Goal: Task Accomplishment & Management: Contribute content

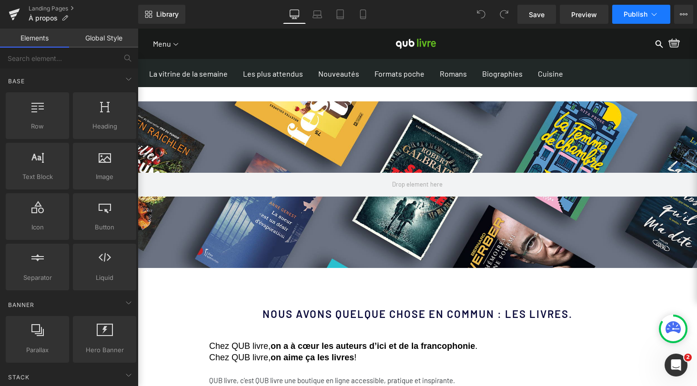
click at [654, 11] on icon at bounding box center [654, 15] width 10 height 10
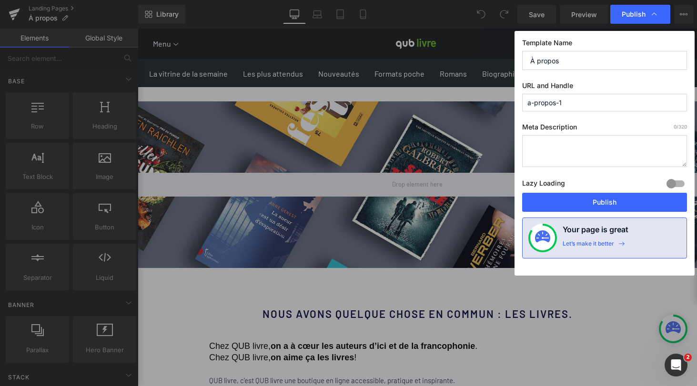
click at [654, 11] on icon at bounding box center [654, 15] width 10 height 10
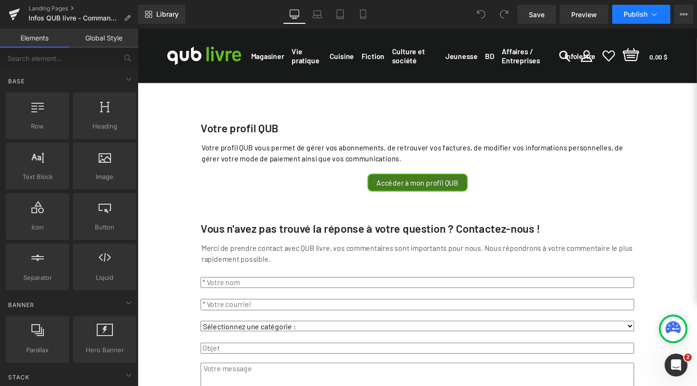
click at [652, 14] on icon at bounding box center [654, 15] width 10 height 10
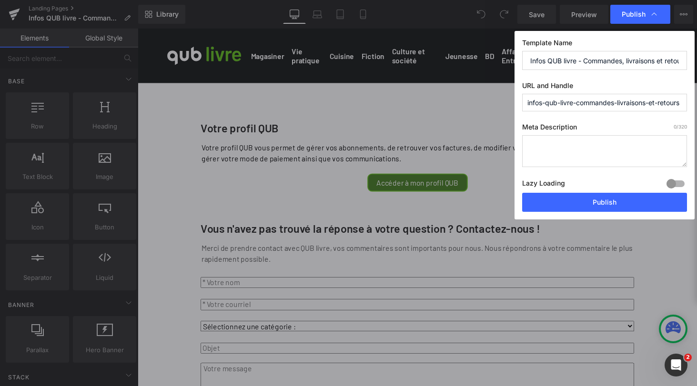
drag, startPoint x: 577, startPoint y: 103, endPoint x: 522, endPoint y: 105, distance: 55.7
click at [522, 105] on input "infos-qub-livre-commandes-livraisons-et-retours" at bounding box center [604, 103] width 165 height 18
click at [627, 102] on input "infos-commandes-livraisons-et-retours" at bounding box center [604, 103] width 165 height 18
type input "infos-commandes-livraisons-retours"
click at [570, 145] on textarea at bounding box center [604, 151] width 165 height 32
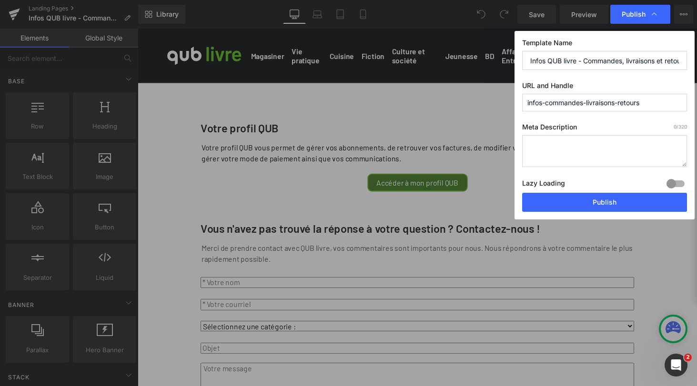
click at [602, 101] on input "infos-commandes-livraisons-retours" at bounding box center [604, 103] width 165 height 18
click at [586, 146] on textarea at bounding box center [604, 151] width 165 height 32
paste textarea "Infos QUB livre - Commandes, livraisons et retours"
type textarea "Infos QUB livre - Commandes, livraisons et retours"
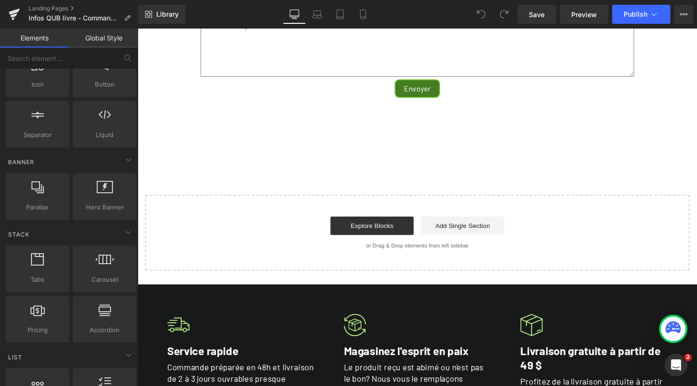
scroll to position [139, 0]
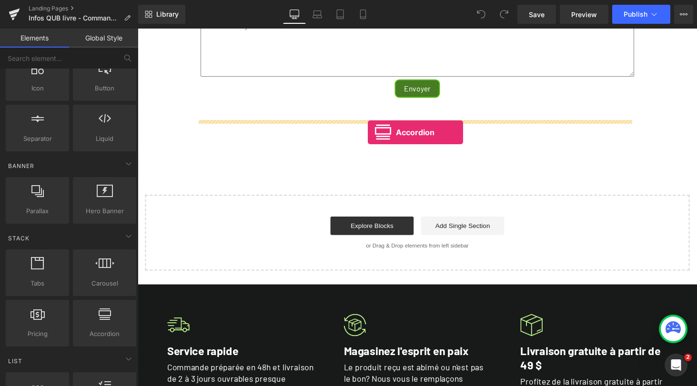
drag, startPoint x: 241, startPoint y: 355, endPoint x: 375, endPoint y: 136, distance: 256.4
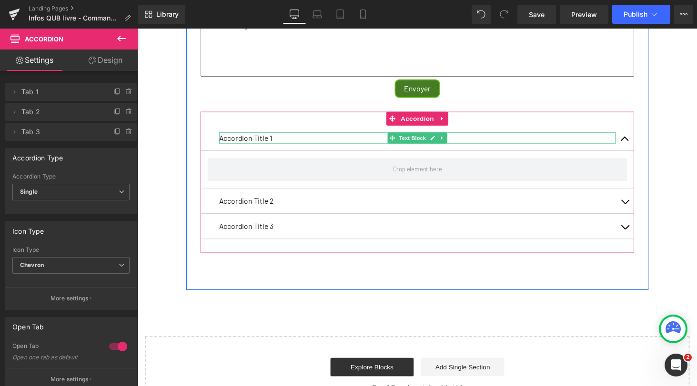
click at [265, 147] on p "Accordion Title 1" at bounding box center [425, 141] width 408 height 11
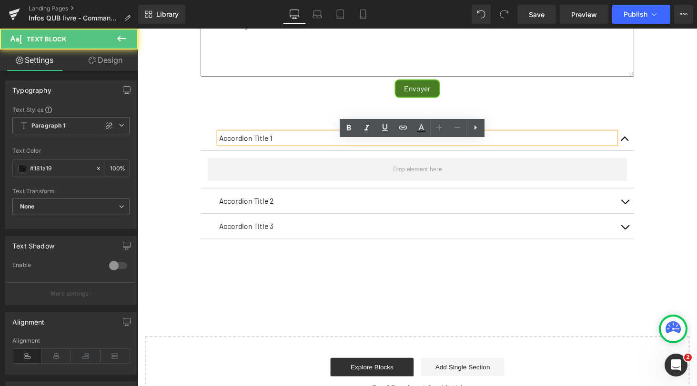
click at [265, 147] on p "Accordion Title 1" at bounding box center [425, 141] width 408 height 11
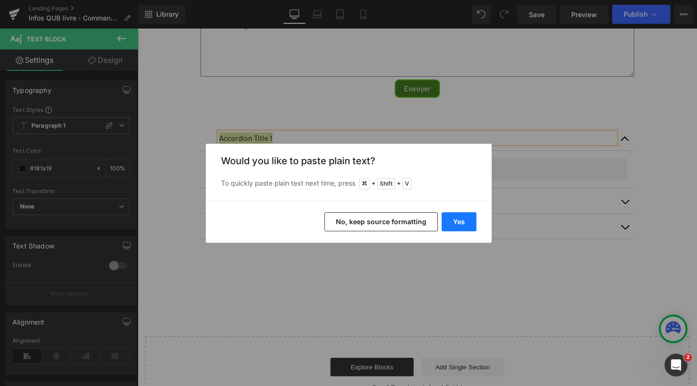
click at [451, 226] on button "Yes" at bounding box center [458, 221] width 35 height 19
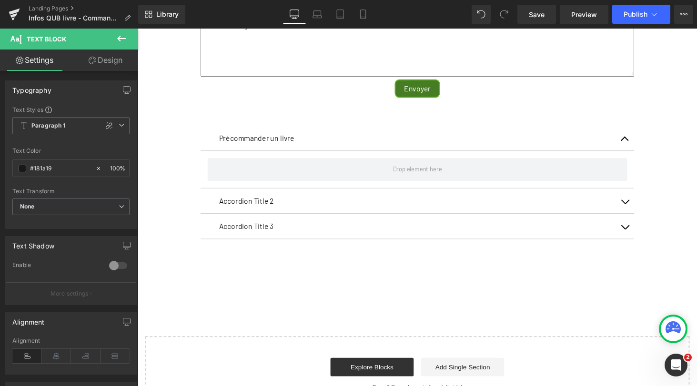
click at [121, 40] on icon at bounding box center [121, 38] width 11 height 11
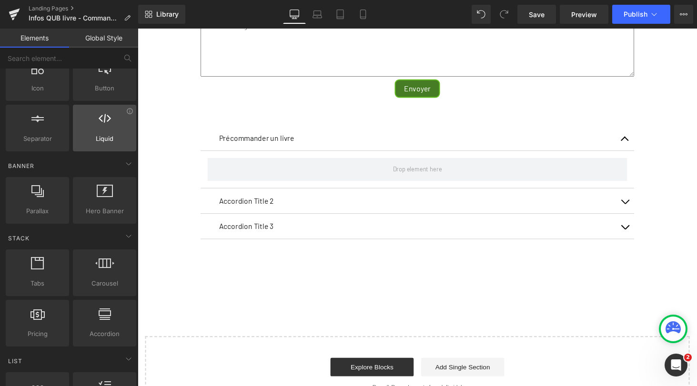
scroll to position [0, 0]
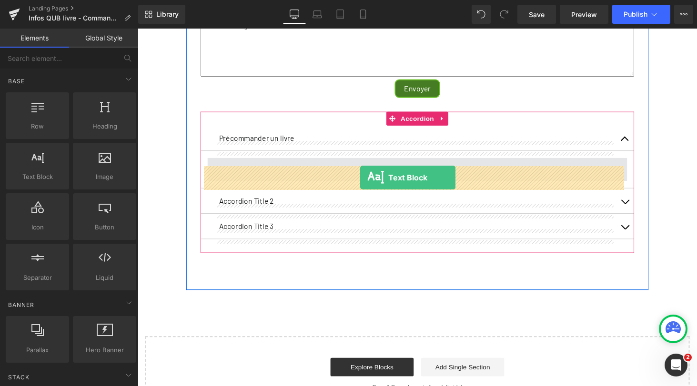
drag, startPoint x: 174, startPoint y: 195, endPoint x: 366, endPoint y: 182, distance: 192.3
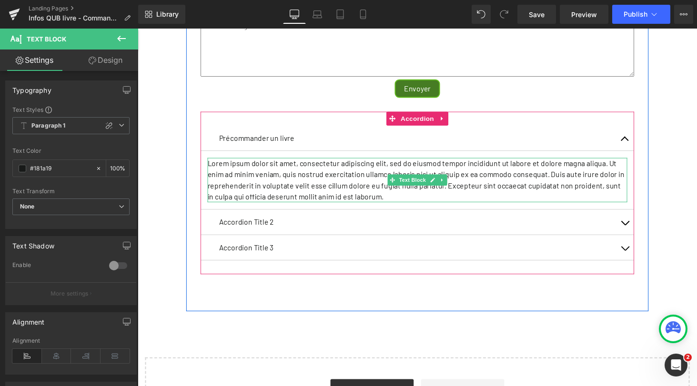
click at [354, 195] on p "Lorem ipsum dolor sit amet, consectetur adipiscing elit, sed do eiusmod tempor …" at bounding box center [425, 185] width 432 height 46
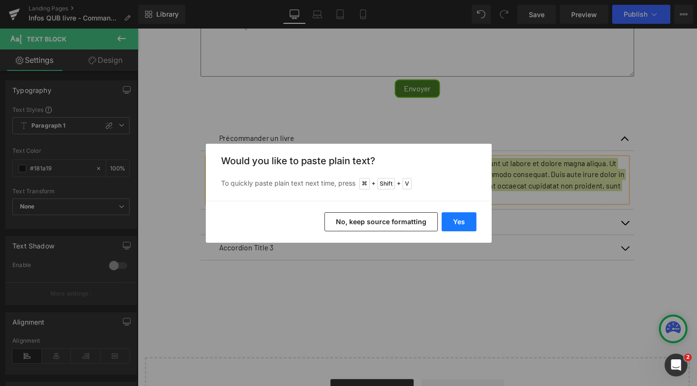
click at [460, 222] on button "Yes" at bounding box center [458, 221] width 35 height 19
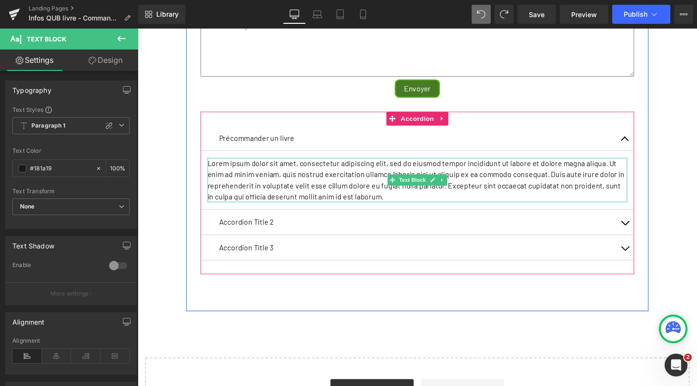
click at [365, 190] on p "Lorem ipsum dolor sit amet, consectetur adipiscing elit, sed do eiusmod tempor …" at bounding box center [425, 185] width 432 height 46
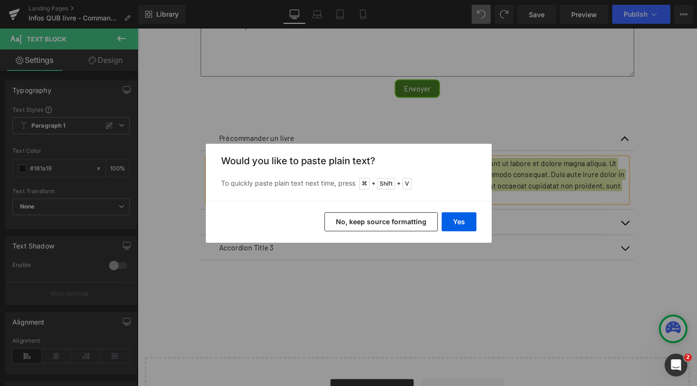
click at [372, 223] on button "No, keep source formatting" at bounding box center [380, 221] width 113 height 19
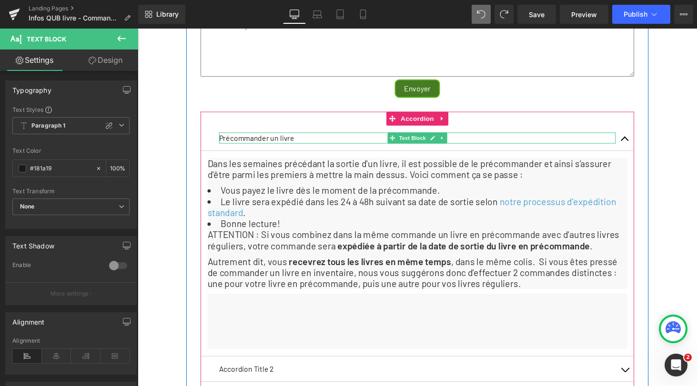
click at [281, 147] on p "Précommander un livre" at bounding box center [425, 141] width 408 height 11
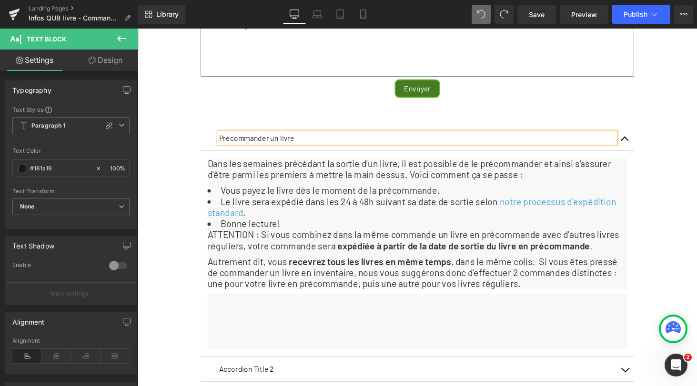
click at [281, 147] on p "Précommander un livre" at bounding box center [425, 141] width 408 height 11
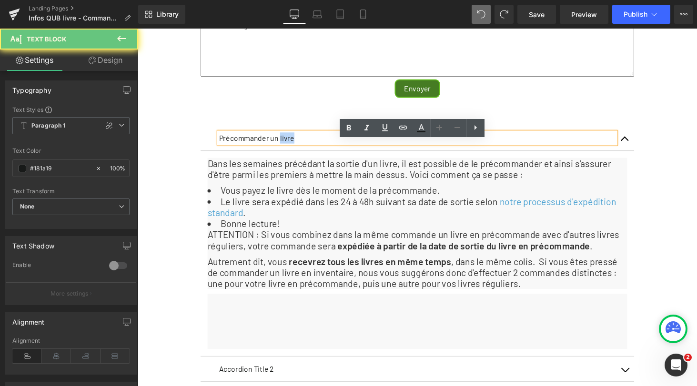
click at [281, 147] on p "Précommander un livre" at bounding box center [425, 141] width 408 height 11
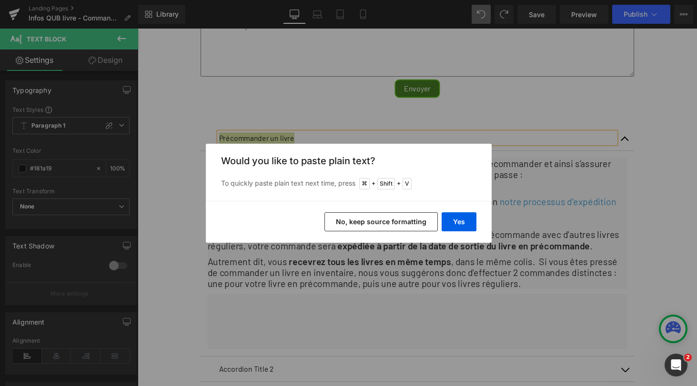
click at [399, 220] on button "No, keep source formatting" at bounding box center [380, 221] width 113 height 19
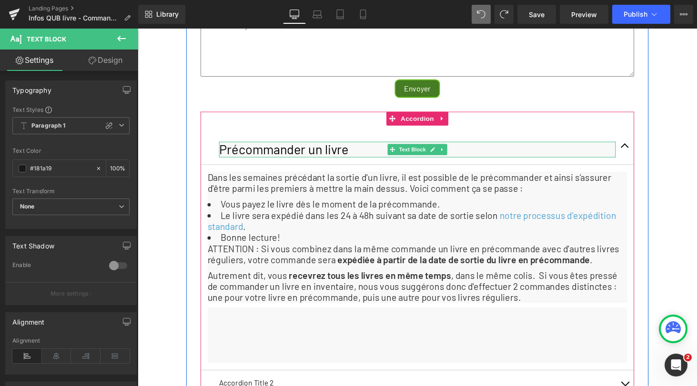
click at [509, 161] on h1 "Précommander un livre" at bounding box center [425, 153] width 408 height 16
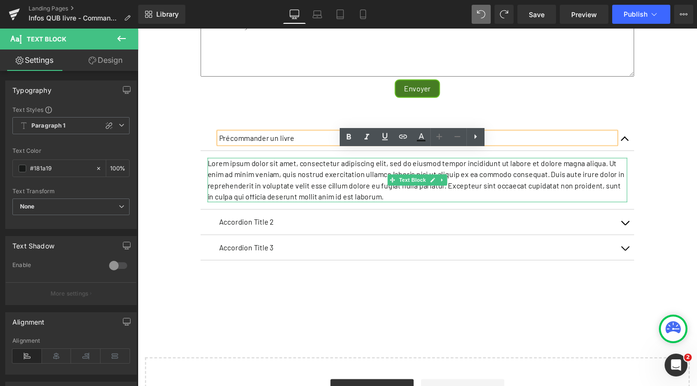
click at [356, 197] on p "Lorem ipsum dolor sit amet, consectetur adipiscing elit, sed do eiusmod tempor …" at bounding box center [425, 185] width 432 height 46
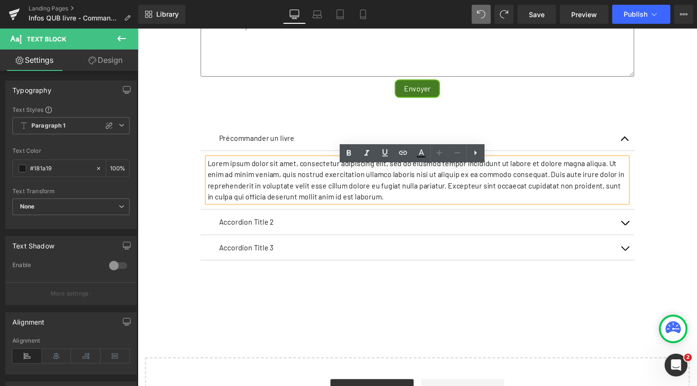
click at [368, 200] on p "Lorem ipsum dolor sit amet, consectetur adipiscing elit, sed do eiusmod tempor …" at bounding box center [425, 185] width 432 height 46
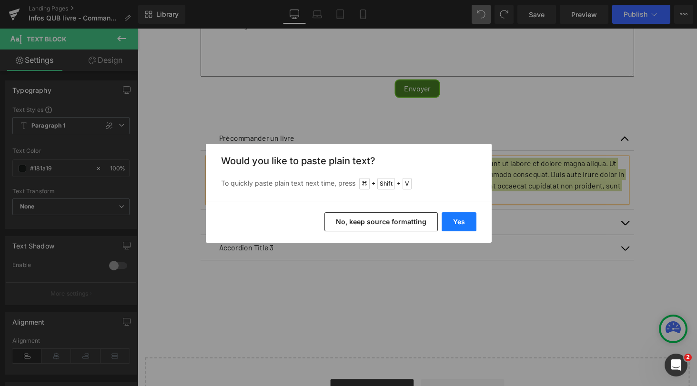
click at [457, 219] on button "Yes" at bounding box center [458, 221] width 35 height 19
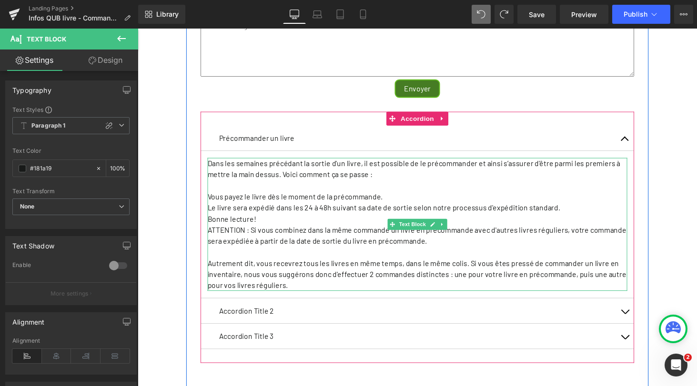
click at [215, 208] on p "Vous payez le livre dès le moment de la précommande." at bounding box center [425, 201] width 432 height 11
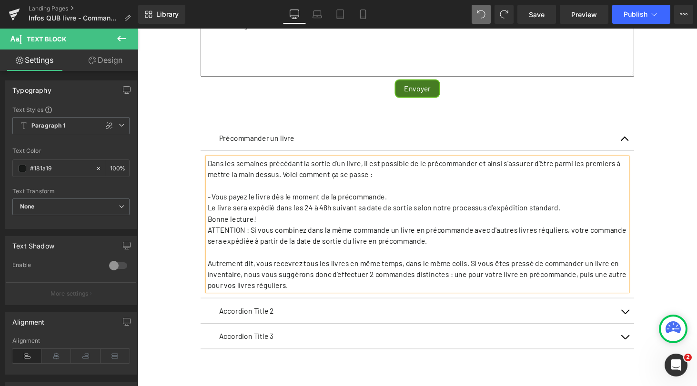
click at [209, 219] on p "Le livre sera expédié dans les 24 à 48h suivant sa date de sortie selon notre p…" at bounding box center [425, 213] width 432 height 11
click at [576, 219] on p "- Le livre sera expédié dans les 24 à 48h suivant sa date de sortie selon notre…" at bounding box center [425, 213] width 432 height 11
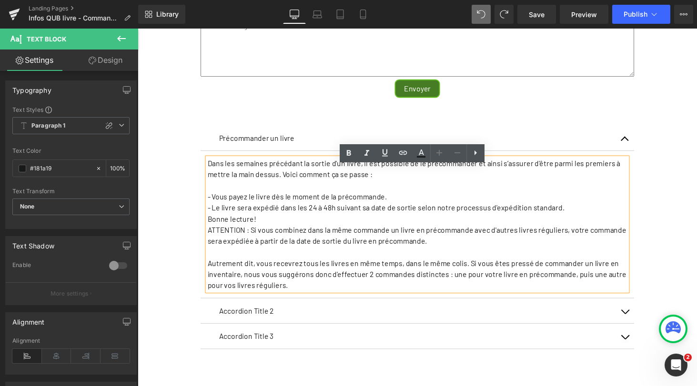
click at [209, 230] on p "Bonne lecture!" at bounding box center [425, 224] width 432 height 11
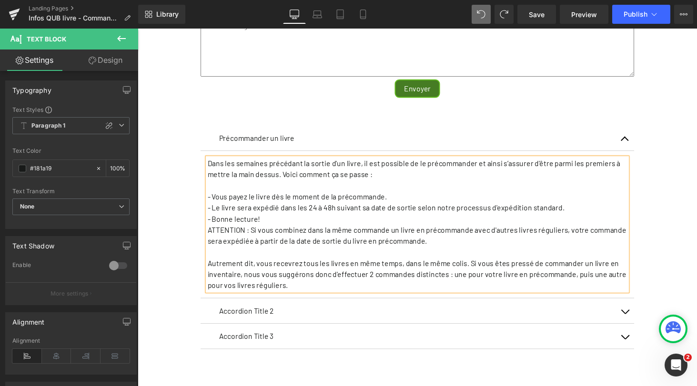
click at [278, 230] on p "- Bonne lecture!" at bounding box center [425, 224] width 432 height 11
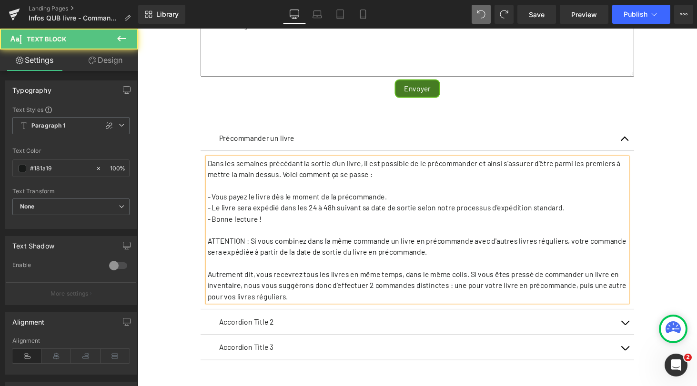
drag, startPoint x: 443, startPoint y: 265, endPoint x: 201, endPoint y: 259, distance: 242.4
click at [202, 259] on article "Dans les semaines précédant la sortie d'un livre, il est possible de le précomm…" at bounding box center [425, 236] width 447 height 163
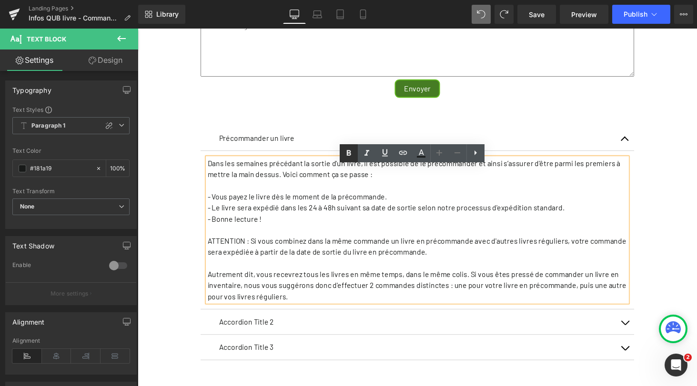
click at [348, 149] on icon at bounding box center [348, 153] width 11 height 11
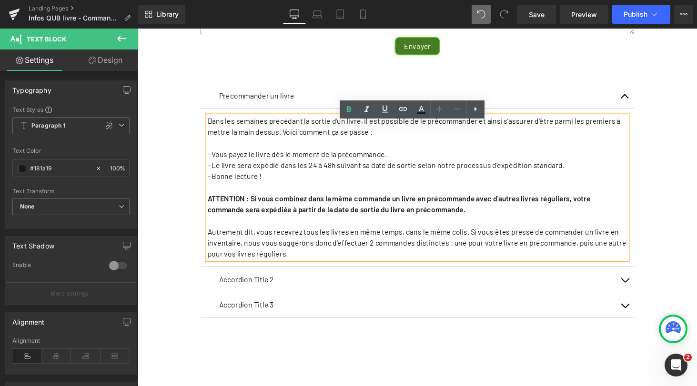
scroll to position [398, 0]
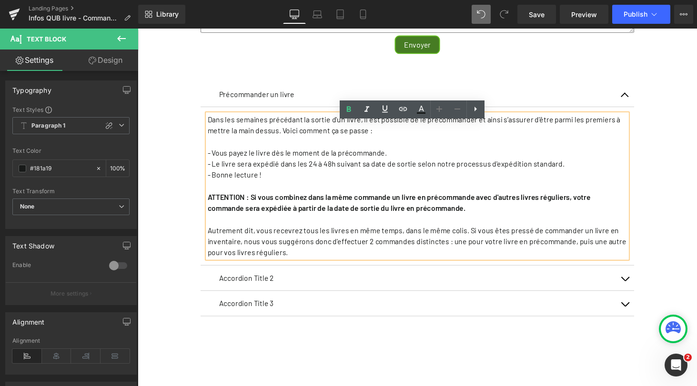
click at [371, 257] on p "Autrement dit, vous recevrez tous les livres en même temps, dans le même colis.…" at bounding box center [425, 248] width 432 height 34
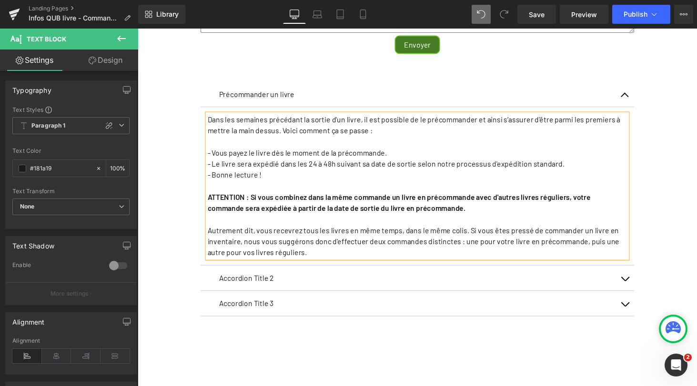
click at [677, 220] on div "Votre profil QUB Text Block Votre profil QUB vous permet de gérer vos abonnemen…" at bounding box center [426, 94] width 576 height 817
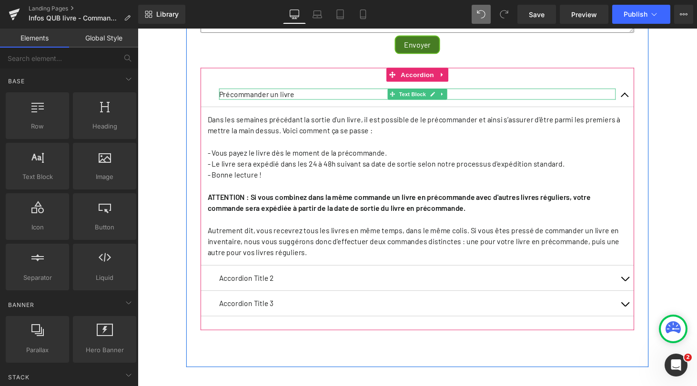
click at [289, 102] on p "Précommander un livre" at bounding box center [425, 95] width 408 height 11
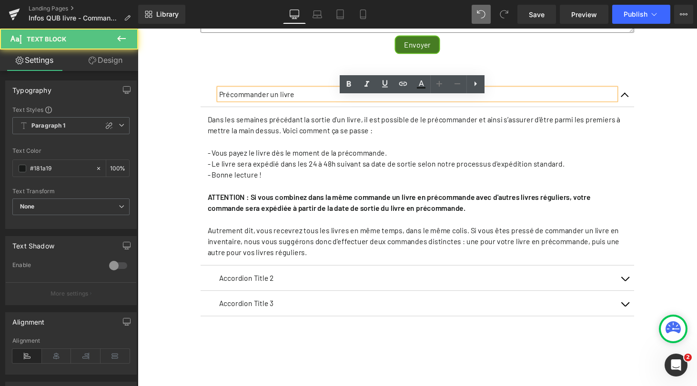
click at [289, 102] on p "Précommander un livre" at bounding box center [425, 95] width 408 height 11
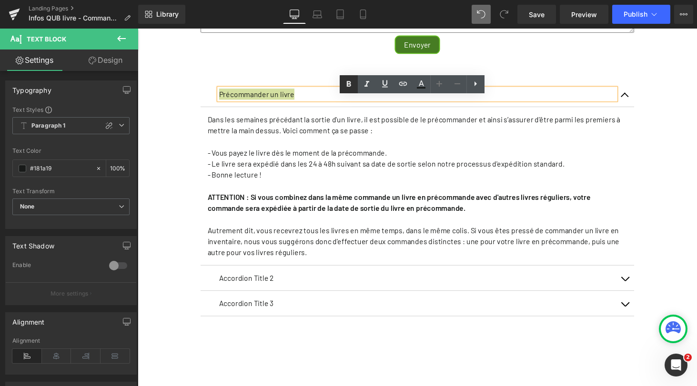
click at [348, 84] on icon at bounding box center [348, 84] width 11 height 11
click at [168, 148] on div "Votre profil QUB Text Block Votre profil QUB vous permet de gérer vos abonnemen…" at bounding box center [426, 94] width 576 height 817
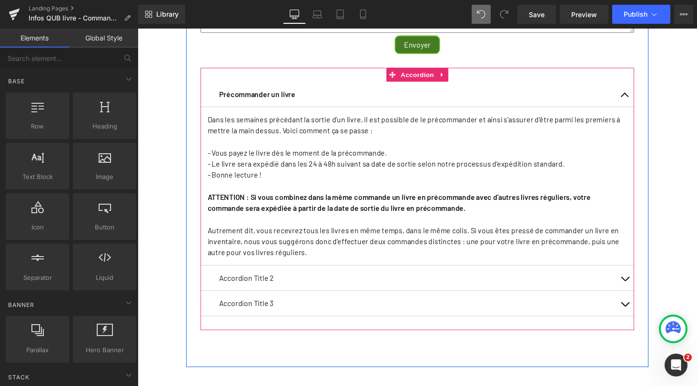
click at [639, 100] on span "button" at bounding box center [639, 100] width 0 height 0
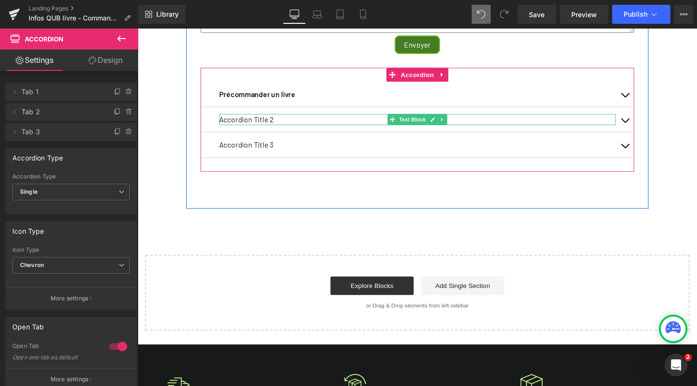
click at [264, 128] on p "Accordion Title 2" at bounding box center [425, 122] width 408 height 11
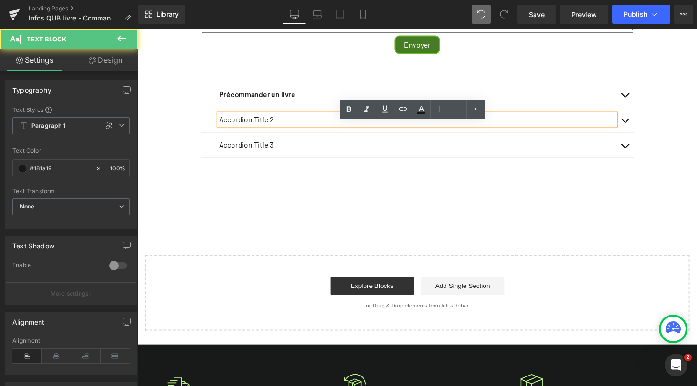
click at [264, 128] on p "Accordion Title 2" at bounding box center [425, 122] width 408 height 11
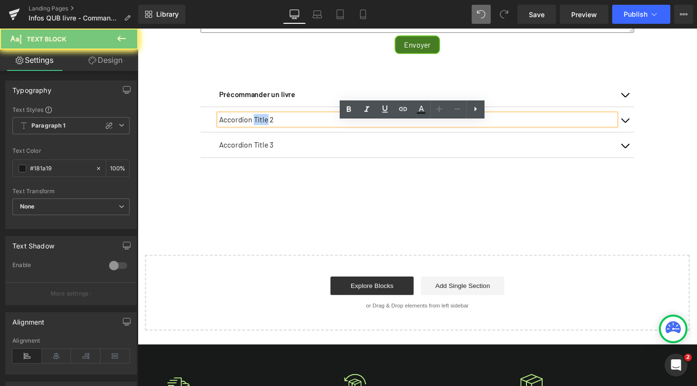
click at [264, 128] on p "Accordion Title 2" at bounding box center [425, 122] width 408 height 11
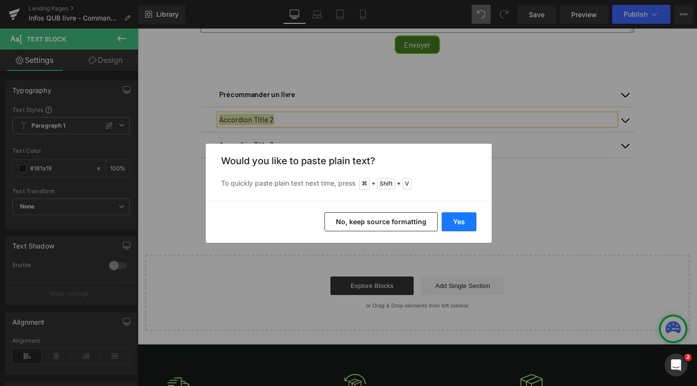
click at [461, 223] on button "Yes" at bounding box center [458, 221] width 35 height 19
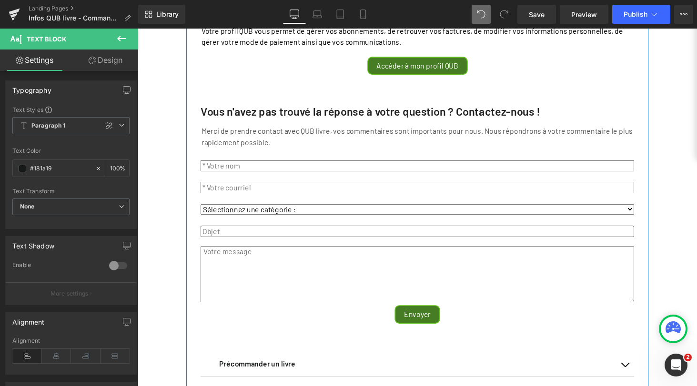
scroll to position [52, 0]
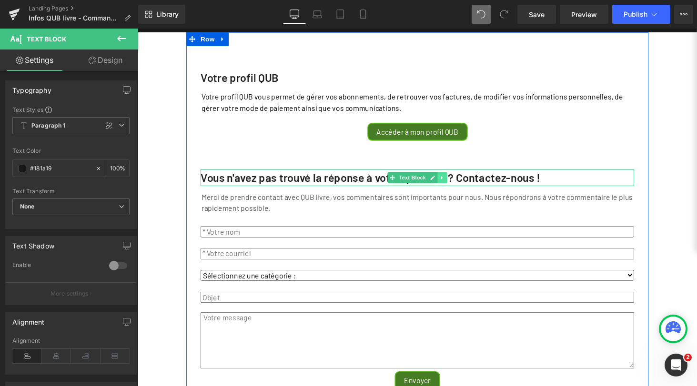
click at [448, 185] on icon at bounding box center [450, 182] width 5 height 6
click at [446, 188] on link at bounding box center [446, 182] width 10 height 11
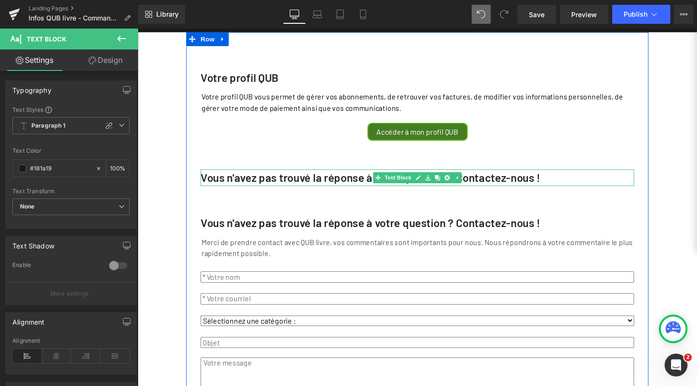
click at [338, 189] on strong "Vous n'avez pas trouvé la réponse à votre question ? Contactez-nous !" at bounding box center [377, 182] width 350 height 14
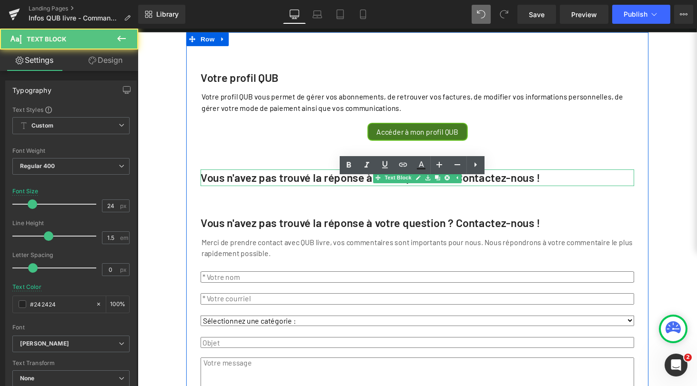
click at [338, 189] on strong "Vous n'avez pas trouvé la réponse à votre question ? Contactez-nous !" at bounding box center [377, 182] width 350 height 14
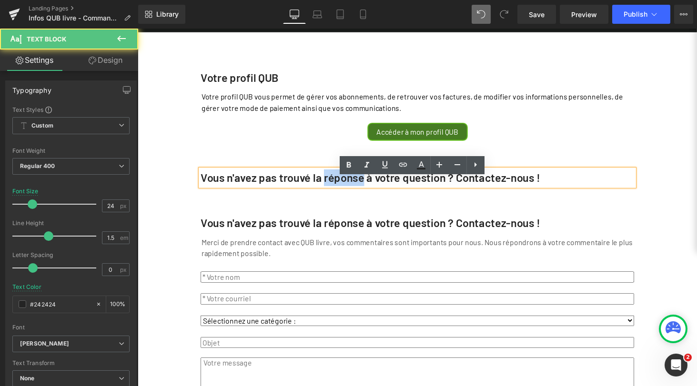
click at [338, 189] on strong "Vous n'avez pas trouvé la réponse à votre question ? Contactez-nous !" at bounding box center [377, 182] width 350 height 14
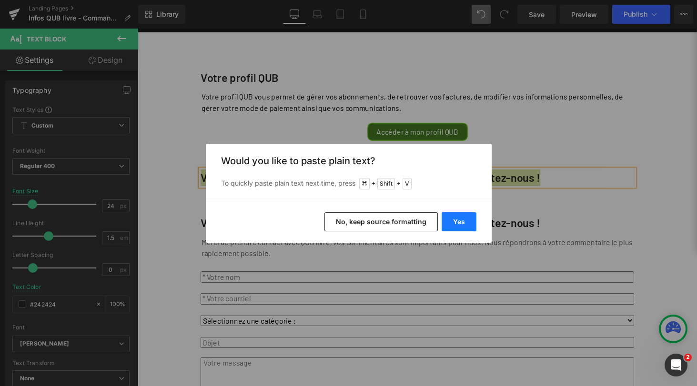
click at [462, 218] on button "Yes" at bounding box center [458, 221] width 35 height 19
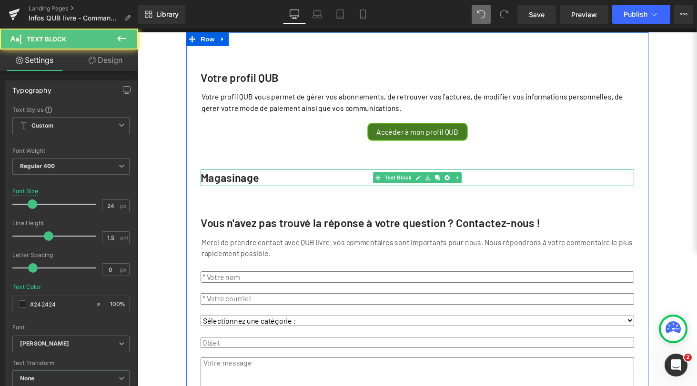
click at [220, 189] on strong "Magasinage" at bounding box center [232, 182] width 60 height 14
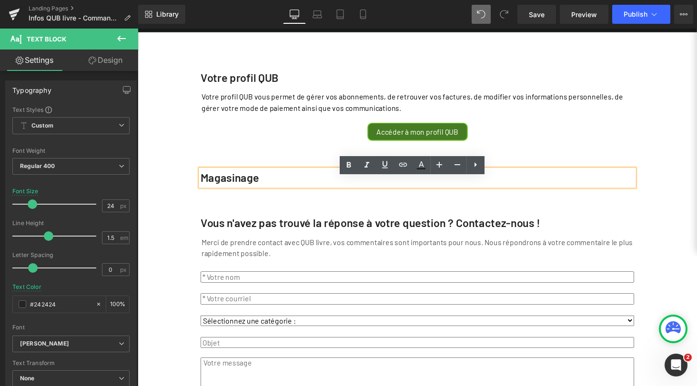
click at [172, 189] on div "Votre profil QUB Text Block Votre profil QUB vous permet de gérer vos abonnemen…" at bounding box center [426, 382] width 576 height 700
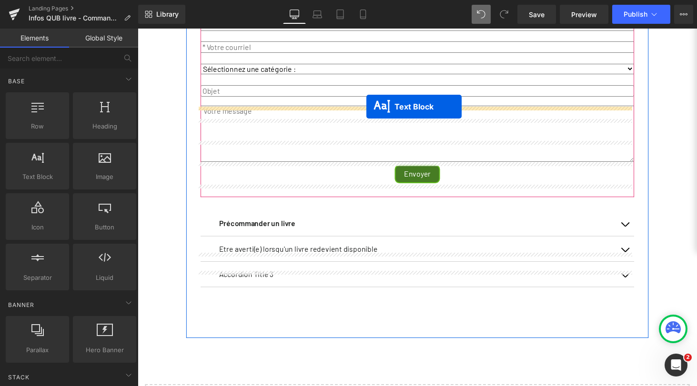
scroll to position [334, 0]
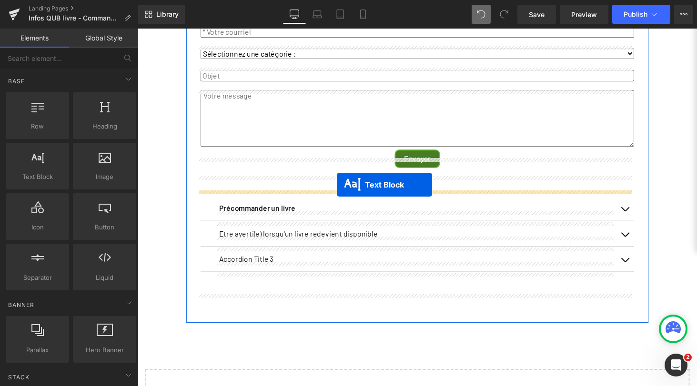
drag, startPoint x: 380, startPoint y: 191, endPoint x: 343, endPoint y: 189, distance: 37.7
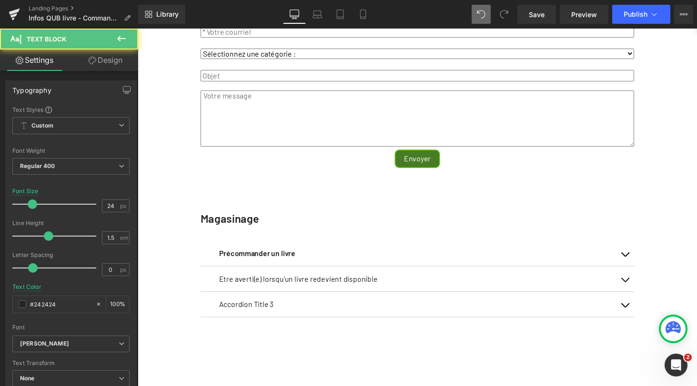
click at [157, 251] on div "Votre profil QUB Text Block Votre profil QUB vous permet de gérer vos abonnemen…" at bounding box center [426, 154] width 576 height 700
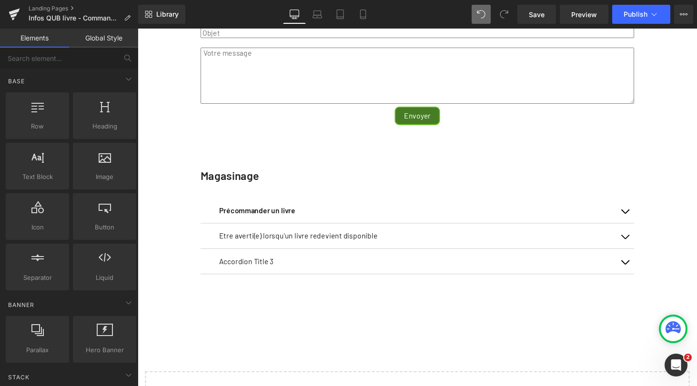
scroll to position [368, 0]
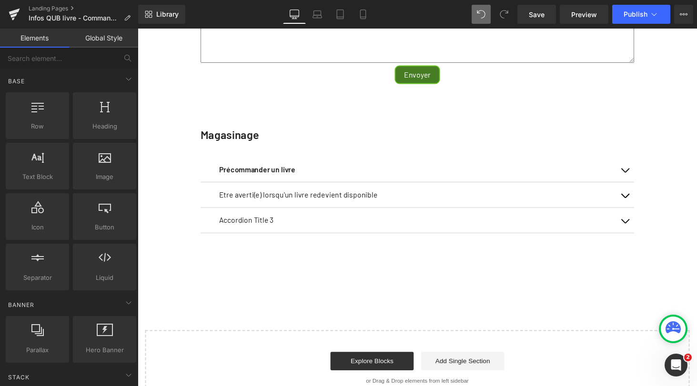
click at [684, 152] on div "Votre profil QUB Text Block Votre profil QUB vous permet de gérer vos abonnemen…" at bounding box center [426, 67] width 576 height 700
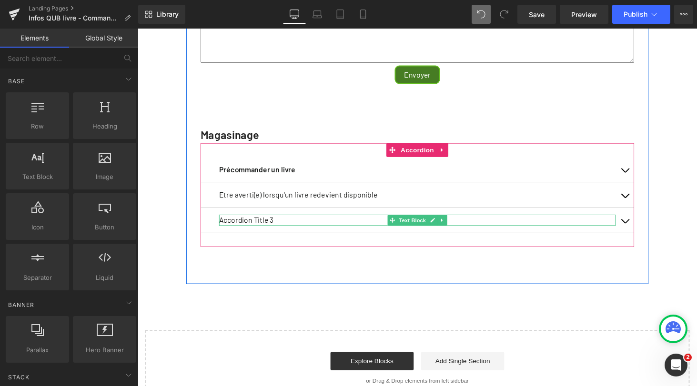
click at [267, 232] on p "Accordion Title 3" at bounding box center [425, 225] width 408 height 11
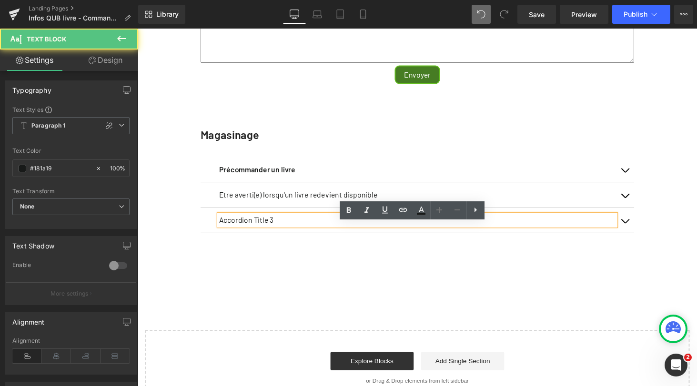
click at [267, 232] on p "Accordion Title 3" at bounding box center [425, 225] width 408 height 11
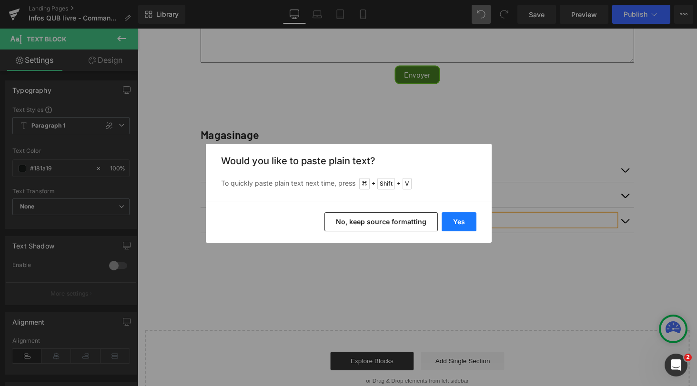
click at [455, 220] on button "Yes" at bounding box center [458, 221] width 35 height 19
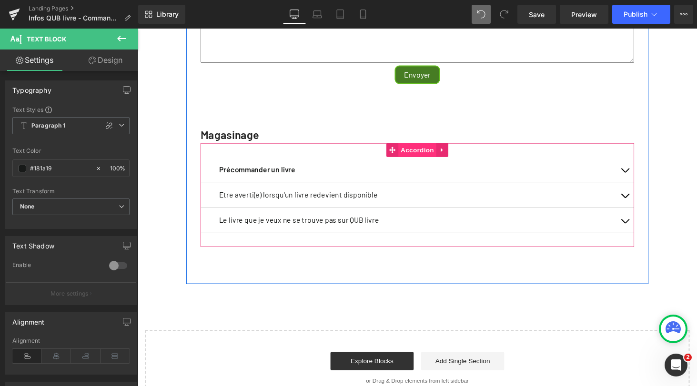
click at [422, 161] on span "Accordion" at bounding box center [425, 154] width 39 height 14
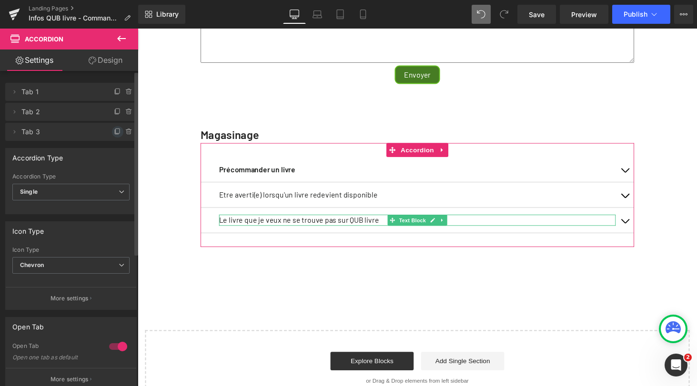
click at [116, 133] on icon at bounding box center [118, 131] width 4 height 5
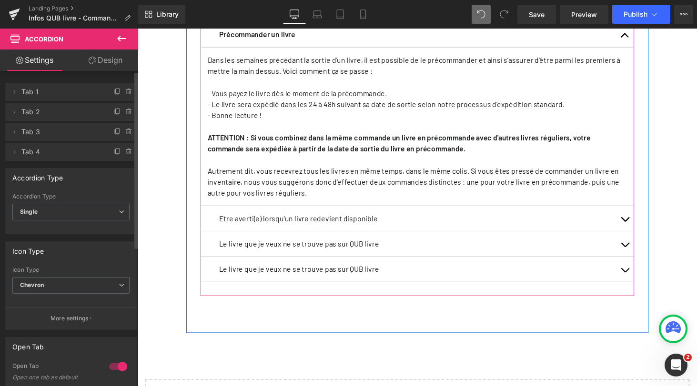
scroll to position [522, 0]
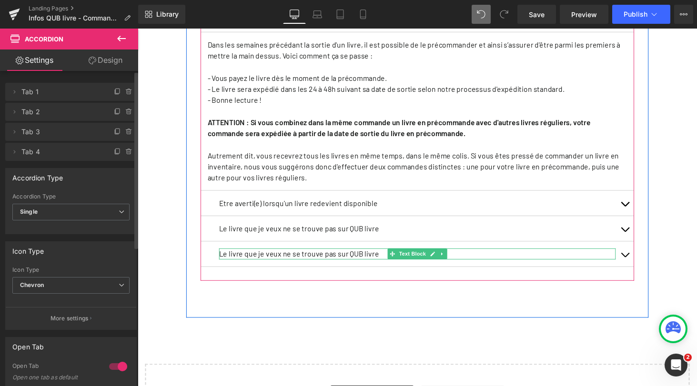
click at [328, 267] on p "Le livre que je veux ne se trouve pas sur QUB livre" at bounding box center [425, 260] width 408 height 11
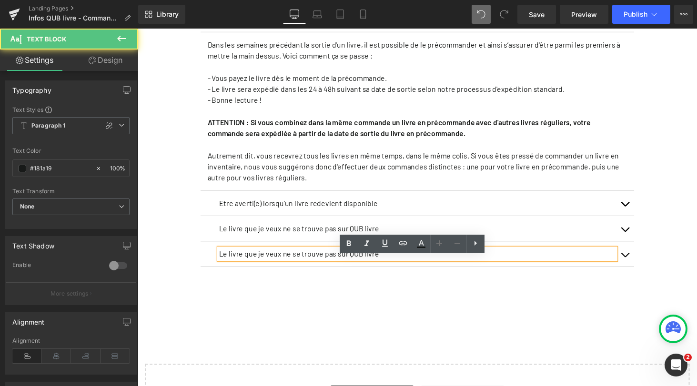
click at [328, 267] on p "Le livre que je veux ne se trouve pas sur QUB livre" at bounding box center [425, 260] width 408 height 11
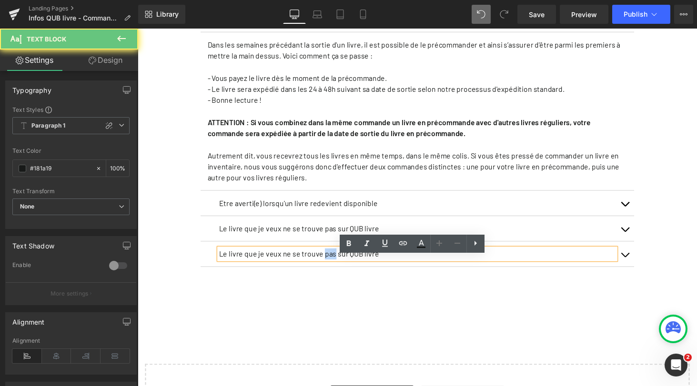
click at [328, 267] on p "Le livre que je veux ne se trouve pas sur QUB livre" at bounding box center [425, 260] width 408 height 11
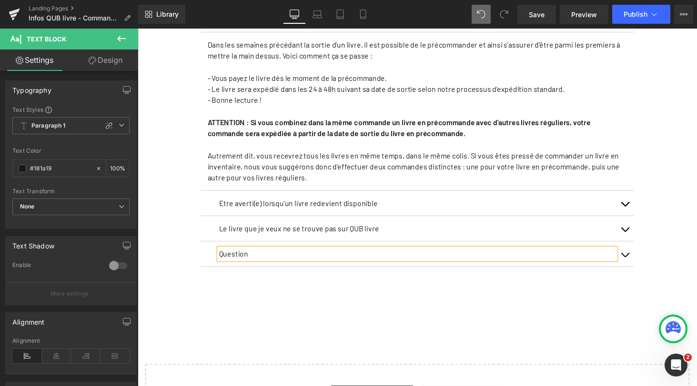
click at [150, 268] on div "Votre profil QUB Text Block Votre profil QUB vous permet de gérer vos abonnemen…" at bounding box center [426, 7] width 576 height 890
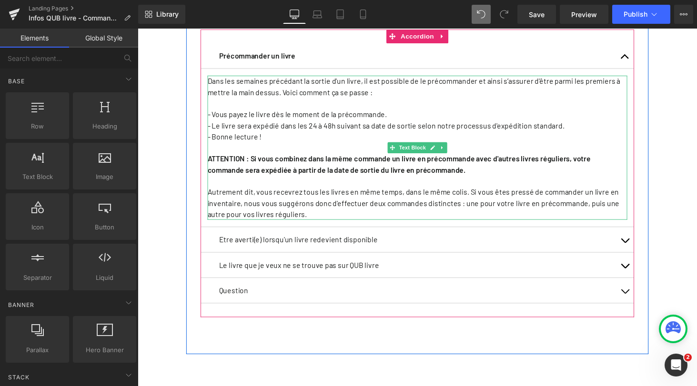
scroll to position [460, 0]
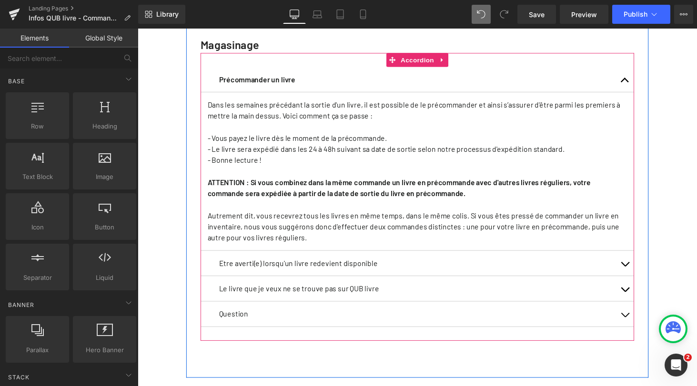
click at [639, 91] on button "button" at bounding box center [639, 81] width 19 height 26
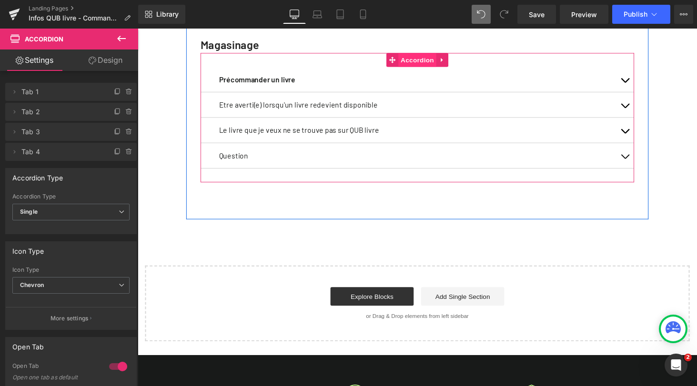
click at [423, 68] on span "Accordion" at bounding box center [425, 61] width 39 height 14
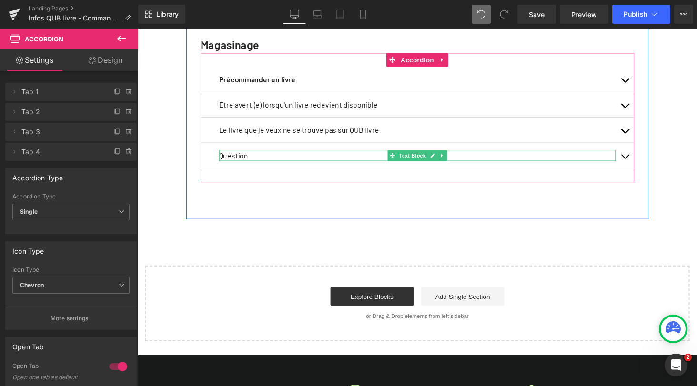
click at [230, 165] on p "Question" at bounding box center [425, 159] width 408 height 11
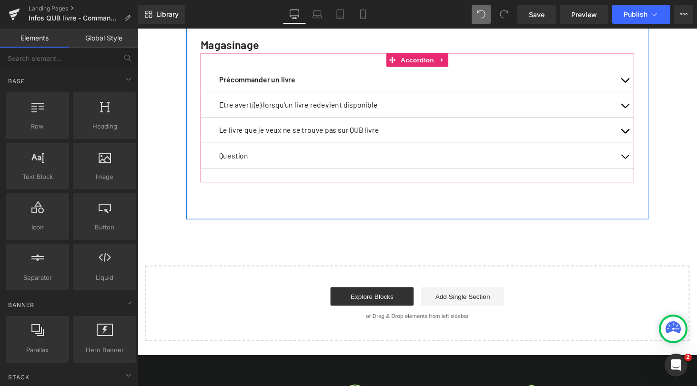
click at [636, 169] on button "button" at bounding box center [639, 160] width 19 height 26
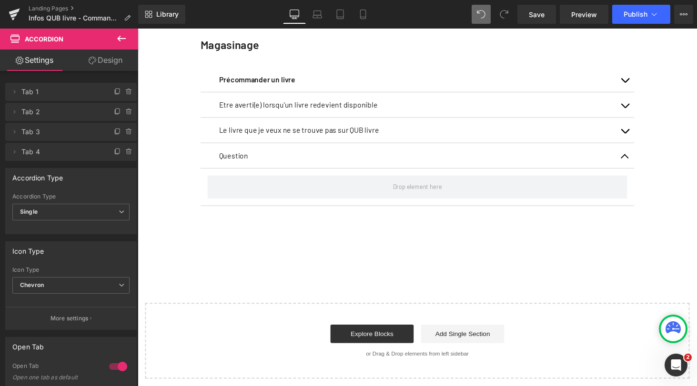
click at [119, 40] on icon at bounding box center [121, 39] width 9 height 6
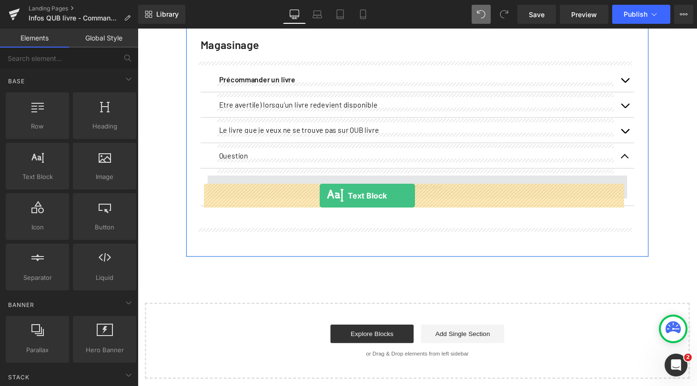
drag, startPoint x: 175, startPoint y: 196, endPoint x: 325, endPoint y: 201, distance: 150.5
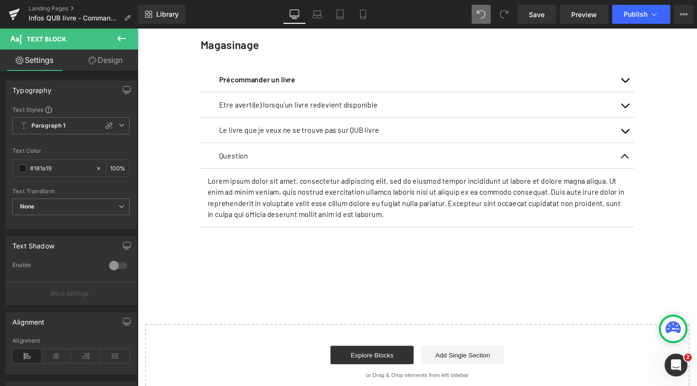
click at [143, 213] on div "Votre profil QUB Text Block Votre profil QUB vous permet de gérer vos abonnemen…" at bounding box center [426, 17] width 576 height 787
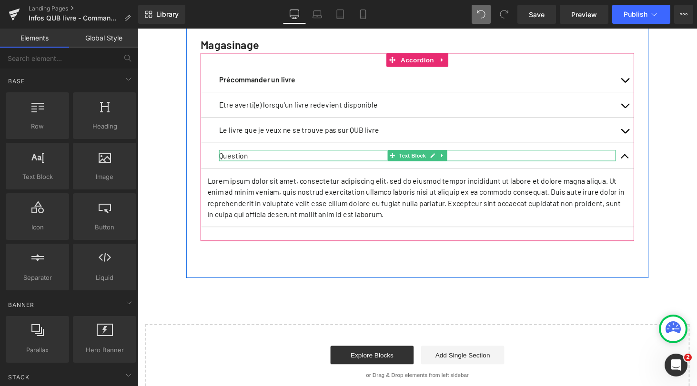
click at [233, 165] on p "Question" at bounding box center [425, 159] width 408 height 11
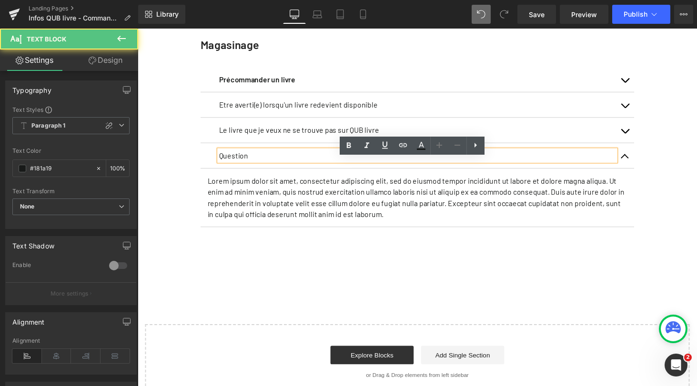
click at [233, 165] on p "Question" at bounding box center [425, 159] width 408 height 11
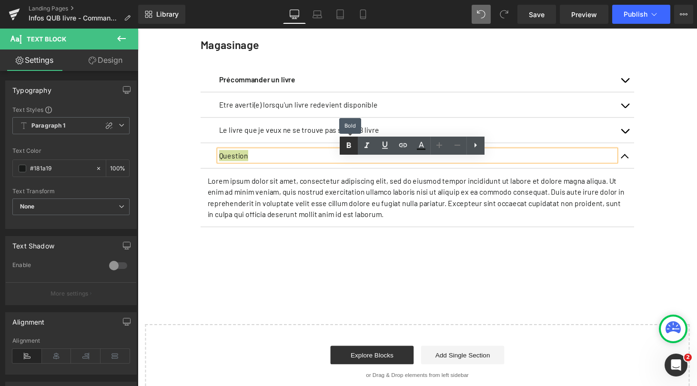
click at [349, 144] on icon at bounding box center [348, 145] width 4 height 6
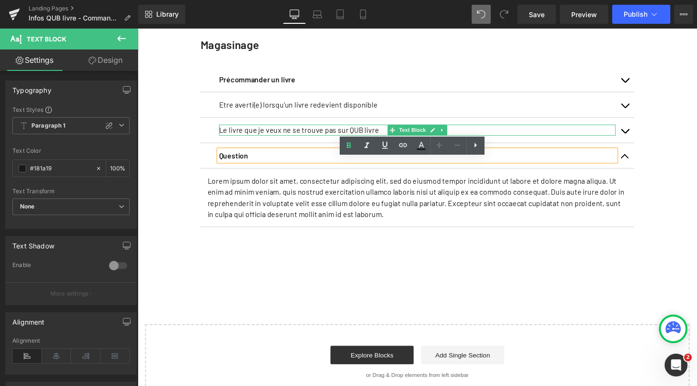
click at [309, 139] on p "Le livre que je veux ne se trouve pas sur QUB livre" at bounding box center [425, 133] width 408 height 11
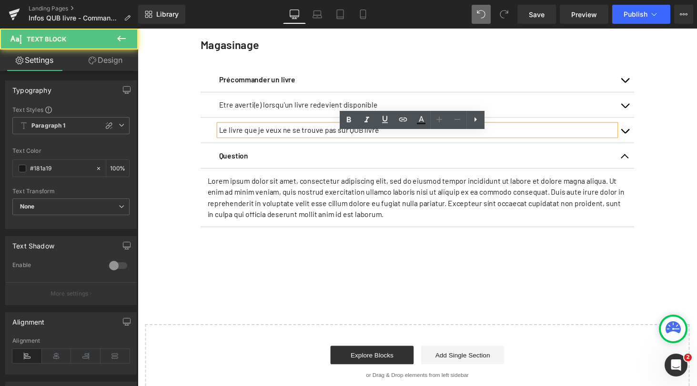
click at [309, 139] on p "Le livre que je veux ne se trouve pas sur QUB livre" at bounding box center [425, 133] width 408 height 11
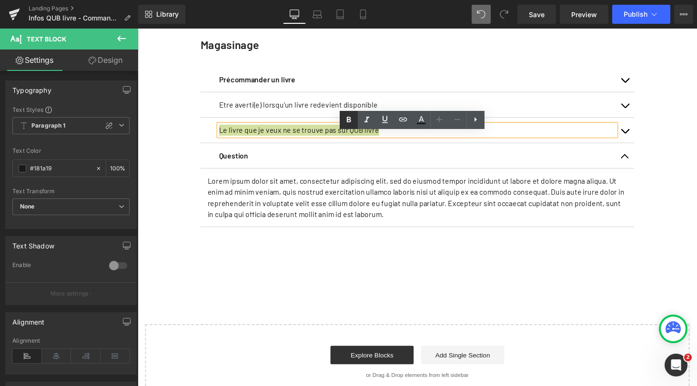
click at [347, 122] on icon at bounding box center [348, 120] width 4 height 6
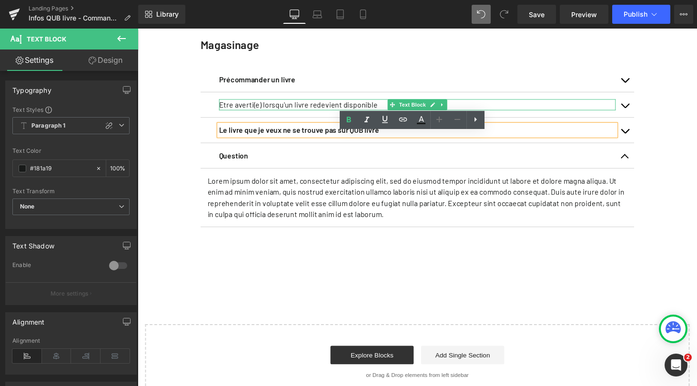
click at [319, 113] on p "Etre averti(e) lorsqu'un livre redevient disponible" at bounding box center [425, 106] width 408 height 11
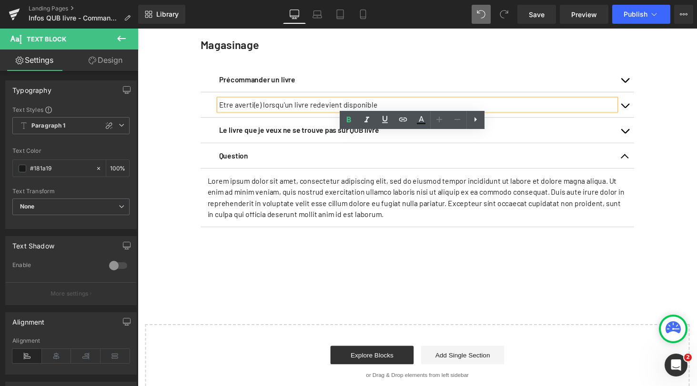
click at [319, 113] on p "Etre averti(e) lorsqu'un livre redevient disponible" at bounding box center [425, 106] width 408 height 11
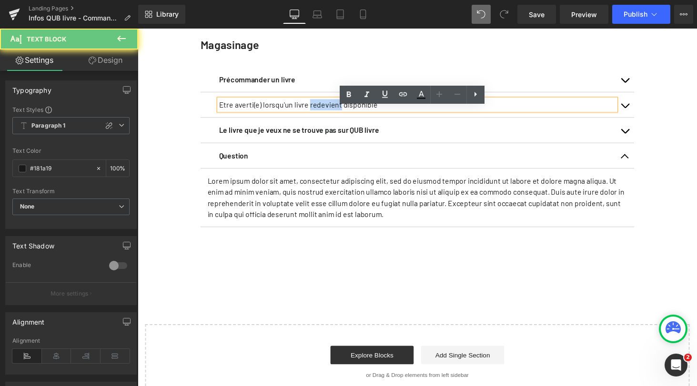
click at [319, 113] on p "Etre averti(e) lorsqu'un livre redevient disponible" at bounding box center [425, 106] width 408 height 11
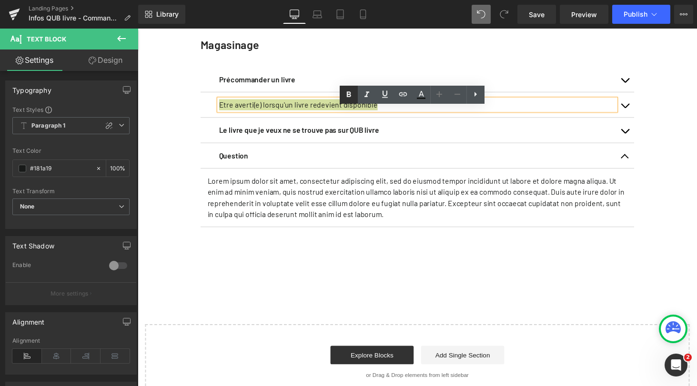
click at [350, 95] on icon at bounding box center [348, 94] width 4 height 6
click at [634, 142] on button "button" at bounding box center [639, 133] width 19 height 26
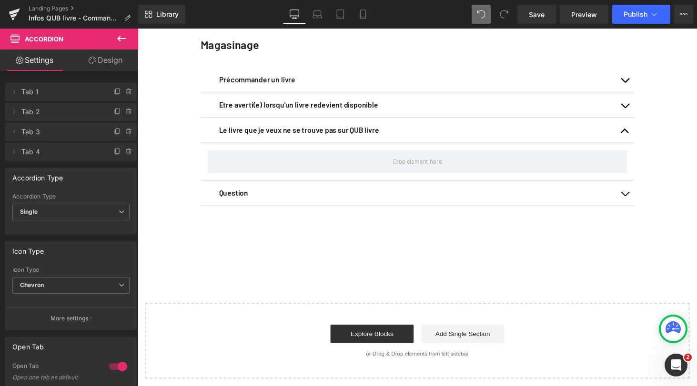
click at [121, 37] on icon at bounding box center [121, 38] width 11 height 11
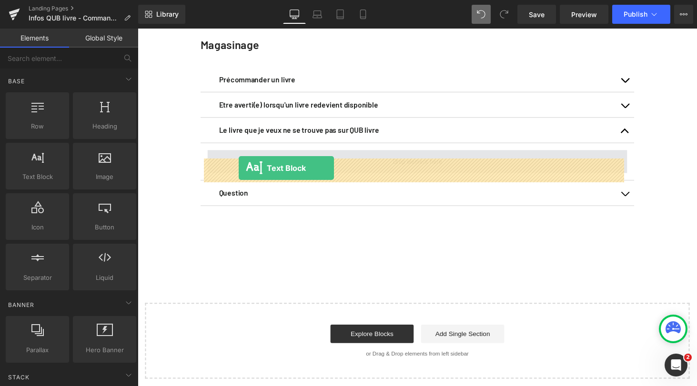
drag, startPoint x: 172, startPoint y: 190, endPoint x: 241, endPoint y: 172, distance: 71.7
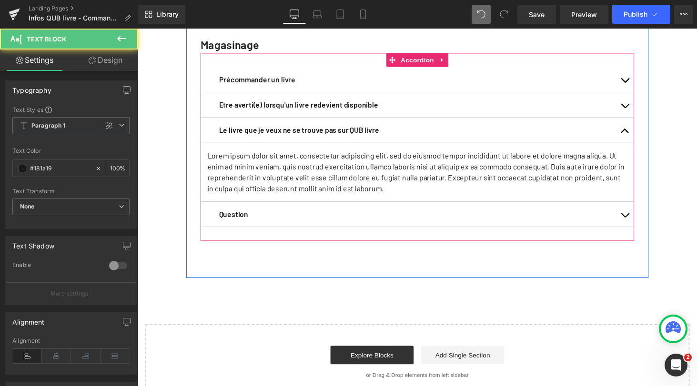
click at [635, 116] on button "button" at bounding box center [639, 107] width 19 height 26
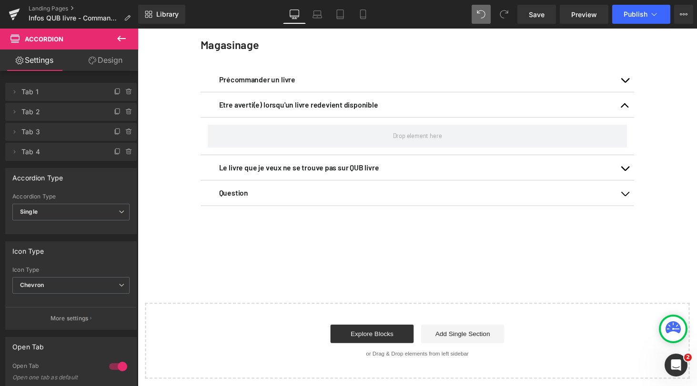
click at [123, 35] on icon at bounding box center [121, 38] width 11 height 11
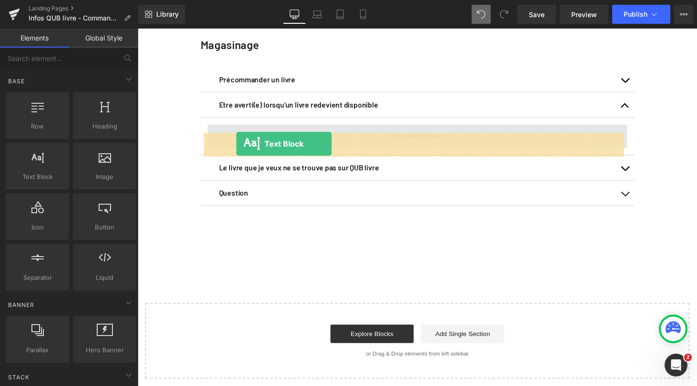
drag, startPoint x: 174, startPoint y: 201, endPoint x: 239, endPoint y: 147, distance: 85.2
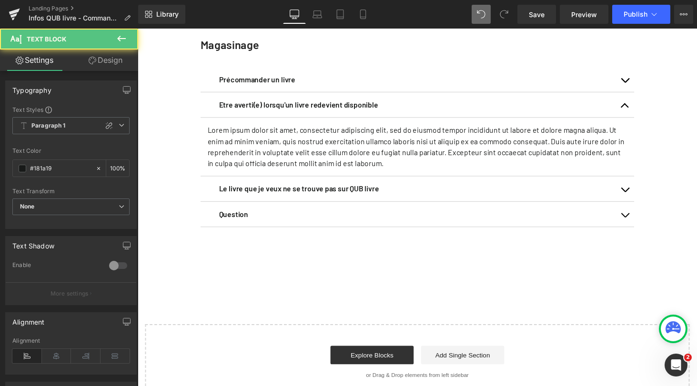
click at [159, 164] on div "Votre profil QUB Text Block Votre profil QUB vous permet de gérer vos abonnemen…" at bounding box center [426, 17] width 576 height 787
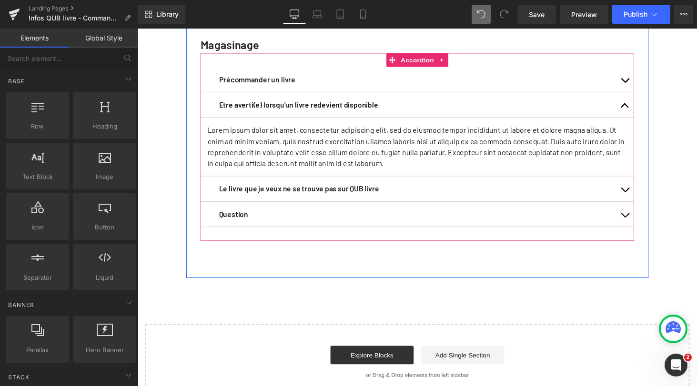
click at [635, 117] on button "button" at bounding box center [639, 107] width 19 height 26
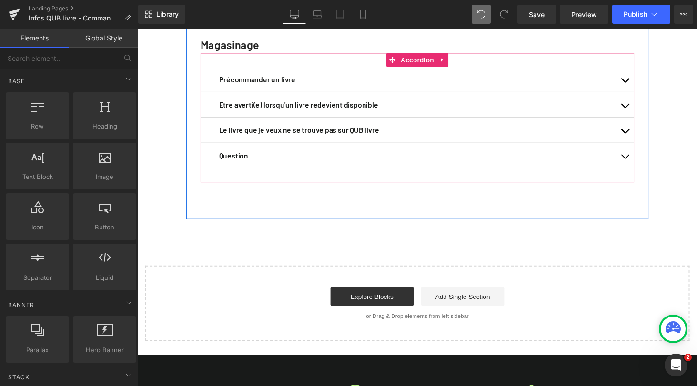
click at [639, 110] on span "button" at bounding box center [639, 110] width 0 height 0
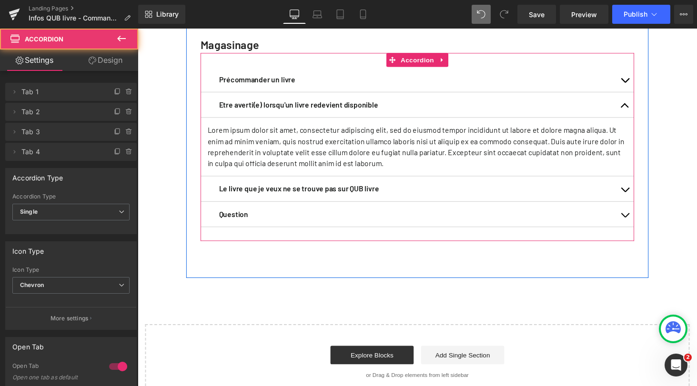
click at [639, 110] on span "button" at bounding box center [639, 110] width 0 height 0
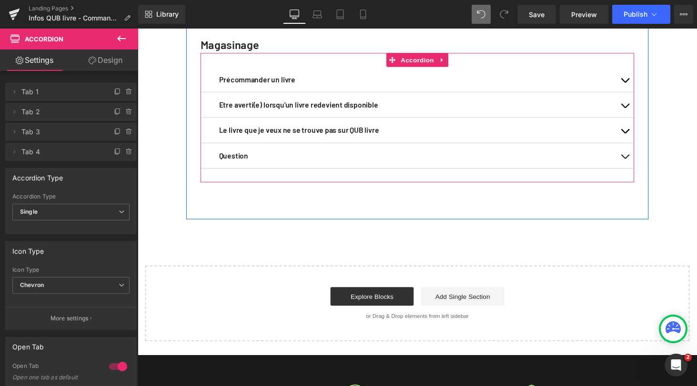
click at [639, 137] on span "button" at bounding box center [639, 137] width 0 height 0
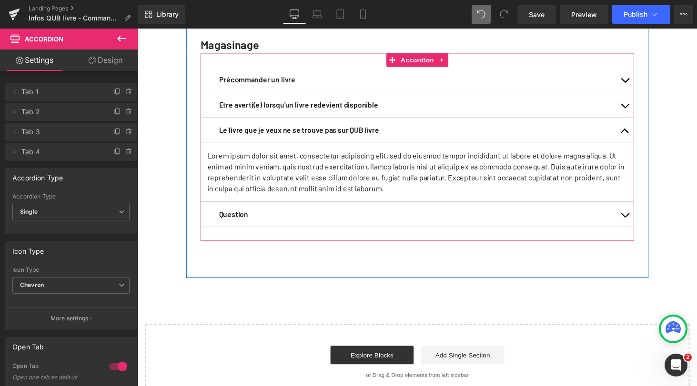
click at [635, 145] on button "button" at bounding box center [639, 133] width 19 height 26
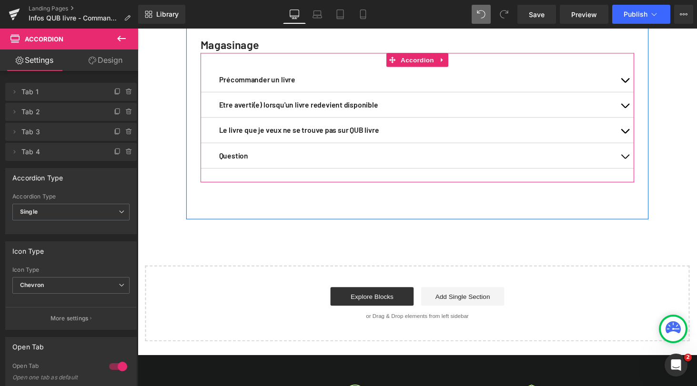
click at [639, 163] on span "button" at bounding box center [639, 163] width 0 height 0
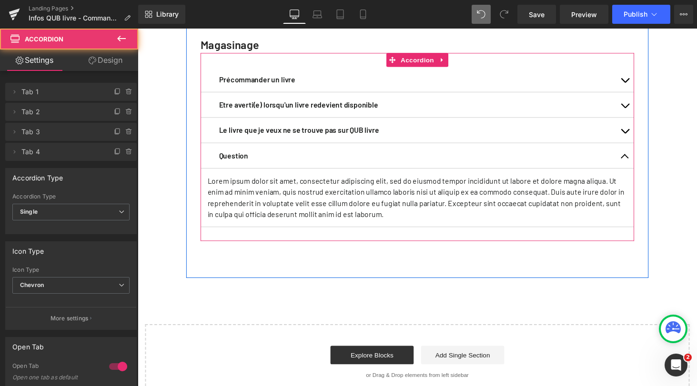
click at [639, 163] on span "button" at bounding box center [639, 163] width 0 height 0
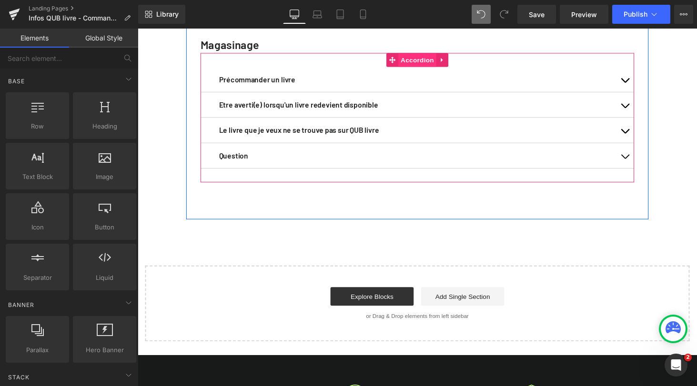
click at [420, 68] on span "Accordion" at bounding box center [425, 61] width 39 height 14
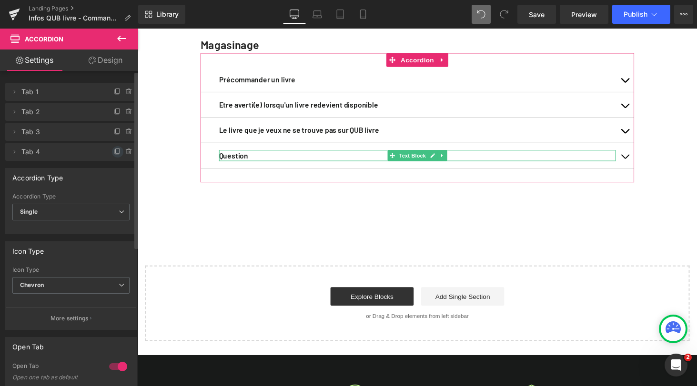
click at [114, 152] on icon at bounding box center [118, 152] width 8 height 8
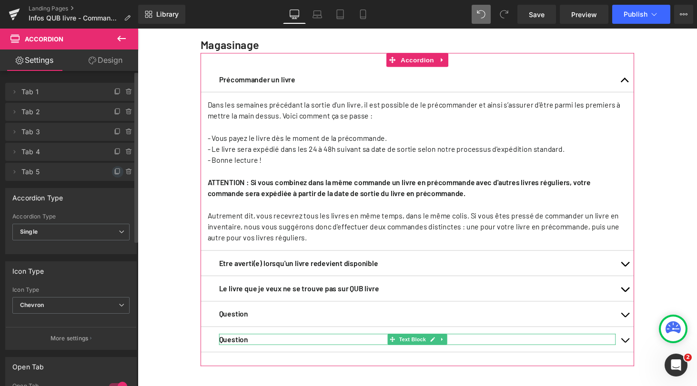
click at [114, 174] on icon at bounding box center [118, 172] width 8 height 8
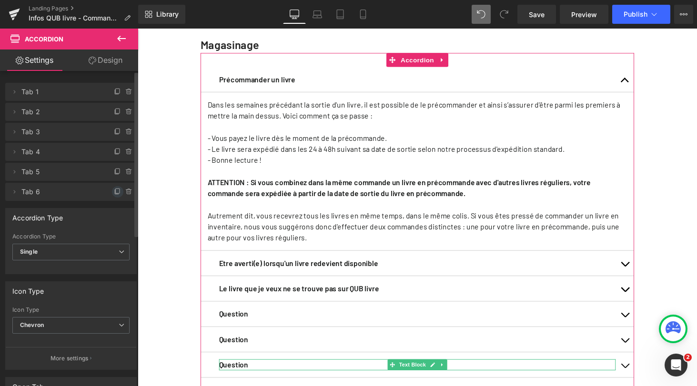
click at [114, 192] on icon at bounding box center [118, 192] width 8 height 8
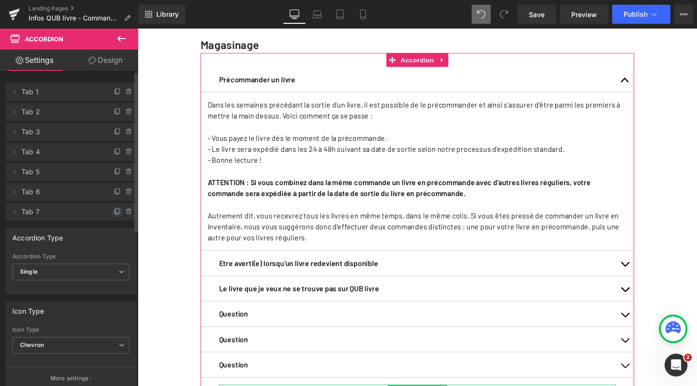
click at [115, 207] on span at bounding box center [117, 211] width 11 height 11
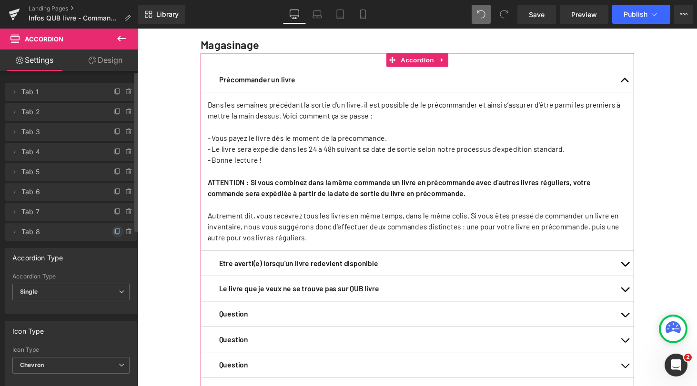
click at [116, 230] on icon at bounding box center [118, 231] width 4 height 5
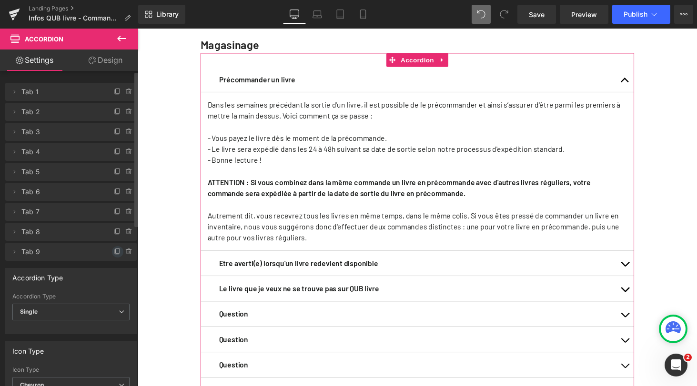
click at [114, 250] on icon at bounding box center [118, 252] width 8 height 8
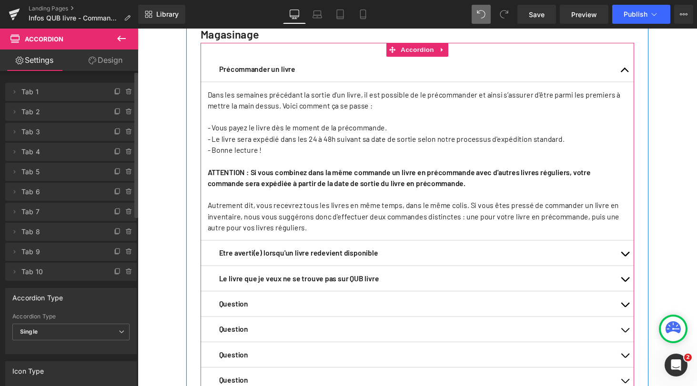
scroll to position [468, 0]
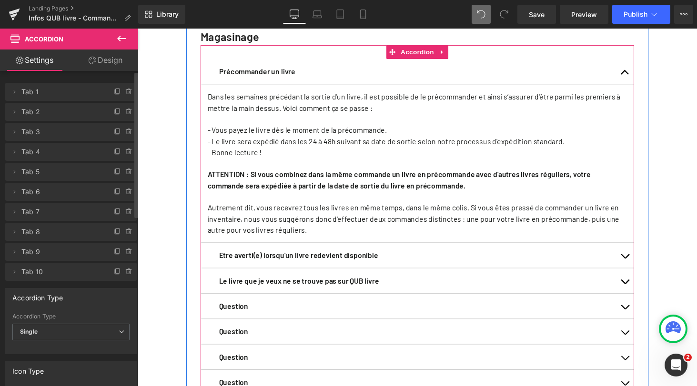
click at [639, 76] on span "button" at bounding box center [639, 76] width 0 height 0
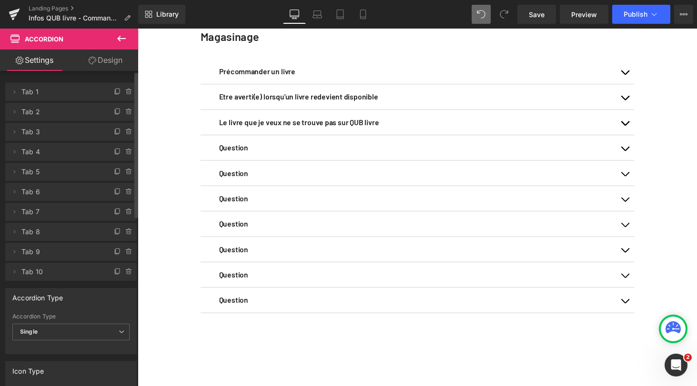
click at [174, 144] on div "Votre profil QUB Text Block Votre profil QUB vous permet de gérer vos abonnemen…" at bounding box center [426, 58] width 576 height 884
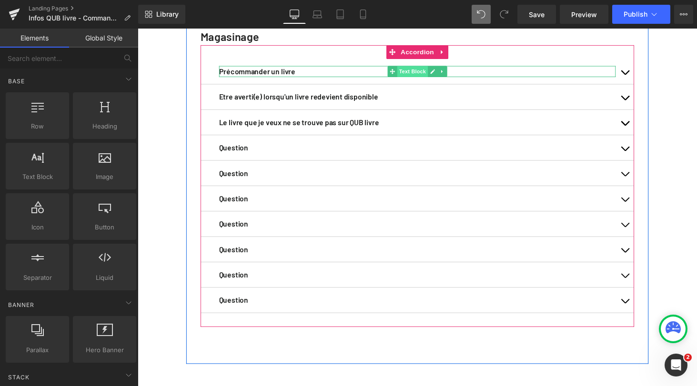
click at [416, 79] on span "Text Block" at bounding box center [420, 72] width 31 height 11
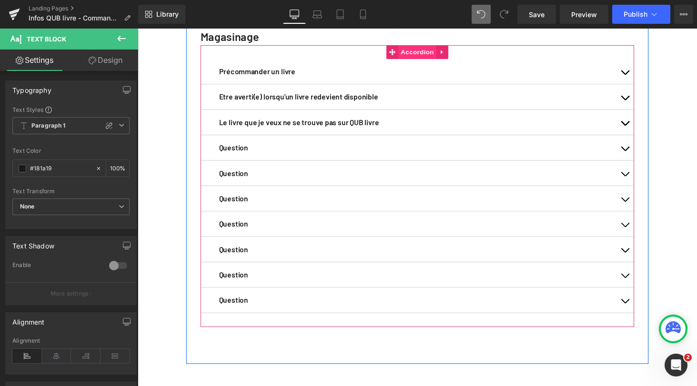
click at [423, 60] on span "Accordion" at bounding box center [425, 53] width 39 height 14
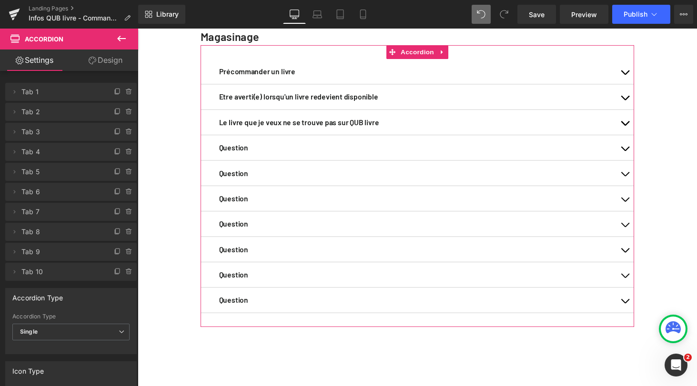
click at [113, 61] on link "Design" at bounding box center [105, 60] width 69 height 21
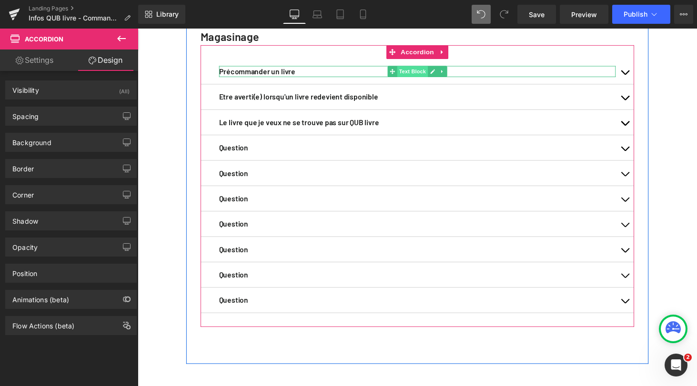
click at [418, 79] on span "Text Block" at bounding box center [420, 72] width 31 height 11
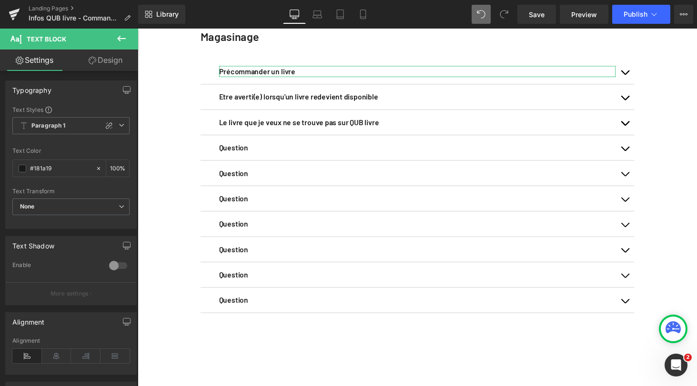
click at [112, 61] on link "Design" at bounding box center [105, 60] width 69 height 21
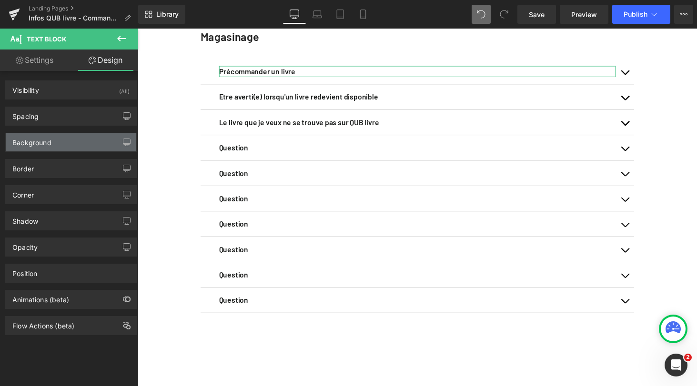
click at [68, 143] on div "Background" at bounding box center [71, 142] width 130 height 18
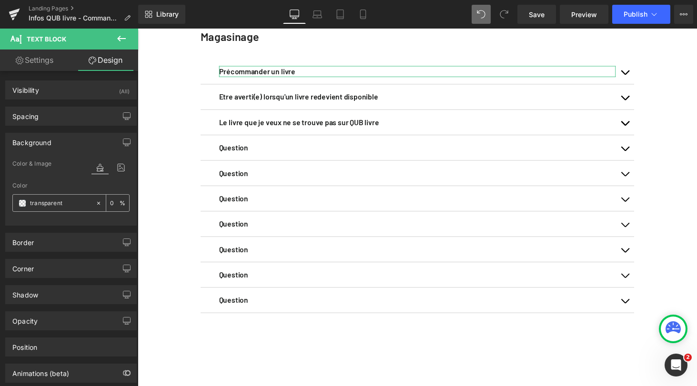
click at [73, 202] on input "transparent" at bounding box center [60, 203] width 61 height 10
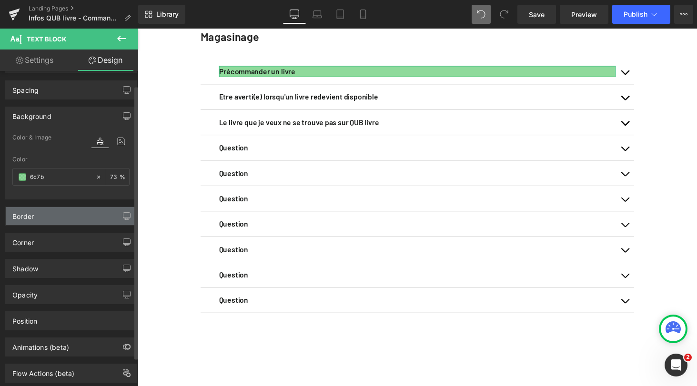
scroll to position [14, 0]
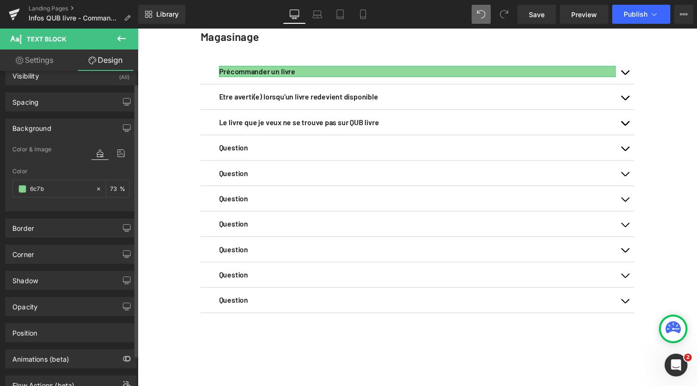
type input "6c7b"
click at [52, 237] on div "Border Border Style Custom Border Solid Border Dashed Border Dotted Custom Cust…" at bounding box center [70, 228] width 131 height 19
click at [53, 233] on div "Border" at bounding box center [71, 228] width 130 height 18
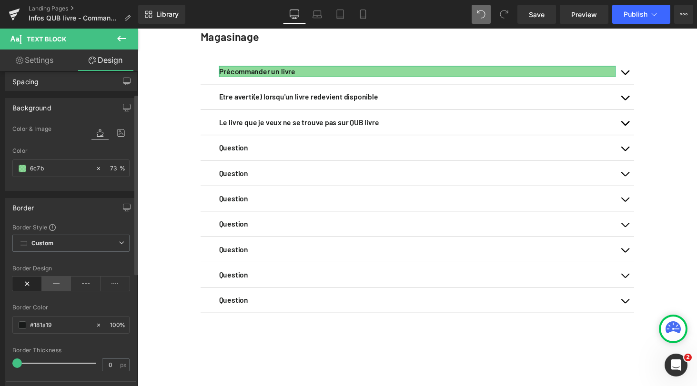
scroll to position [40, 0]
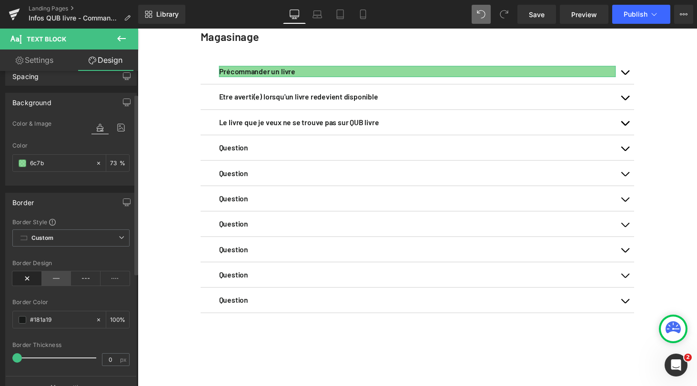
click at [55, 278] on icon at bounding box center [57, 278] width 30 height 14
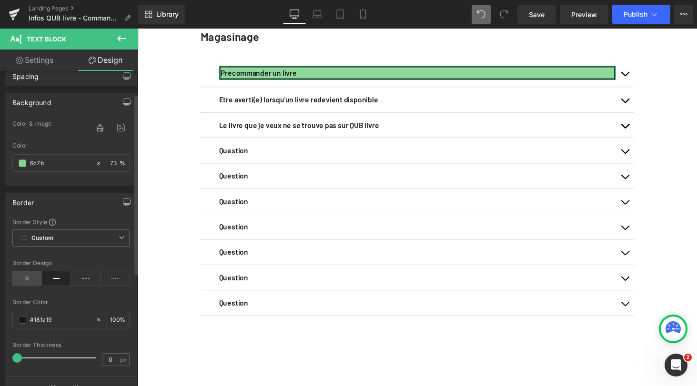
click at [26, 280] on icon at bounding box center [27, 278] width 30 height 14
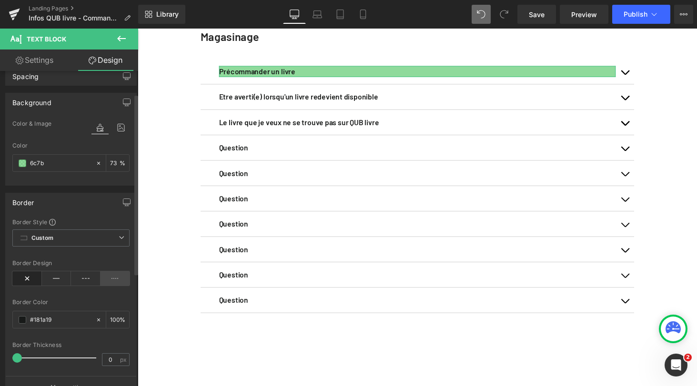
click at [112, 275] on icon at bounding box center [115, 278] width 30 height 14
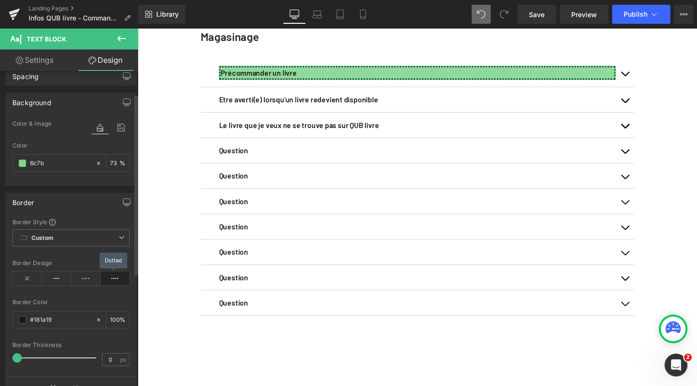
click at [112, 275] on icon at bounding box center [115, 278] width 30 height 14
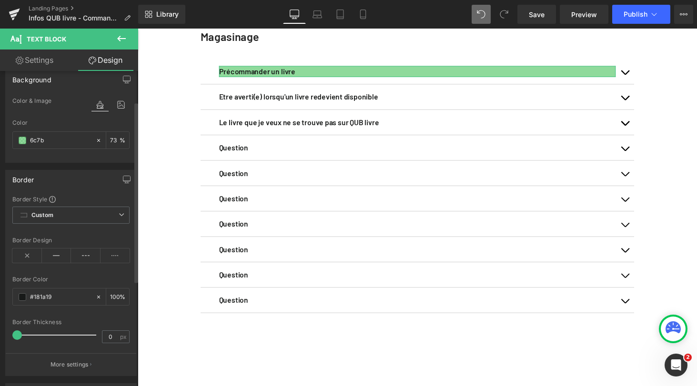
scroll to position [70, 0]
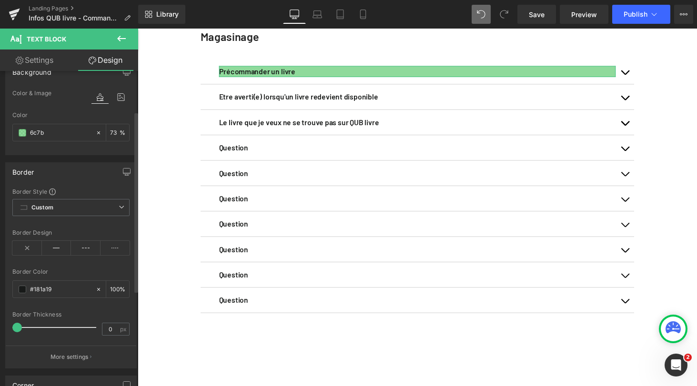
drag, startPoint x: 17, startPoint y: 329, endPoint x: 0, endPoint y: 334, distance: 17.5
click at [0, 334] on div "Border Border Style Custom Border Solid Border Dashed Border Dotted Custom Cust…" at bounding box center [71, 261] width 142 height 213
click at [120, 206] on icon at bounding box center [122, 207] width 6 height 6
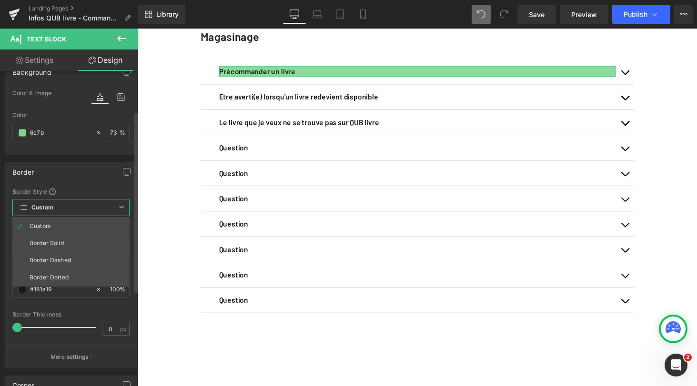
click at [120, 206] on icon at bounding box center [122, 207] width 6 height 6
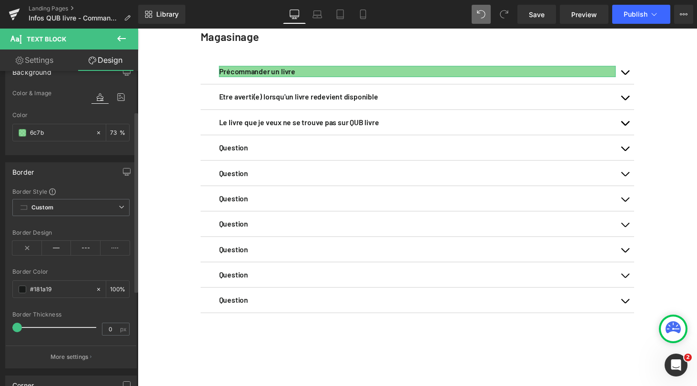
click at [90, 167] on div "Border" at bounding box center [71, 172] width 130 height 18
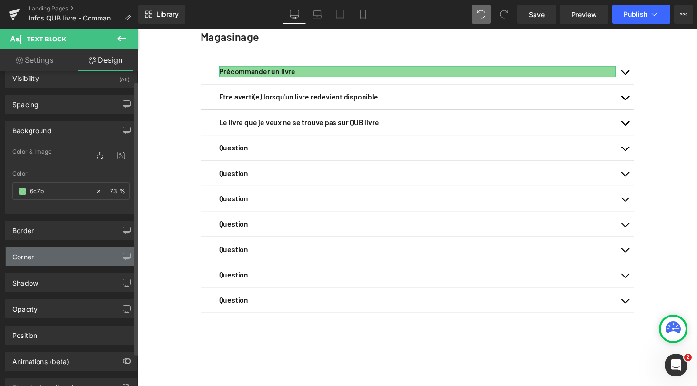
scroll to position [0, 0]
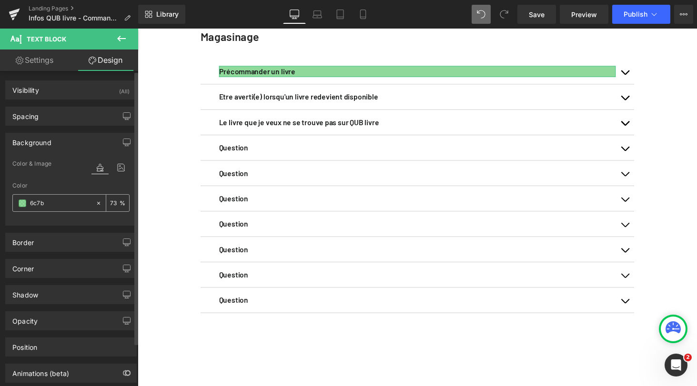
click at [95, 200] on icon at bounding box center [98, 203] width 7 height 7
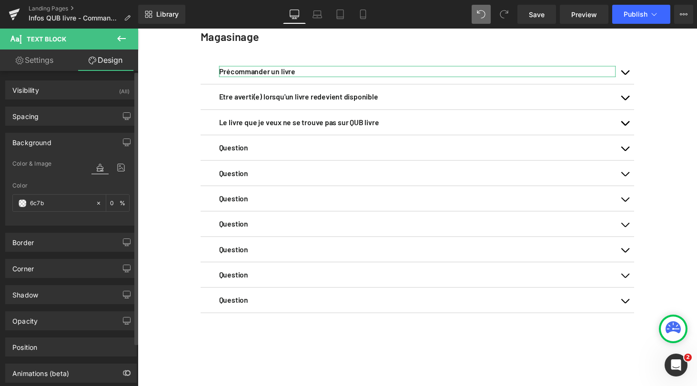
click at [92, 143] on div "Background" at bounding box center [71, 142] width 130 height 18
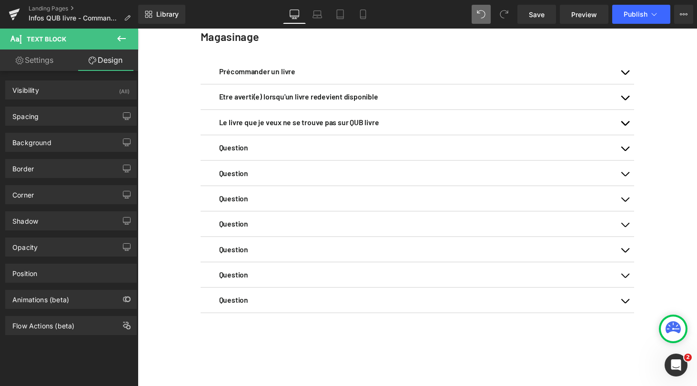
click at [172, 120] on div "Votre profil QUB Text Block Votre profil QUB vous permet de gérer vos abonnemen…" at bounding box center [426, 58] width 576 height 884
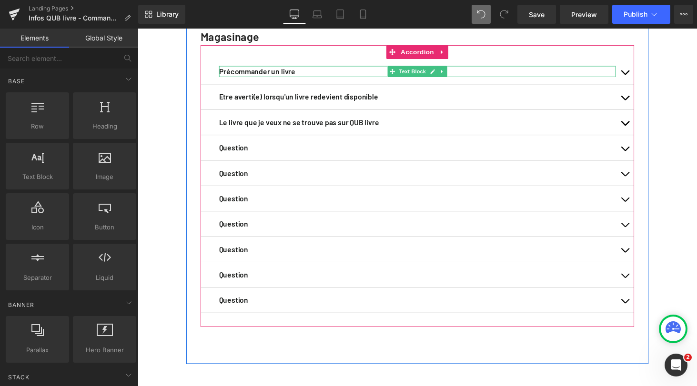
click at [281, 77] on strong "Précommander un livre" at bounding box center [260, 72] width 79 height 9
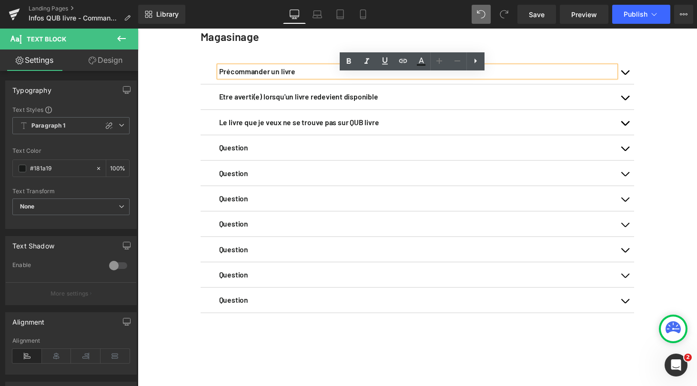
click at [177, 118] on div "Votre profil QUB Text Block Votre profil QUB vous permet de gérer vos abonnemen…" at bounding box center [426, 58] width 576 height 884
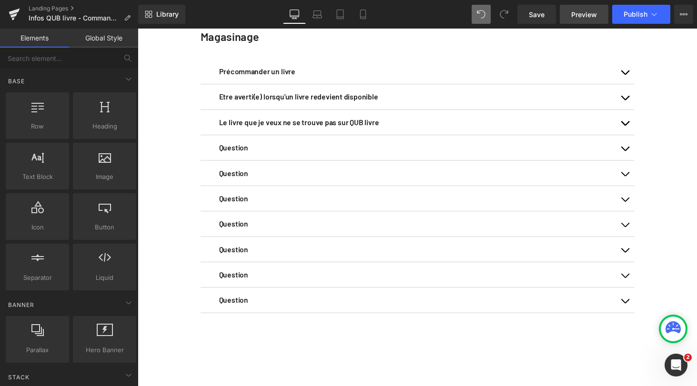
click at [587, 16] on span "Preview" at bounding box center [584, 15] width 26 height 10
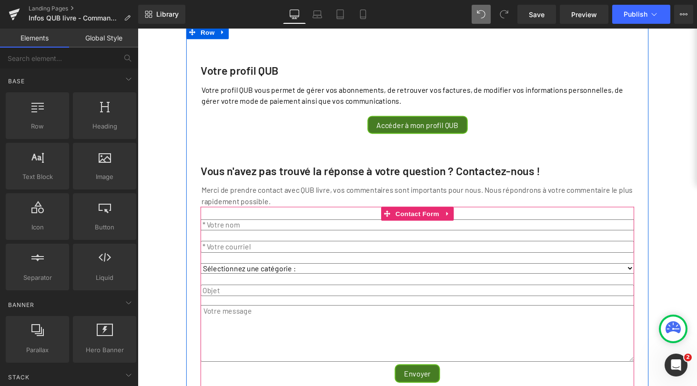
scroll to position [121, 0]
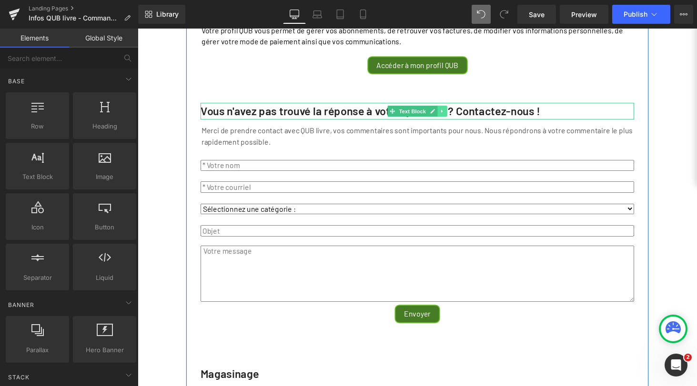
click at [450, 116] on icon at bounding box center [450, 113] width 1 height 3
click at [454, 116] on icon at bounding box center [456, 113] width 5 height 5
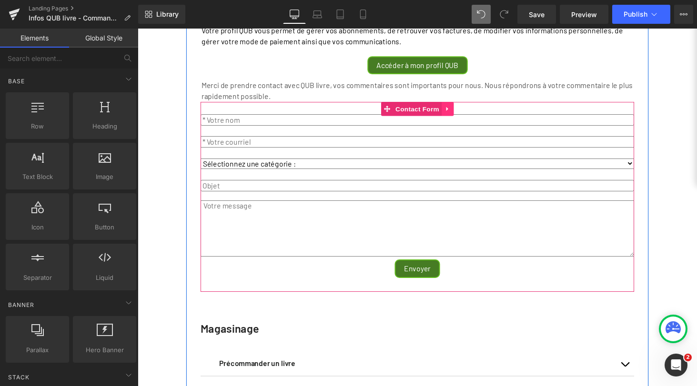
click at [453, 115] on icon at bounding box center [456, 111] width 7 height 7
click at [459, 115] on icon at bounding box center [462, 111] width 7 height 7
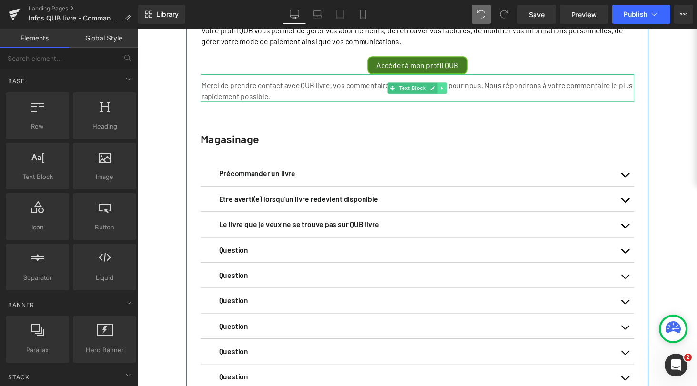
click at [449, 93] on icon at bounding box center [450, 90] width 5 height 6
click at [454, 92] on icon at bounding box center [456, 89] width 5 height 5
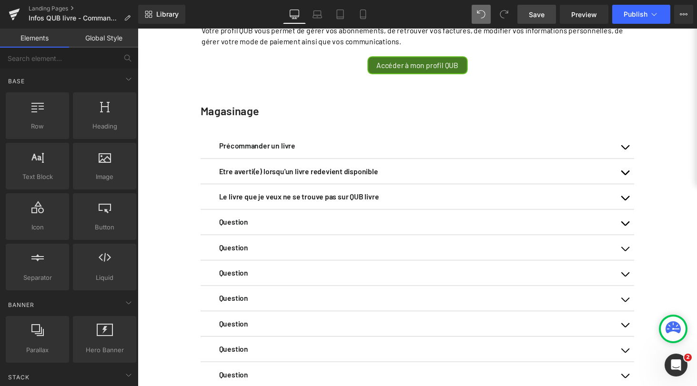
click at [540, 15] on span "Save" at bounding box center [536, 15] width 16 height 10
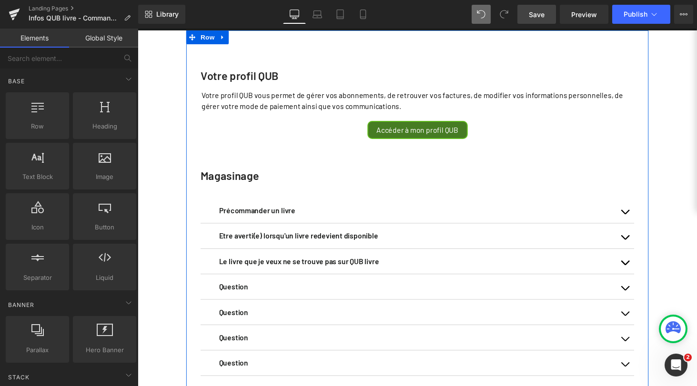
scroll to position [105, 0]
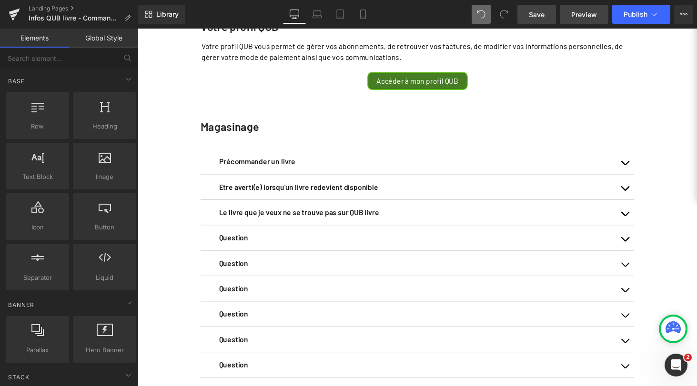
click at [586, 12] on span "Preview" at bounding box center [584, 15] width 26 height 10
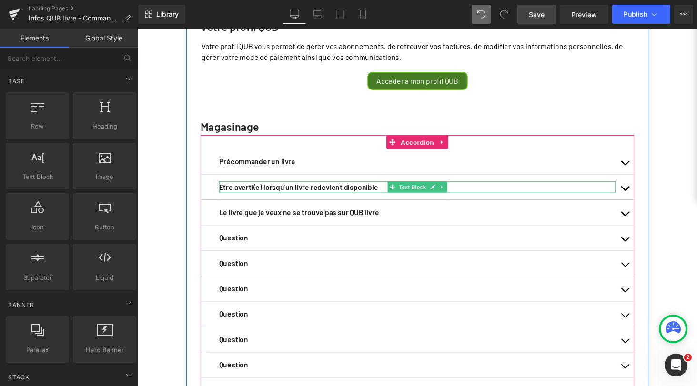
click at [417, 198] on span "Text Block" at bounding box center [420, 191] width 31 height 11
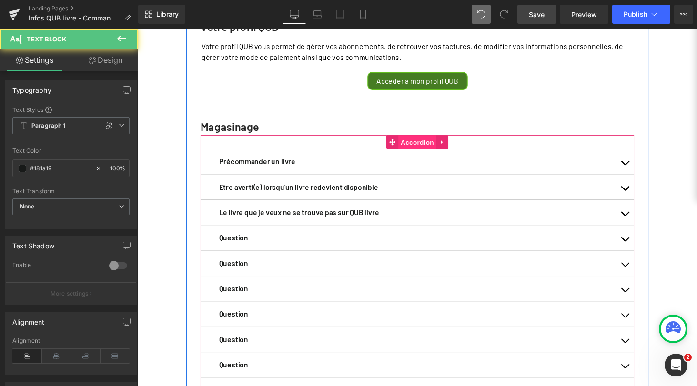
click at [426, 153] on span "Accordion" at bounding box center [425, 146] width 39 height 14
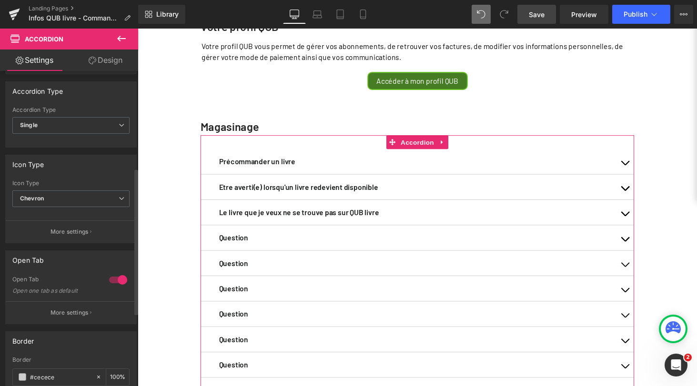
scroll to position [209, 0]
click at [115, 276] on div at bounding box center [118, 277] width 23 height 15
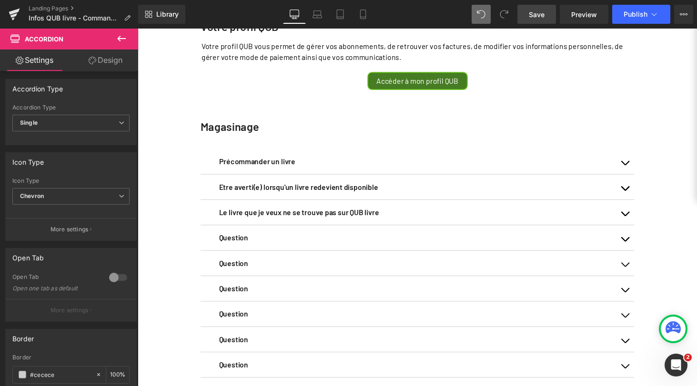
click at [538, 14] on span "Save" at bounding box center [536, 15] width 16 height 10
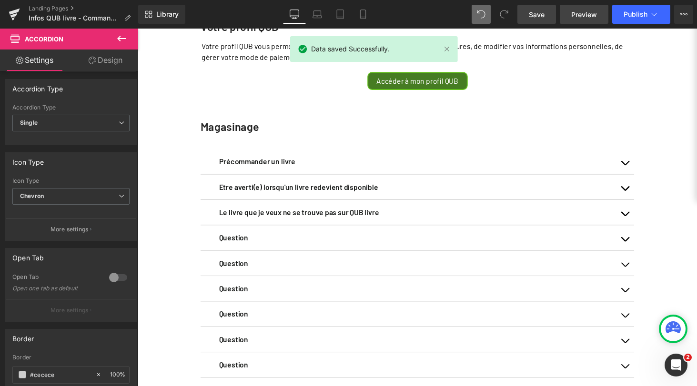
click at [586, 14] on span "Preview" at bounding box center [584, 15] width 26 height 10
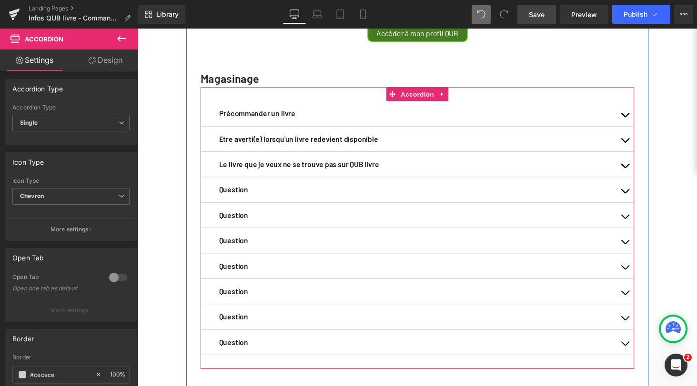
scroll to position [198, 0]
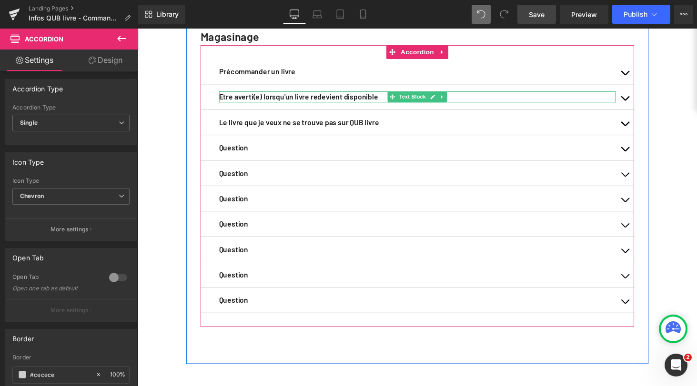
click at [364, 103] on strong "Etre averti(e) lorsqu'un livre redevient disponible" at bounding box center [303, 98] width 164 height 9
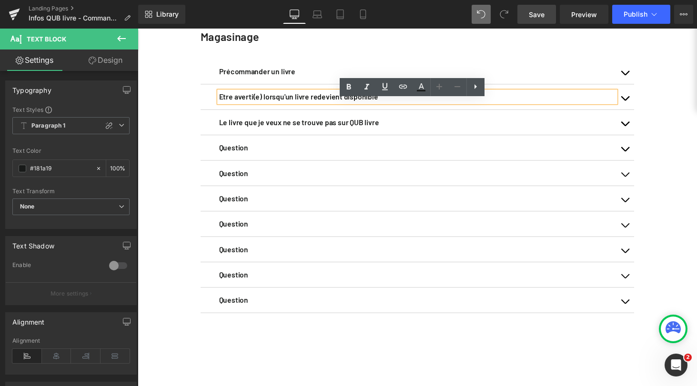
click at [169, 144] on div "Votre profil QUB Text Block Votre profil QUB vous permet de gérer vos abonnemen…" at bounding box center [426, 193] width 576 height 613
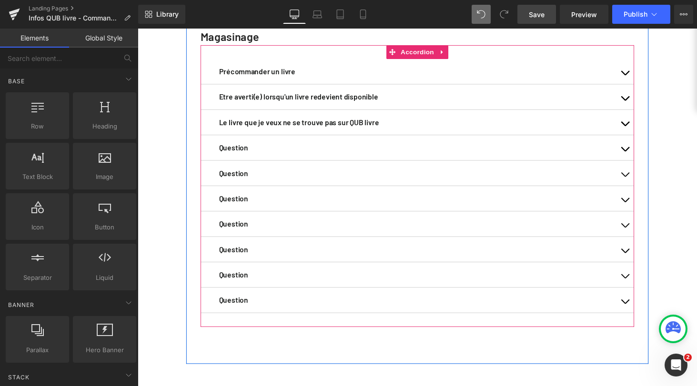
click at [639, 103] on span "button" at bounding box center [639, 103] width 0 height 0
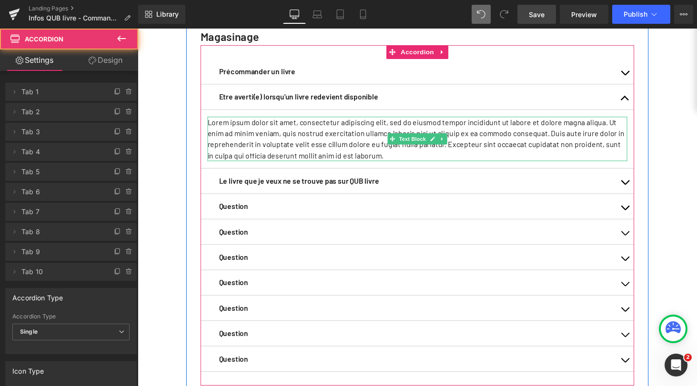
click at [368, 146] on p "Lorem ipsum dolor sit amet, consectetur adipiscing elit, sed do eiusmod tempor …" at bounding box center [425, 142] width 432 height 46
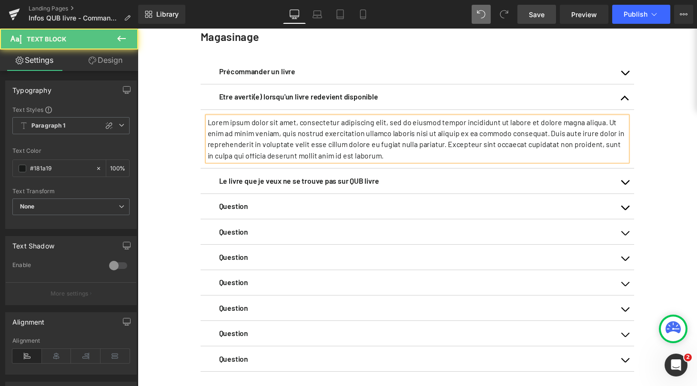
click at [368, 146] on p "Lorem ipsum dolor sit amet, consectetur adipiscing elit, sed do eiusmod tempor …" at bounding box center [425, 142] width 432 height 46
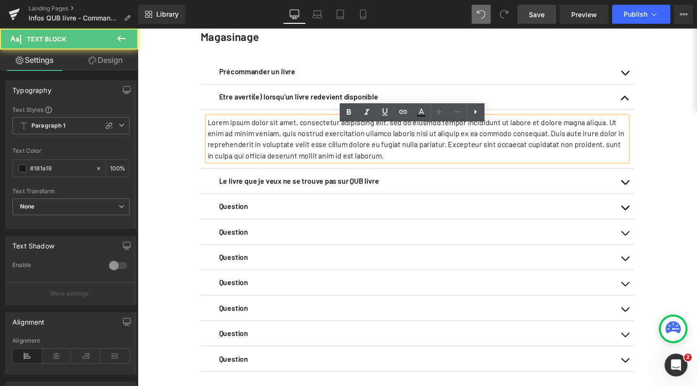
click at [368, 146] on p "Lorem ipsum dolor sit amet, consectetur adipiscing elit, sed do eiusmod tempor …" at bounding box center [425, 142] width 432 height 46
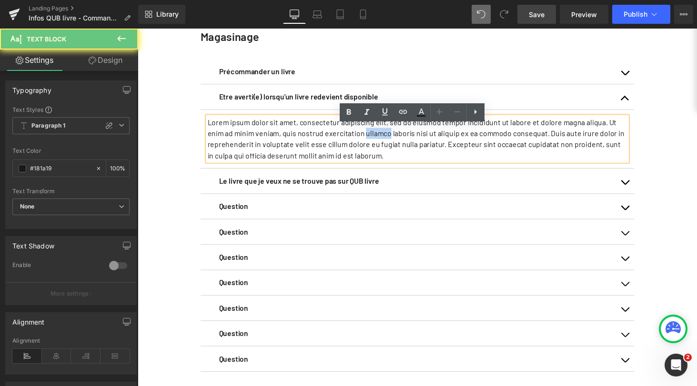
click at [368, 146] on p "Lorem ipsum dolor sit amet, consectetur adipiscing elit, sed do eiusmod tempor …" at bounding box center [425, 142] width 432 height 46
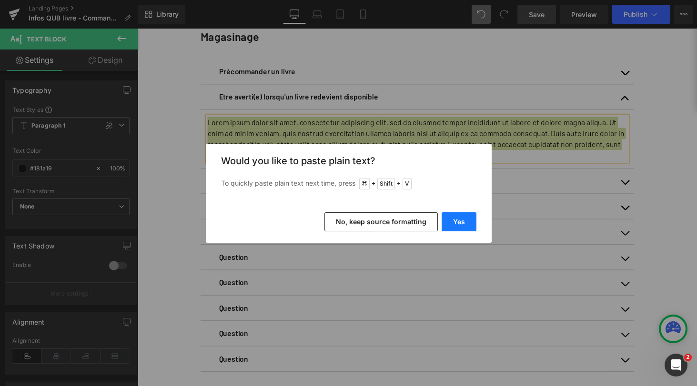
click at [460, 221] on button "Yes" at bounding box center [458, 221] width 35 height 19
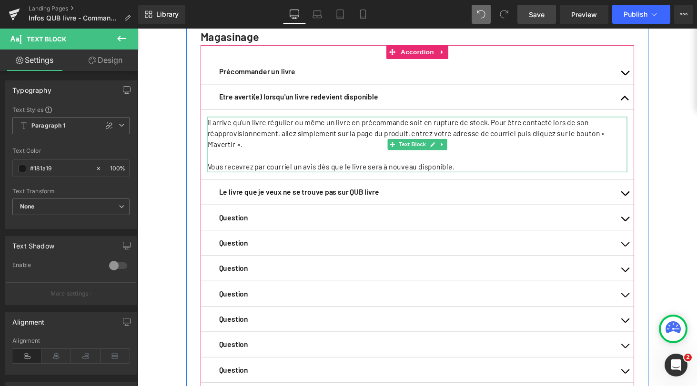
click at [619, 145] on p "Il arrive qu’un livre régulier ou même un livre en précommande soit en rupture …" at bounding box center [425, 136] width 432 height 34
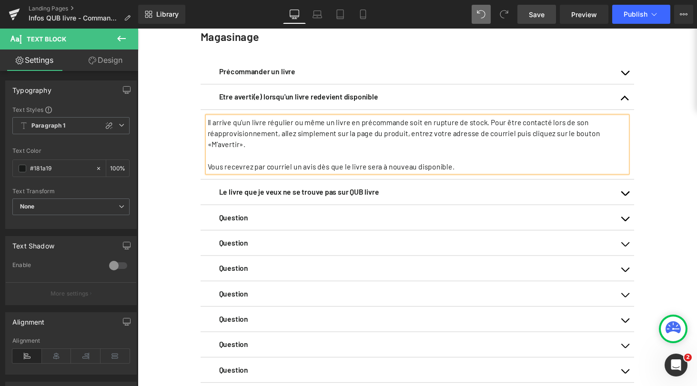
click at [170, 193] on div "Votre profil QUB Text Block Votre profil QUB vous permet de gérer vos abonnemen…" at bounding box center [426, 229] width 576 height 685
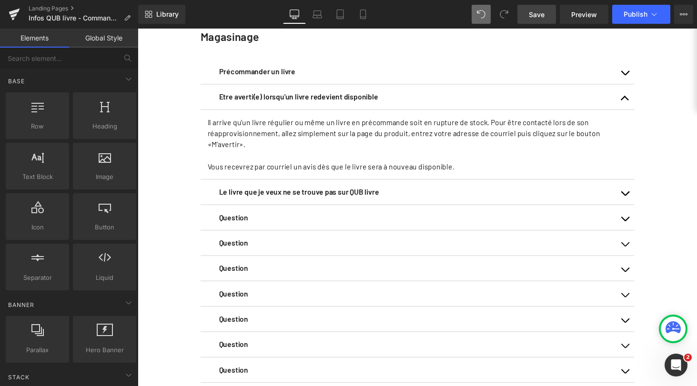
click at [538, 14] on span "Save" at bounding box center [536, 15] width 16 height 10
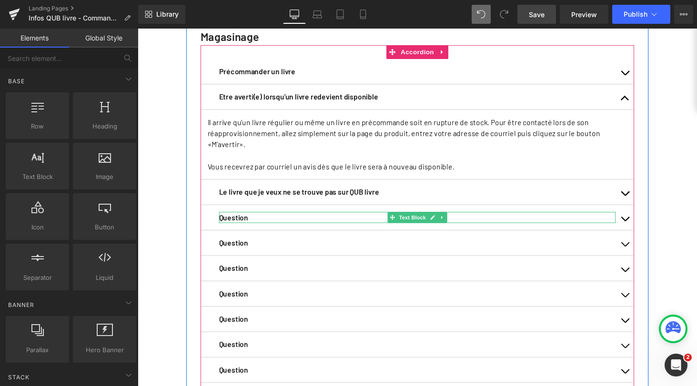
click at [242, 228] on strong "Question" at bounding box center [236, 223] width 30 height 9
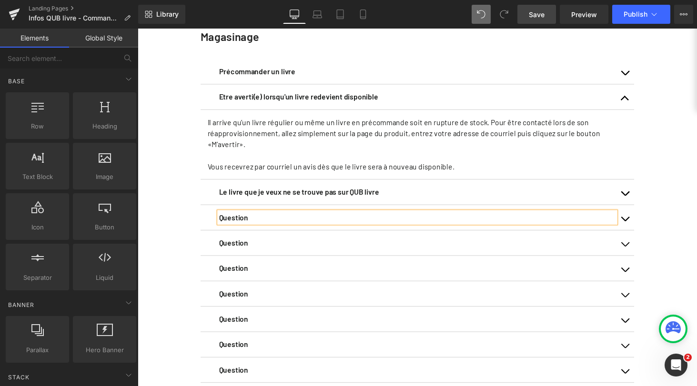
click at [242, 228] on strong "Question" at bounding box center [236, 223] width 30 height 9
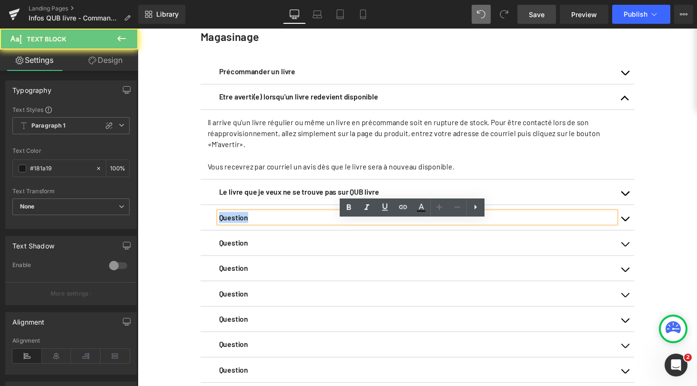
click at [242, 228] on strong "Question" at bounding box center [236, 223] width 30 height 9
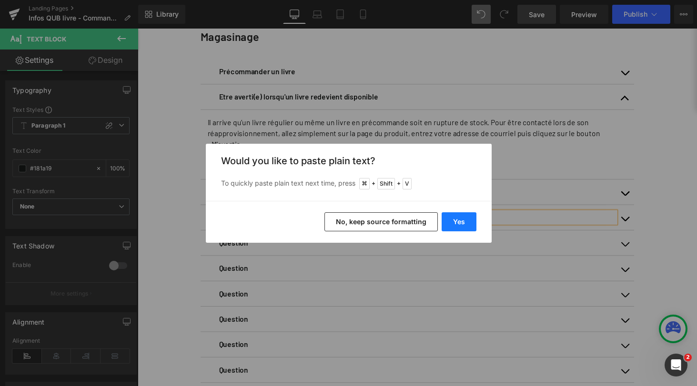
click at [459, 227] on button "Yes" at bounding box center [458, 221] width 35 height 19
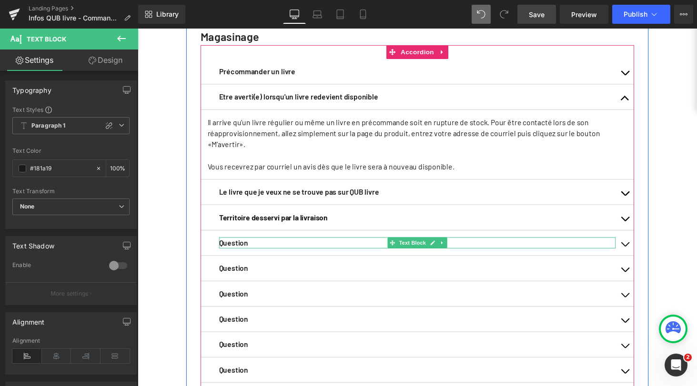
click at [240, 254] on strong "Question" at bounding box center [236, 249] width 30 height 9
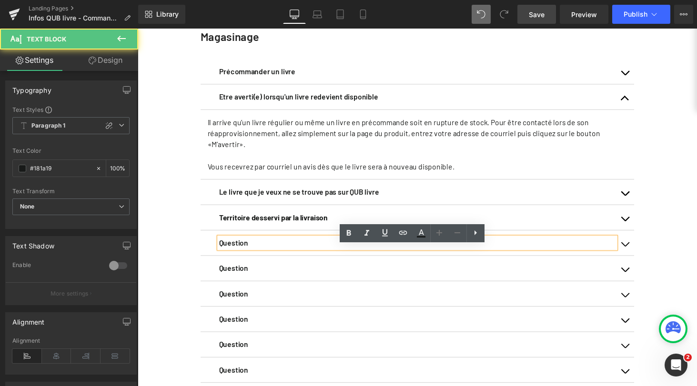
click at [240, 254] on strong "Question" at bounding box center [236, 249] width 30 height 9
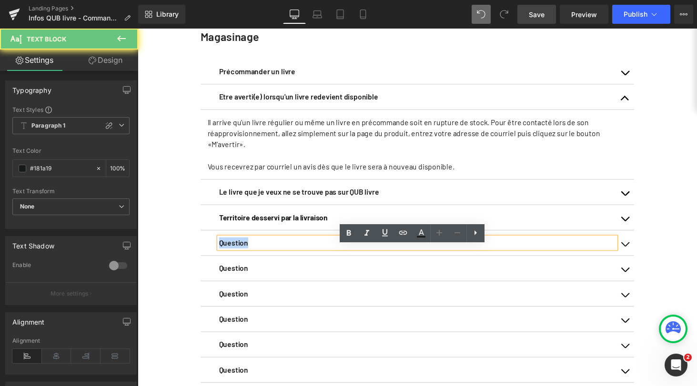
click at [240, 254] on strong "Question" at bounding box center [236, 249] width 30 height 9
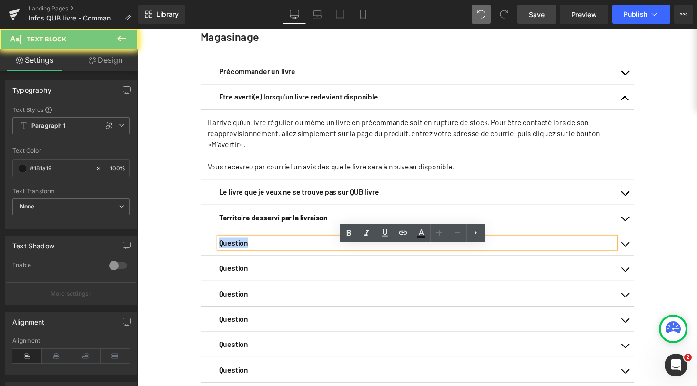
click at [240, 254] on strong "Question" at bounding box center [236, 249] width 30 height 9
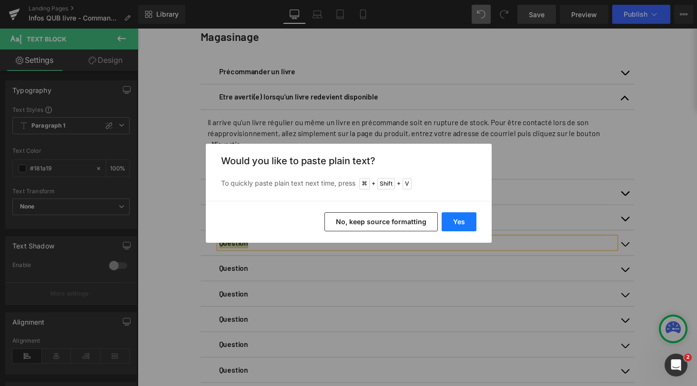
click at [453, 222] on button "Yes" at bounding box center [458, 221] width 35 height 19
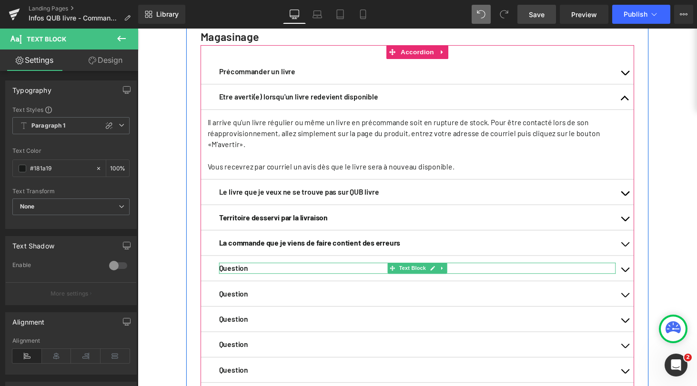
click at [235, 280] on strong "Question" at bounding box center [236, 275] width 30 height 9
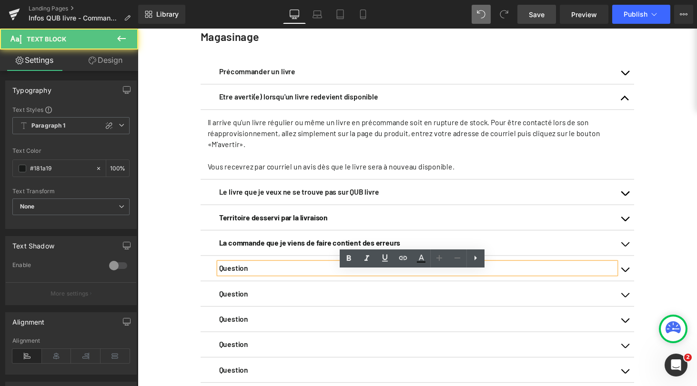
click at [258, 281] on p "Question" at bounding box center [425, 275] width 408 height 11
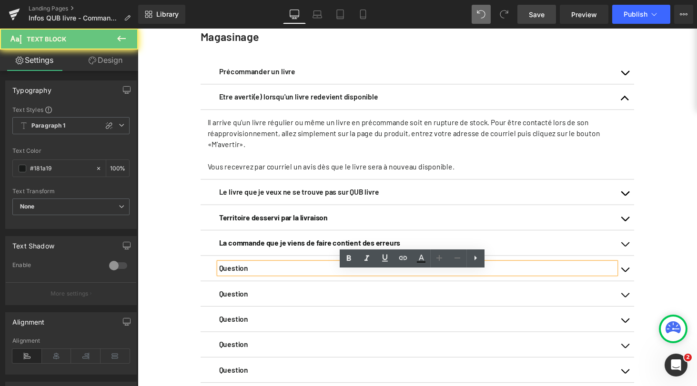
click at [258, 281] on p "Question" at bounding box center [425, 275] width 408 height 11
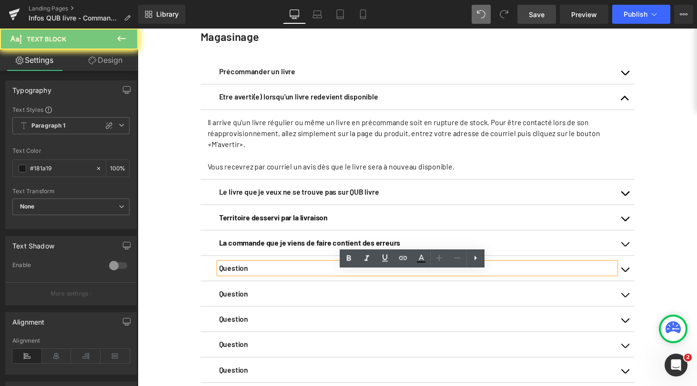
click at [258, 281] on p "Question" at bounding box center [425, 275] width 408 height 11
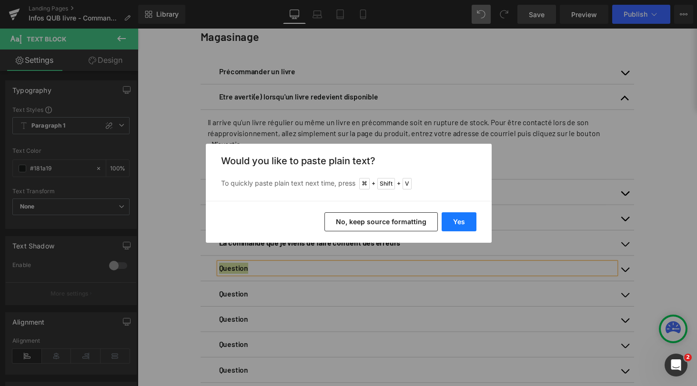
click at [458, 224] on button "Yes" at bounding box center [458, 221] width 35 height 19
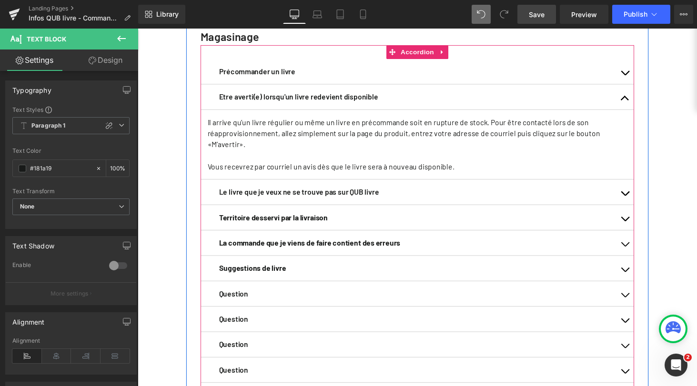
click at [634, 111] on button "button" at bounding box center [639, 99] width 19 height 26
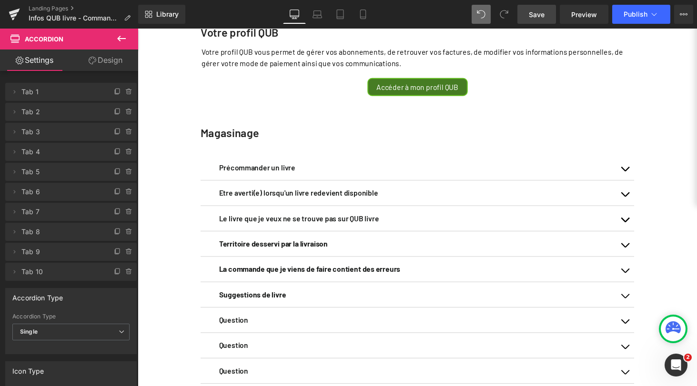
scroll to position [96, 0]
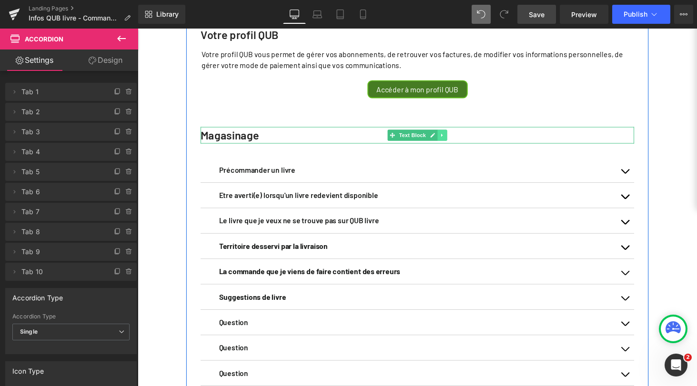
click at [450, 140] on icon at bounding box center [450, 138] width 1 height 3
click at [444, 141] on icon at bounding box center [446, 138] width 5 height 5
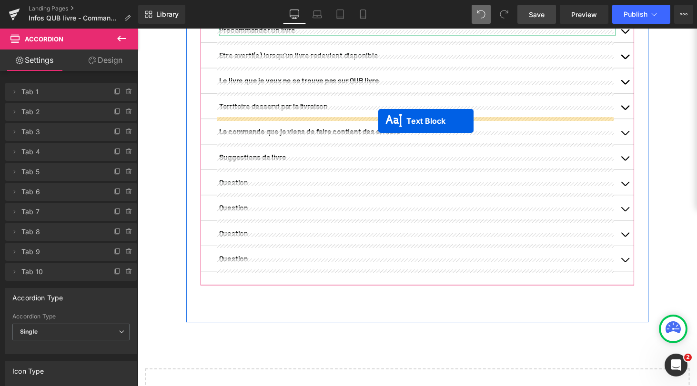
scroll to position [299, 0]
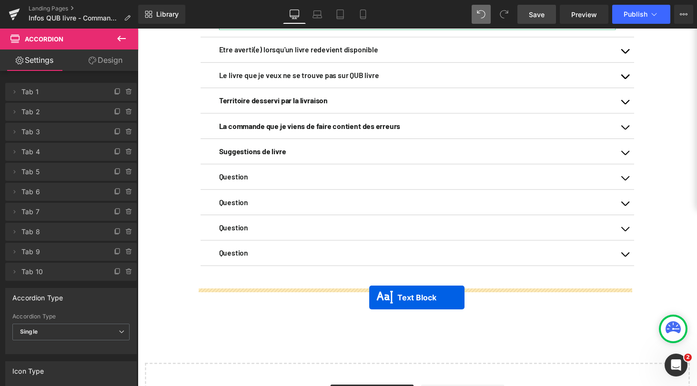
drag, startPoint x: 398, startPoint y: 192, endPoint x: 376, endPoint y: 306, distance: 115.3
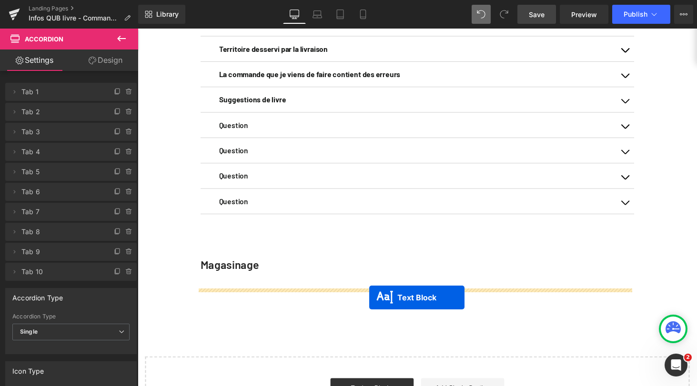
scroll to position [246, 0]
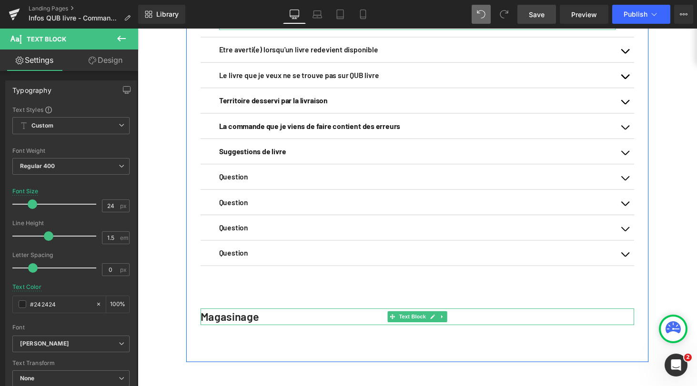
click at [234, 332] on strong "Magasinage" at bounding box center [232, 326] width 60 height 14
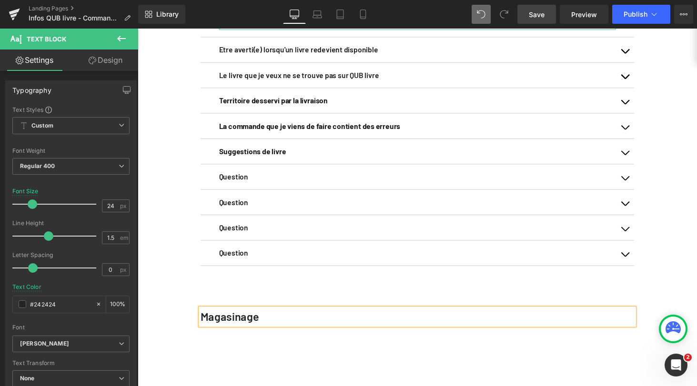
click at [234, 332] on strong "Magasinage" at bounding box center [232, 326] width 60 height 14
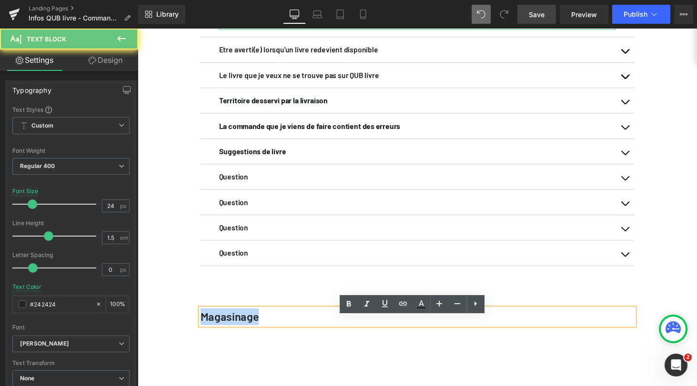
click at [234, 332] on strong "Magasinage" at bounding box center [232, 326] width 60 height 14
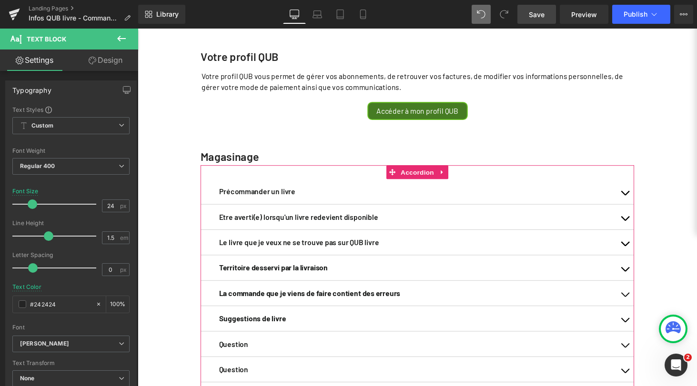
scroll to position [69, 0]
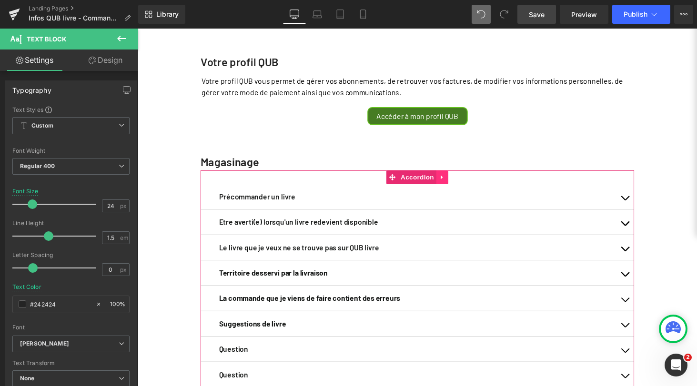
click at [450, 184] on icon at bounding box center [451, 182] width 2 height 4
click at [442, 185] on icon at bounding box center [445, 182] width 7 height 7
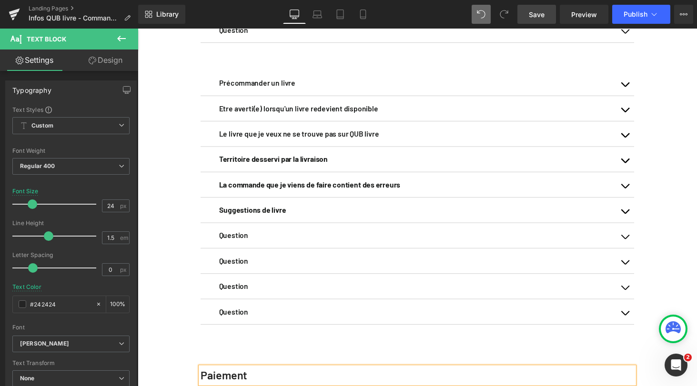
scroll to position [480, 0]
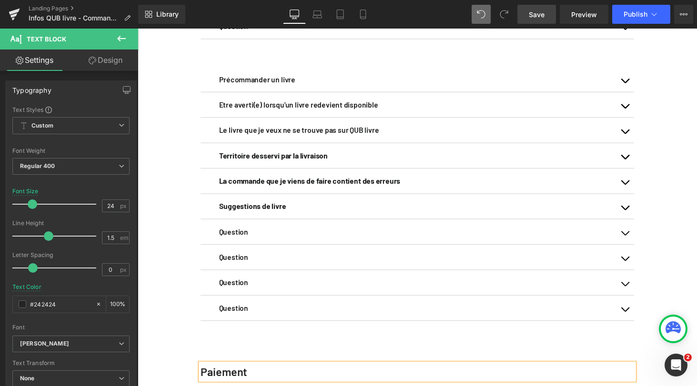
click at [167, 119] on div "Votre profil QUB Text Block Votre profil QUB vous permet de gérer vos abonnemen…" at bounding box center [426, 80] width 576 height 950
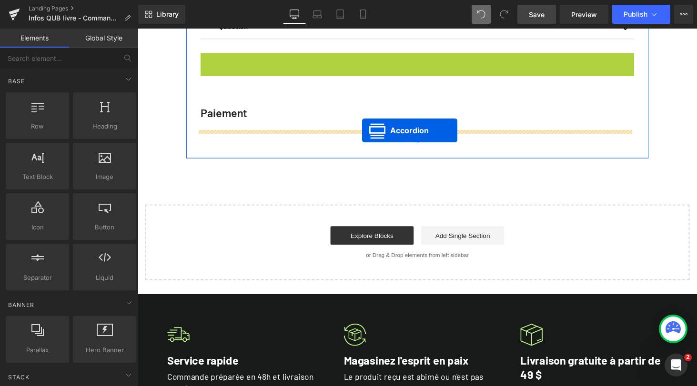
drag, startPoint x: 398, startPoint y: 70, endPoint x: 368, endPoint y: 134, distance: 69.7
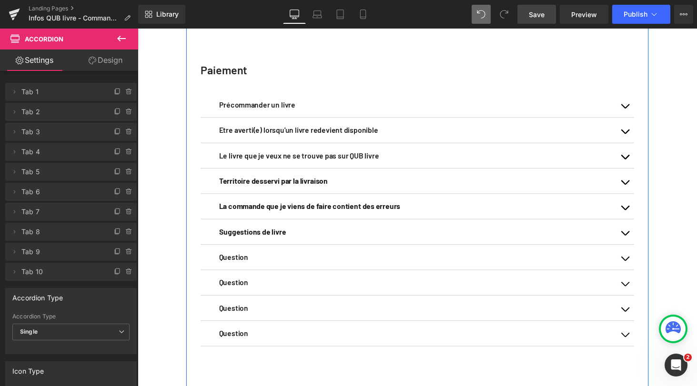
scroll to position [488, 0]
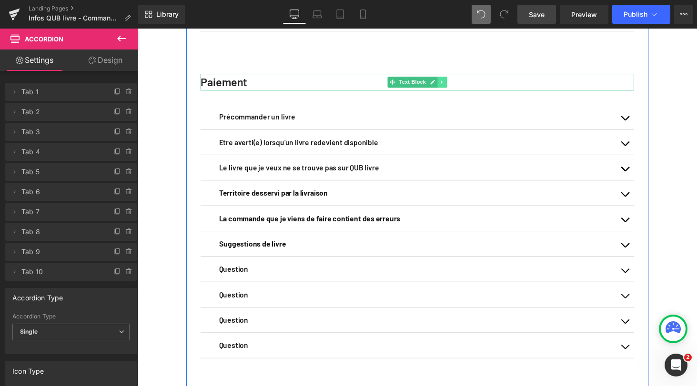
click at [450, 86] on icon at bounding box center [450, 83] width 1 height 3
click at [444, 86] on icon at bounding box center [446, 83] width 5 height 5
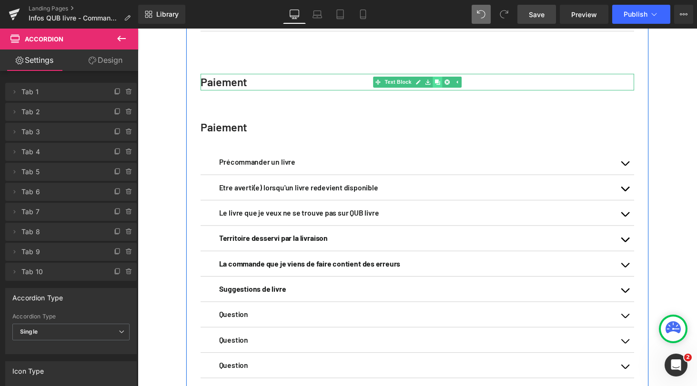
click at [444, 86] on icon at bounding box center [446, 83] width 5 height 5
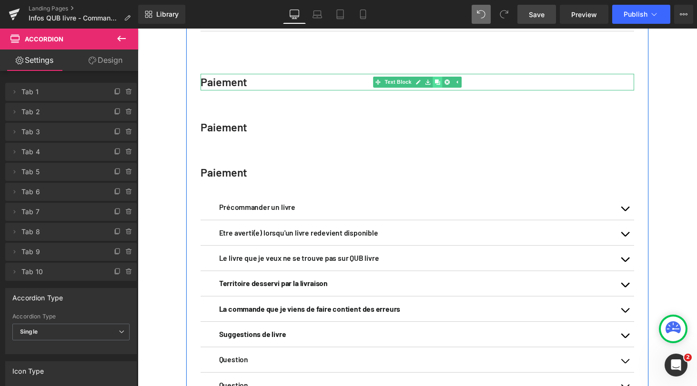
click at [444, 86] on icon at bounding box center [446, 83] width 5 height 5
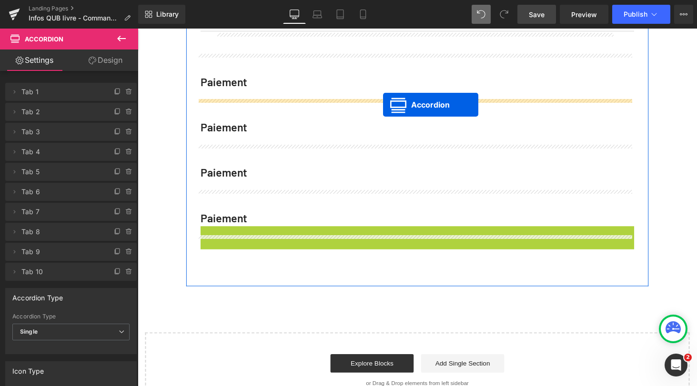
drag, startPoint x: 396, startPoint y: 249, endPoint x: 390, endPoint y: 107, distance: 142.0
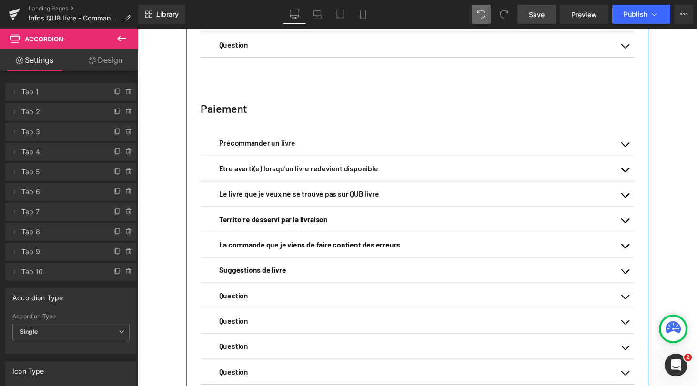
scroll to position [458, 0]
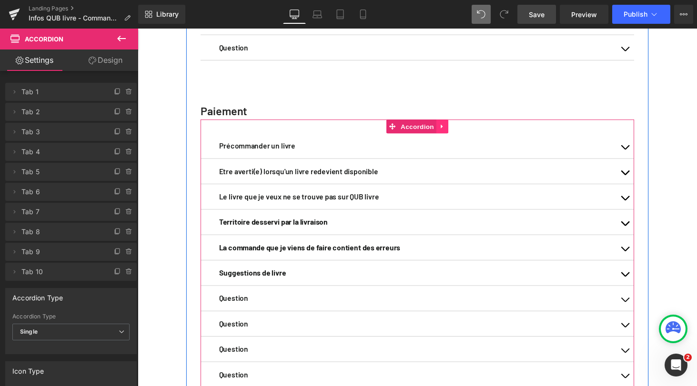
click at [450, 132] on icon at bounding box center [451, 130] width 2 height 4
click at [443, 133] on icon at bounding box center [445, 129] width 7 height 7
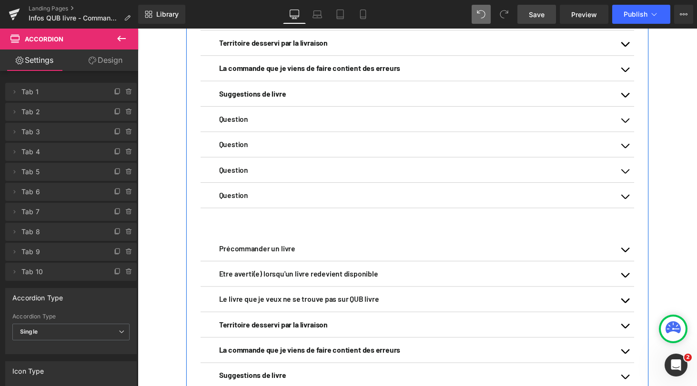
scroll to position [650, 0]
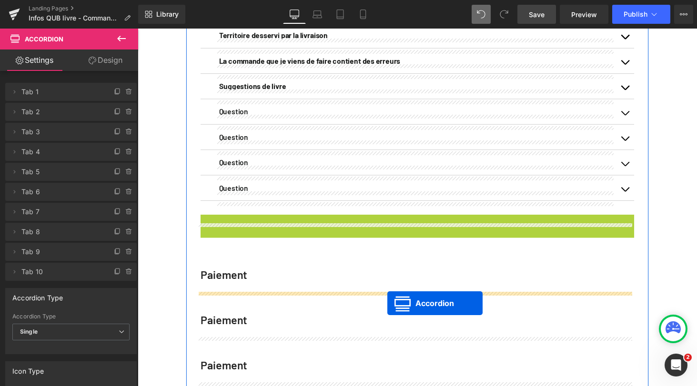
drag, startPoint x: 396, startPoint y: 237, endPoint x: 395, endPoint y: 312, distance: 74.8
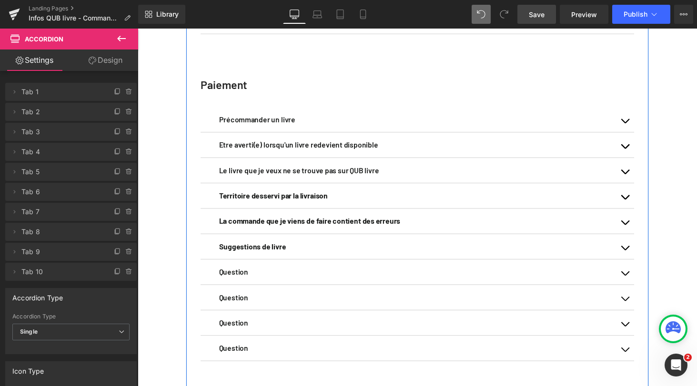
scroll to position [488, 0]
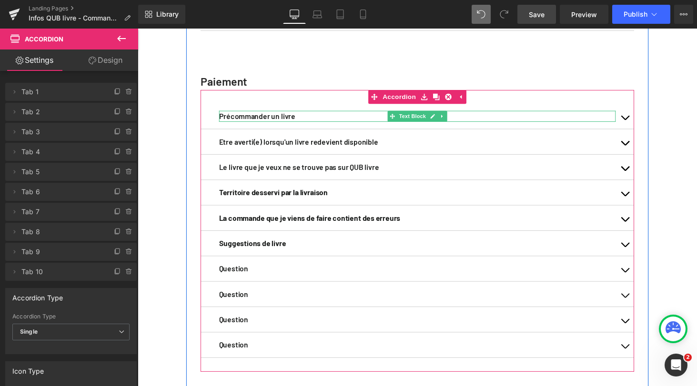
click at [277, 123] on strong "Précommander un livre" at bounding box center [260, 118] width 79 height 9
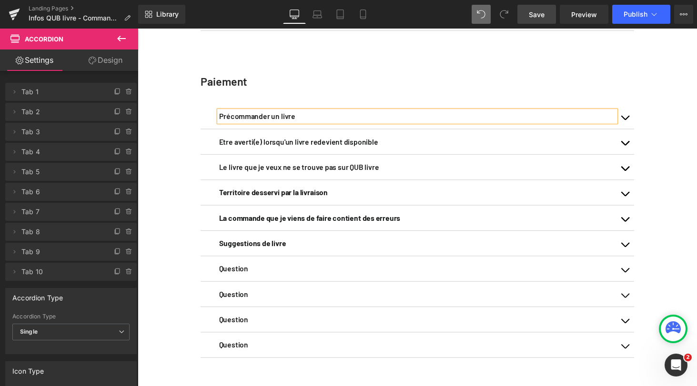
click at [277, 123] on strong "Précommander un livre" at bounding box center [260, 118] width 79 height 9
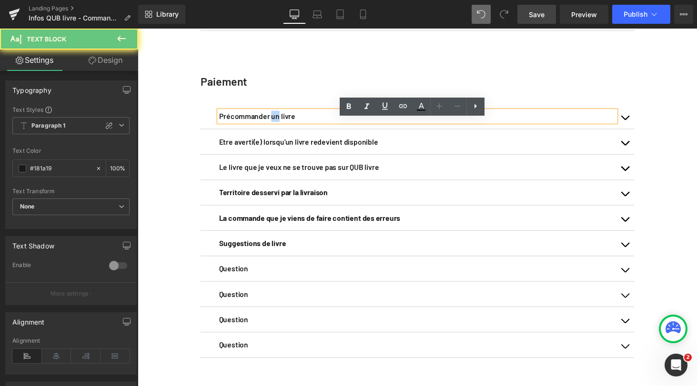
click at [277, 123] on strong "Précommander un livre" at bounding box center [260, 118] width 79 height 9
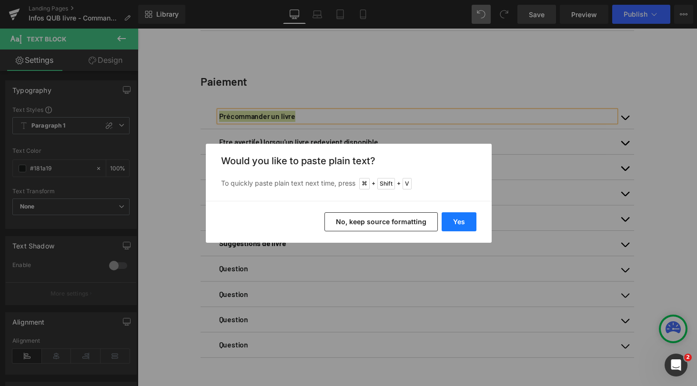
click at [458, 216] on button "Yes" at bounding box center [458, 221] width 35 height 19
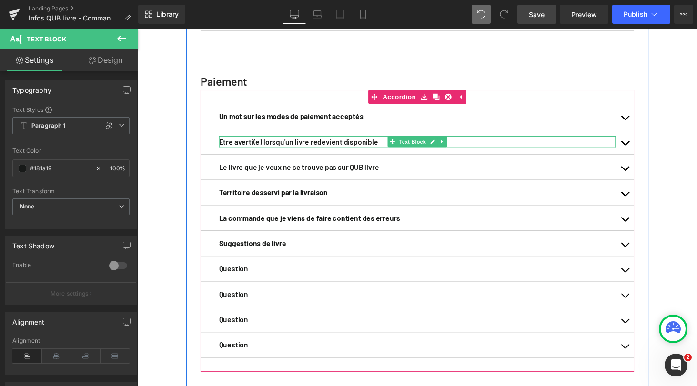
click at [307, 149] on strong "Etre averti(e) lorsqu'un livre redevient disponible" at bounding box center [303, 144] width 164 height 9
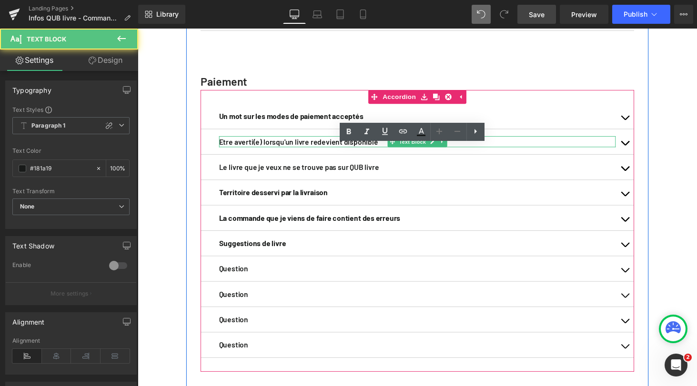
click at [307, 149] on strong "Etre averti(e) lorsqu'un livre redevient disponible" at bounding box center [303, 144] width 164 height 9
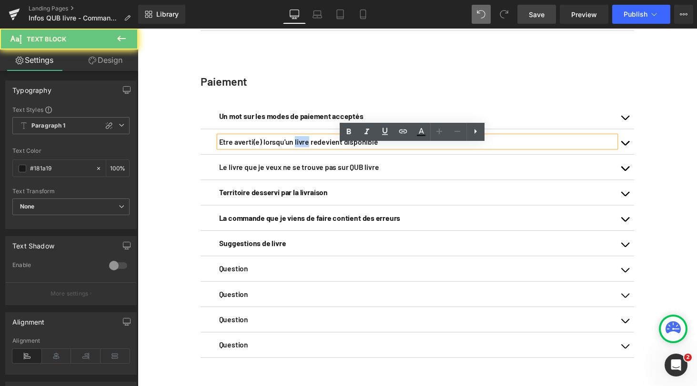
click at [307, 149] on strong "Etre averti(e) lorsqu'un livre redevient disponible" at bounding box center [303, 144] width 164 height 9
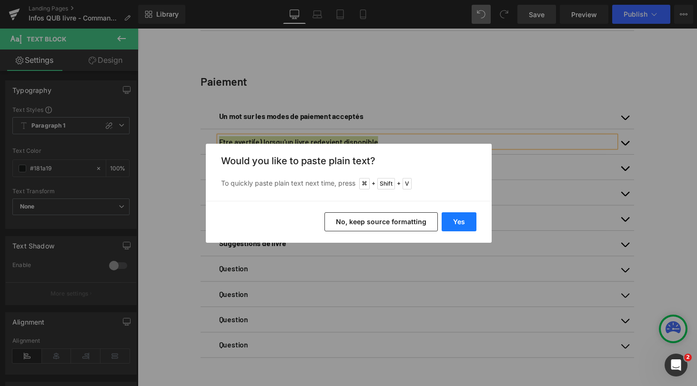
click at [457, 215] on button "Yes" at bounding box center [458, 221] width 35 height 19
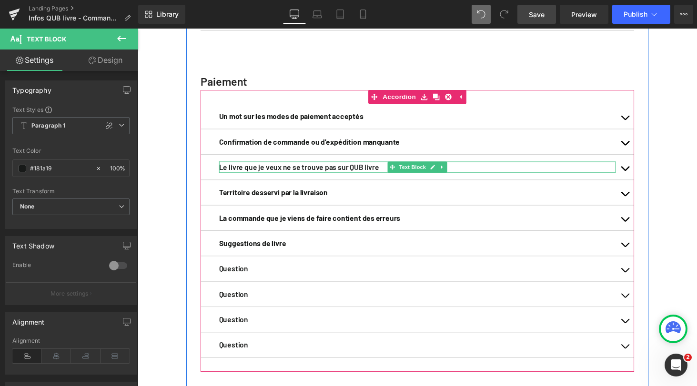
click at [307, 176] on strong "Le livre que je veux ne se trouve pas sur QUB livre" at bounding box center [303, 171] width 165 height 9
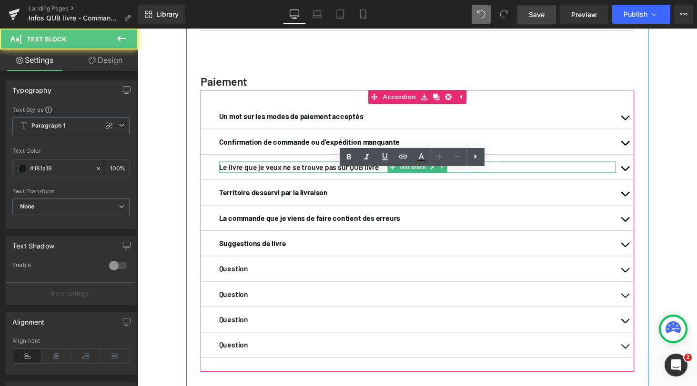
click at [307, 176] on strong "Le livre que je veux ne se trouve pas sur QUB livre" at bounding box center [303, 171] width 165 height 9
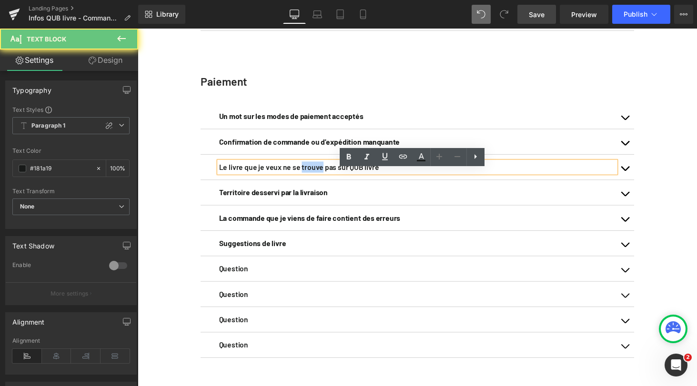
click at [307, 176] on strong "Le livre que je veux ne se trouve pas sur QUB livre" at bounding box center [303, 171] width 165 height 9
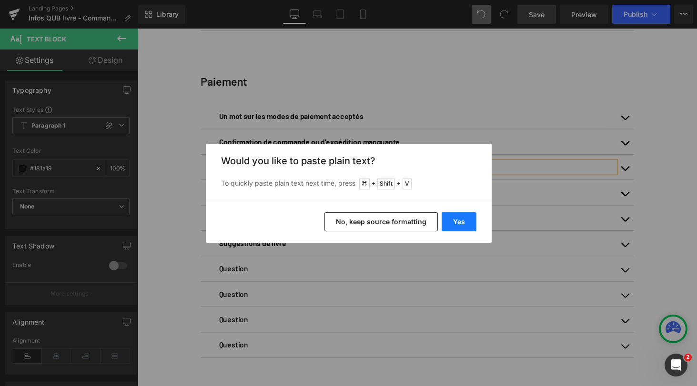
click at [464, 223] on button "Yes" at bounding box center [458, 221] width 35 height 19
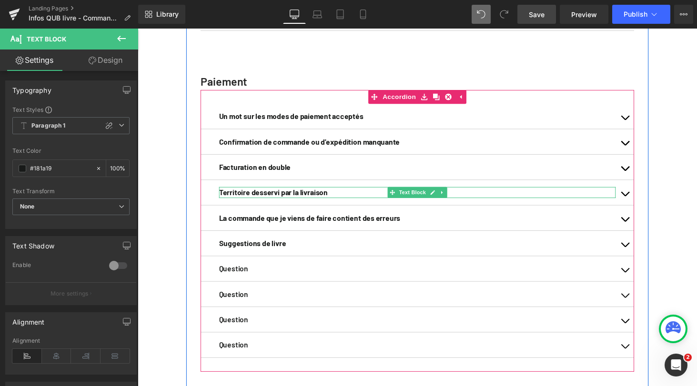
click at [260, 202] on b "Territoire desservi par la livraison" at bounding box center [277, 197] width 112 height 9
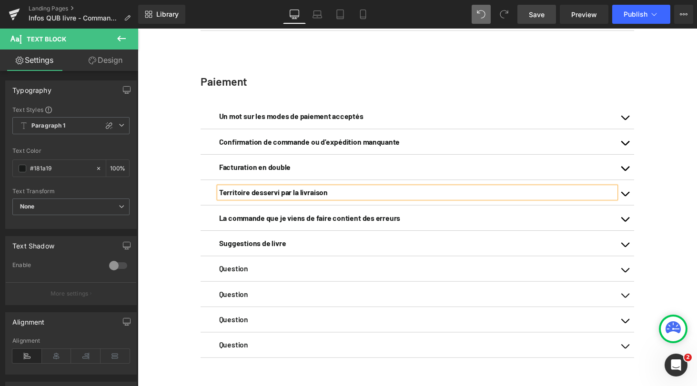
click at [260, 202] on b "Territoire desservi par la livraison" at bounding box center [277, 197] width 112 height 9
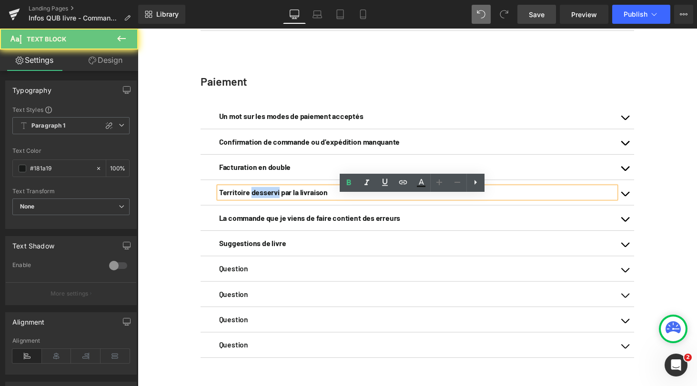
click at [260, 202] on b "Territoire desservi par la livraison" at bounding box center [277, 197] width 112 height 9
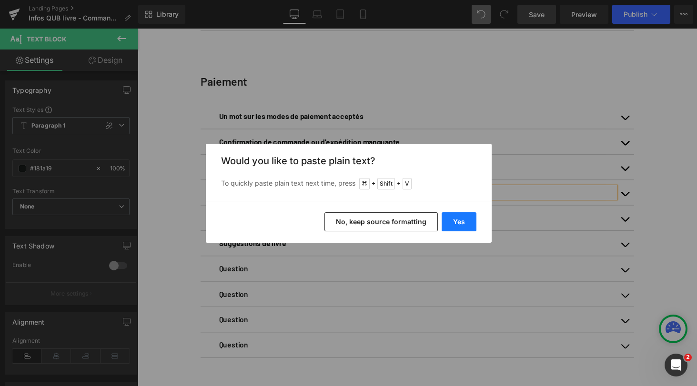
click at [460, 225] on button "Yes" at bounding box center [458, 221] width 35 height 19
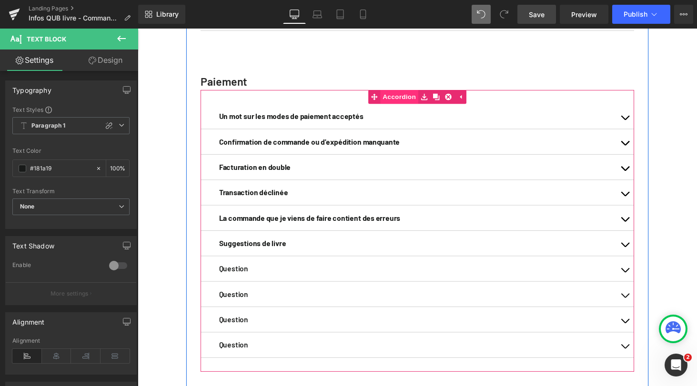
click at [404, 106] on span "Accordion" at bounding box center [407, 99] width 39 height 14
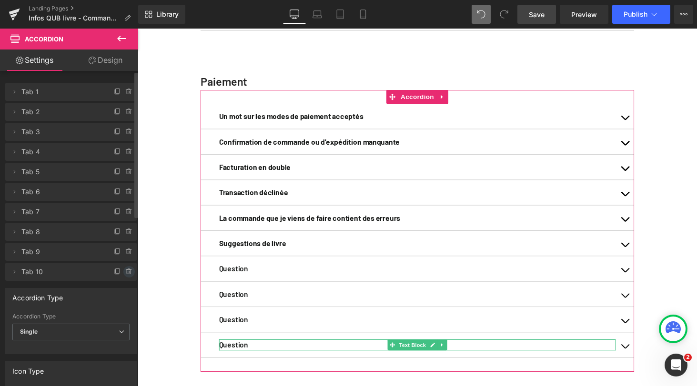
click at [125, 272] on icon at bounding box center [129, 272] width 8 height 8
click at [117, 275] on button "Delete" at bounding box center [119, 272] width 30 height 12
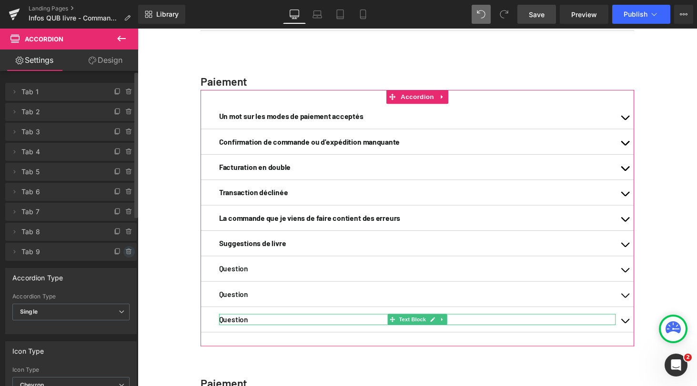
click at [129, 251] on icon at bounding box center [129, 252] width 0 height 2
click at [120, 253] on button "Delete" at bounding box center [119, 252] width 30 height 12
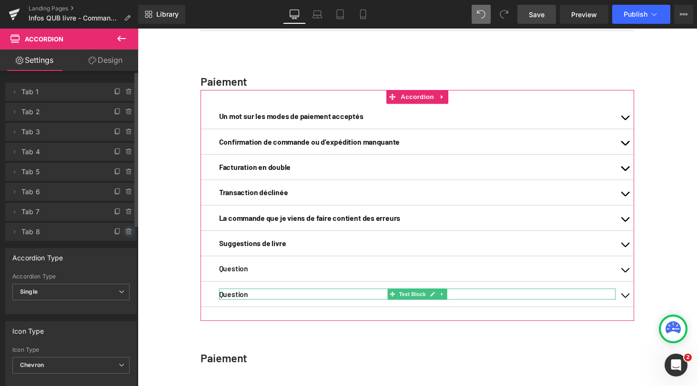
click at [125, 229] on icon at bounding box center [129, 232] width 8 height 8
click at [122, 232] on button "Delete" at bounding box center [119, 232] width 30 height 12
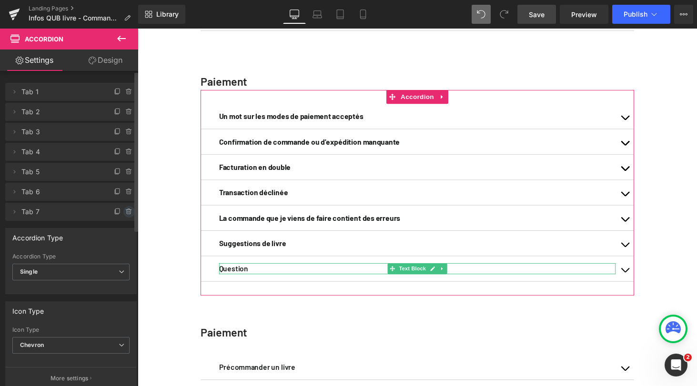
click at [125, 213] on icon at bounding box center [129, 212] width 8 height 8
click at [120, 212] on button "Delete" at bounding box center [119, 212] width 30 height 12
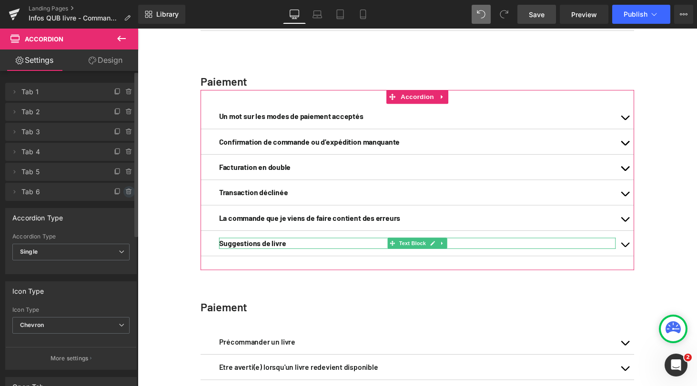
click at [128, 189] on icon at bounding box center [129, 189] width 2 height 1
click at [119, 190] on button "Delete" at bounding box center [119, 192] width 30 height 12
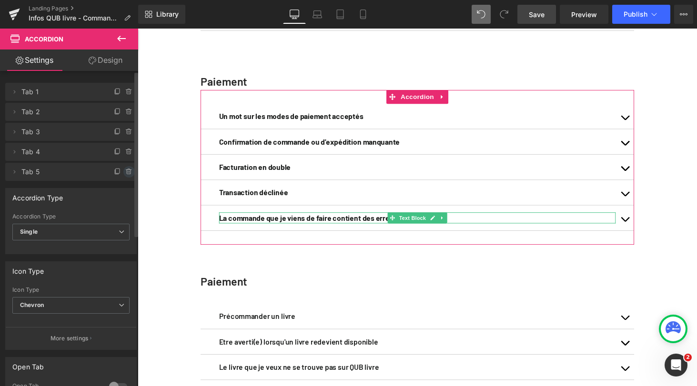
click at [125, 169] on icon at bounding box center [129, 172] width 8 height 8
click at [115, 176] on button "Delete" at bounding box center [119, 172] width 30 height 12
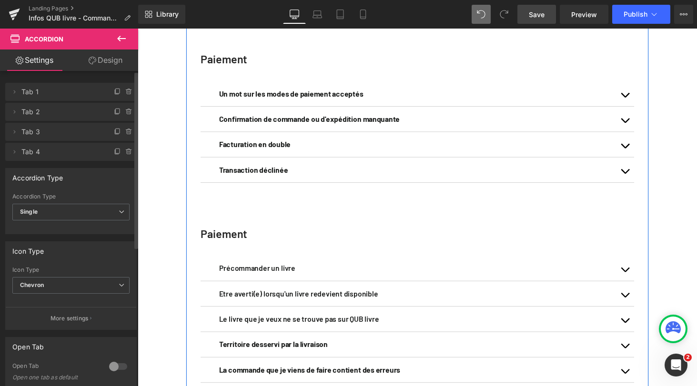
scroll to position [604, 0]
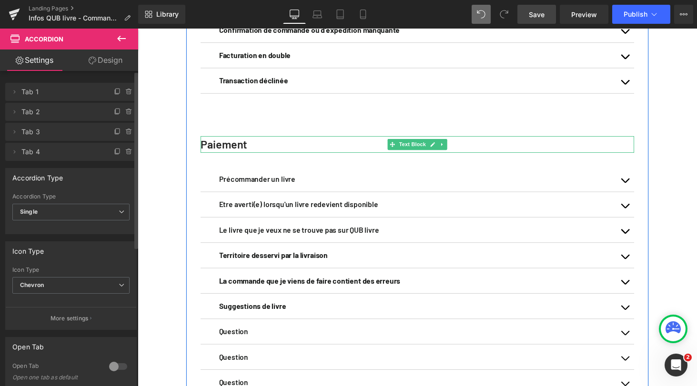
click at [229, 155] on strong "Paiement" at bounding box center [226, 148] width 48 height 14
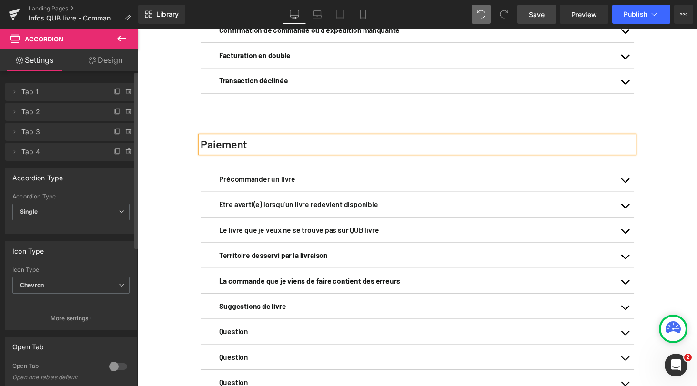
click at [229, 155] on strong "Paiement" at bounding box center [226, 148] width 48 height 14
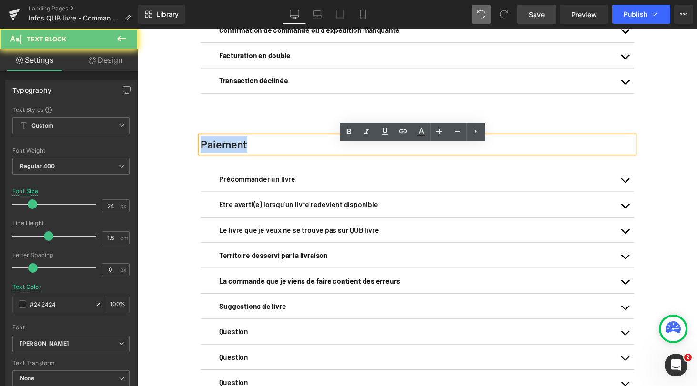
click at [229, 155] on strong "Paiement" at bounding box center [226, 148] width 48 height 14
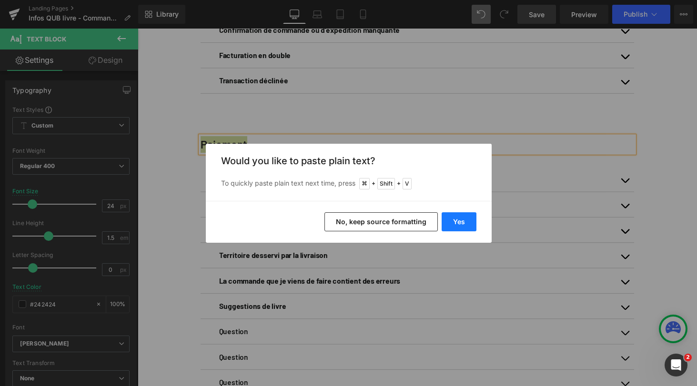
click at [459, 224] on button "Yes" at bounding box center [458, 221] width 35 height 19
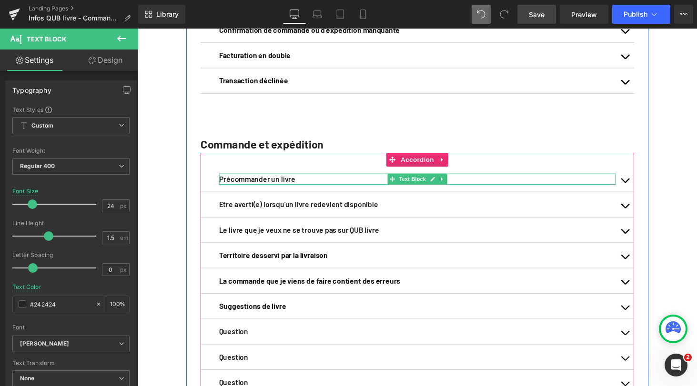
click at [274, 188] on strong "Précommander un livre" at bounding box center [260, 183] width 79 height 9
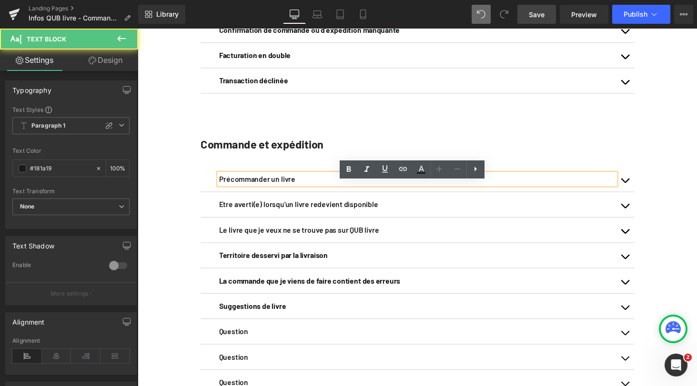
click at [274, 188] on strong "Précommander un livre" at bounding box center [260, 183] width 79 height 9
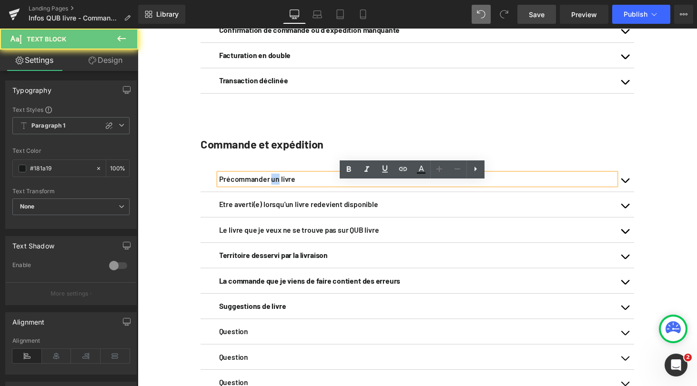
click at [274, 188] on strong "Précommander un livre" at bounding box center [260, 183] width 79 height 9
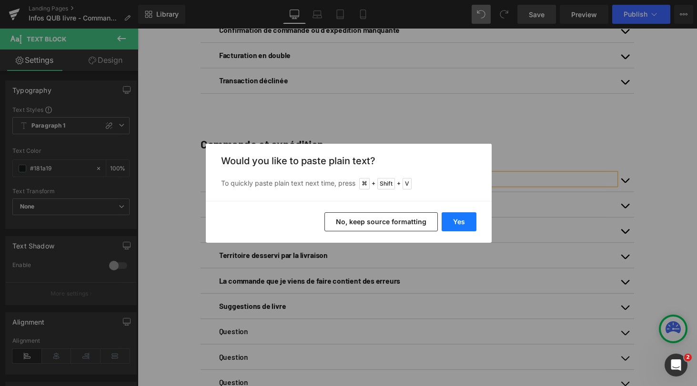
click at [462, 220] on button "Yes" at bounding box center [458, 221] width 35 height 19
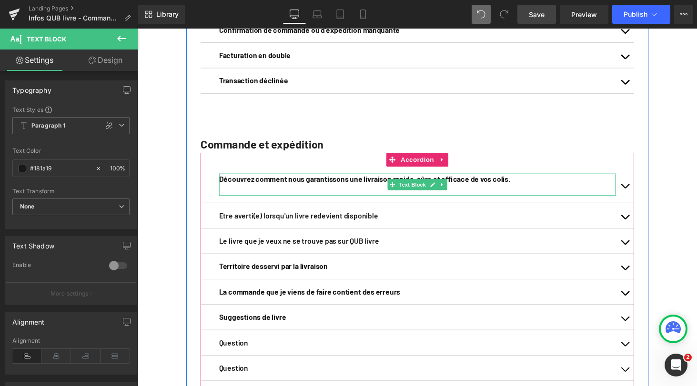
click at [383, 199] on p at bounding box center [425, 194] width 408 height 11
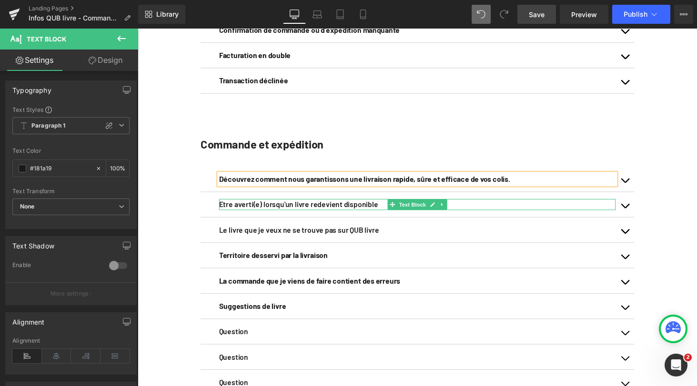
click at [316, 214] on strong "Etre averti(e) lorsqu'un livre redevient disponible" at bounding box center [303, 209] width 164 height 9
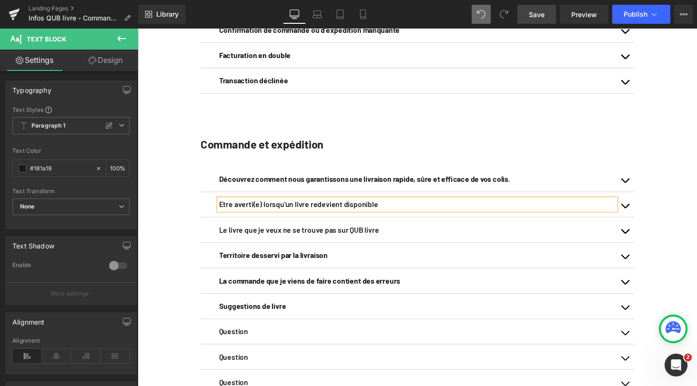
click at [316, 214] on strong "Etre averti(e) lorsqu'un livre redevient disponible" at bounding box center [303, 209] width 164 height 9
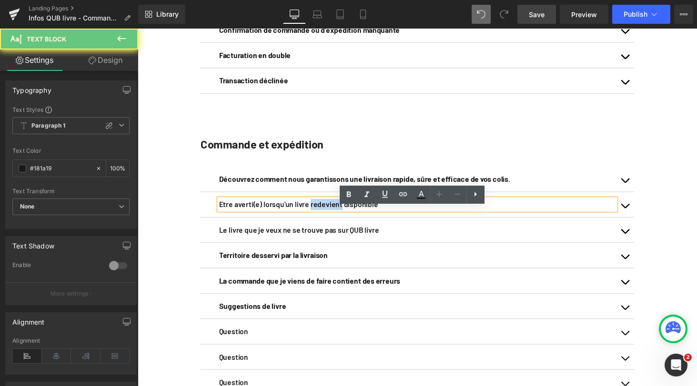
click at [316, 214] on strong "Etre averti(e) lorsqu'un livre redevient disponible" at bounding box center [303, 209] width 164 height 9
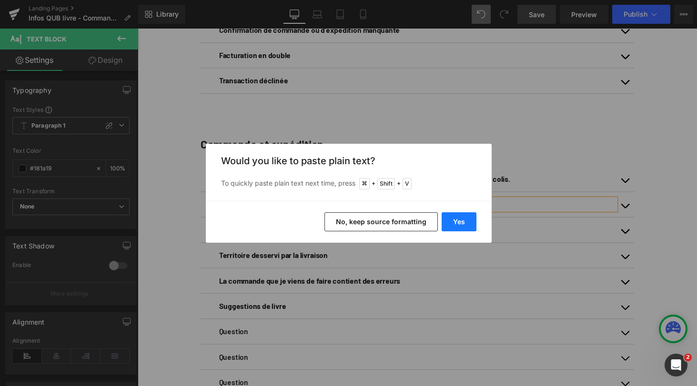
click at [458, 220] on button "Yes" at bounding box center [458, 221] width 35 height 19
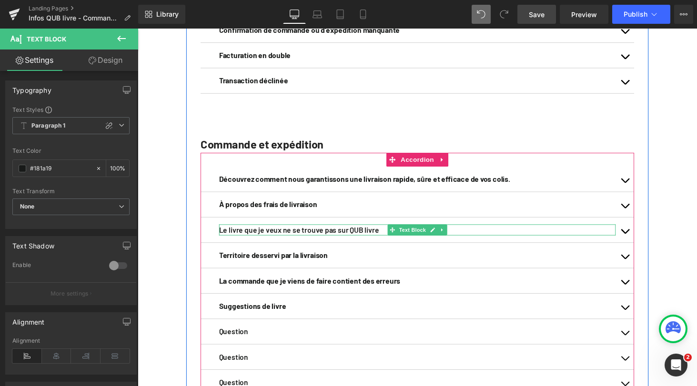
click at [306, 240] on strong "Le livre que je veux ne se trouve pas sur QUB livre" at bounding box center [303, 235] width 165 height 9
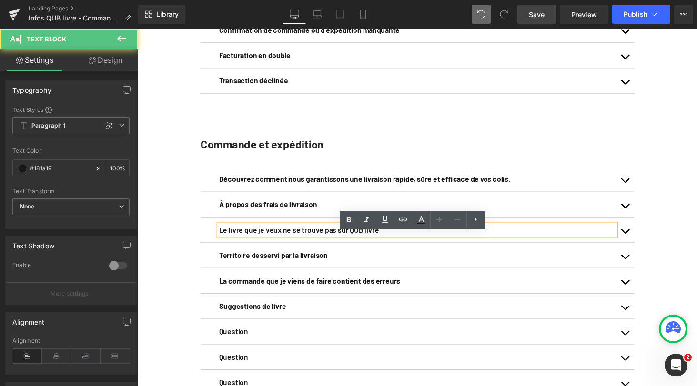
click at [306, 240] on strong "Le livre que je veux ne se trouve pas sur QUB livre" at bounding box center [303, 235] width 165 height 9
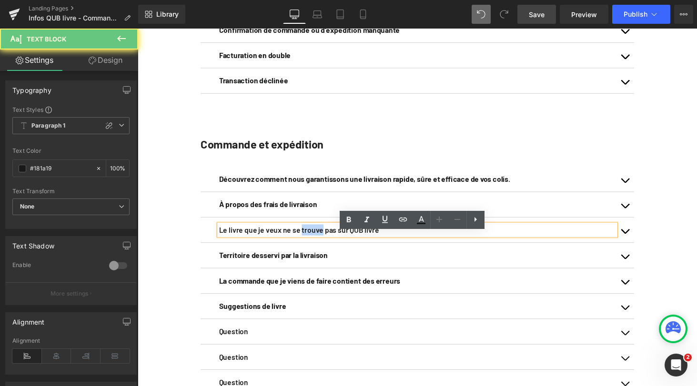
click at [306, 240] on strong "Le livre que je veux ne se trouve pas sur QUB livre" at bounding box center [303, 235] width 165 height 9
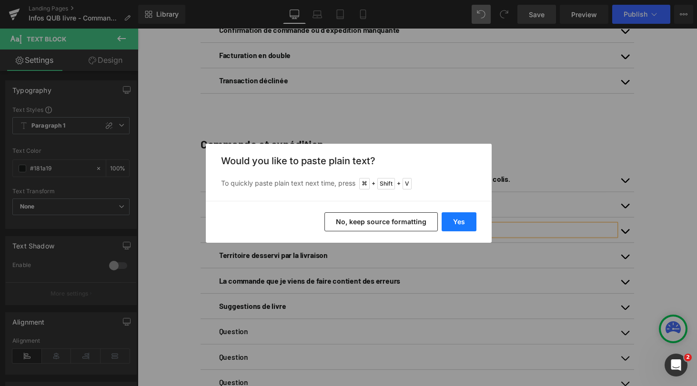
click at [457, 225] on button "Yes" at bounding box center [458, 221] width 35 height 19
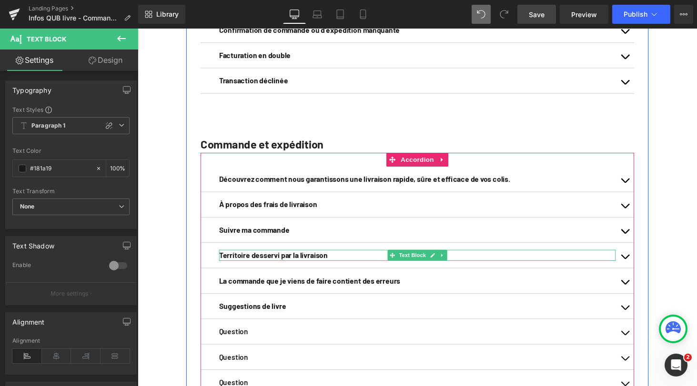
click at [270, 267] on b "Territoire desservi par la livraison" at bounding box center [277, 262] width 112 height 9
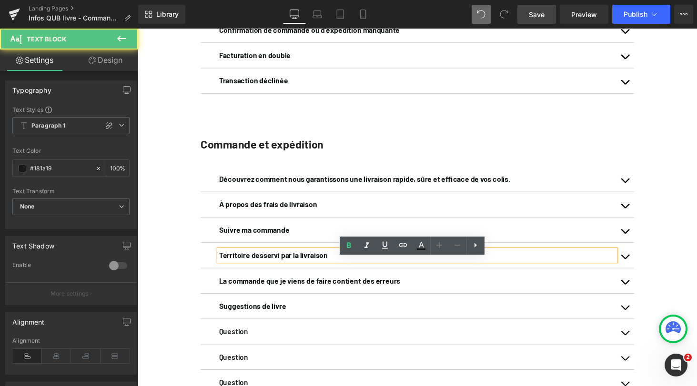
click at [270, 267] on b "Territoire desservi par la livraison" at bounding box center [277, 262] width 112 height 9
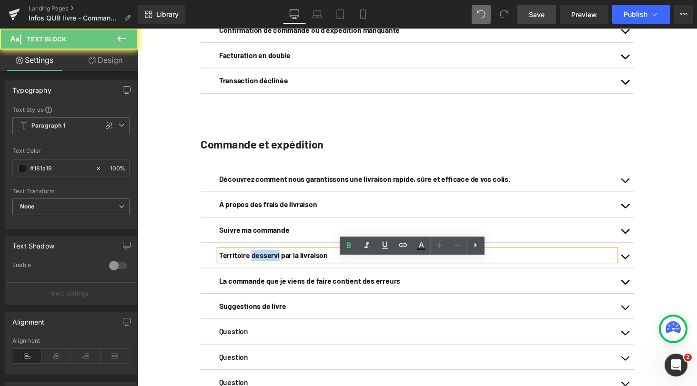
click at [270, 267] on b "Territoire desservi par la livraison" at bounding box center [277, 262] width 112 height 9
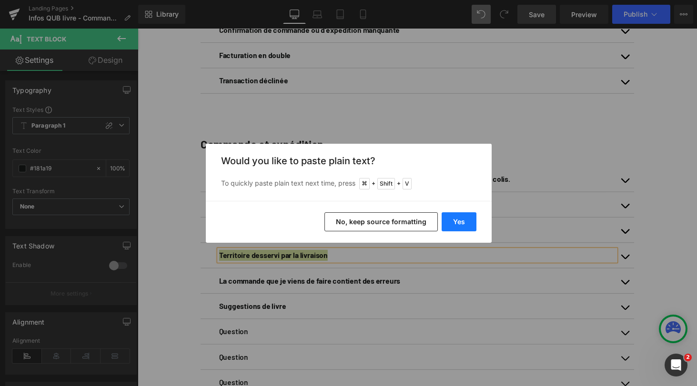
click at [463, 222] on button "Yes" at bounding box center [458, 221] width 35 height 19
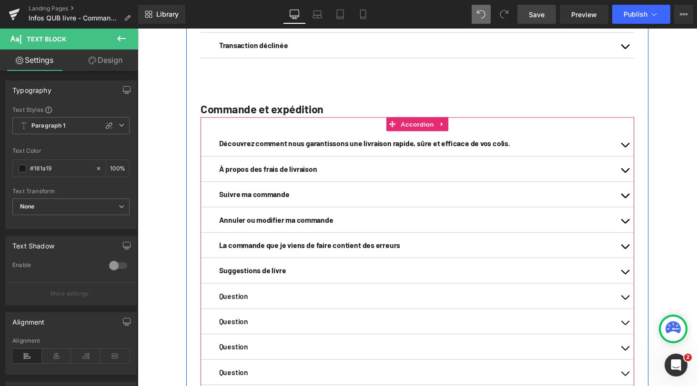
scroll to position [736, 0]
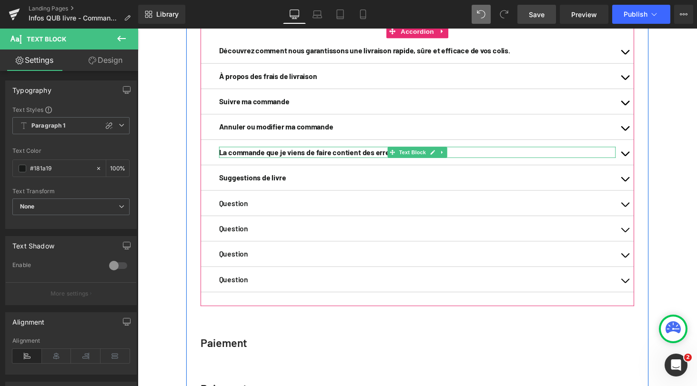
click at [273, 160] on b "La commande que je viens de faire contient des erreurs" at bounding box center [314, 155] width 187 height 9
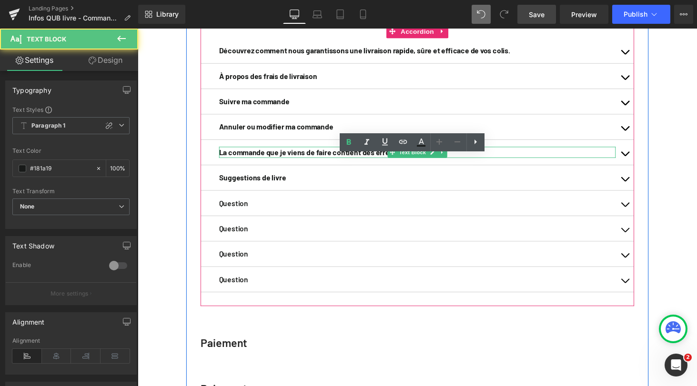
click at [273, 160] on b "La commande que je viens de faire contient des erreurs" at bounding box center [314, 155] width 187 height 9
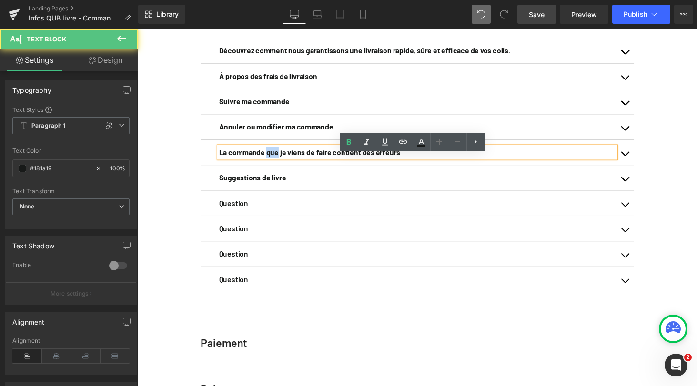
click at [273, 160] on b "La commande que je viens de faire contient des erreurs" at bounding box center [314, 155] width 187 height 9
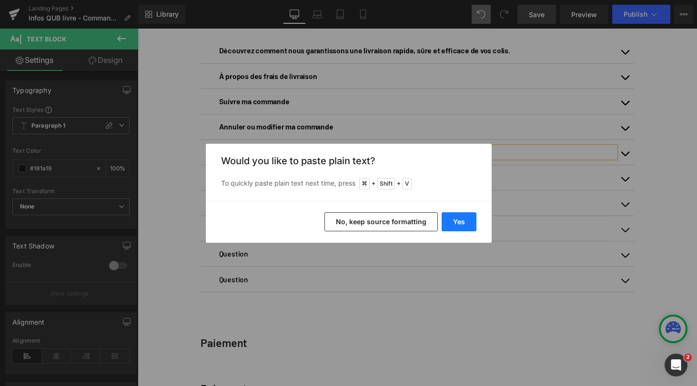
click at [453, 219] on button "Yes" at bounding box center [458, 221] width 35 height 19
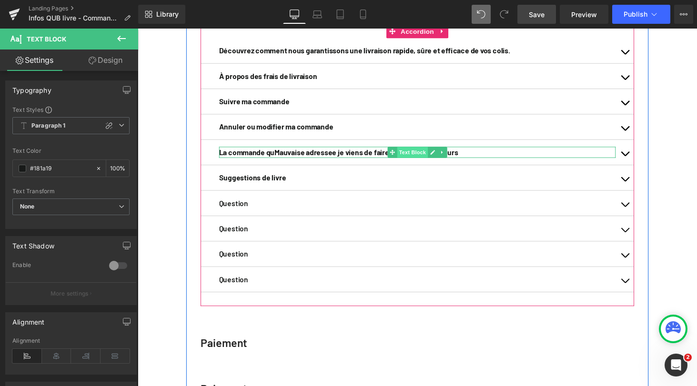
click at [419, 162] on span "Text Block" at bounding box center [420, 155] width 31 height 11
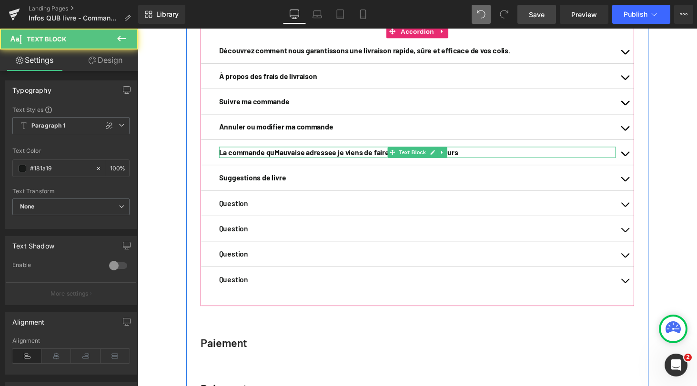
click at [355, 160] on b "La commande quMauvaise adressee je viens de faire contient des erreurs" at bounding box center [344, 155] width 246 height 9
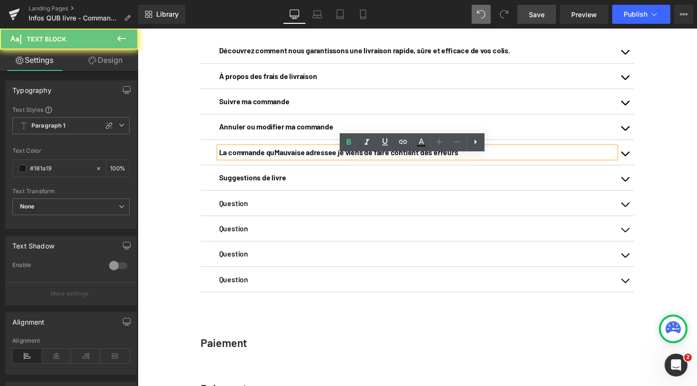
click at [355, 160] on b "La commande quMauvaise adressee je viens de faire contient des erreurs" at bounding box center [344, 155] width 246 height 9
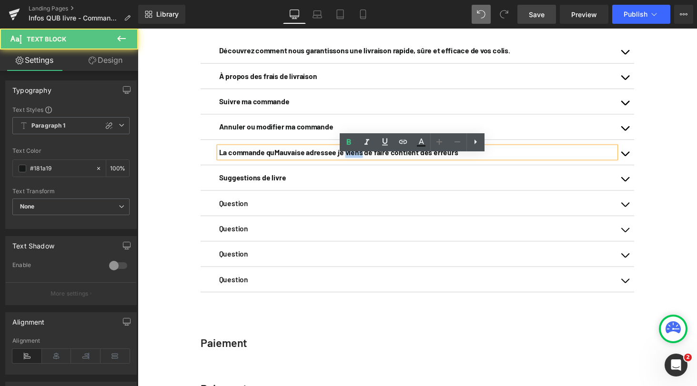
click at [355, 160] on b "La commande quMauvaise adressee je viens de faire contient des erreurs" at bounding box center [344, 155] width 246 height 9
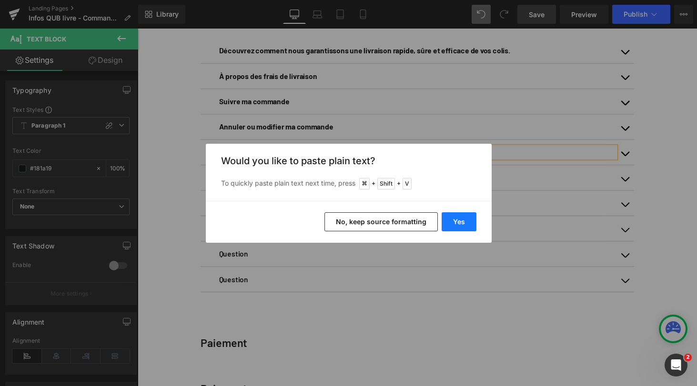
click at [462, 223] on button "Yes" at bounding box center [458, 221] width 35 height 19
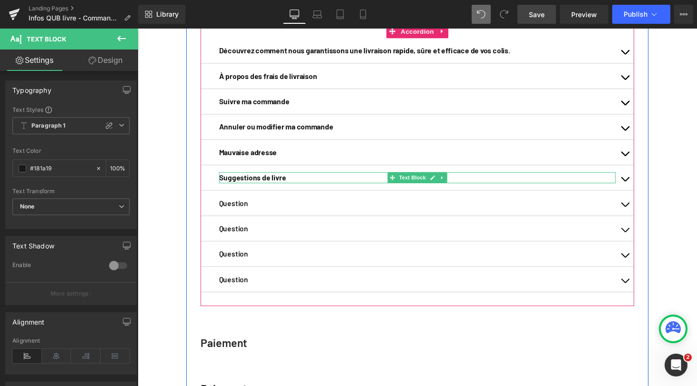
click at [269, 187] on b "Suggestions de livre" at bounding box center [255, 182] width 69 height 9
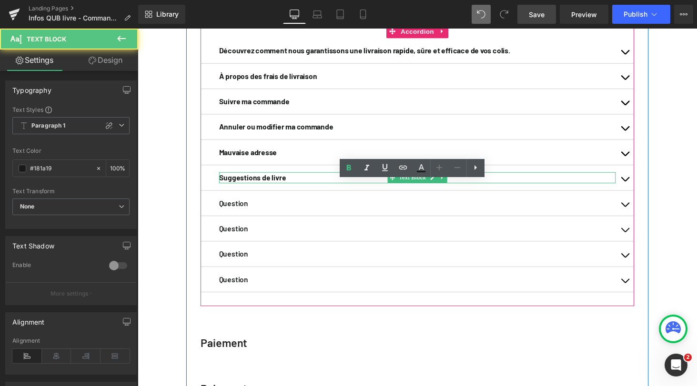
click at [269, 187] on b "Suggestions de livre" at bounding box center [255, 182] width 69 height 9
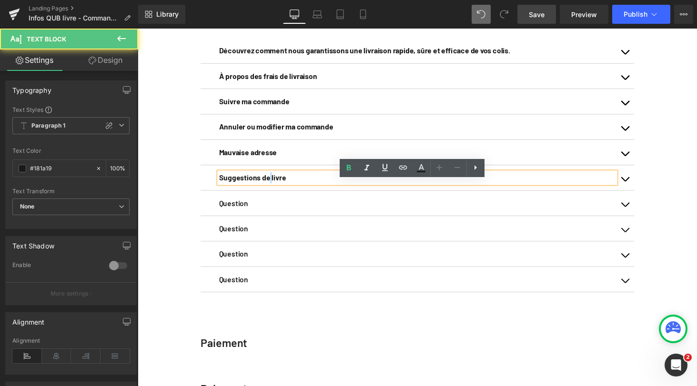
click at [269, 187] on b "Suggestions de livre" at bounding box center [255, 182] width 69 height 9
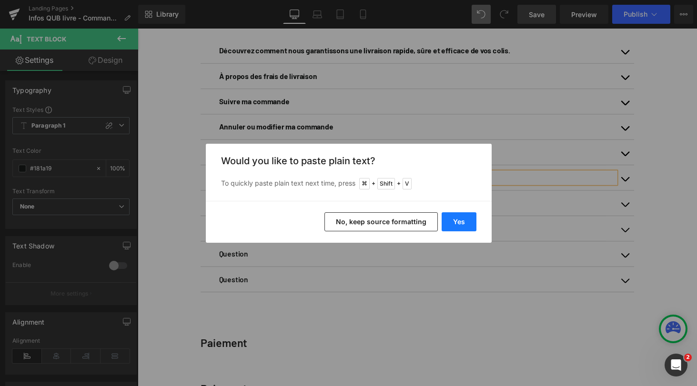
click at [464, 219] on button "Yes" at bounding box center [458, 221] width 35 height 19
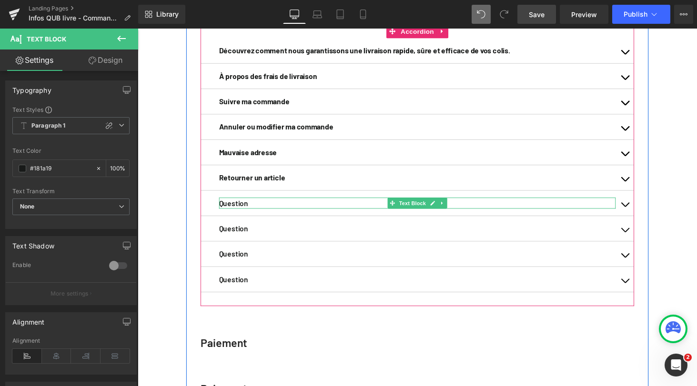
click at [230, 213] on strong "Question" at bounding box center [236, 208] width 30 height 9
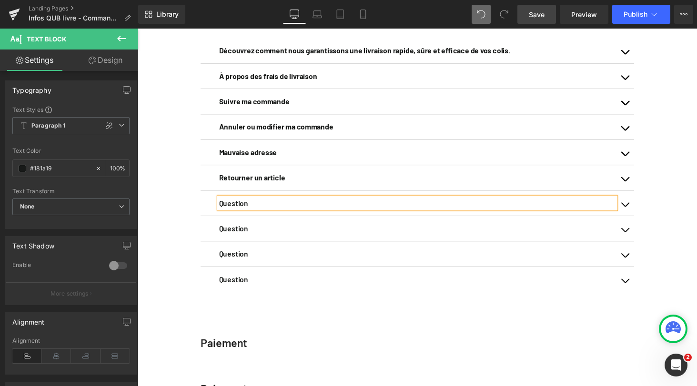
click at [230, 213] on strong "Question" at bounding box center [236, 208] width 30 height 9
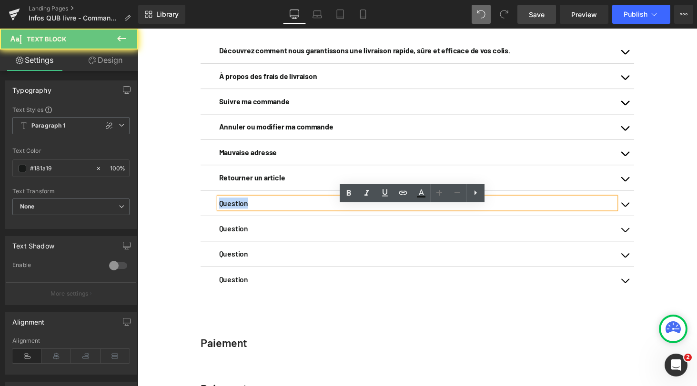
click at [230, 213] on strong "Question" at bounding box center [236, 208] width 30 height 9
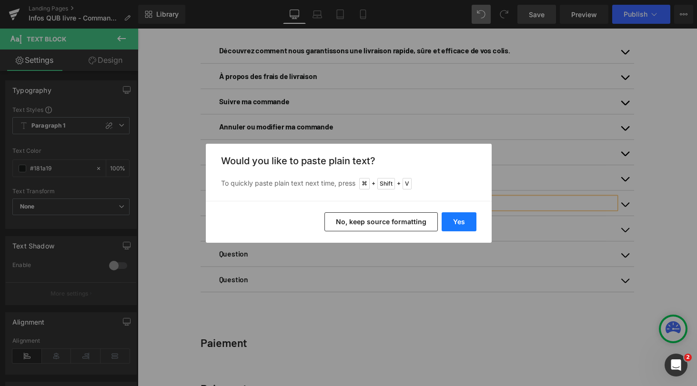
click at [454, 224] on button "Yes" at bounding box center [458, 221] width 35 height 19
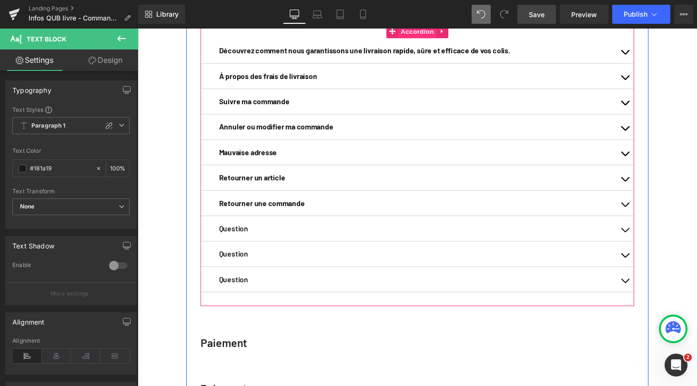
click at [423, 39] on span "Accordion" at bounding box center [425, 31] width 39 height 14
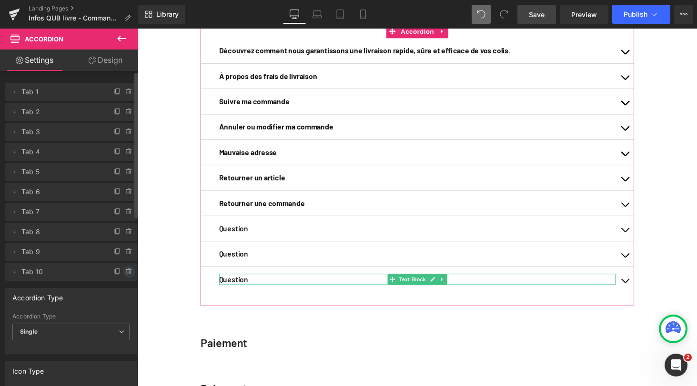
click at [125, 270] on icon at bounding box center [129, 272] width 8 height 8
click at [118, 272] on button "Delete" at bounding box center [119, 272] width 30 height 12
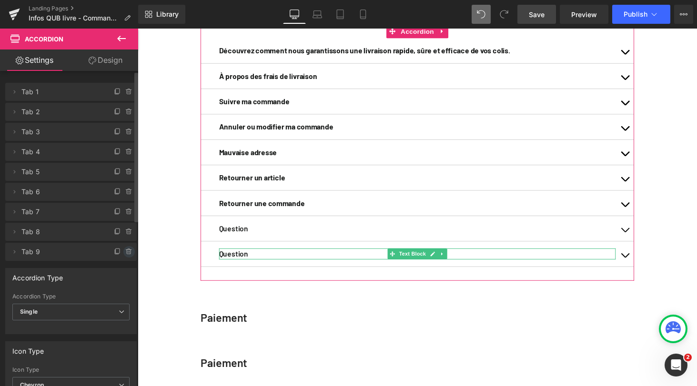
click at [127, 251] on icon at bounding box center [129, 252] width 8 height 8
click at [127, 251] on button "Delete" at bounding box center [119, 252] width 30 height 12
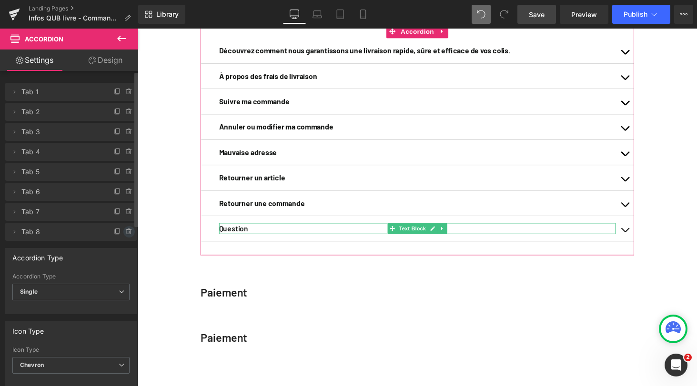
click at [125, 233] on icon at bounding box center [129, 232] width 8 height 8
click at [125, 233] on button "Delete" at bounding box center [119, 232] width 30 height 12
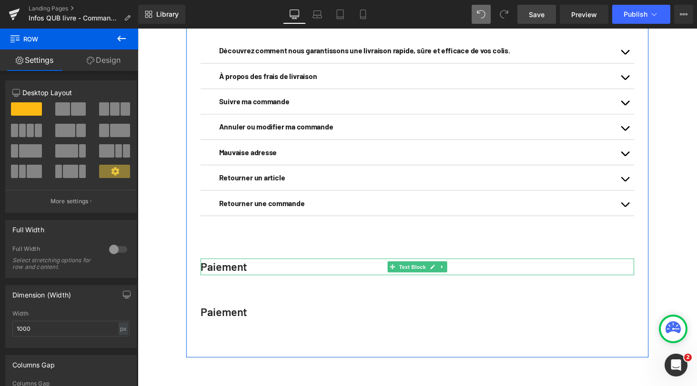
click at [230, 281] on strong "Paiement" at bounding box center [226, 274] width 48 height 14
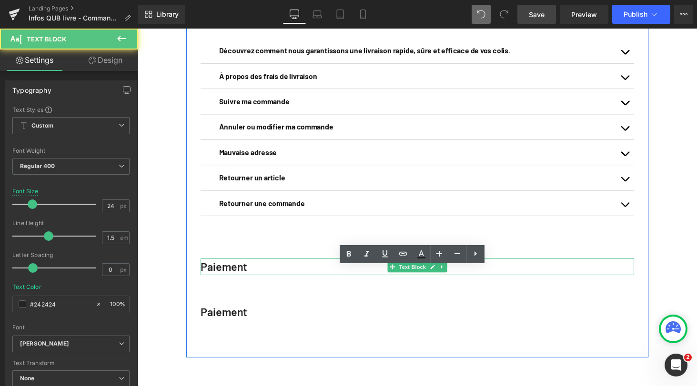
click at [230, 281] on strong "Paiement" at bounding box center [226, 274] width 48 height 14
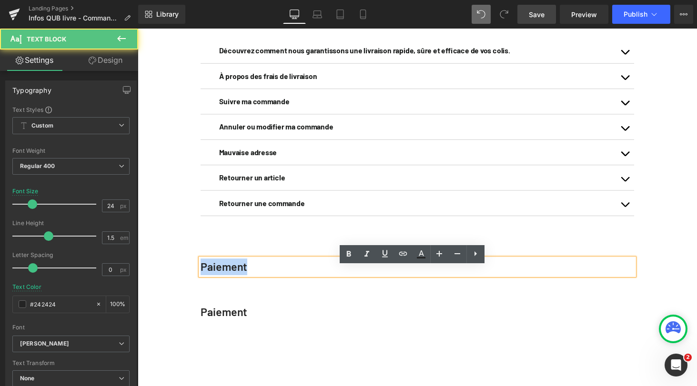
click at [230, 281] on strong "Paiement" at bounding box center [226, 274] width 48 height 14
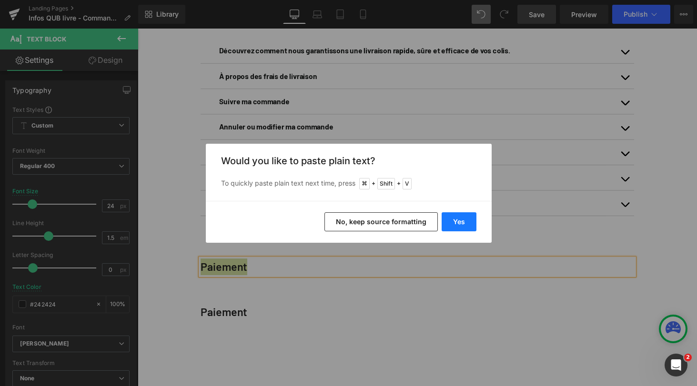
click at [454, 220] on button "Yes" at bounding box center [458, 221] width 35 height 19
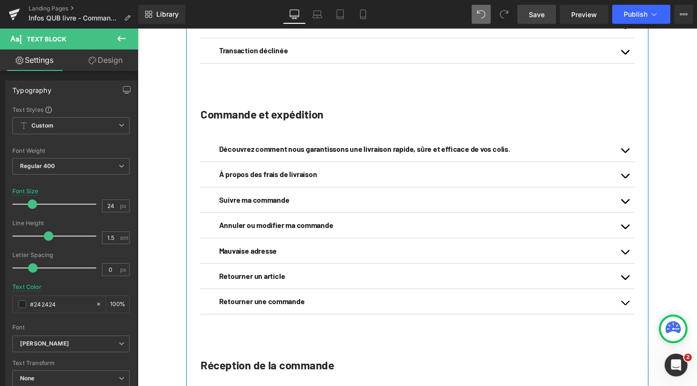
scroll to position [653, 0]
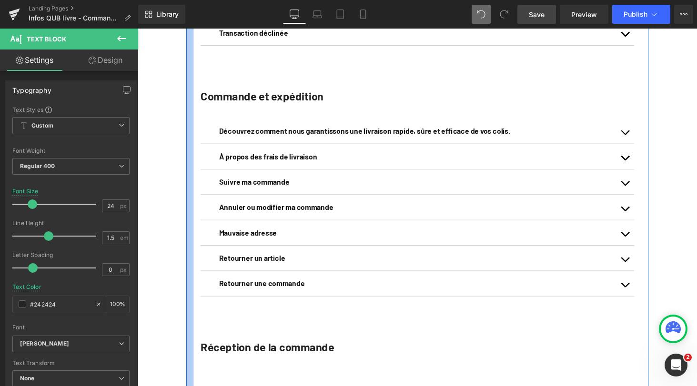
click at [176, 180] on div "Votre profil QUB Text Block Votre profil QUB vous permet de gérer vos abonnemen…" at bounding box center [426, 4] width 576 height 1145
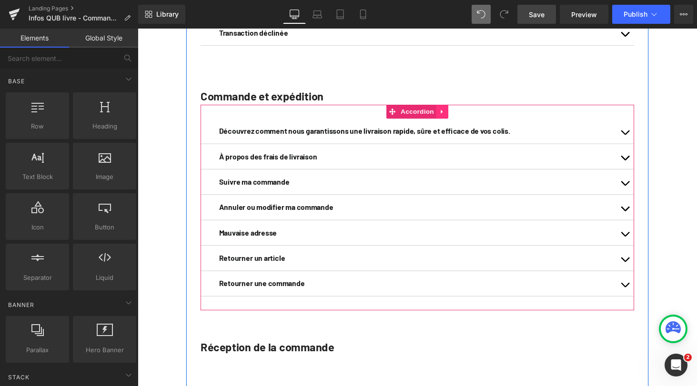
click at [450, 118] on icon at bounding box center [451, 114] width 7 height 7
click at [442, 118] on icon at bounding box center [445, 114] width 7 height 7
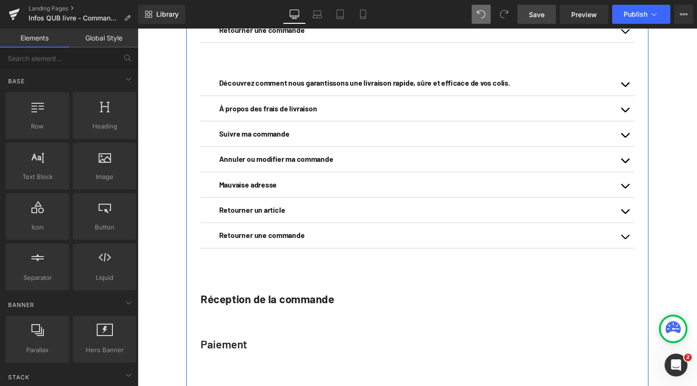
scroll to position [929, 0]
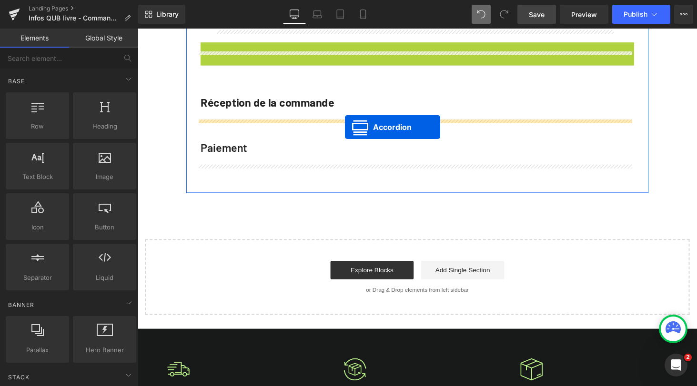
drag, startPoint x: 394, startPoint y: 60, endPoint x: 351, endPoint y: 128, distance: 81.1
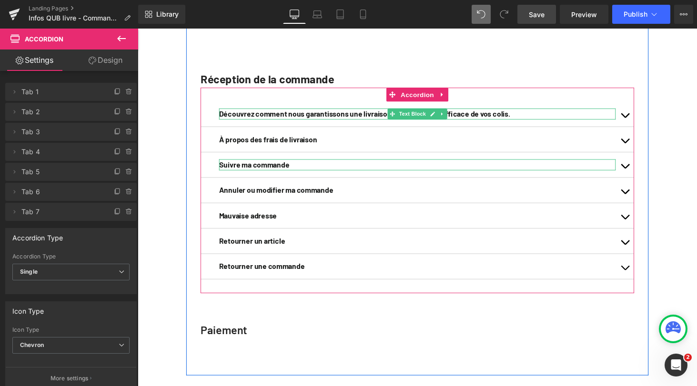
click at [278, 121] on b "Découvrez comment nous garantissons une livraison rapide, sûre et efficace de v…" at bounding box center [371, 116] width 300 height 9
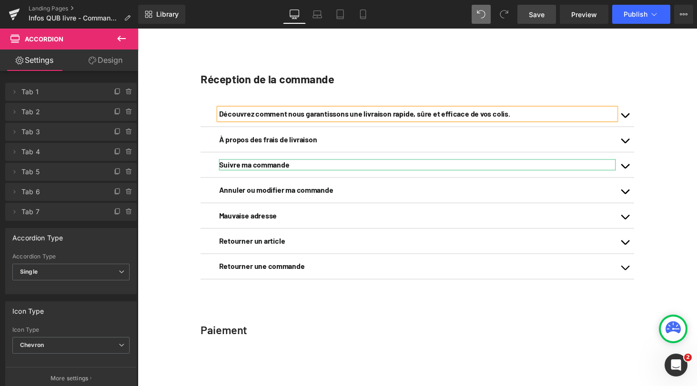
click at [278, 121] on b "Découvrez comment nous garantissons une livraison rapide, sûre et efficace de v…" at bounding box center [371, 116] width 300 height 9
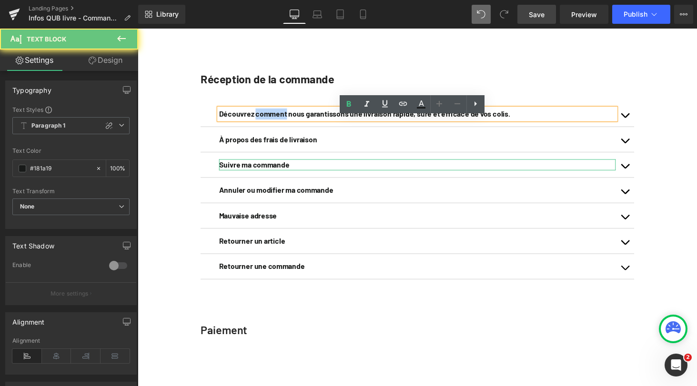
click at [278, 121] on b "Découvrez comment nous garantissons une livraison rapide, sûre et efficace de v…" at bounding box center [371, 116] width 300 height 9
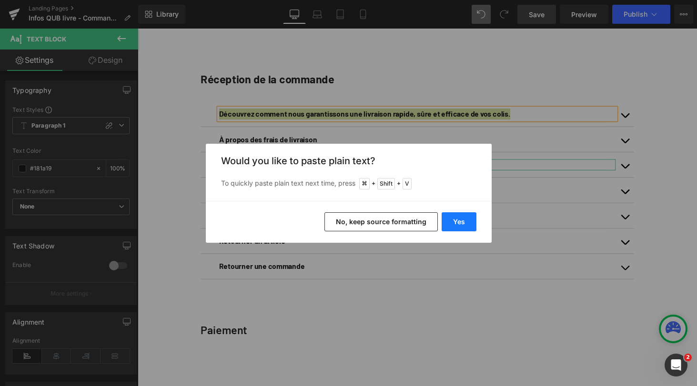
click at [464, 219] on button "Yes" at bounding box center [458, 221] width 35 height 19
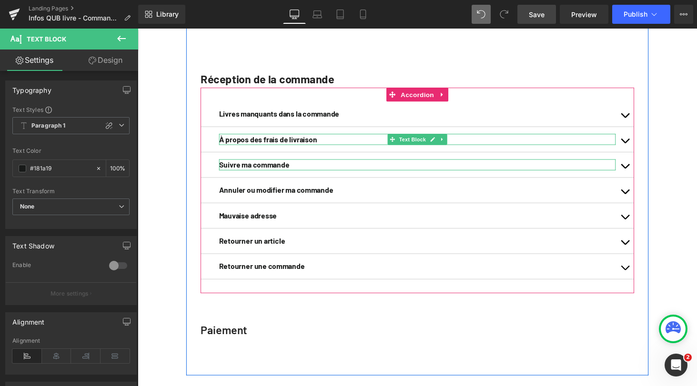
click at [290, 147] on b "À propos des frais de livraison" at bounding box center [271, 142] width 101 height 9
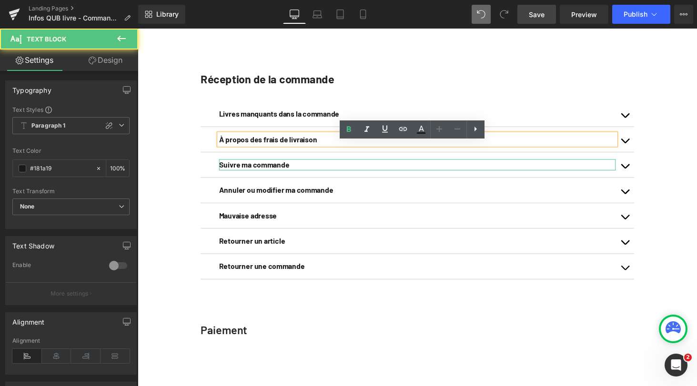
click at [290, 147] on b "À propos des frais de livraison" at bounding box center [271, 142] width 101 height 9
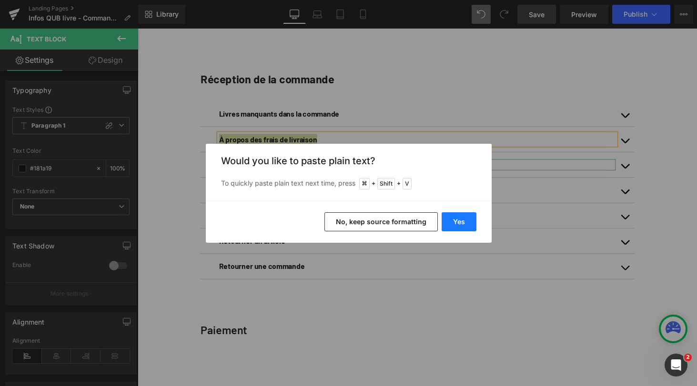
click at [462, 223] on button "Yes" at bounding box center [458, 221] width 35 height 19
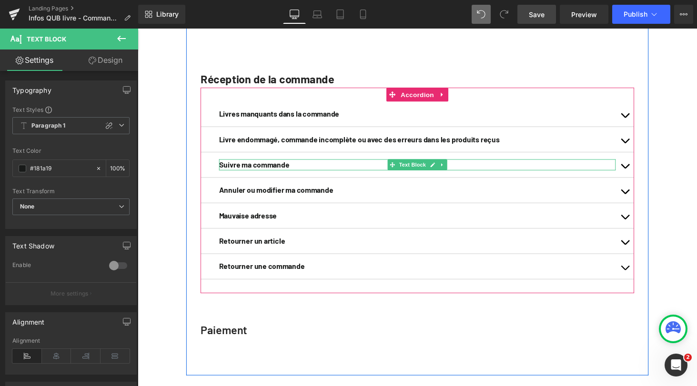
click at [258, 173] on b "Suivre ma commande" at bounding box center [257, 168] width 72 height 9
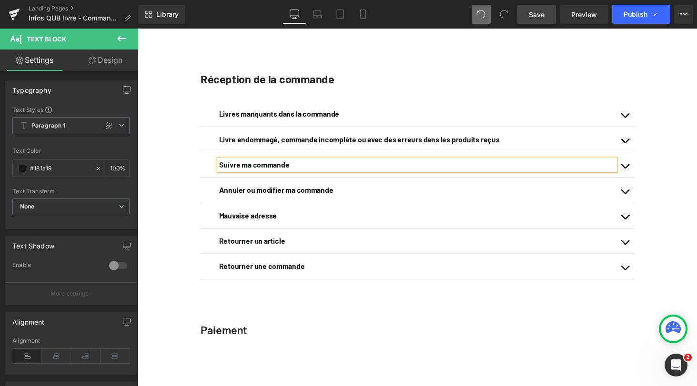
click at [258, 173] on b "Suivre ma commande" at bounding box center [257, 168] width 72 height 9
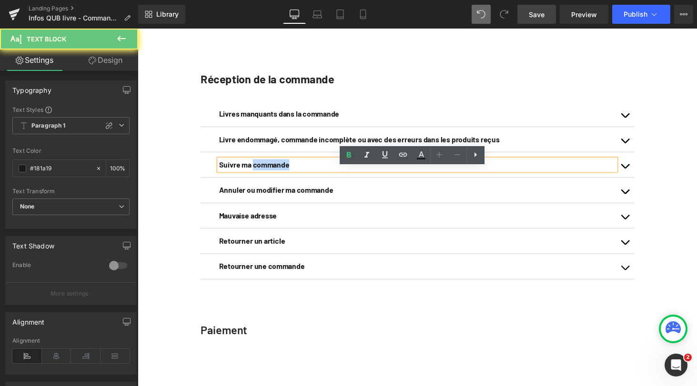
click at [258, 173] on b "Suivre ma commande" at bounding box center [257, 168] width 72 height 9
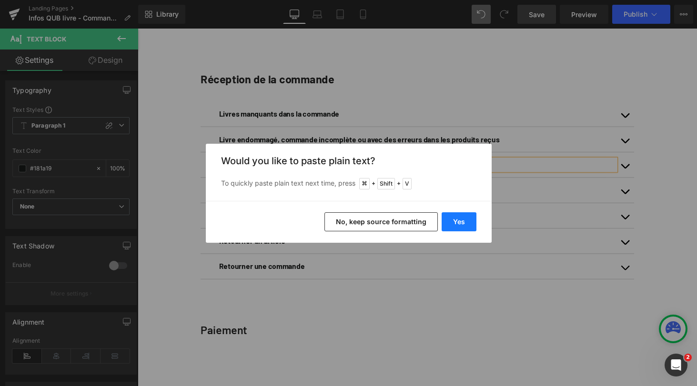
click at [454, 225] on button "Yes" at bounding box center [458, 221] width 35 height 19
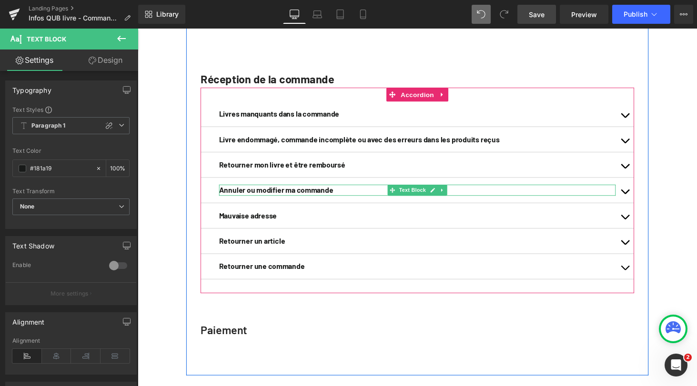
click at [271, 199] on b "Annuler ou modifier ma commande" at bounding box center [280, 194] width 118 height 9
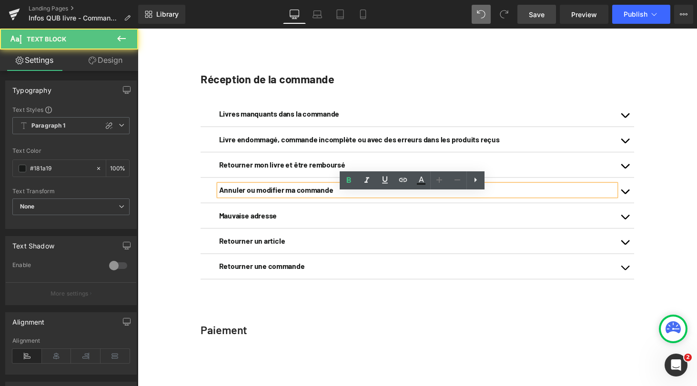
click at [271, 199] on b "Annuler ou modifier ma commande" at bounding box center [280, 194] width 118 height 9
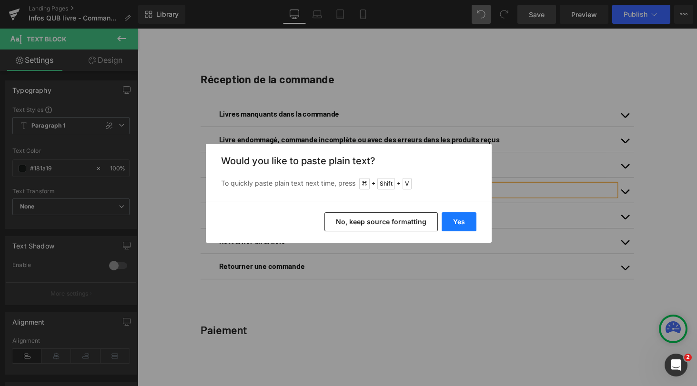
click at [458, 216] on button "Yes" at bounding box center [458, 221] width 35 height 19
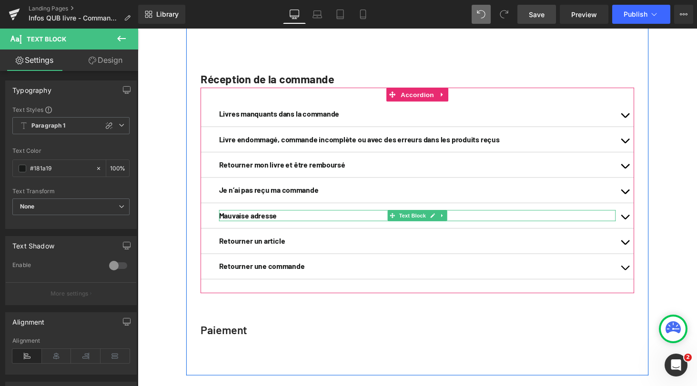
click at [259, 226] on b "Mauvaise adresse" at bounding box center [251, 221] width 60 height 9
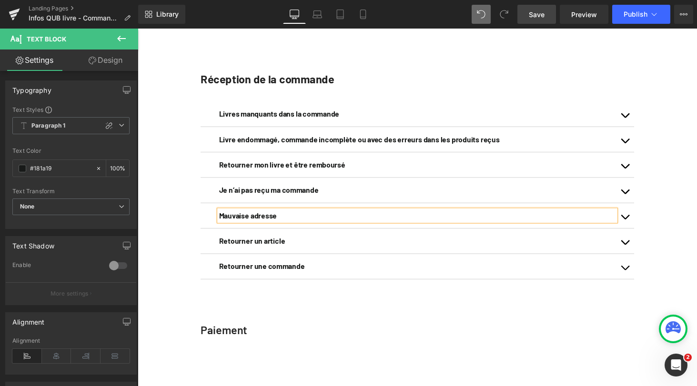
click at [259, 226] on b "Mauvaise adresse" at bounding box center [251, 221] width 60 height 9
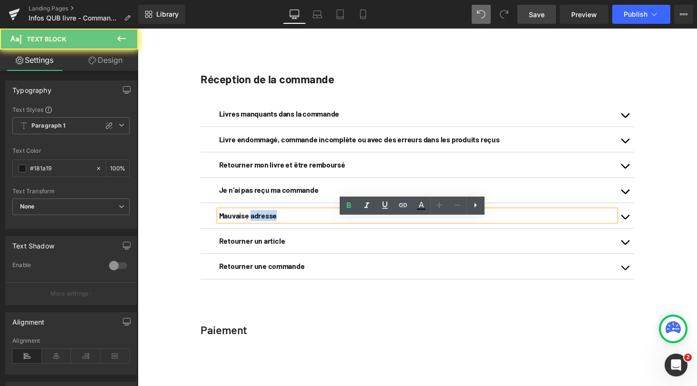
click at [259, 226] on b "Mauvaise adresse" at bounding box center [251, 221] width 60 height 9
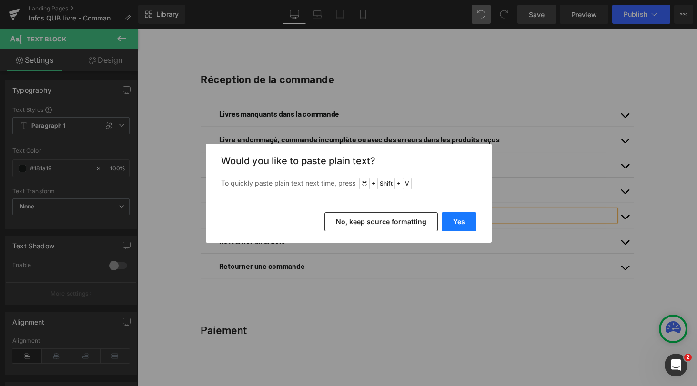
click at [466, 220] on button "Yes" at bounding box center [458, 221] width 35 height 19
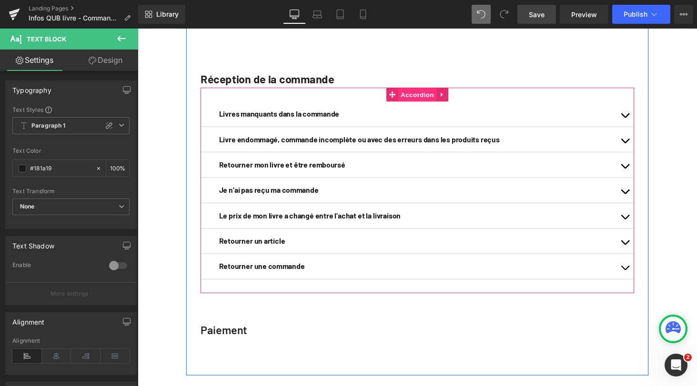
click at [427, 104] on span "Accordion" at bounding box center [425, 97] width 39 height 14
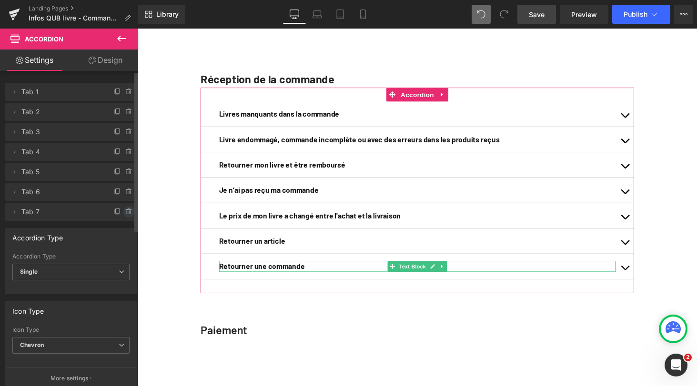
click at [129, 212] on span at bounding box center [128, 211] width 11 height 11
click at [121, 215] on button "Delete" at bounding box center [119, 212] width 30 height 12
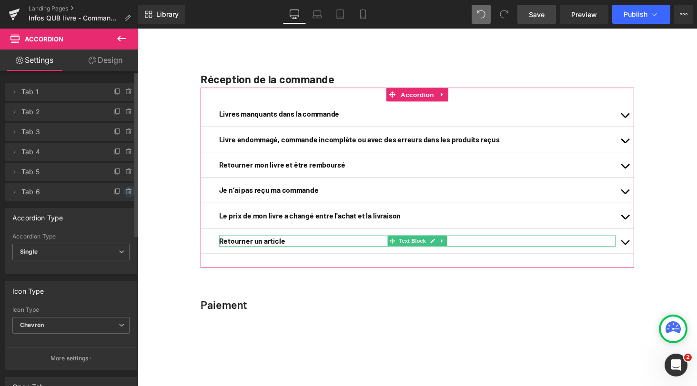
click at [127, 193] on icon at bounding box center [129, 192] width 4 height 4
click at [124, 193] on button "Delete" at bounding box center [119, 192] width 30 height 12
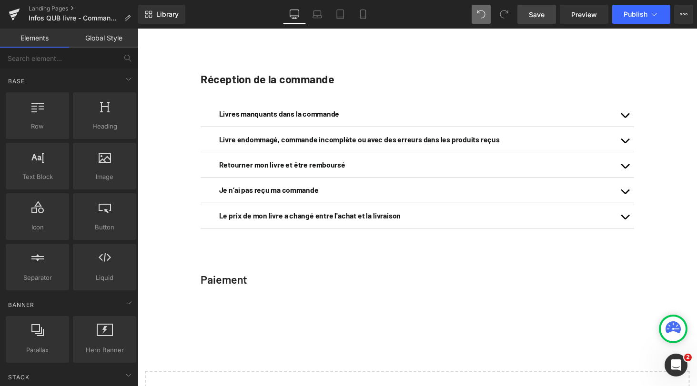
click at [537, 15] on span "Save" at bounding box center [536, 15] width 16 height 10
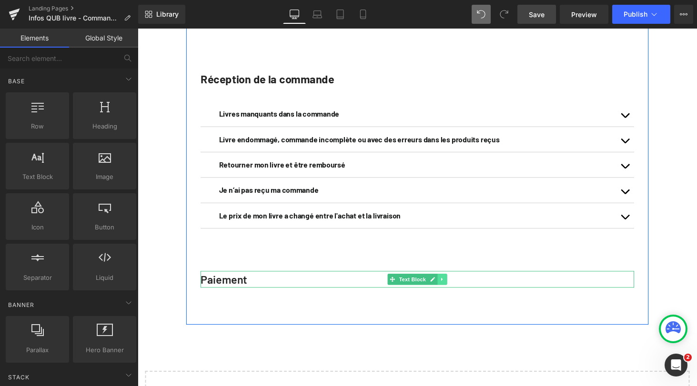
click at [448, 290] on icon at bounding box center [450, 287] width 5 height 6
click at [454, 290] on icon at bounding box center [456, 287] width 5 height 6
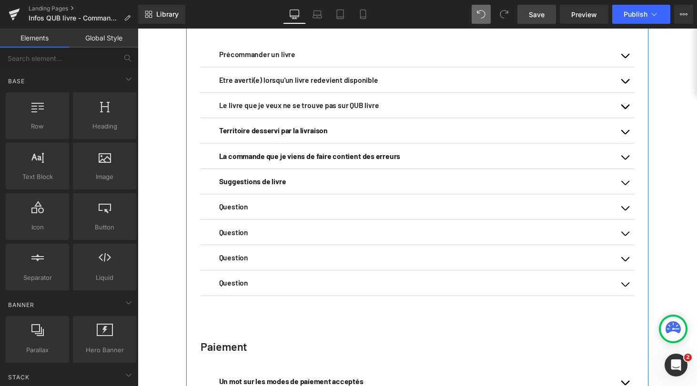
scroll to position [213, 0]
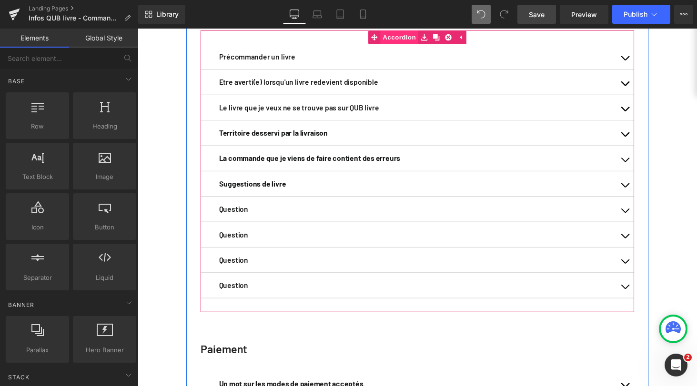
click at [408, 45] on span "Accordion" at bounding box center [407, 37] width 39 height 14
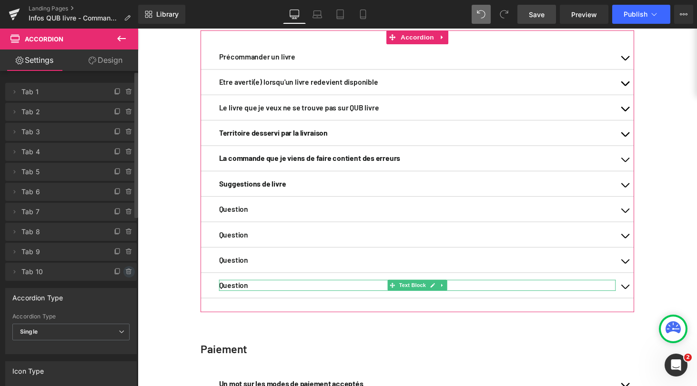
click at [125, 272] on icon at bounding box center [129, 272] width 8 height 8
click at [121, 273] on button "Delete" at bounding box center [119, 272] width 30 height 12
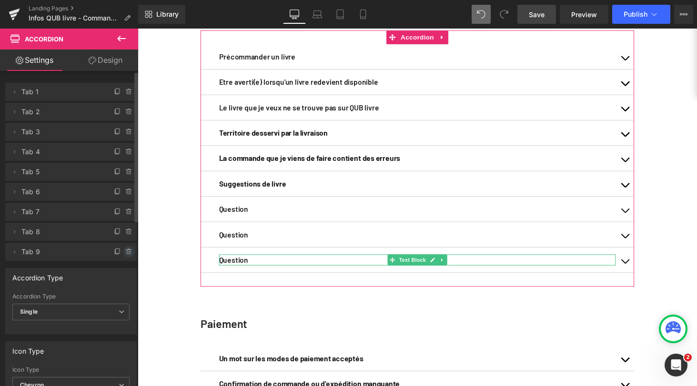
click at [126, 252] on icon at bounding box center [129, 252] width 8 height 8
click at [126, 252] on button "Delete" at bounding box center [119, 252] width 30 height 12
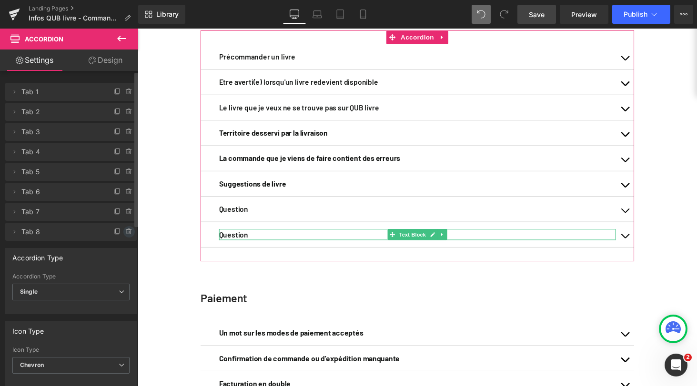
click at [125, 234] on icon at bounding box center [129, 232] width 8 height 8
click at [123, 234] on button "Delete" at bounding box center [119, 232] width 30 height 12
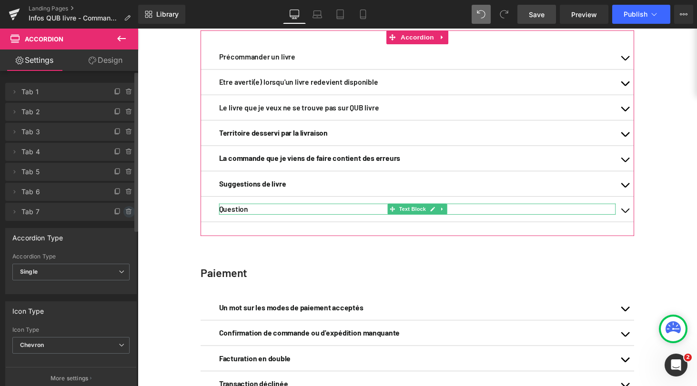
click at [129, 211] on icon at bounding box center [129, 212] width 0 height 2
click at [125, 210] on button "Delete" at bounding box center [119, 212] width 30 height 12
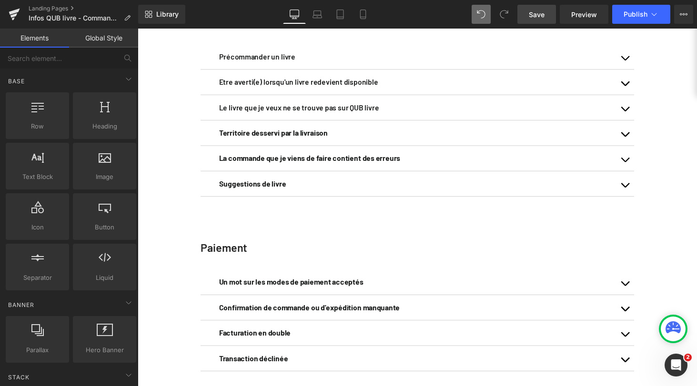
click at [538, 17] on span "Save" at bounding box center [536, 15] width 16 height 10
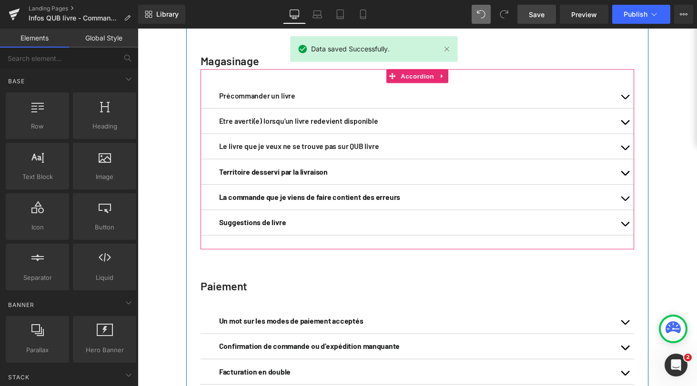
scroll to position [160, 0]
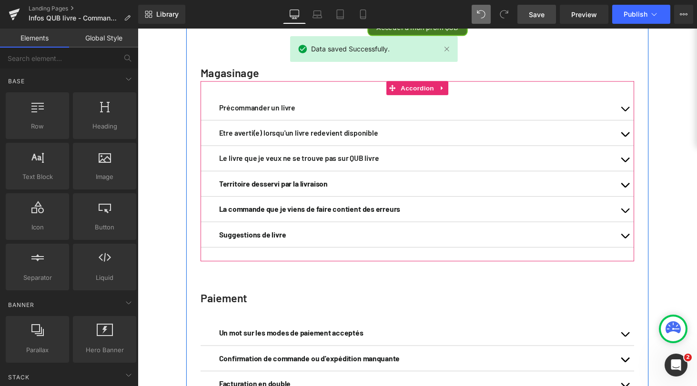
click at [637, 119] on button "button" at bounding box center [639, 110] width 19 height 26
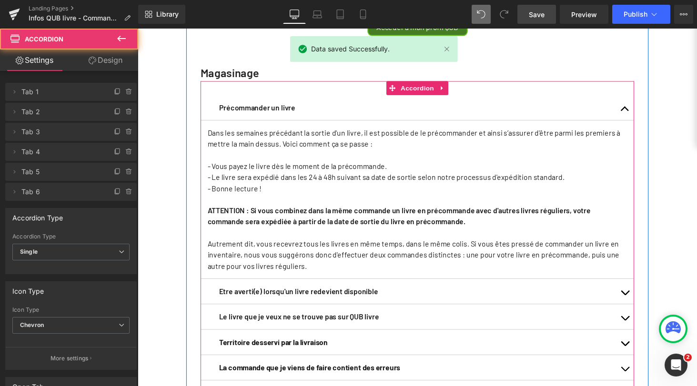
click at [639, 114] on span "button" at bounding box center [639, 114] width 0 height 0
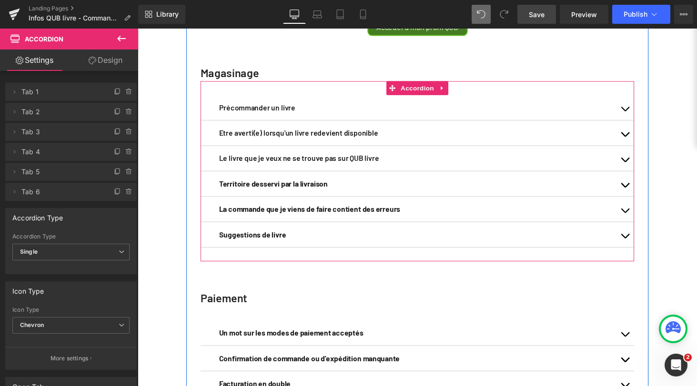
click at [637, 147] on button "button" at bounding box center [639, 136] width 19 height 26
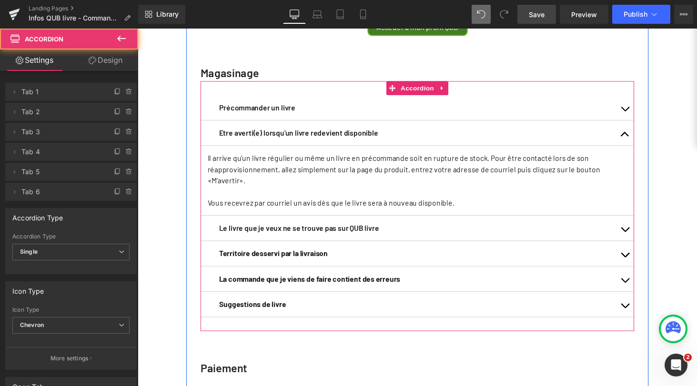
click at [639, 140] on span "button" at bounding box center [639, 140] width 0 height 0
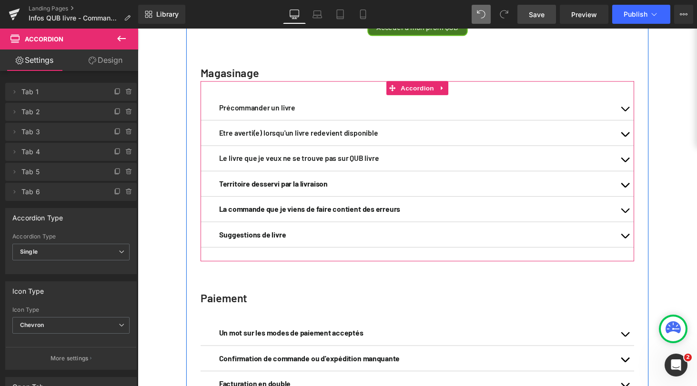
click at [636, 172] on button "button" at bounding box center [639, 162] width 19 height 26
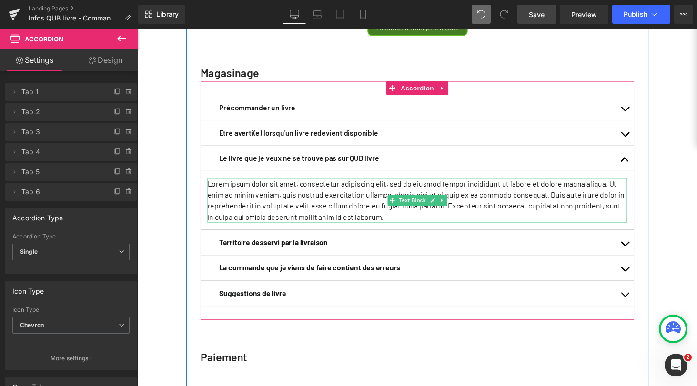
click at [326, 214] on p "Lorem ipsum dolor sit amet, consectetur adipiscing elit, sed do eiusmod tempor …" at bounding box center [425, 206] width 432 height 46
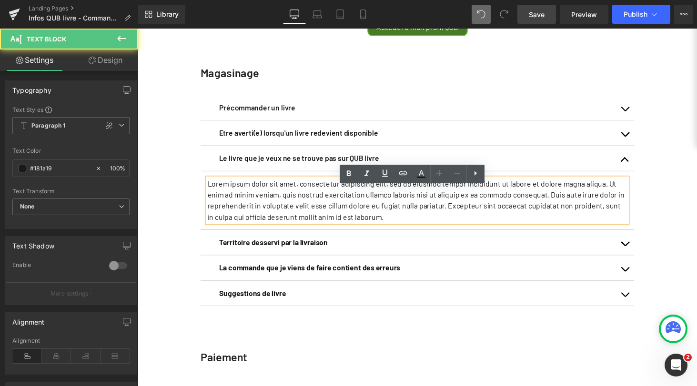
click at [326, 214] on p "Lorem ipsum dolor sit amet, consectetur adipiscing elit, sed do eiusmod tempor …" at bounding box center [425, 206] width 432 height 46
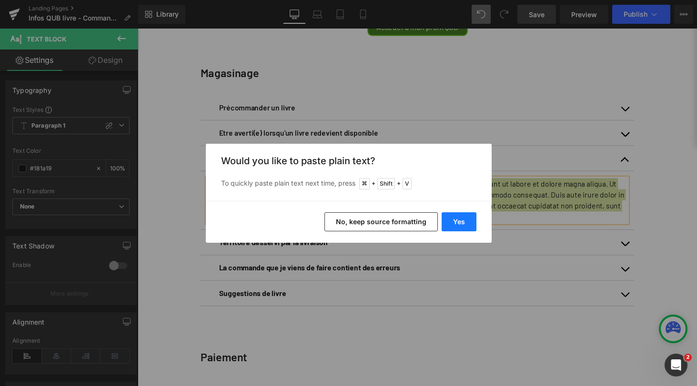
click at [460, 224] on button "Yes" at bounding box center [458, 221] width 35 height 19
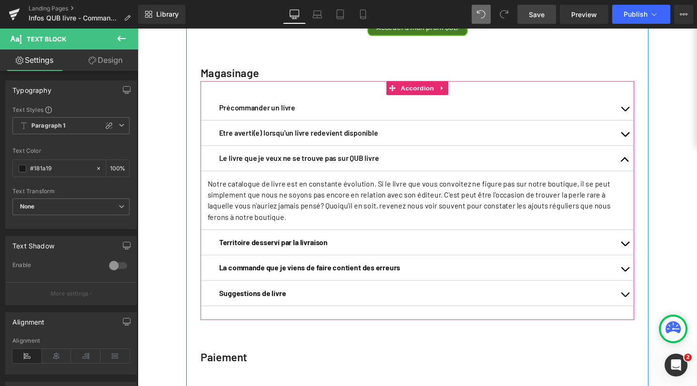
click at [636, 258] on button "button" at bounding box center [639, 249] width 19 height 26
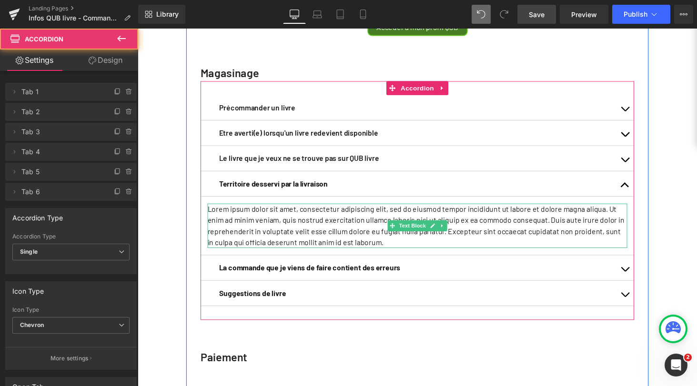
click at [369, 239] on p "Lorem ipsum dolor sit amet, consectetur adipiscing elit, sed do eiusmod tempor …" at bounding box center [425, 232] width 432 height 46
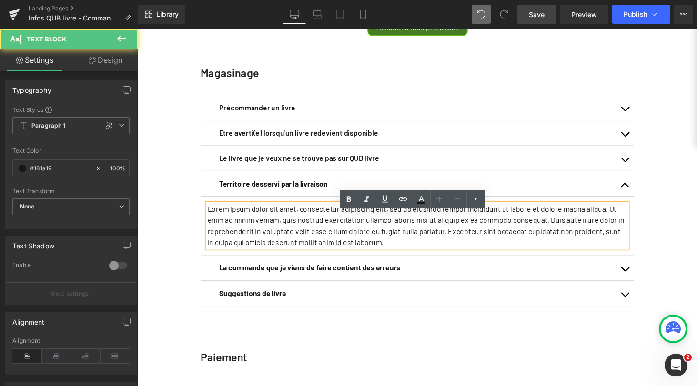
click at [369, 239] on p "Lorem ipsum dolor sit amet, consectetur adipiscing elit, sed do eiusmod tempor …" at bounding box center [425, 232] width 432 height 46
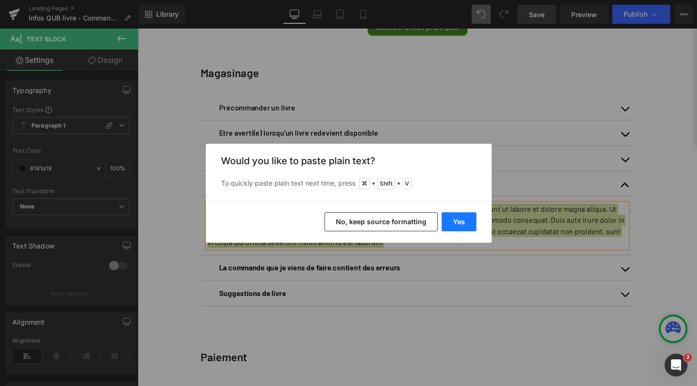
click at [464, 219] on button "Yes" at bounding box center [458, 221] width 35 height 19
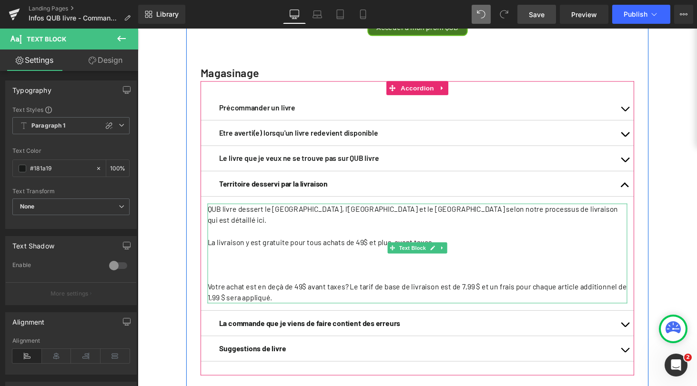
click at [228, 273] on p at bounding box center [425, 271] width 432 height 11
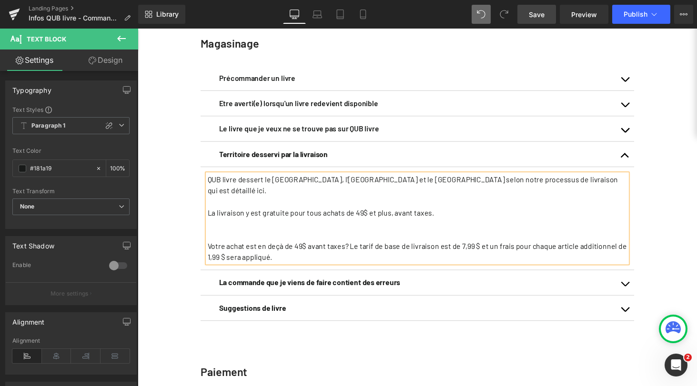
scroll to position [192, 0]
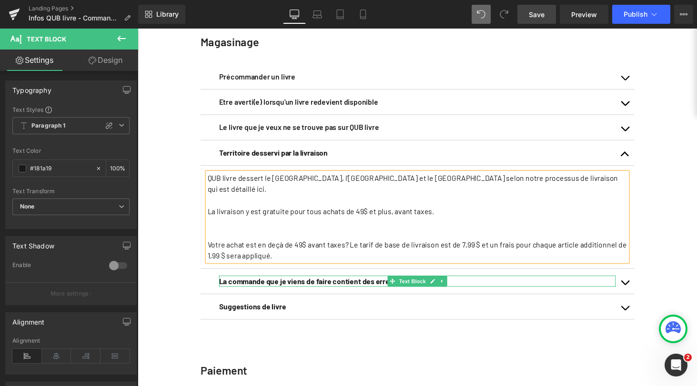
click at [514, 288] on p "La commande que je viens de faire contient des erreurs" at bounding box center [425, 288] width 408 height 11
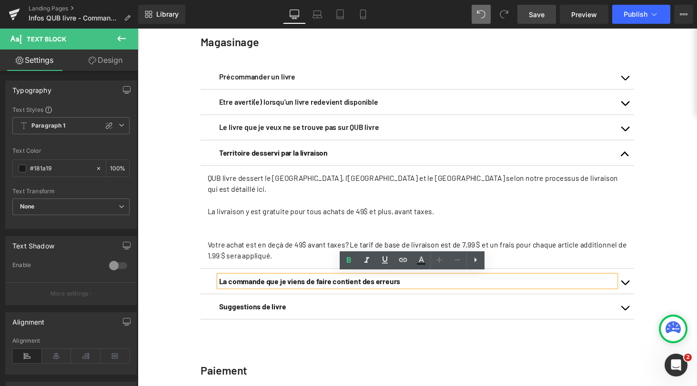
click at [637, 292] on button "button" at bounding box center [639, 289] width 19 height 26
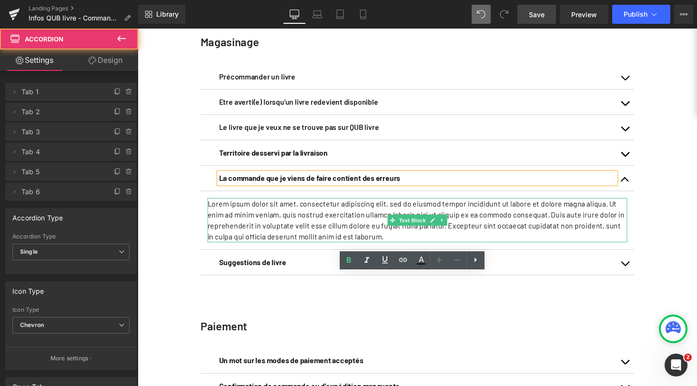
click at [345, 230] on p "Lorem ipsum dolor sit amet, consectetur adipiscing elit, sed do eiusmod tempor …" at bounding box center [425, 226] width 432 height 46
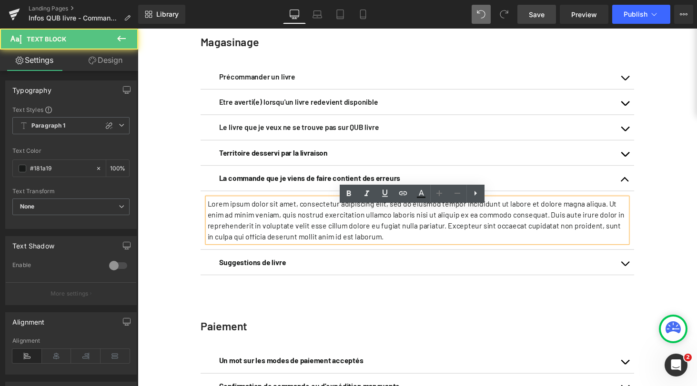
click at [345, 230] on p "Lorem ipsum dolor sit amet, consectetur adipiscing elit, sed do eiusmod tempor …" at bounding box center [425, 226] width 432 height 46
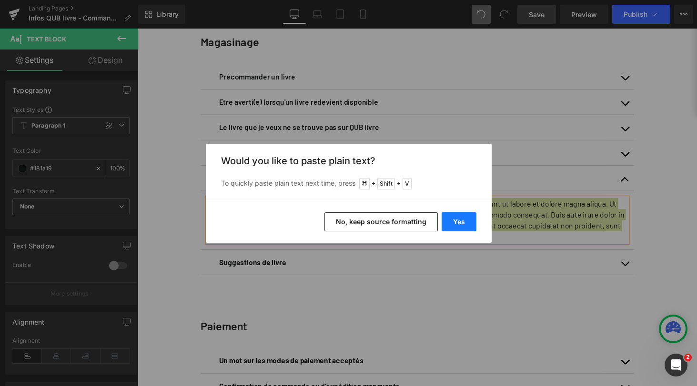
click at [460, 224] on button "Yes" at bounding box center [458, 221] width 35 height 19
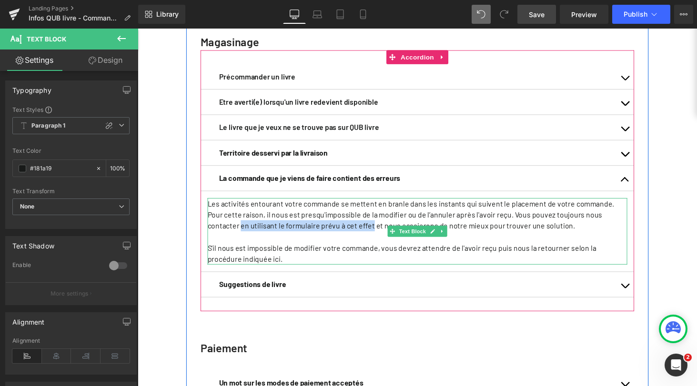
drag, startPoint x: 621, startPoint y: 229, endPoint x: 330, endPoint y: 237, distance: 291.0
click at [330, 237] on p "Les activités entourant votre commande se mettent en branle dans les instants q…" at bounding box center [425, 220] width 432 height 34
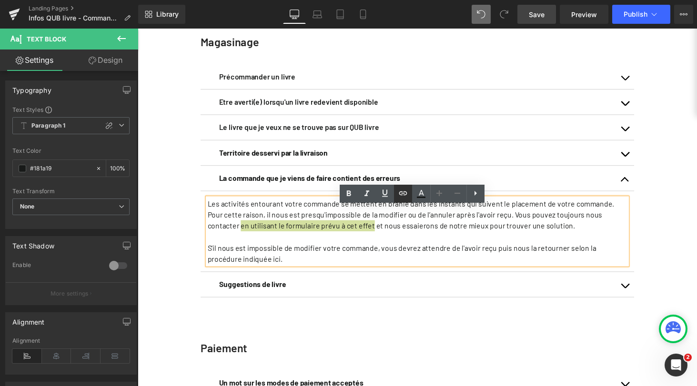
click at [401, 193] on icon at bounding box center [402, 193] width 8 height 4
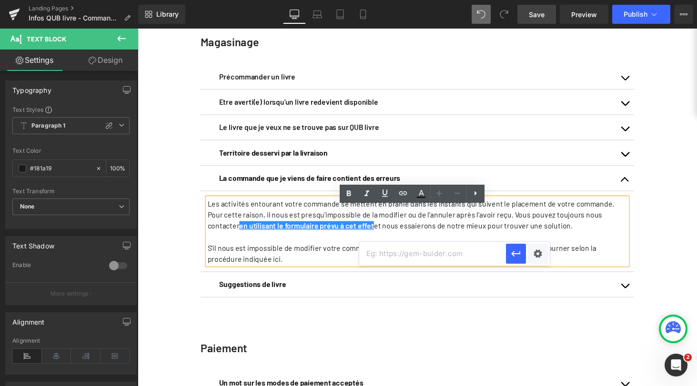
click at [426, 253] on input "text" at bounding box center [432, 254] width 147 height 24
paste input "https://qublivre.ca/pages/contact-qub-livre"
type input "https://qublivre.ca/pages/contact-qub-livre"
click at [518, 254] on icon "button" at bounding box center [515, 254] width 9 height 6
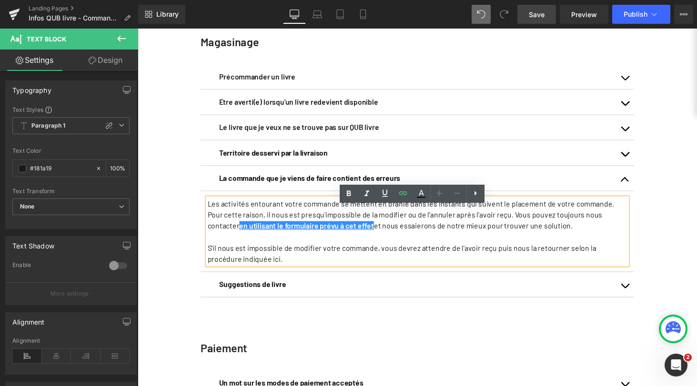
scroll to position [0, 0]
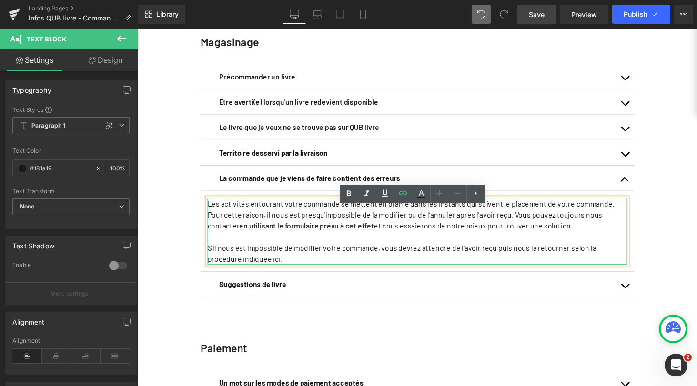
click at [519, 238] on p "Les activités entourant votre commande se mettent en branle dans les instants q…" at bounding box center [425, 220] width 432 height 34
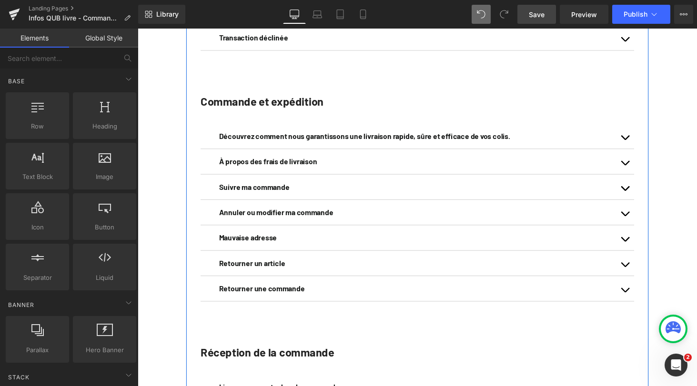
scroll to position [688, 0]
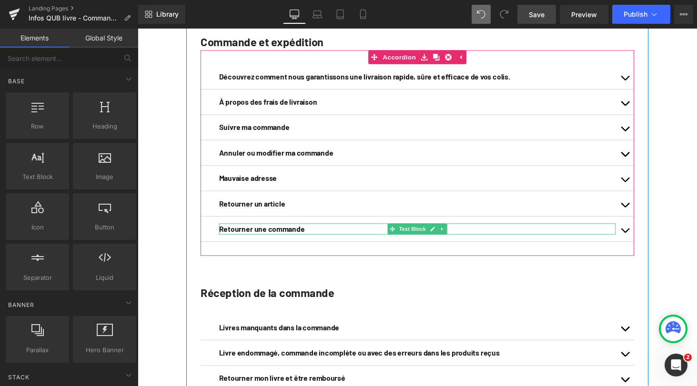
click at [280, 239] on b "Retourner une commande" at bounding box center [265, 234] width 88 height 9
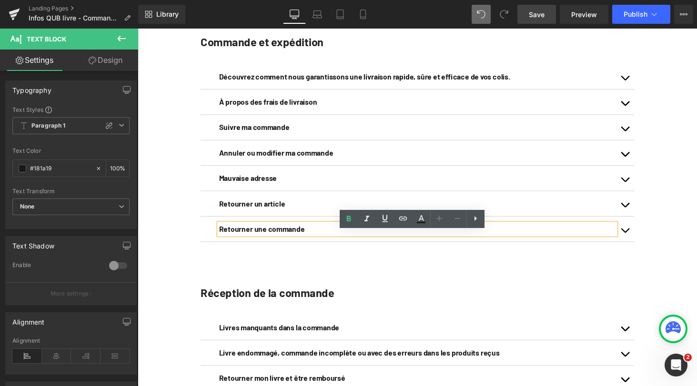
click at [639, 239] on span "button" at bounding box center [639, 239] width 0 height 0
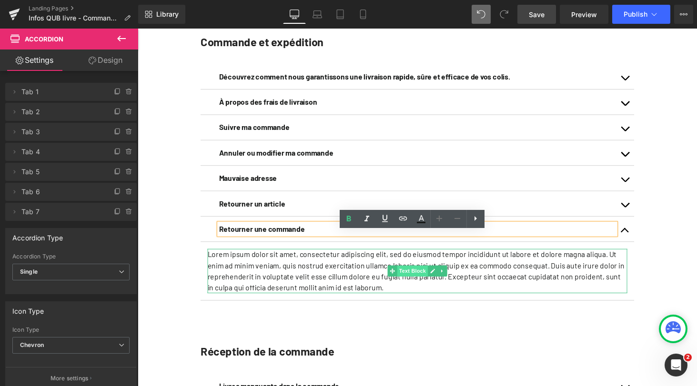
click at [418, 284] on span "Text Block" at bounding box center [420, 278] width 31 height 11
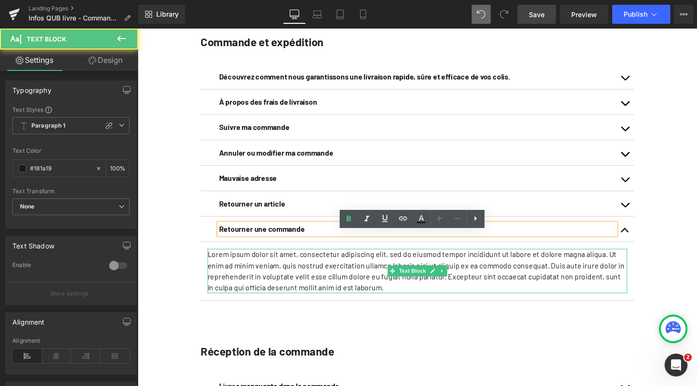
click at [343, 289] on p "Lorem ipsum dolor sit amet, consectetur adipiscing elit, sed do eiusmod tempor …" at bounding box center [425, 279] width 432 height 46
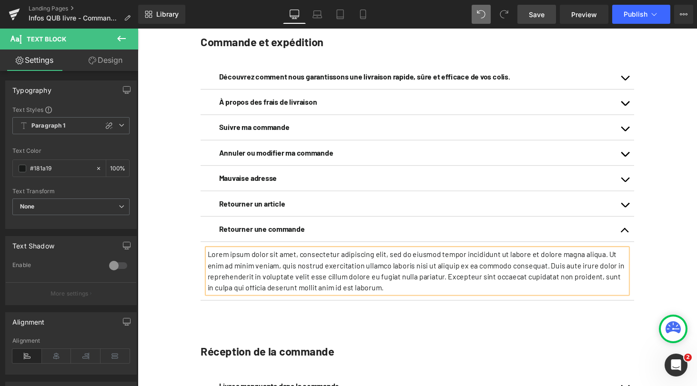
click at [311, 281] on p "Lorem ipsum dolor sit amet, consectetur adipiscing elit, sed do eiusmod tempor …" at bounding box center [425, 279] width 432 height 46
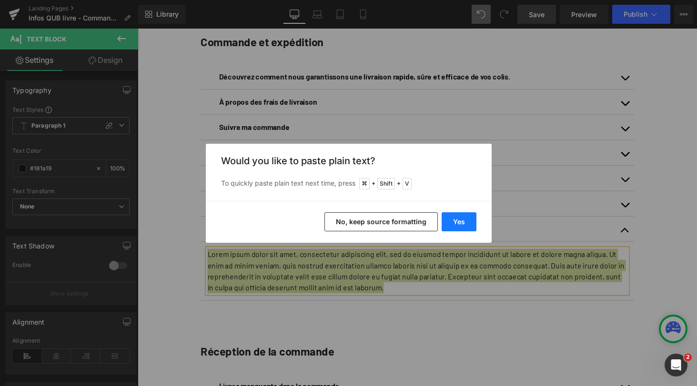
click at [462, 221] on button "Yes" at bounding box center [458, 221] width 35 height 19
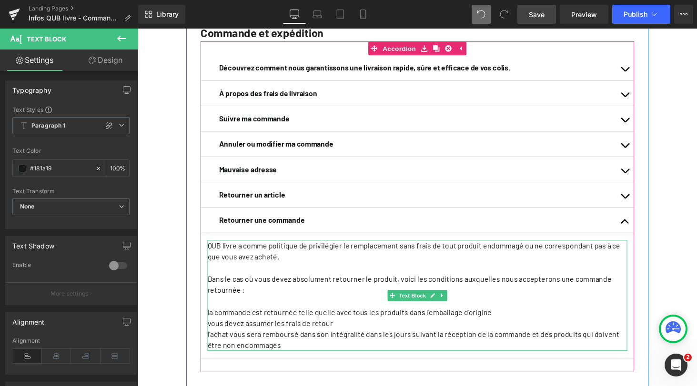
scroll to position [699, 0]
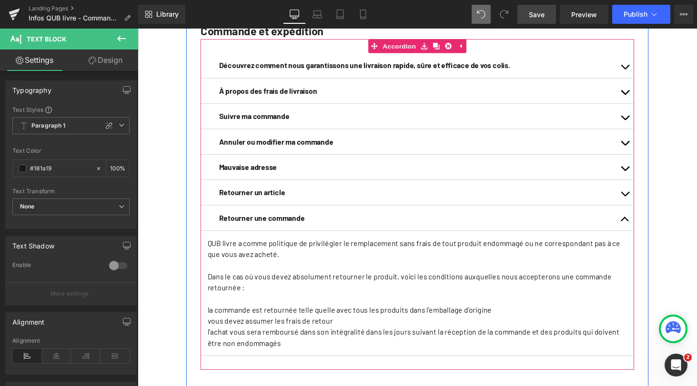
click at [633, 153] on button "button" at bounding box center [639, 145] width 19 height 26
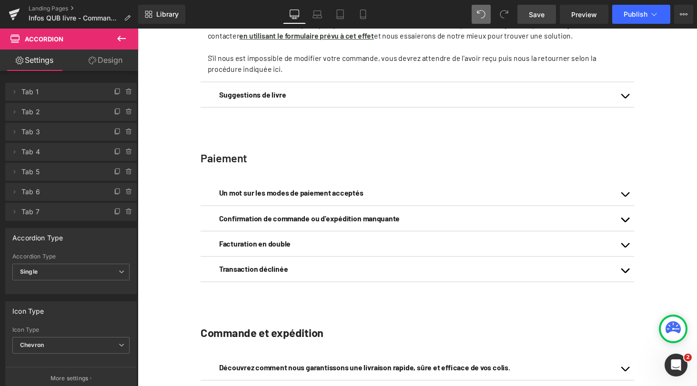
scroll to position [382, 0]
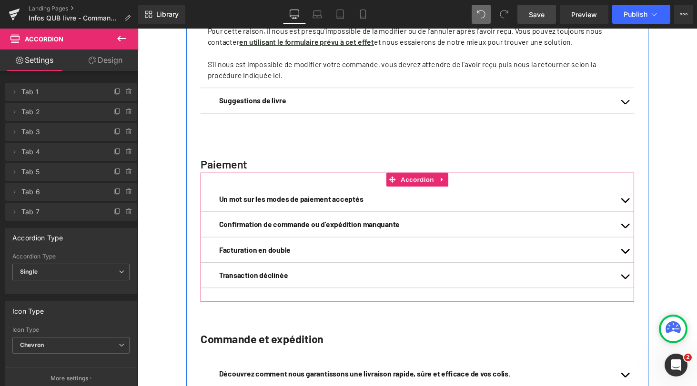
click at [635, 213] on button "button" at bounding box center [639, 204] width 19 height 26
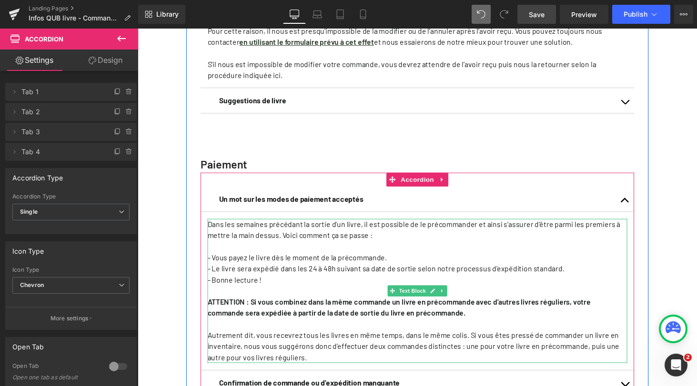
click at [348, 248] on p "Dans les semaines précédant la sortie d'un livre, il est possible de le précomm…" at bounding box center [425, 236] width 432 height 23
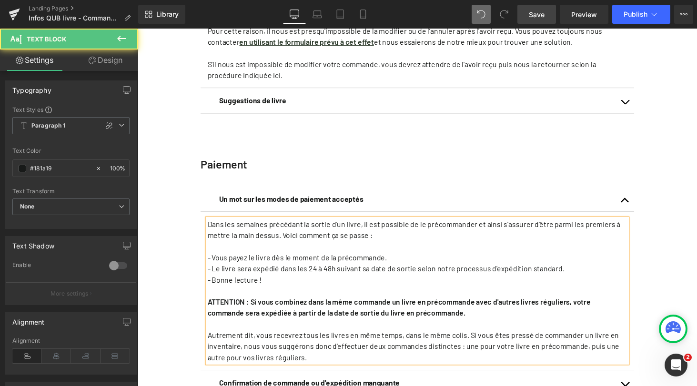
click at [348, 248] on p "Dans les semaines précédant la sortie d'un livre, il est possible de le précomm…" at bounding box center [425, 236] width 432 height 23
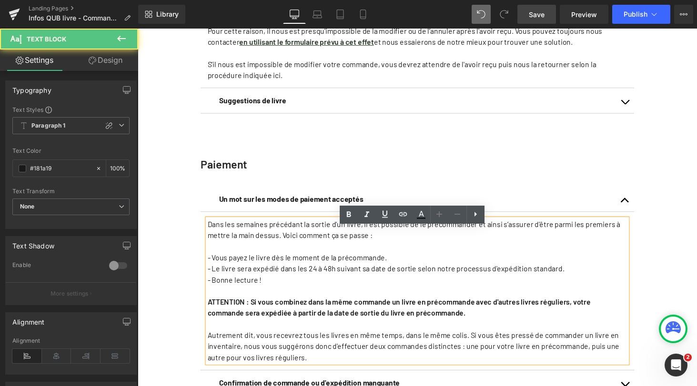
click at [348, 248] on p "Dans les semaines précédant la sortie d'un livre, il est possible de le précomm…" at bounding box center [425, 236] width 432 height 23
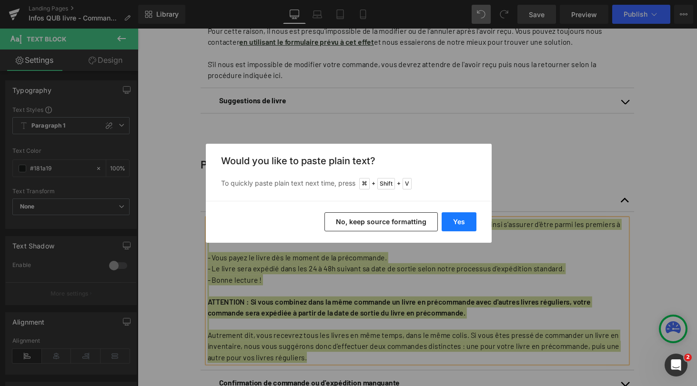
click at [455, 222] on button "Yes" at bounding box center [458, 221] width 35 height 19
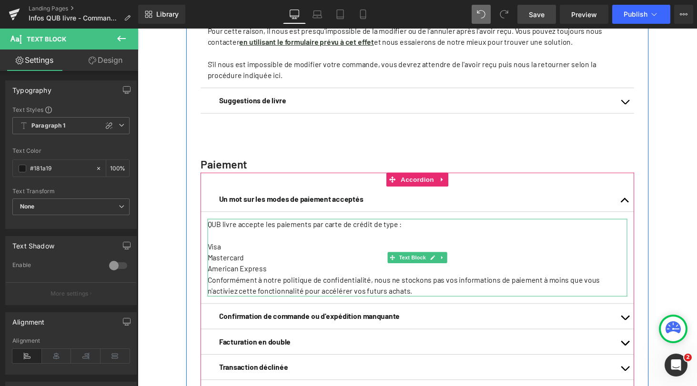
click at [217, 248] on p at bounding box center [425, 241] width 432 height 11
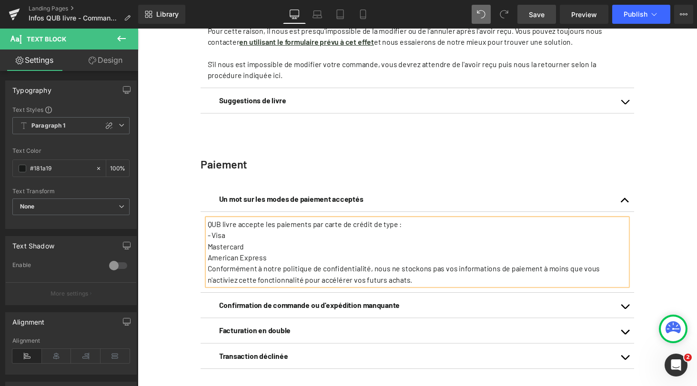
click at [209, 259] on p "Mastercard" at bounding box center [425, 253] width 432 height 11
click at [209, 270] on p "American Express" at bounding box center [425, 264] width 432 height 11
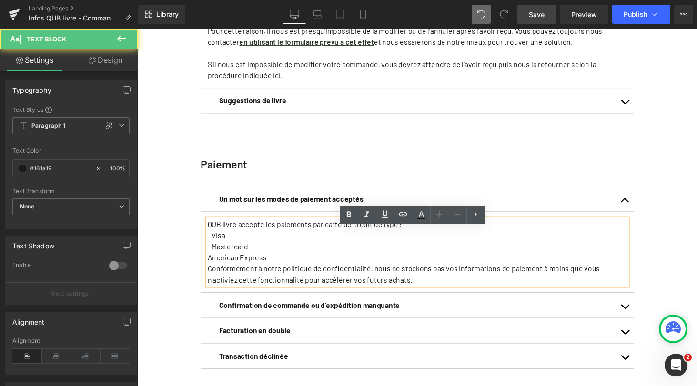
click at [224, 270] on p "American Express" at bounding box center [425, 264] width 432 height 11
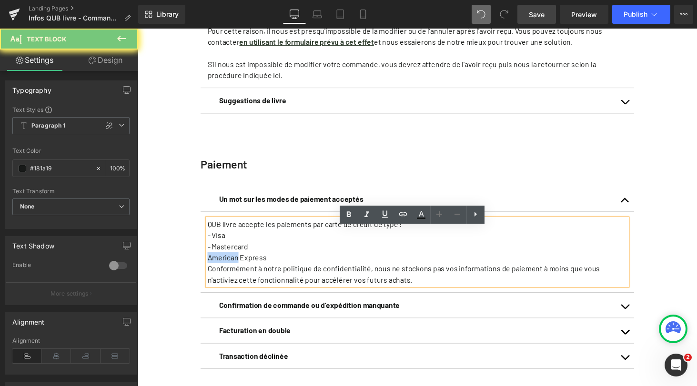
click at [224, 270] on p "American Express" at bounding box center [425, 264] width 432 height 11
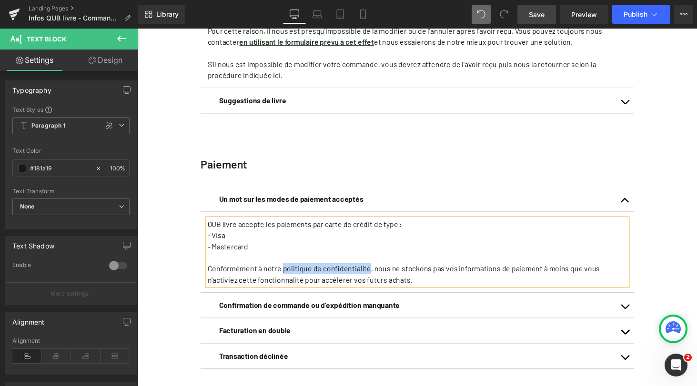
drag, startPoint x: 370, startPoint y: 285, endPoint x: 283, endPoint y: 285, distance: 86.6
click at [283, 285] on span "Conformément à notre politique de confidentialité, nous ne stockons pas vos inf…" at bounding box center [411, 281] width 404 height 20
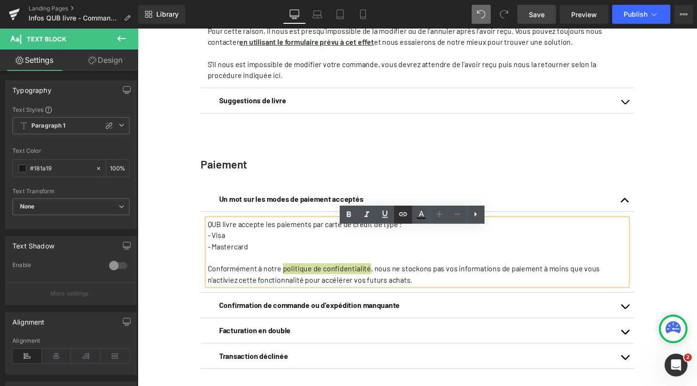
click at [404, 212] on icon at bounding box center [402, 214] width 8 height 4
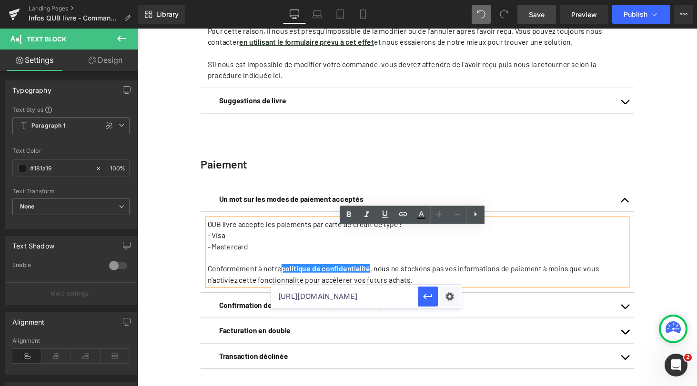
click at [356, 299] on input "https://qublivre.ca/pages/contact-qub-livre" at bounding box center [344, 297] width 147 height 24
paste input "https://legal.qub.ca/qub/politique-de-confidentialite?tracking_object=%7B%22app…"
type input "https://legal.qub.ca/qub/politique-de-confidentialite?tracking_object=%7B%22app…"
click at [428, 296] on icon "button" at bounding box center [427, 297] width 9 height 6
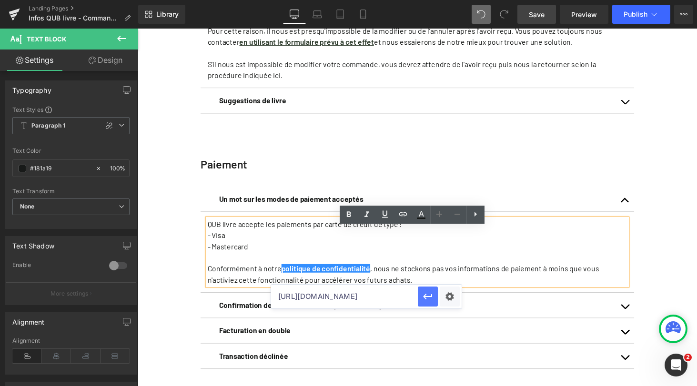
scroll to position [0, 0]
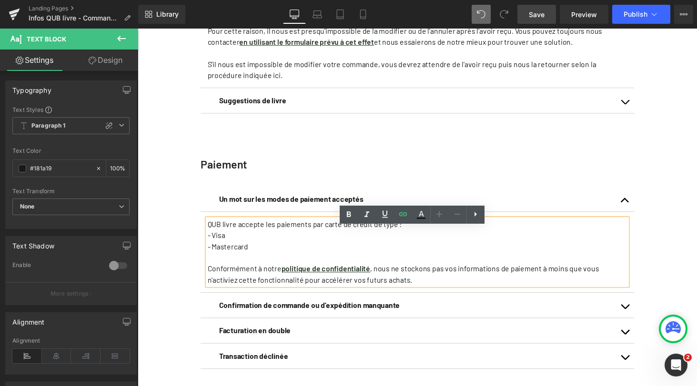
click at [696, 245] on div "Votre profil QUB Text Block Votre profil QUB vous permet de gérer vos abonnemen…" at bounding box center [426, 393] width 576 height 1380
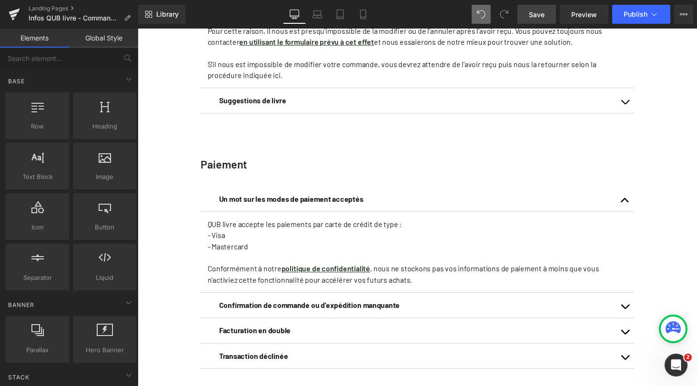
click at [536, 14] on span "Save" at bounding box center [536, 15] width 16 height 10
click at [529, 14] on link "Save" at bounding box center [536, 14] width 39 height 19
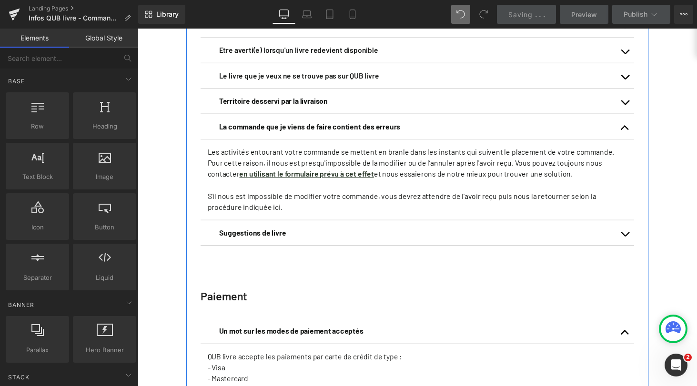
scroll to position [232, 0]
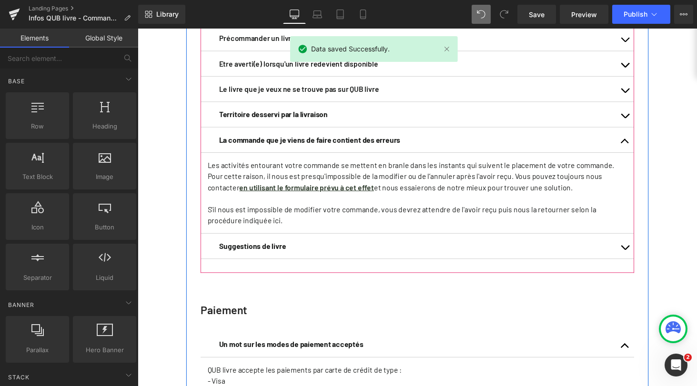
click at [639, 266] on button "button" at bounding box center [639, 253] width 19 height 26
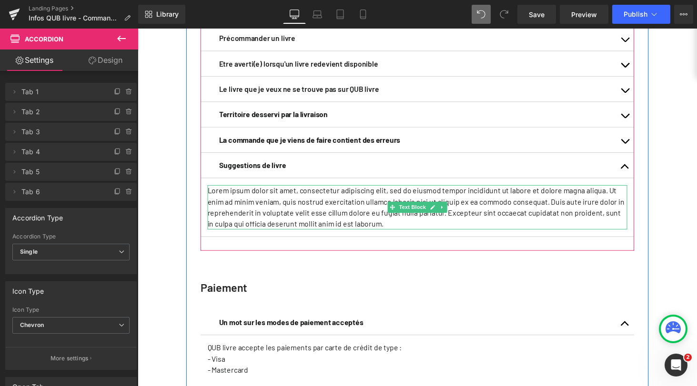
click at [314, 219] on p "Lorem ipsum dolor sit amet, consectetur adipiscing elit, sed do eiusmod tempor …" at bounding box center [425, 213] width 432 height 46
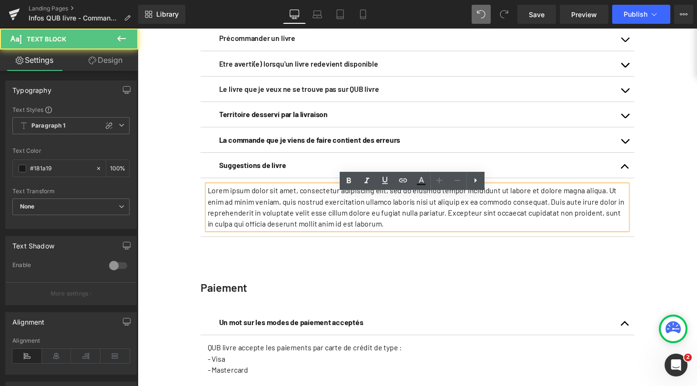
click at [314, 219] on p "Lorem ipsum dolor sit amet, consectetur adipiscing elit, sed do eiusmod tempor …" at bounding box center [425, 213] width 432 height 46
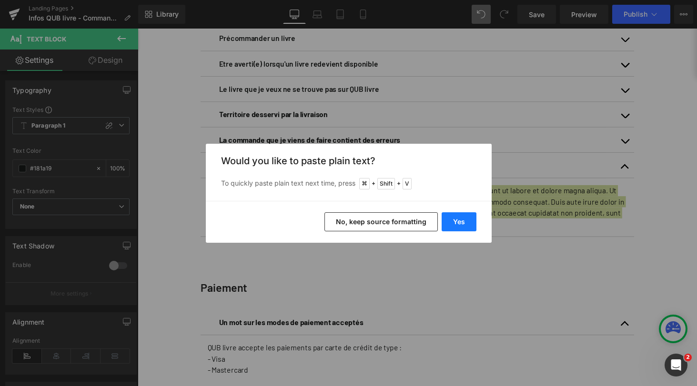
click at [458, 221] on button "Yes" at bounding box center [458, 221] width 35 height 19
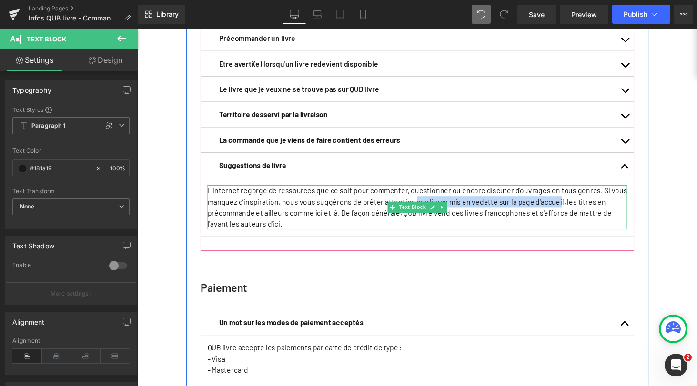
drag, startPoint x: 562, startPoint y: 217, endPoint x: 417, endPoint y: 215, distance: 145.2
click at [417, 215] on p "L’internet regorge de ressources que ce soit pour commenter, questionner ou enc…" at bounding box center [425, 213] width 432 height 46
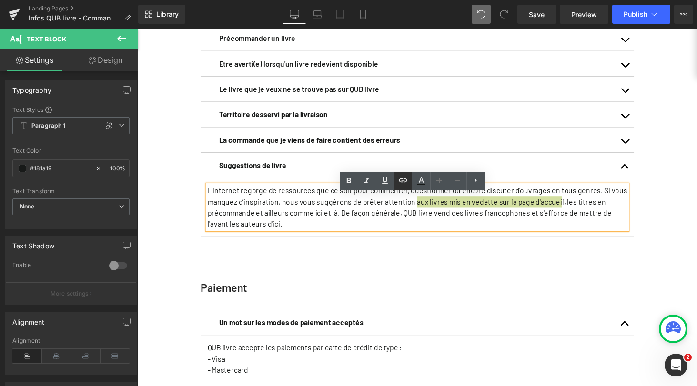
click at [405, 180] on icon at bounding box center [402, 180] width 11 height 11
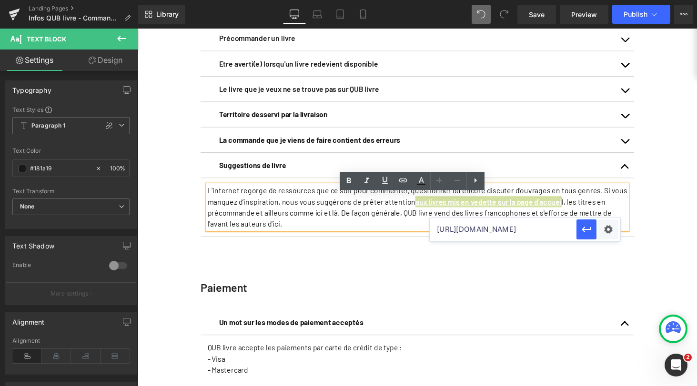
click at [489, 232] on input "https://legal.qub.ca/qub/politique-de-confidentialite?tracking_object=%7B%22app…" at bounding box center [502, 230] width 147 height 24
paste input "https://qublivre.ca/"
type input "https://qublivre.ca/"
click at [584, 229] on icon "button" at bounding box center [585, 230] width 9 height 6
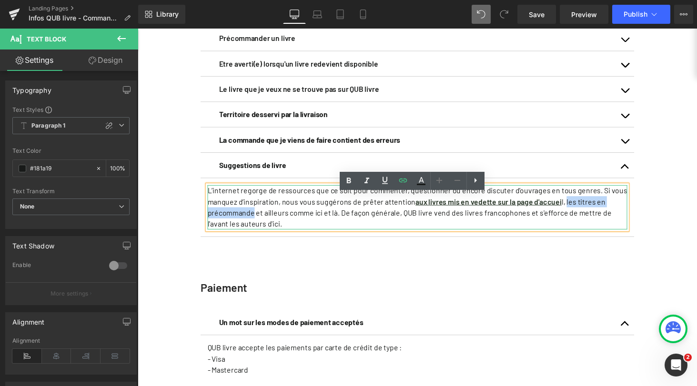
drag, startPoint x: 570, startPoint y: 217, endPoint x: 253, endPoint y: 229, distance: 317.3
click at [253, 229] on p "L’internet regorge de ressources que ce soit pour commenter, questionner ou enc…" at bounding box center [425, 213] width 432 height 46
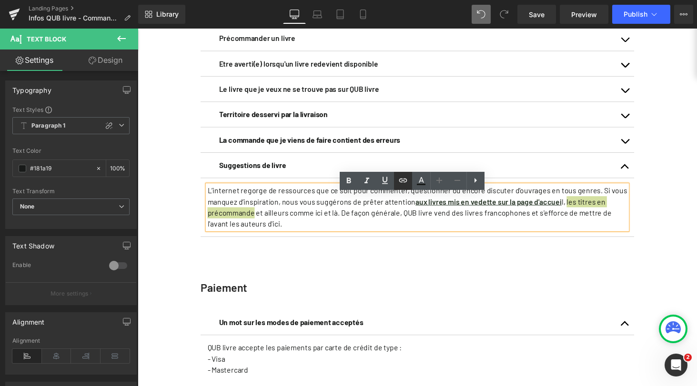
click at [403, 181] on icon at bounding box center [402, 180] width 11 height 11
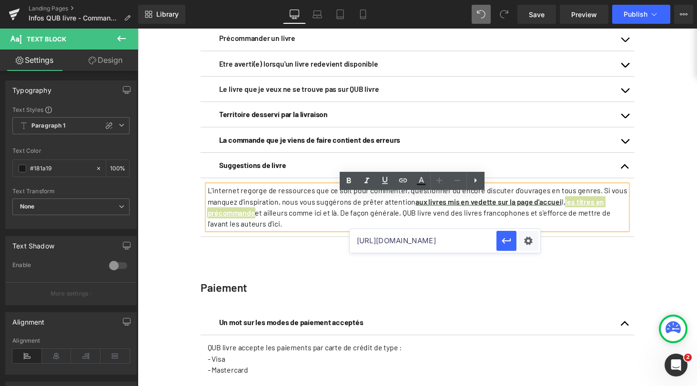
click at [423, 249] on input "https://qublivre.ca/" at bounding box center [422, 241] width 147 height 24
paste input "https://qublivre.ca/collections/precommandes-qub-livre"
type input "https://qublivre.ca/collections/precommandes-qub-livre"
click at [505, 242] on icon "button" at bounding box center [505, 240] width 11 height 11
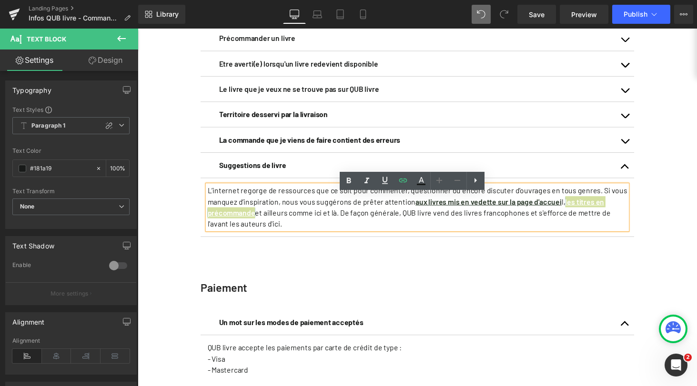
scroll to position [0, 0]
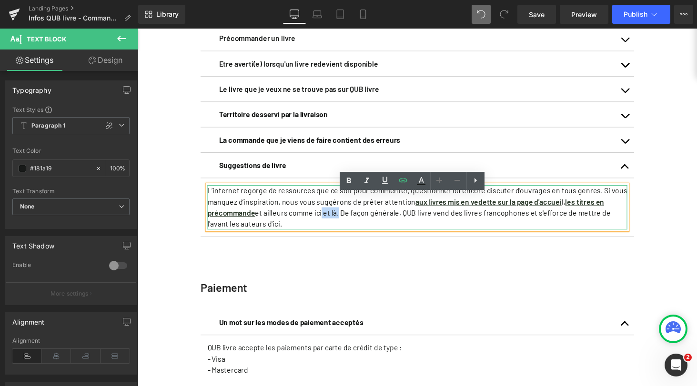
drag, startPoint x: 339, startPoint y: 229, endPoint x: 319, endPoint y: 230, distance: 19.6
click at [319, 230] on p "L’internet regorge de ressources que ce soit pour commenter, questionner ou enc…" at bounding box center [425, 213] width 432 height 46
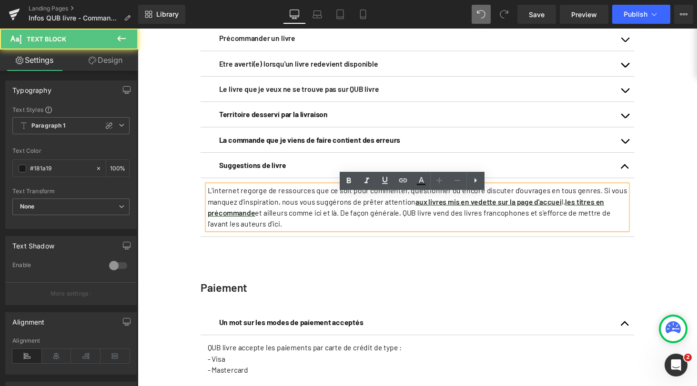
click at [289, 232] on p "L’internet regorge de ressources que ce soit pour commenter, questionner ou enc…" at bounding box center [425, 213] width 432 height 46
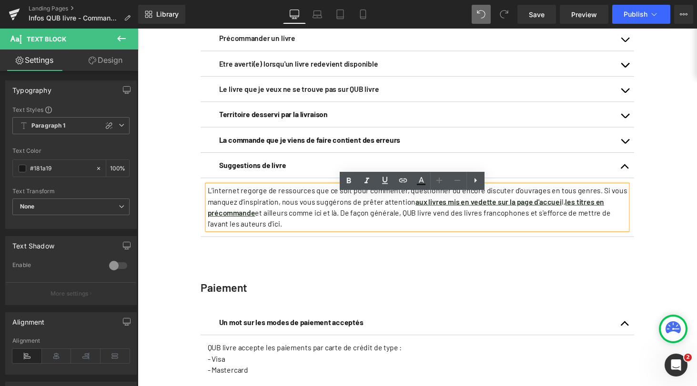
click at [256, 228] on p "L’internet regorge de ressources que ce soit pour commenter, questionner ou enc…" at bounding box center [425, 213] width 432 height 46
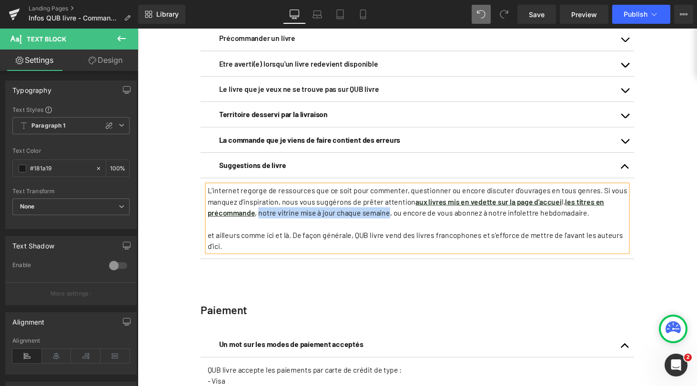
drag, startPoint x: 259, startPoint y: 228, endPoint x: 390, endPoint y: 227, distance: 130.9
click at [390, 223] on span ", notre vitrine mise à jour chaque semaine, ou encore de vous abonnez à notre i…" at bounding box center [431, 218] width 344 height 9
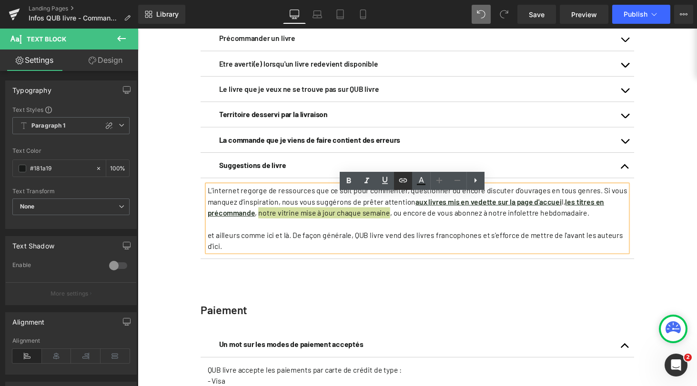
click at [405, 181] on icon at bounding box center [402, 181] width 8 height 4
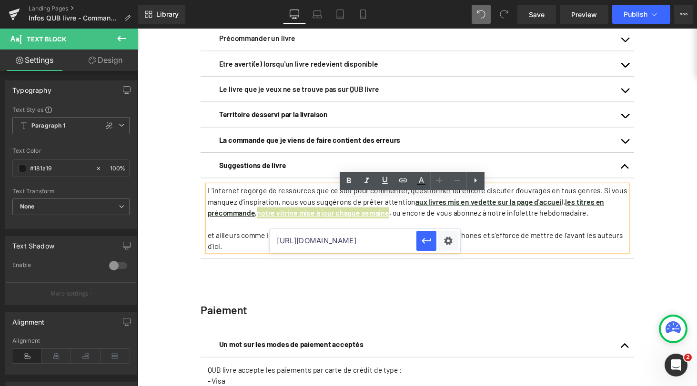
click at [369, 245] on input "https://qublivre.ca/collections/precommandes-qub-livre" at bounding box center [342, 241] width 147 height 24
paste input "https://qublivre.ca/collections/la-vitrine-de-la-semaine"
type input "https://qublivre.ca/collections/la-vitrine-de-la-semaine"
click at [426, 242] on icon "button" at bounding box center [425, 240] width 11 height 11
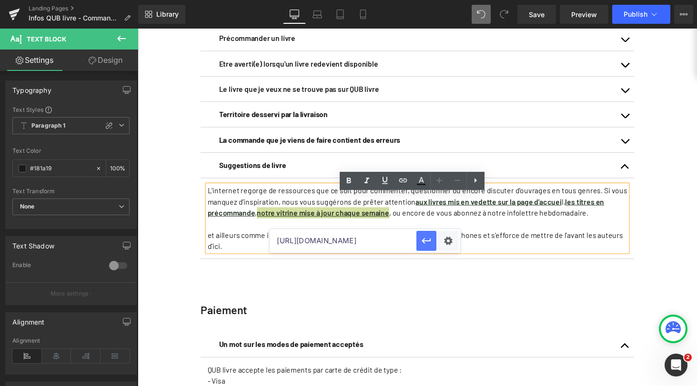
scroll to position [0, 0]
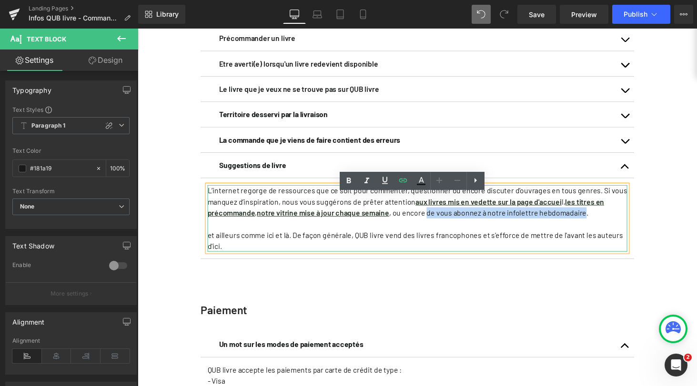
drag, startPoint x: 431, startPoint y: 229, endPoint x: 589, endPoint y: 229, distance: 158.5
click at [589, 223] on span ", notre vitrine mise à jour chaque semaine , ou encore de vous abonnez à notre …" at bounding box center [430, 218] width 343 height 9
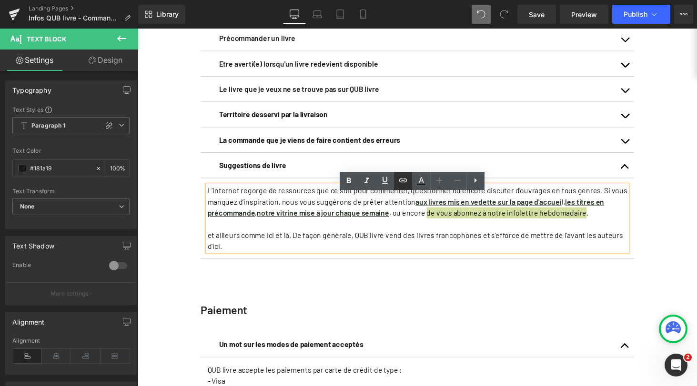
click at [402, 180] on icon at bounding box center [402, 181] width 8 height 4
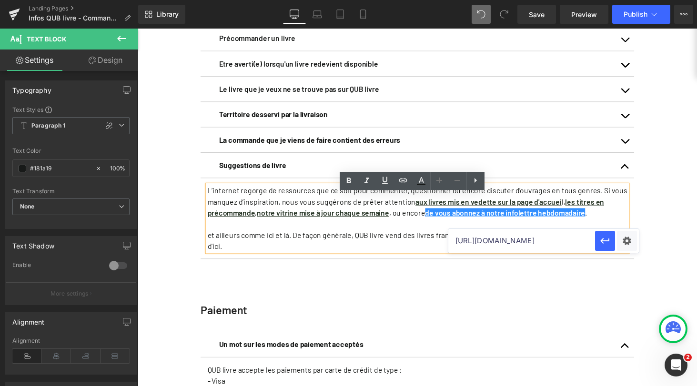
click at [481, 247] on input "https://qublivre.ca/collections/la-vitrine-de-la-semaine" at bounding box center [521, 241] width 147 height 24
paste input "https://e.quebecormedia.com/mail/microsites/1259/1/3Tw7Lq"
type input "https://e.quebecormedia.com/mail/microsites/1259/1/3Tw7Lq"
click at [611, 242] on button "button" at bounding box center [605, 241] width 20 height 20
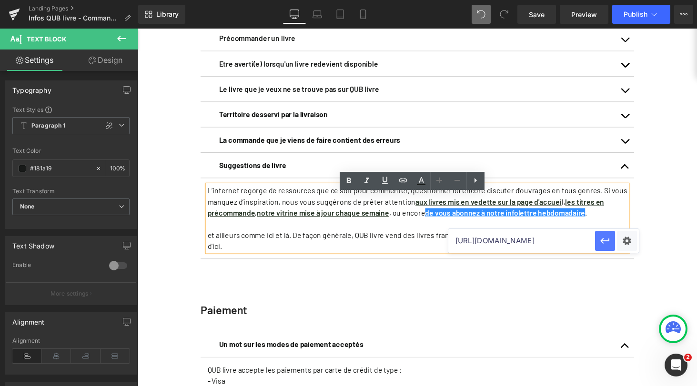
scroll to position [0, 0]
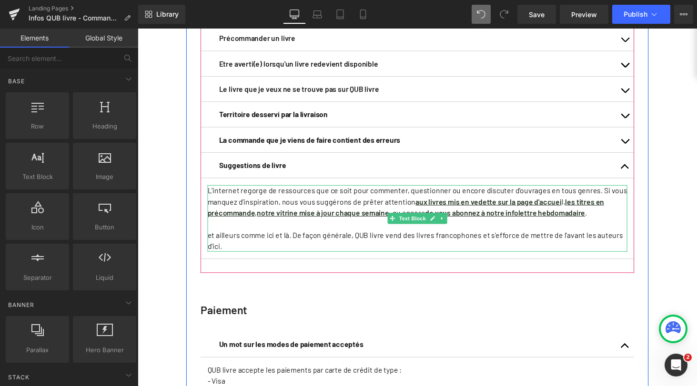
click at [273, 257] on p "et ailleurs comme ici et là. De façon générale, QUB livre vend des livres franc…" at bounding box center [425, 247] width 432 height 23
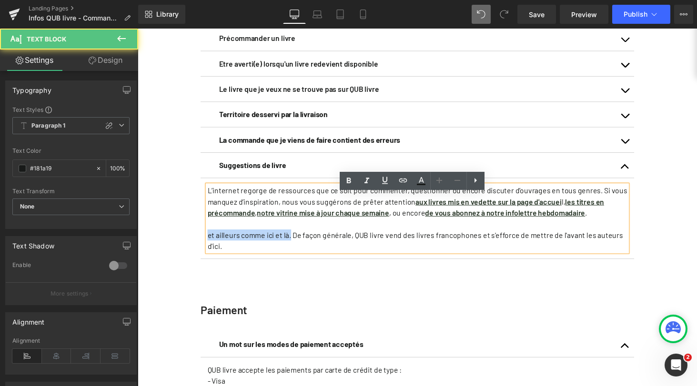
drag, startPoint x: 291, startPoint y: 252, endPoint x: 206, endPoint y: 251, distance: 85.7
click at [209, 251] on span "et ailleurs comme ici et là. De façon générale, QUB livre vend des livres franc…" at bounding box center [423, 247] width 428 height 20
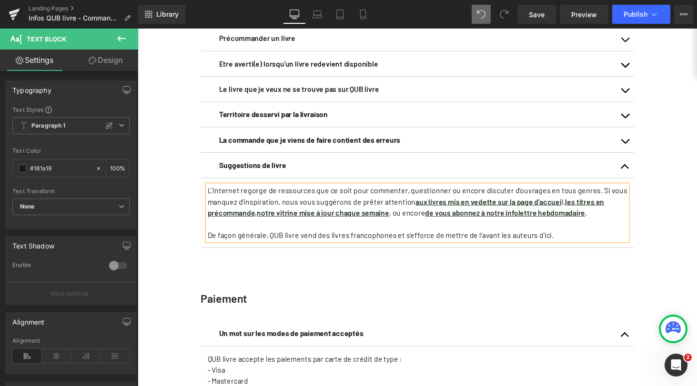
click at [603, 206] on p "L’internet regorge de ressources que ce soit pour commenter, questionner ou enc…" at bounding box center [425, 207] width 432 height 34
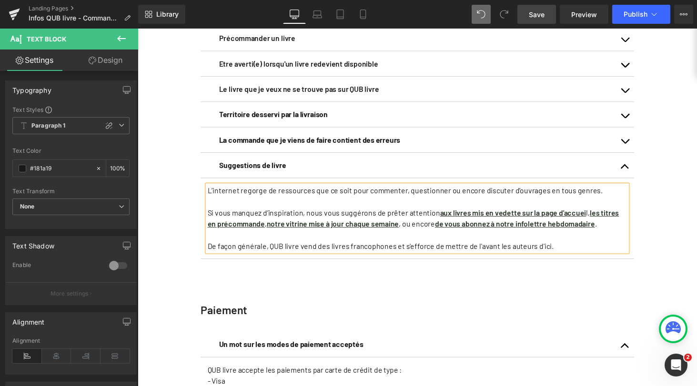
click at [542, 13] on span "Save" at bounding box center [536, 15] width 16 height 10
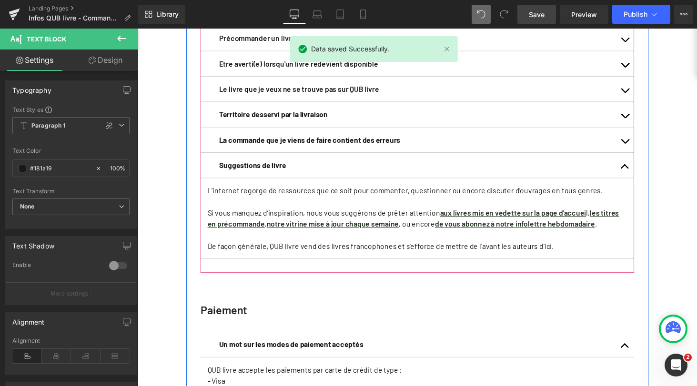
click at [636, 179] on button "button" at bounding box center [639, 170] width 19 height 26
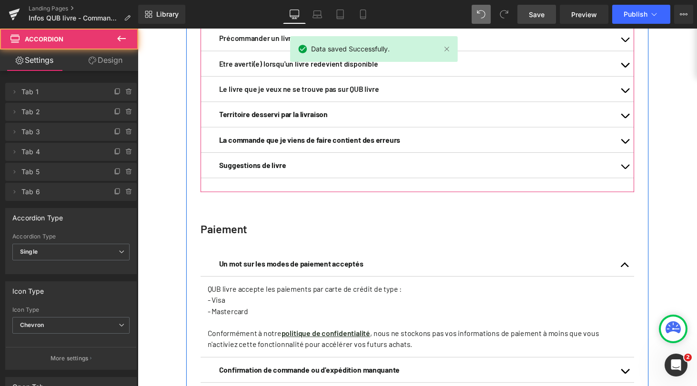
click at [634, 152] on button "button" at bounding box center [639, 143] width 19 height 26
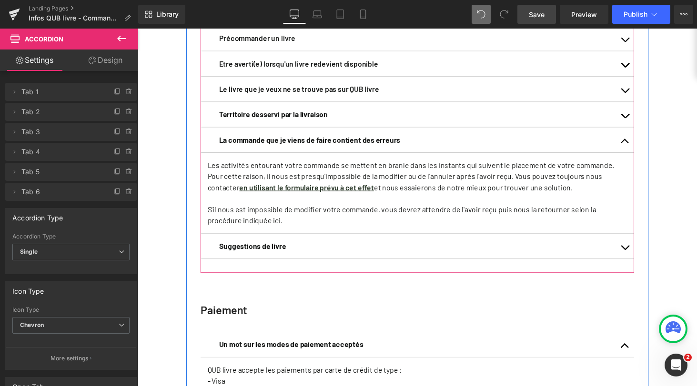
click at [639, 147] on span "button" at bounding box center [639, 147] width 0 height 0
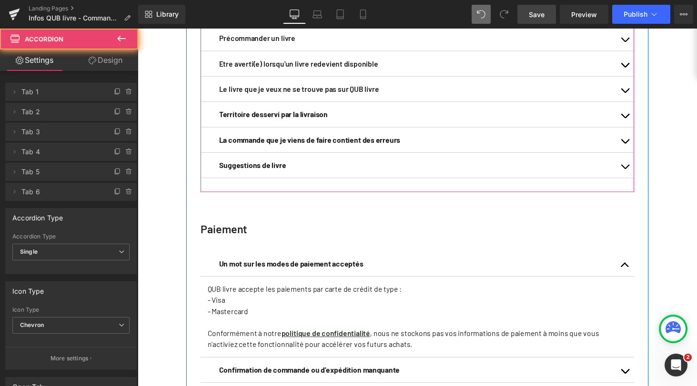
click at [637, 127] on button "button" at bounding box center [639, 117] width 19 height 26
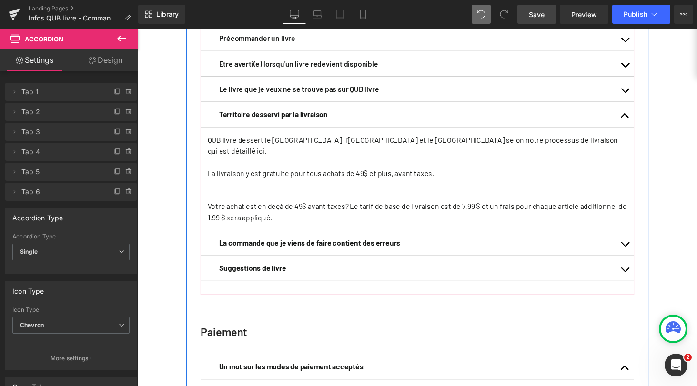
click at [637, 98] on button "button" at bounding box center [639, 91] width 19 height 26
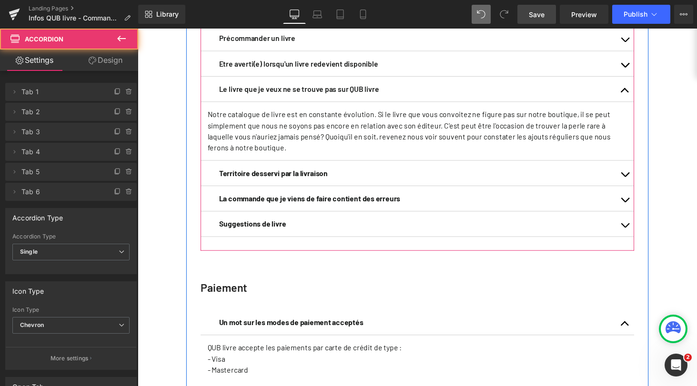
click at [637, 98] on button "button" at bounding box center [639, 91] width 19 height 26
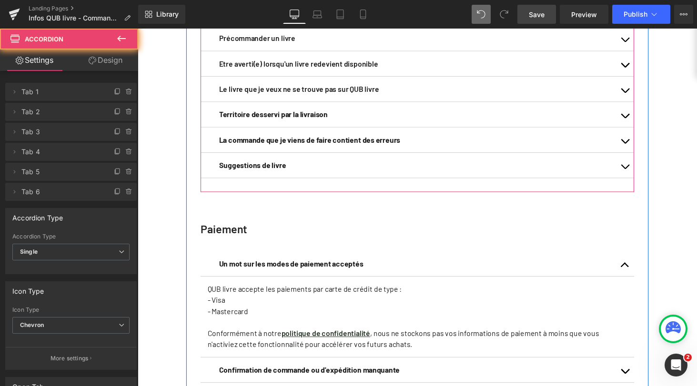
click at [639, 69] on span "button" at bounding box center [639, 69] width 0 height 0
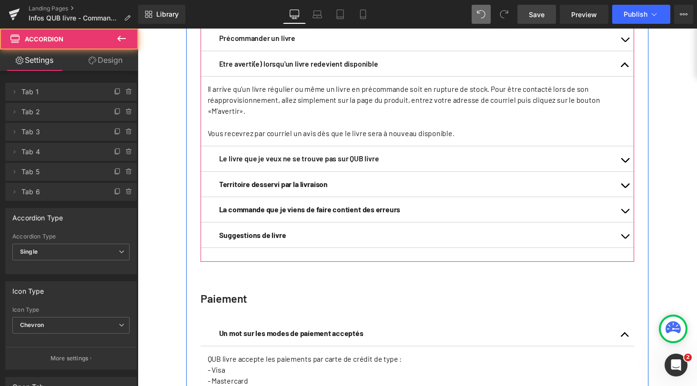
click at [635, 77] on button "button" at bounding box center [639, 65] width 19 height 26
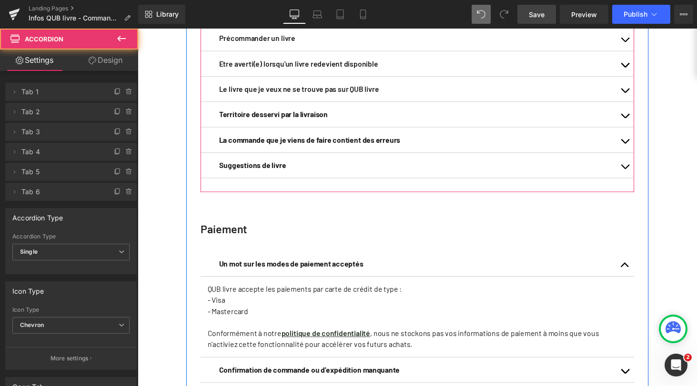
click at [636, 48] on button "button" at bounding box center [639, 39] width 19 height 26
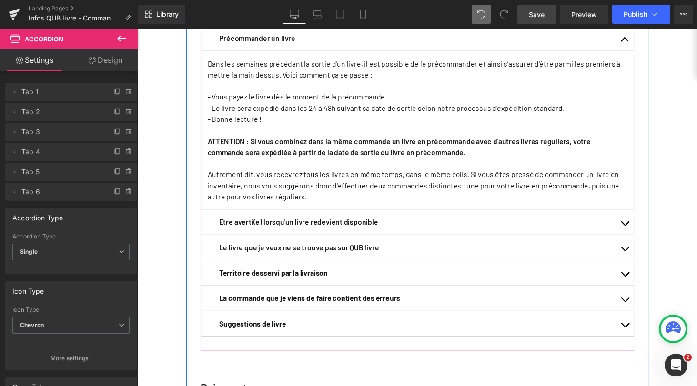
click at [636, 48] on button "button" at bounding box center [639, 39] width 19 height 26
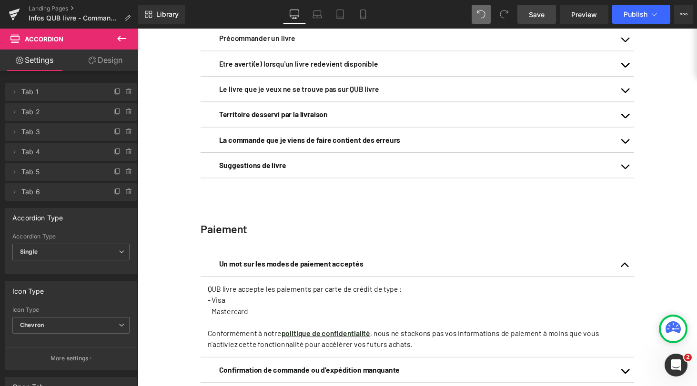
click at [533, 17] on span "Save" at bounding box center [536, 15] width 16 height 10
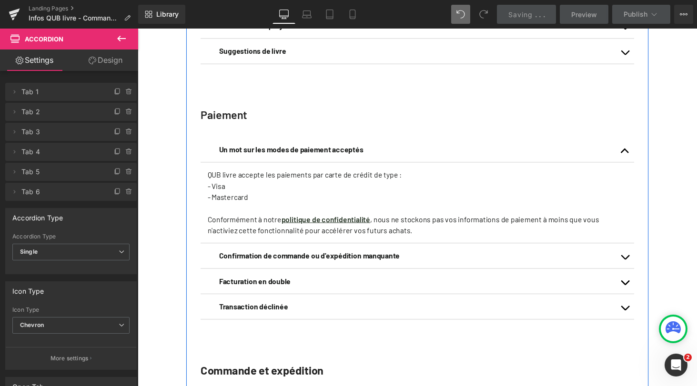
scroll to position [357, 0]
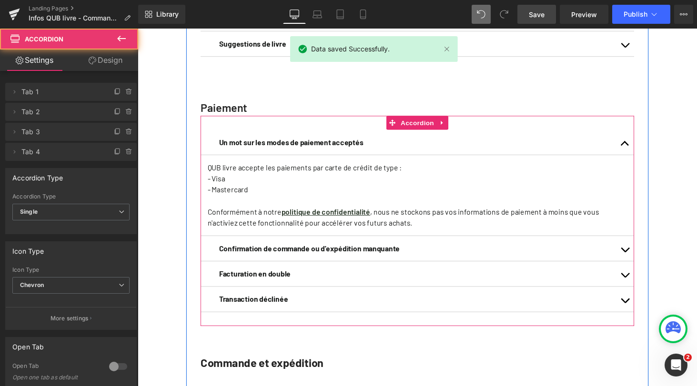
click at [635, 155] on button "button" at bounding box center [639, 146] width 19 height 26
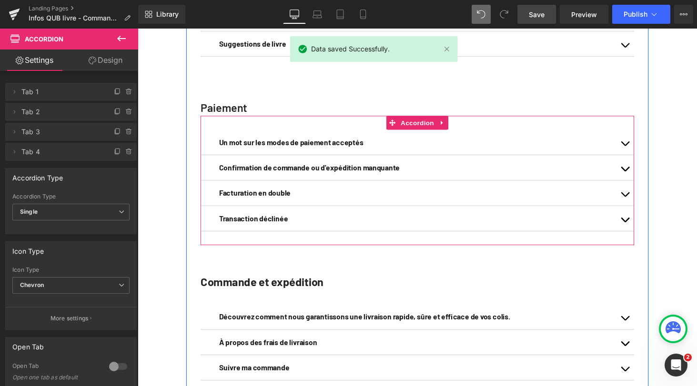
click at [636, 182] on button "button" at bounding box center [639, 172] width 19 height 26
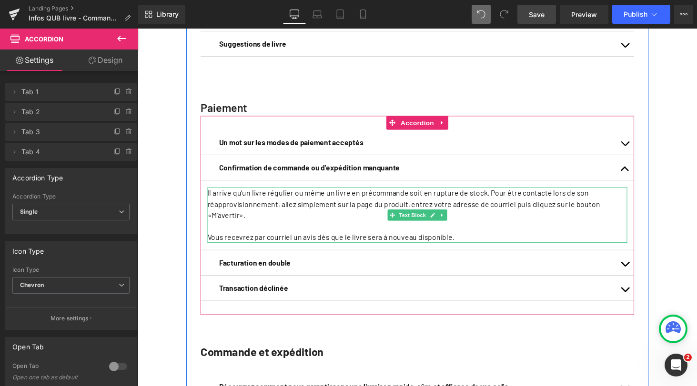
click at [401, 215] on p "Il arrive qu’un livre régulier ou même un livre en précommande soit en rupture …" at bounding box center [425, 209] width 432 height 34
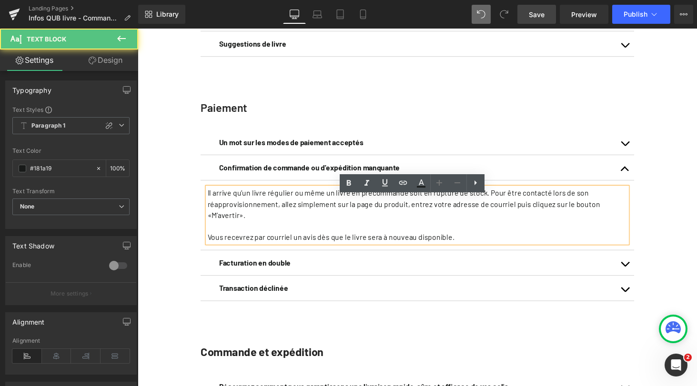
click at [371, 219] on p "Il arrive qu’un livre régulier ou même un livre en précommande soit en rupture …" at bounding box center [425, 209] width 432 height 34
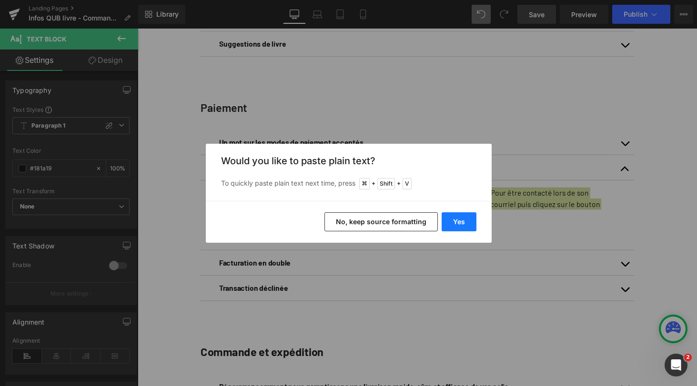
click at [461, 219] on button "Yes" at bounding box center [458, 221] width 35 height 19
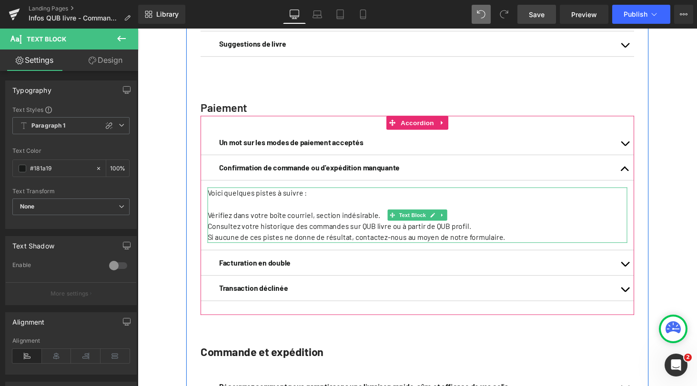
click at [312, 215] on p at bounding box center [425, 209] width 432 height 11
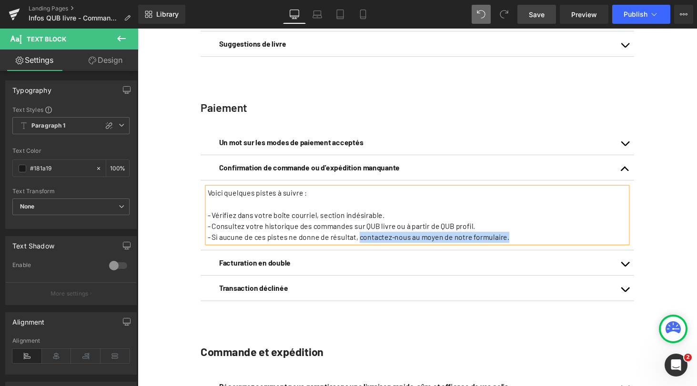
drag, startPoint x: 512, startPoint y: 253, endPoint x: 360, endPoint y: 250, distance: 151.4
click at [360, 249] on p "- Si aucune de ces pistes ne donne de résultat, contactez-nous au moyen de notr…" at bounding box center [425, 243] width 432 height 11
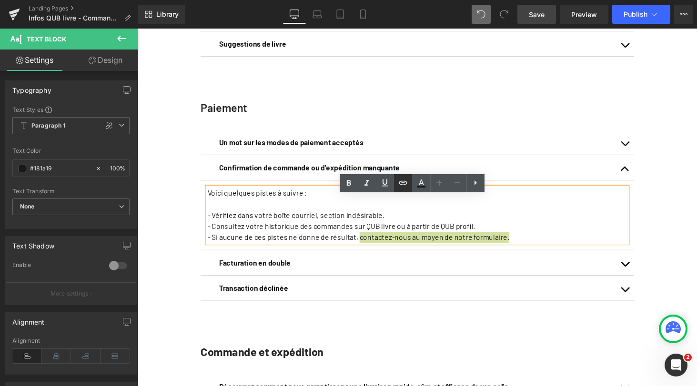
click at [401, 182] on icon at bounding box center [402, 183] width 8 height 4
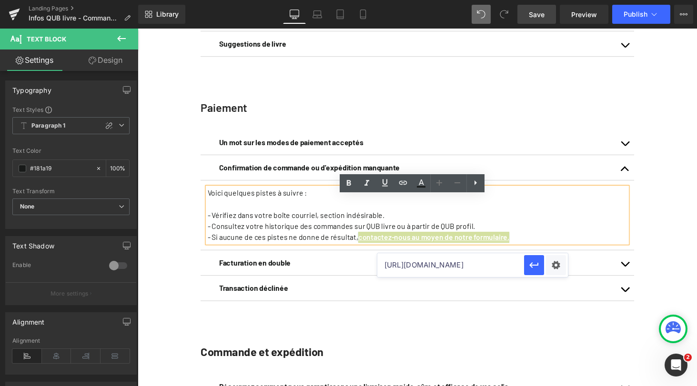
click at [430, 264] on input "https://e.quebecormedia.com/mail/microsites/1259/1/3Tw7Lq" at bounding box center [450, 265] width 147 height 24
paste input "https://qublivre.ca/pages/contact-qub-livre"
type input "https://qublivre.ca/pages/contact-qub-livre"
click at [529, 268] on icon "button" at bounding box center [533, 264] width 11 height 11
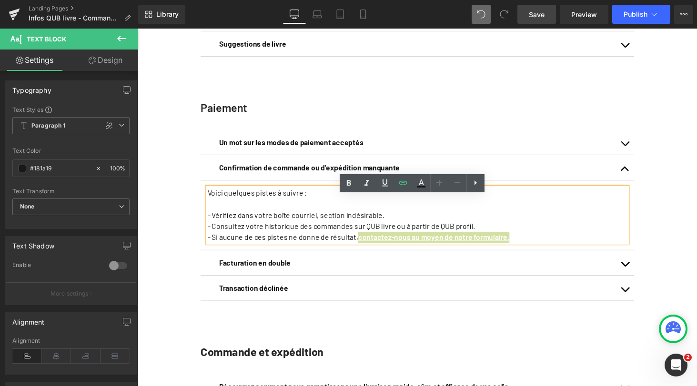
scroll to position [0, 0]
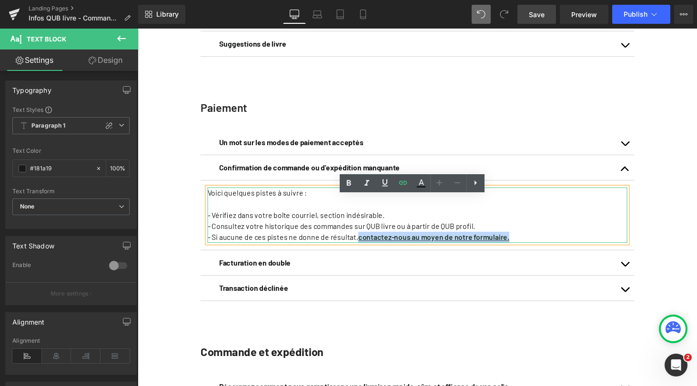
click at [509, 238] on p "- Consultez votre historique des commandes sur QUB livre ou à partir de QUB pro…" at bounding box center [425, 232] width 432 height 11
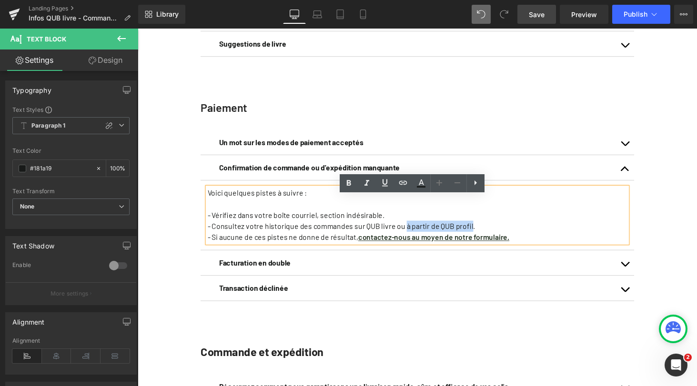
drag, startPoint x: 475, startPoint y: 241, endPoint x: 408, endPoint y: 240, distance: 67.1
click at [408, 238] on p "- Consultez votre historique des commandes sur QUB livre ou à partir de QUB pro…" at bounding box center [425, 232] width 432 height 11
click at [401, 179] on icon at bounding box center [402, 182] width 11 height 11
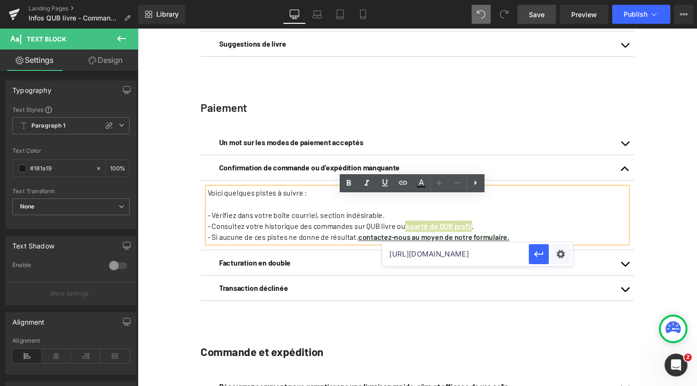
click at [457, 254] on input "https://qublivre.ca/pages/contact-qub-livre" at bounding box center [455, 254] width 147 height 24
paste input "https://connect.qub.ca/connexion?client_id=460oqr2uj7u612fcv6i2f8sp51&force_ref…"
type input "https://connect.qub.ca/connexion?client_id=460oqr2uj7u612fcv6i2f8sp51&force_ref…"
click at [539, 254] on icon "button" at bounding box center [538, 254] width 9 height 6
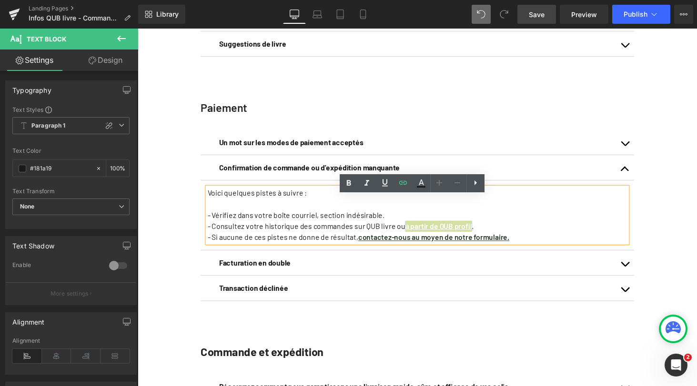
scroll to position [0, 0]
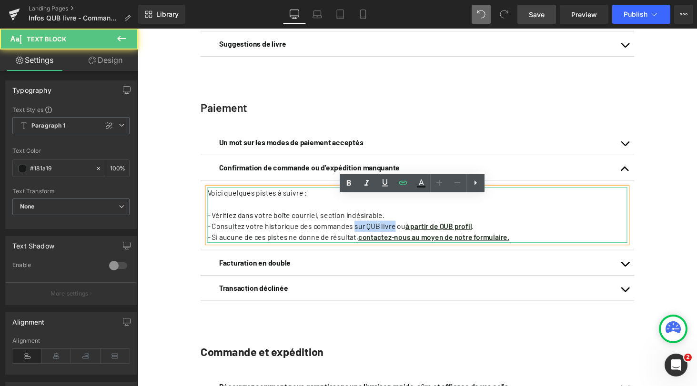
drag, startPoint x: 394, startPoint y: 242, endPoint x: 355, endPoint y: 242, distance: 39.5
click at [355, 238] on p "- Consultez votre historique des commandes sur QUB livre ou à partir de QUB pro…" at bounding box center [425, 232] width 432 height 11
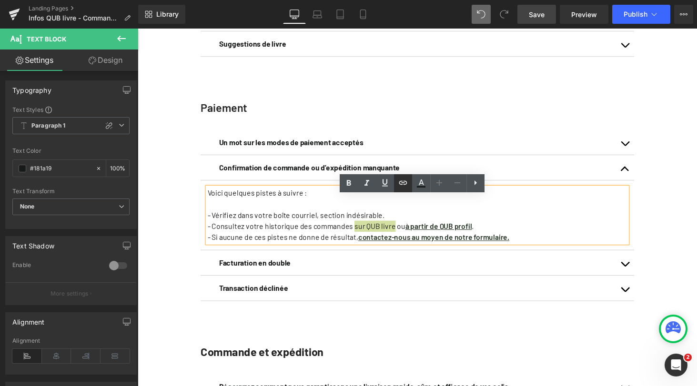
click at [404, 185] on icon at bounding box center [402, 182] width 11 height 11
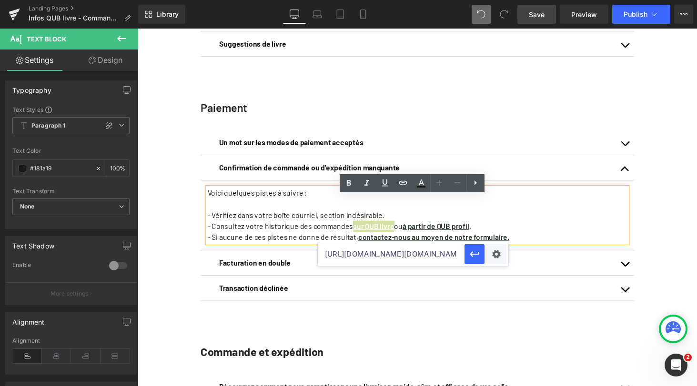
click at [400, 253] on input "https://connect.qub.ca/connexion?client_id=460oqr2uj7u612fcv6i2f8sp51&force_ref…" at bounding box center [391, 254] width 147 height 24
paste input "https://connect.qub.ca/connexion?client_id=56ep0m4qd1kogo6nbuucg43tm2&force_ref…"
type input "https://connect.qub.ca/connexion?client_id=56ep0m4qd1kogo6nbuucg43tm2&force_ref…"
click at [468, 254] on icon "button" at bounding box center [473, 254] width 11 height 11
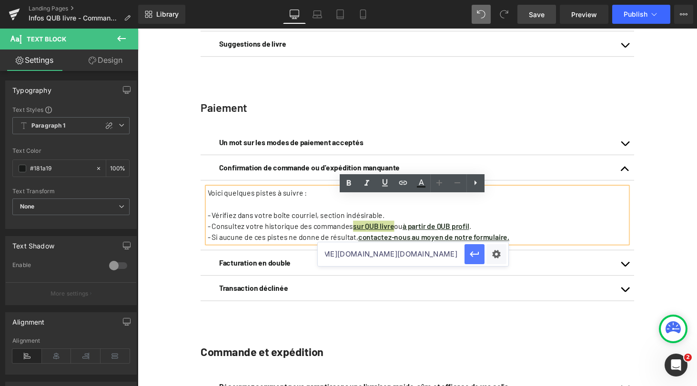
scroll to position [0, 0]
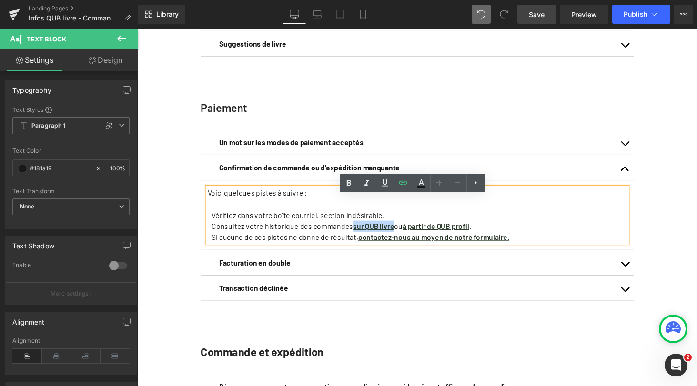
click at [681, 152] on div "Votre profil QUB Text Block Votre profil QUB vous permet de gérer vos abonnemen…" at bounding box center [426, 370] width 576 height 1285
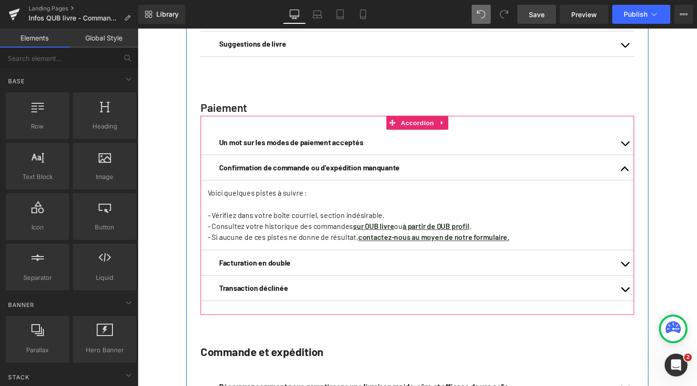
click at [637, 279] on button "button" at bounding box center [639, 270] width 19 height 26
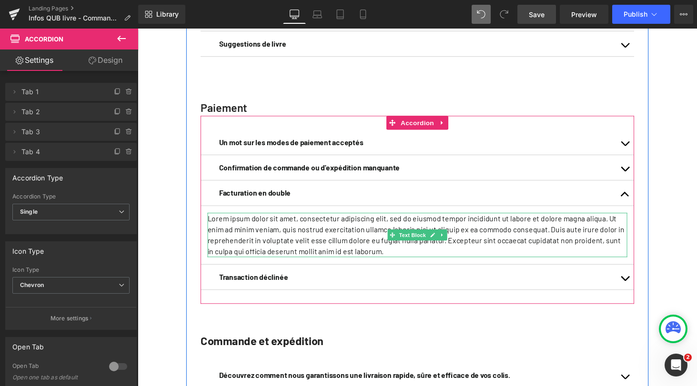
click at [307, 252] on p "Lorem ipsum dolor sit amet, consectetur adipiscing elit, sed do eiusmod tempor …" at bounding box center [425, 242] width 432 height 46
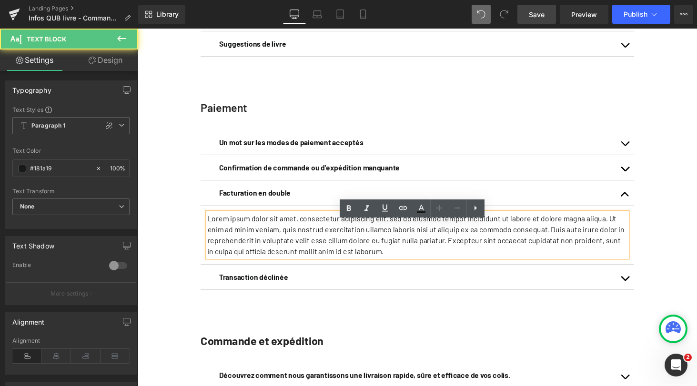
click at [307, 252] on p "Lorem ipsum dolor sit amet, consectetur adipiscing elit, sed do eiusmod tempor …" at bounding box center [425, 242] width 432 height 46
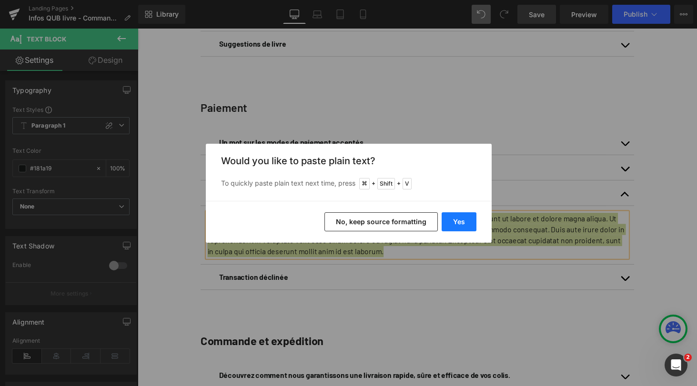
click at [459, 220] on button "Yes" at bounding box center [458, 221] width 35 height 19
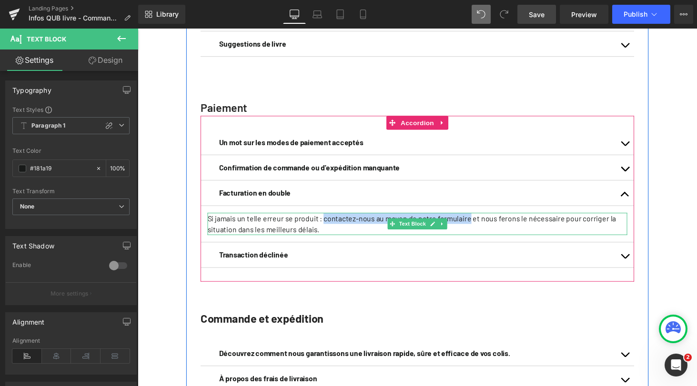
drag, startPoint x: 325, startPoint y: 234, endPoint x: 472, endPoint y: 235, distance: 147.1
click at [472, 235] on p "Si jamais un telle erreur se produit : contactez-nous au moyen de notre formula…" at bounding box center [425, 230] width 432 height 23
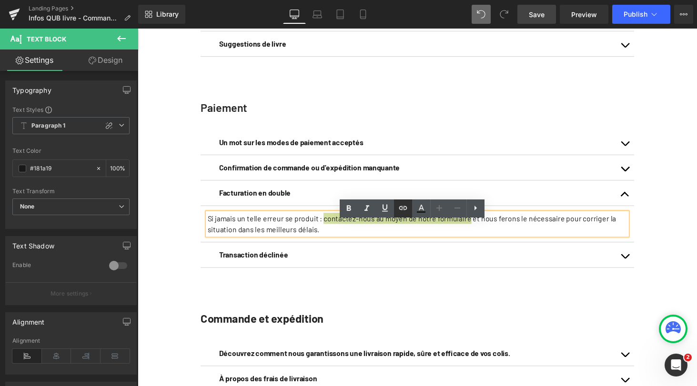
click at [400, 209] on icon at bounding box center [402, 208] width 8 height 4
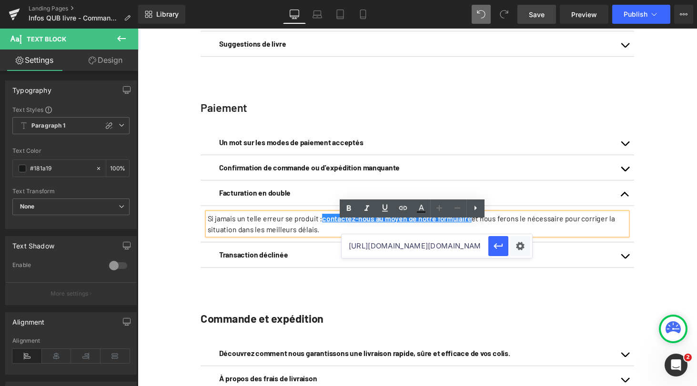
click at [410, 248] on input "https://connect.qub.ca/connexion?client_id=56ep0m4qd1kogo6nbuucg43tm2&force_ref…" at bounding box center [414, 246] width 147 height 24
paste input "https://qublivre.ca/pages/contact-qub-livre"
type input "https://qublivre.ca/pages/contact-qub-livre"
click at [494, 249] on icon "button" at bounding box center [497, 245] width 11 height 11
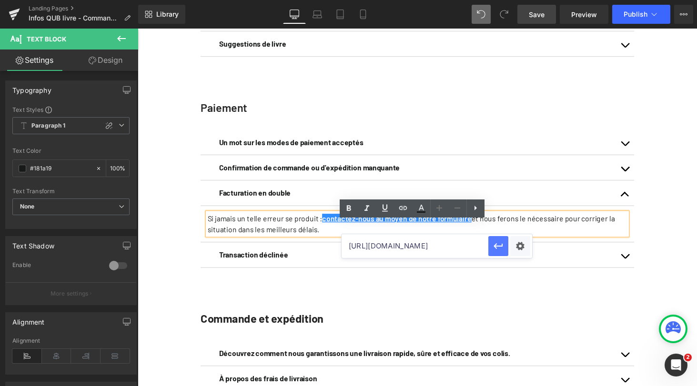
scroll to position [0, 0]
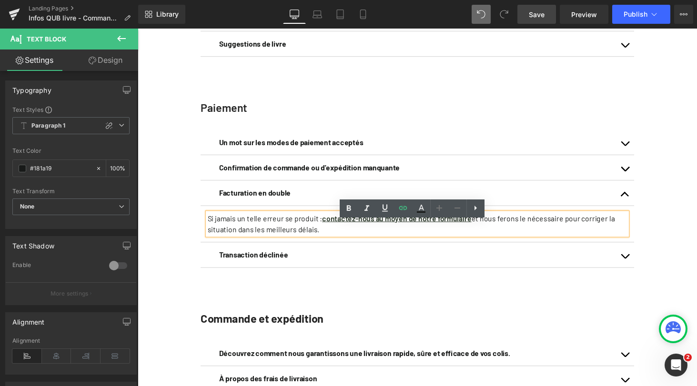
click at [688, 228] on div "Votre profil QUB Text Block Votre profil QUB vous permet de gérer vos abonnemen…" at bounding box center [426, 353] width 576 height 1251
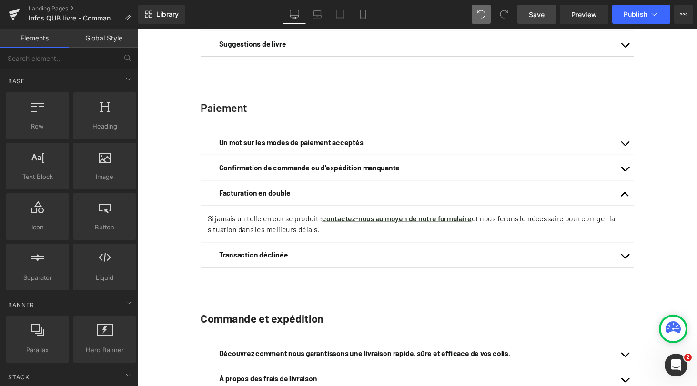
click at [534, 13] on span "Save" at bounding box center [536, 15] width 16 height 10
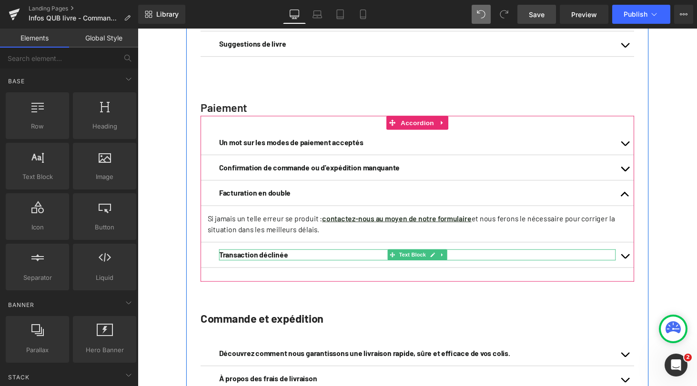
click at [273, 266] on b "Transaction déclinée" at bounding box center [256, 261] width 71 height 9
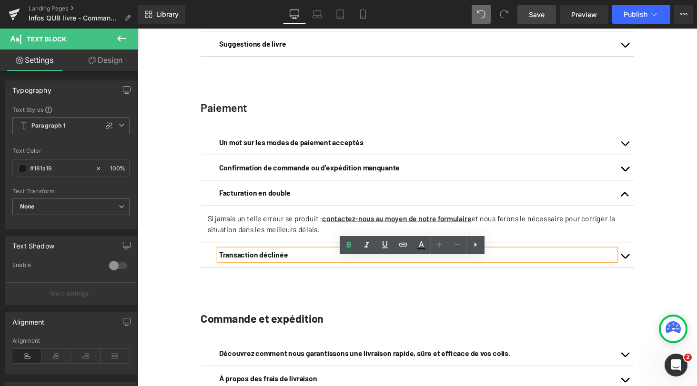
click at [638, 275] on button "button" at bounding box center [639, 262] width 19 height 26
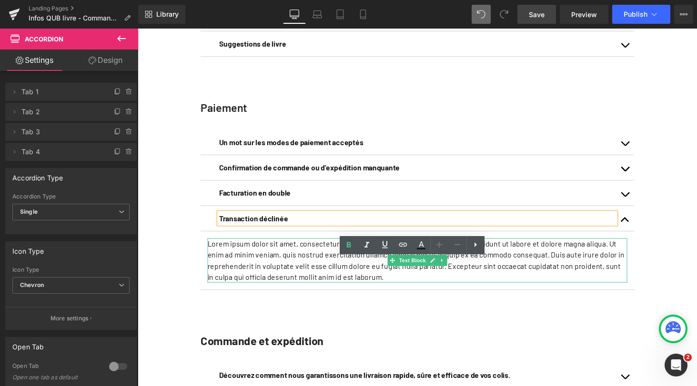
click at [315, 283] on p "Lorem ipsum dolor sit amet, consectetur adipiscing elit, sed do eiusmod tempor …" at bounding box center [425, 268] width 432 height 46
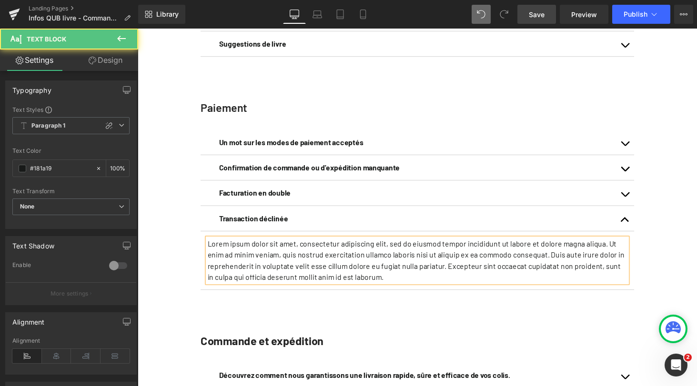
click at [315, 283] on p "Lorem ipsum dolor sit amet, consectetur adipiscing elit, sed do eiusmod tempor …" at bounding box center [425, 268] width 432 height 46
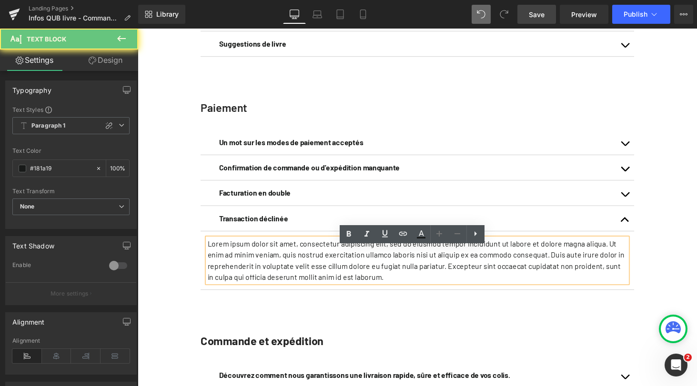
click at [315, 283] on p "Lorem ipsum dolor sit amet, consectetur adipiscing elit, sed do eiusmod tempor …" at bounding box center [425, 268] width 432 height 46
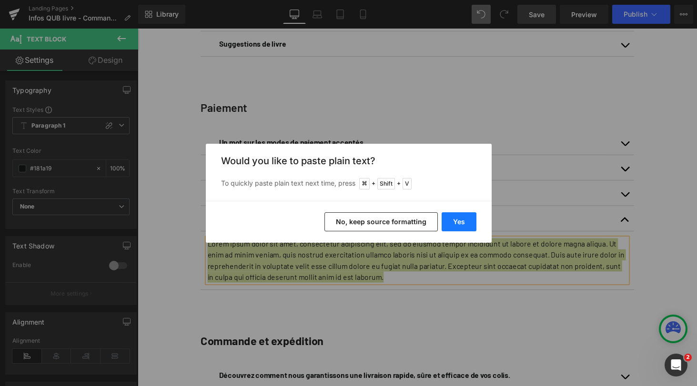
click at [469, 217] on button "Yes" at bounding box center [458, 221] width 35 height 19
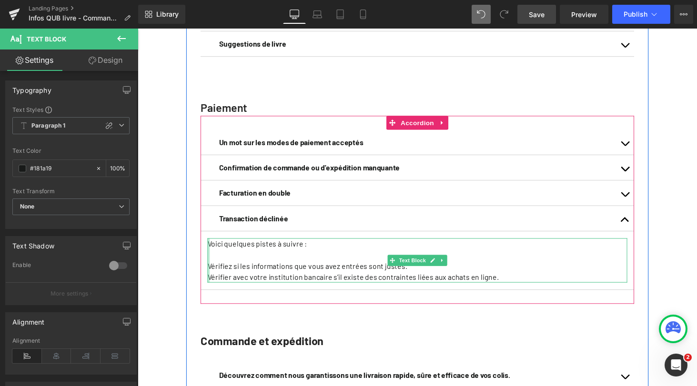
click at [209, 281] on div at bounding box center [210, 268] width 2 height 46
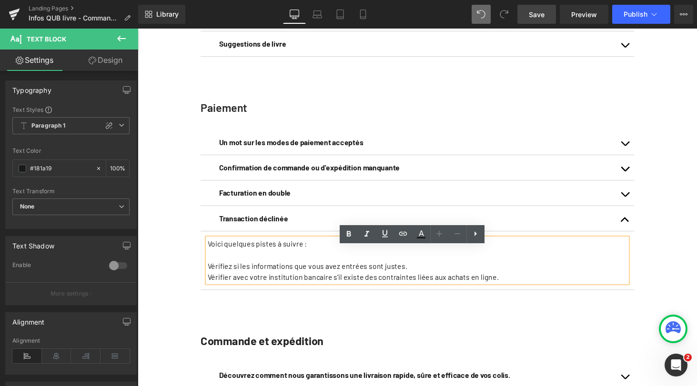
click at [209, 279] on p "Vérifiez si les informations que vous avez entrées sont justes." at bounding box center [425, 273] width 432 height 11
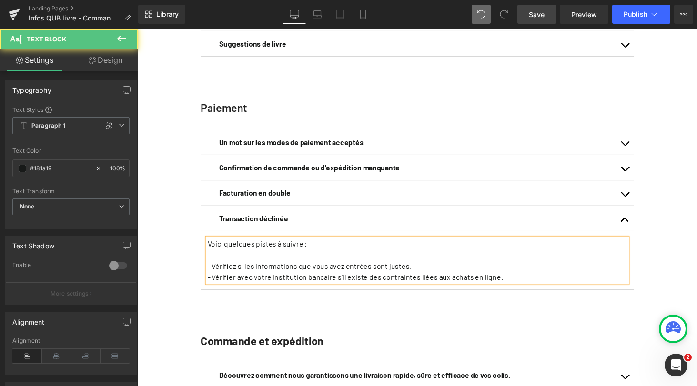
click at [279, 268] on p at bounding box center [425, 261] width 432 height 11
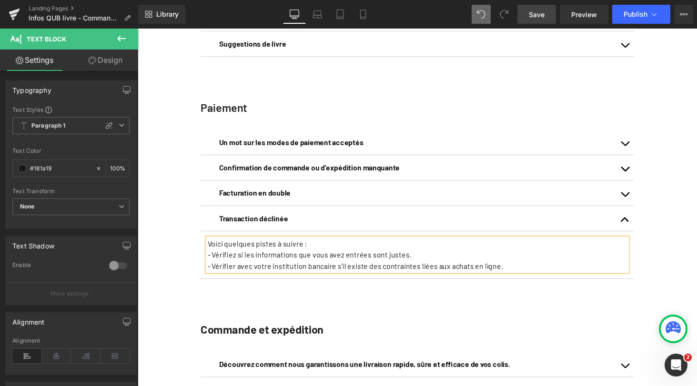
click at [687, 252] on div "Votre profil QUB Text Block Votre profil QUB vous permet de gérer vos abonnemen…" at bounding box center [426, 359] width 576 height 1262
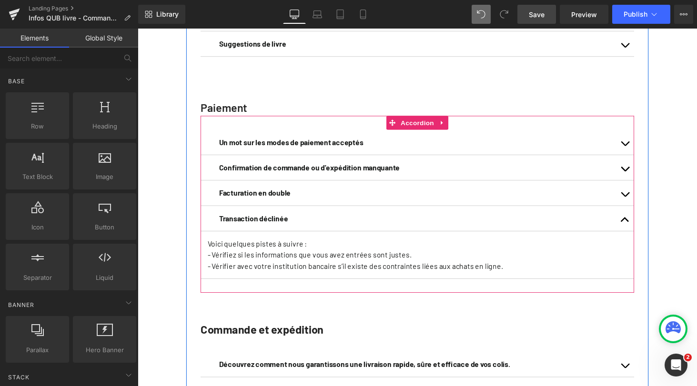
click at [636, 235] on button "button" at bounding box center [639, 224] width 19 height 26
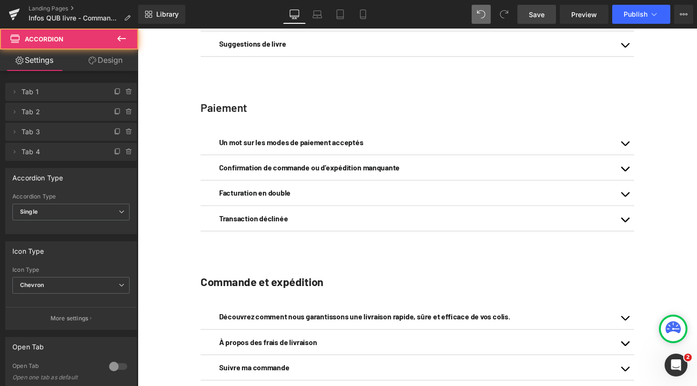
click at [690, 231] on div "Votre profil QUB Text Block Votre profil QUB vous permet de gérer vos abonnemen…" at bounding box center [426, 334] width 576 height 1213
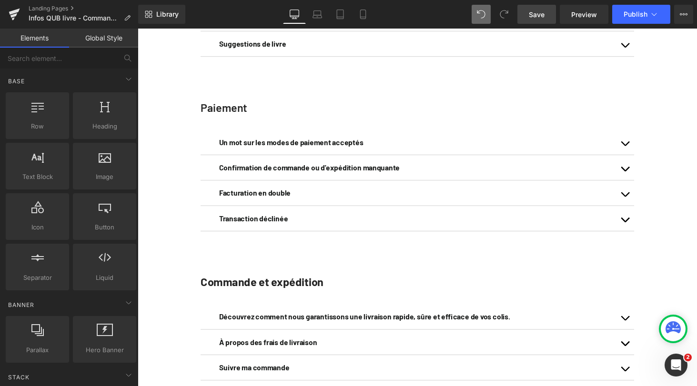
click at [541, 14] on span "Save" at bounding box center [536, 15] width 16 height 10
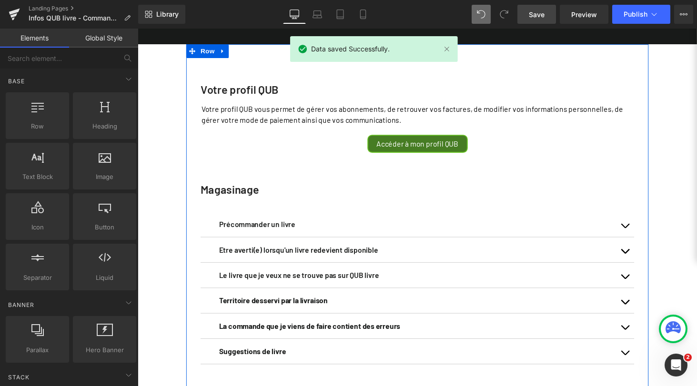
scroll to position [44, 0]
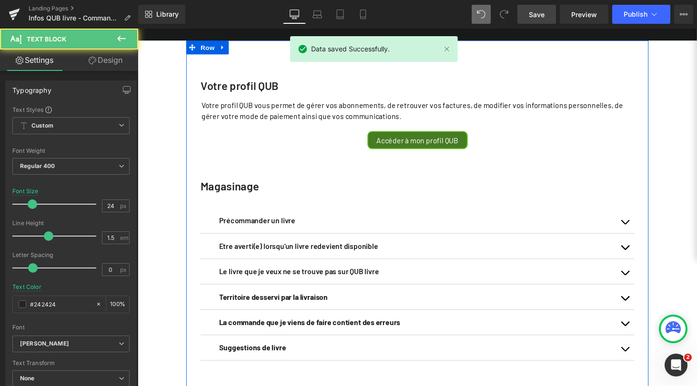
click at [241, 198] on strong "Magasinage" at bounding box center [232, 191] width 60 height 14
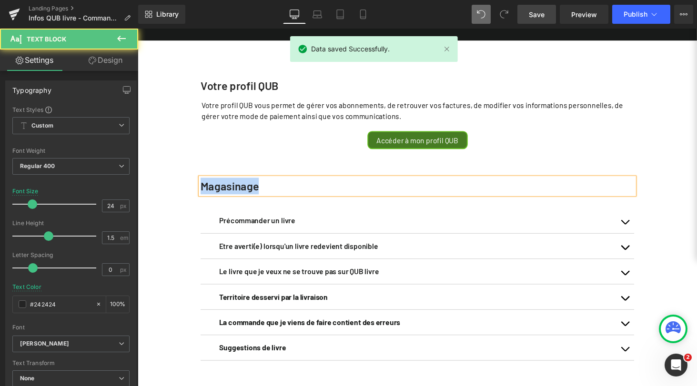
click at [241, 198] on strong "Magasinage" at bounding box center [232, 191] width 60 height 14
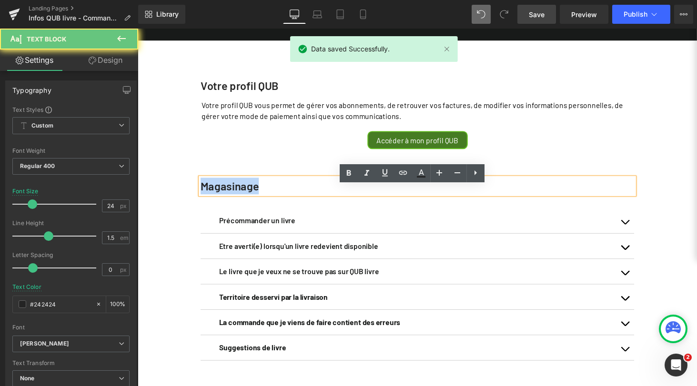
click at [241, 198] on strong "Magasinage" at bounding box center [232, 191] width 60 height 14
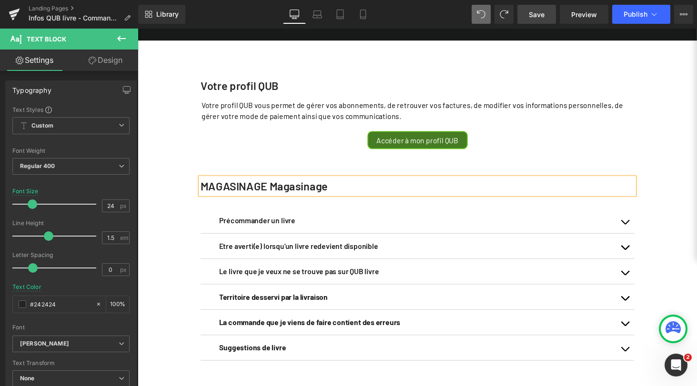
click at [309, 198] on strong "MAGASINAGE Magasinage" at bounding box center [267, 191] width 131 height 14
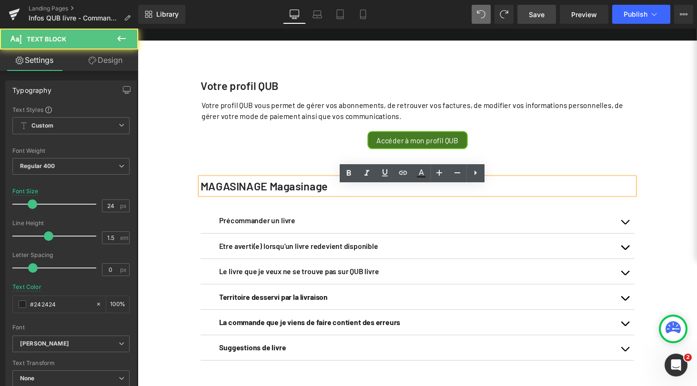
click at [309, 198] on strong "MAGASINAGE Magasinage" at bounding box center [267, 191] width 131 height 14
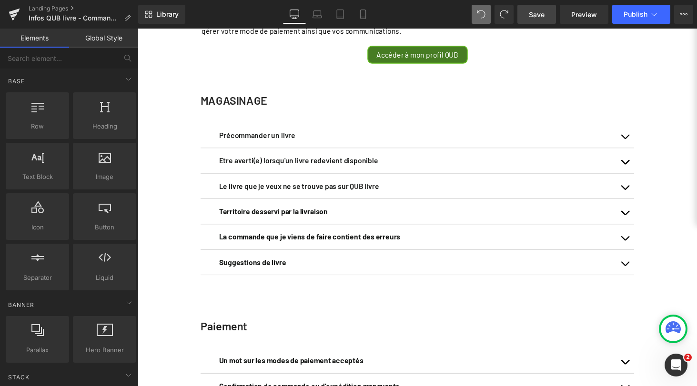
scroll to position [254, 0]
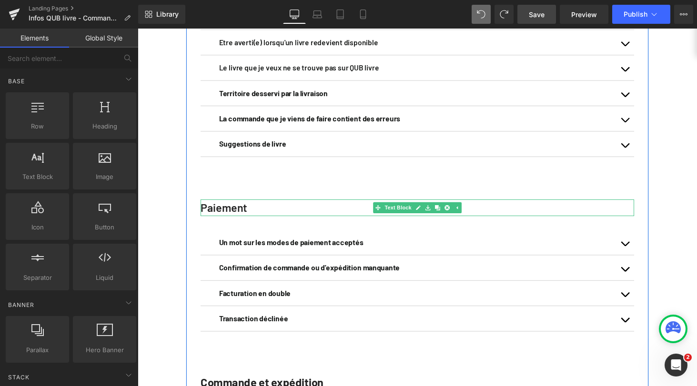
click at [229, 220] on strong "Paiement" at bounding box center [226, 213] width 48 height 14
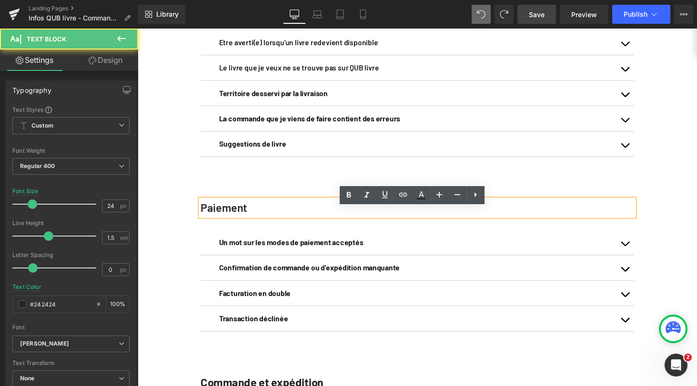
click at [205, 220] on strong "Paiement" at bounding box center [226, 213] width 48 height 14
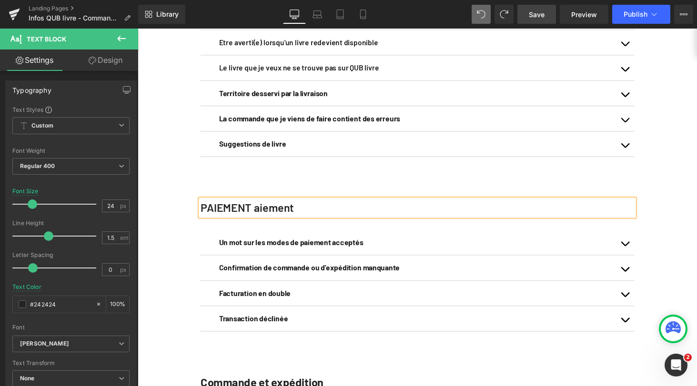
click at [280, 220] on strong "PAIEMENT aiement" at bounding box center [250, 213] width 96 height 14
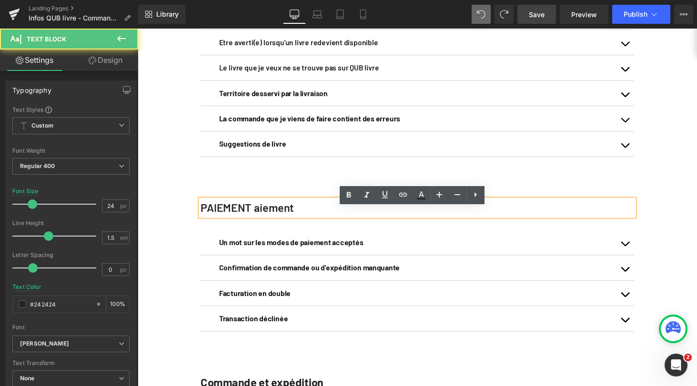
click at [280, 220] on strong "PAIEMENT aiement" at bounding box center [250, 213] width 96 height 14
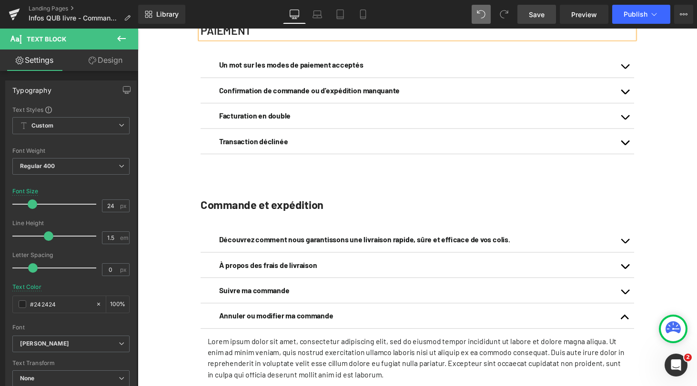
scroll to position [495, 0]
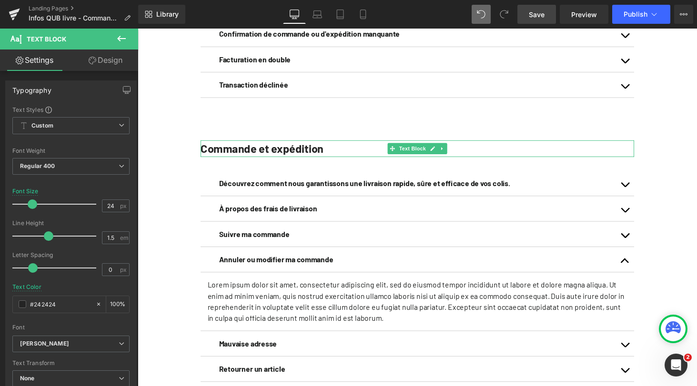
click at [205, 159] on b "Commande et expédition" at bounding box center [265, 152] width 127 height 14
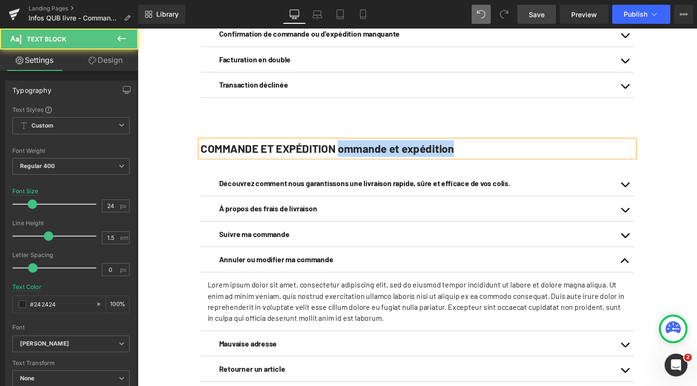
drag, startPoint x: 465, startPoint y: 164, endPoint x: 342, endPoint y: 163, distance: 122.4
click at [342, 161] on p "COMMANDE ET EXPÉDITION ommande et expédition" at bounding box center [425, 152] width 447 height 17
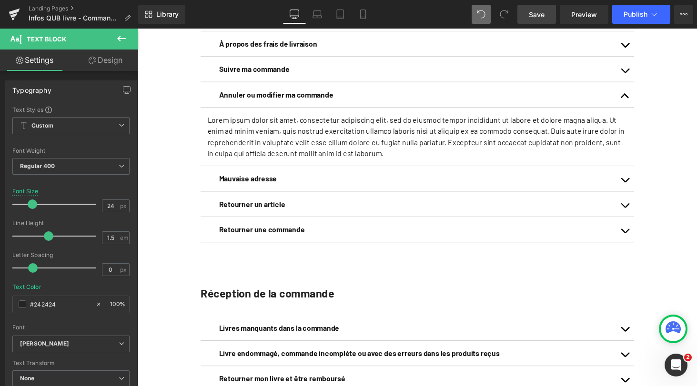
scroll to position [727, 0]
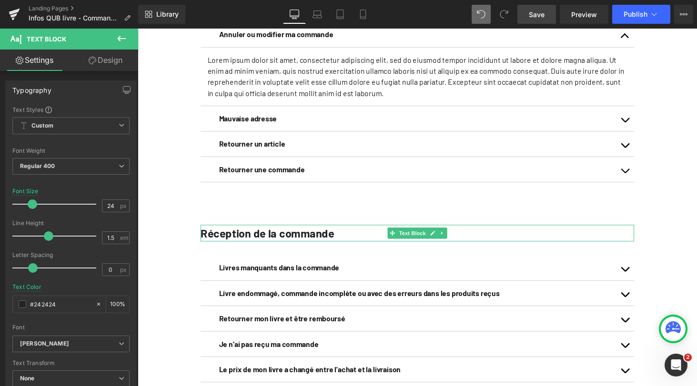
click at [270, 246] on b "Réception de la commande" at bounding box center [271, 239] width 138 height 14
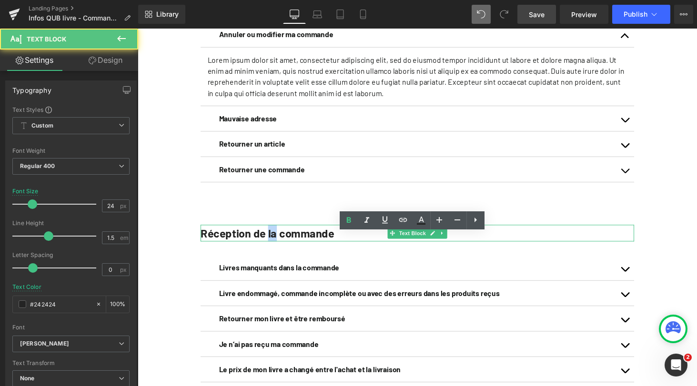
click at [270, 246] on b "Réception de la commande" at bounding box center [271, 239] width 138 height 14
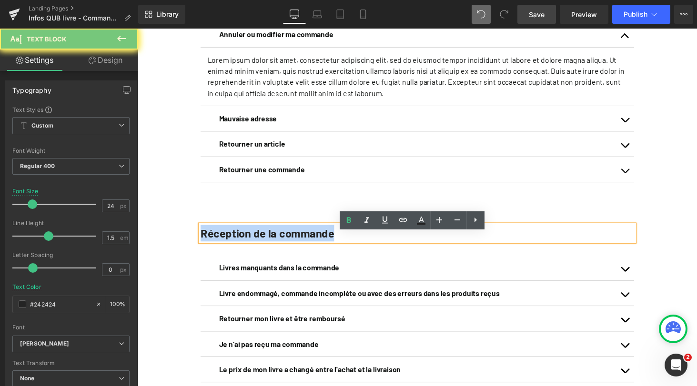
click at [270, 246] on b "Réception de la commande" at bounding box center [271, 239] width 138 height 14
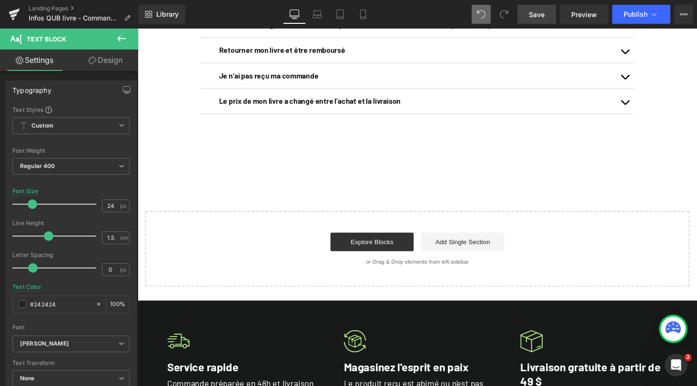
scroll to position [1014, 0]
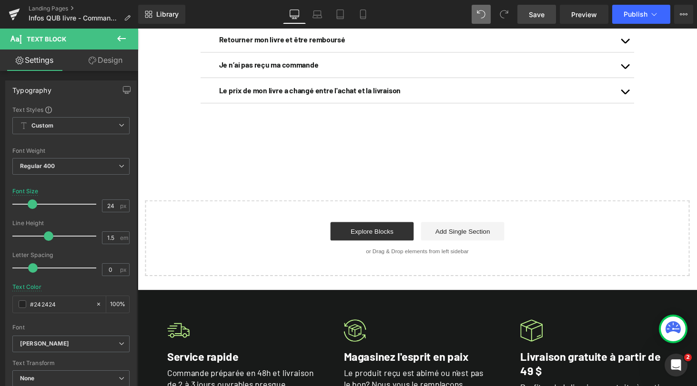
click at [536, 16] on span "Save" at bounding box center [536, 15] width 16 height 10
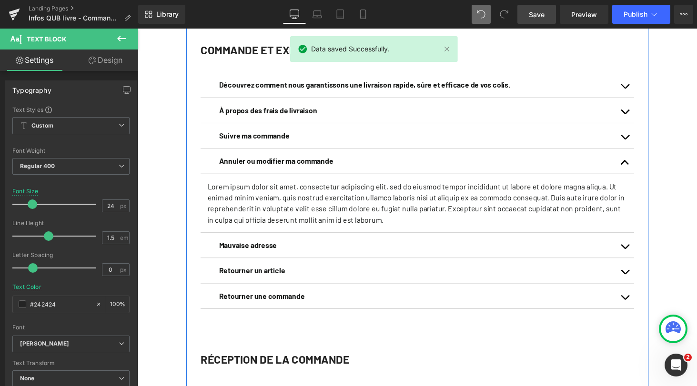
scroll to position [592, 0]
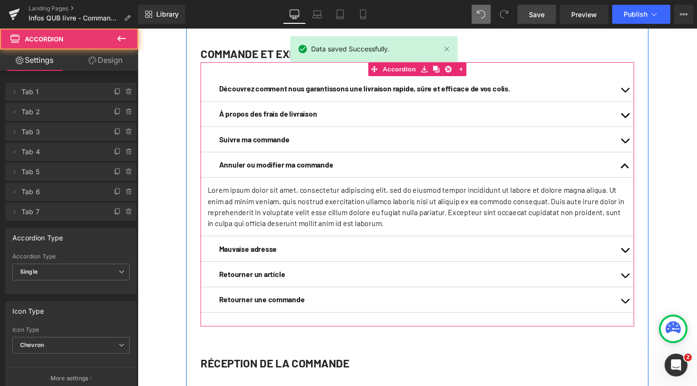
click at [639, 173] on span "button" at bounding box center [639, 173] width 0 height 0
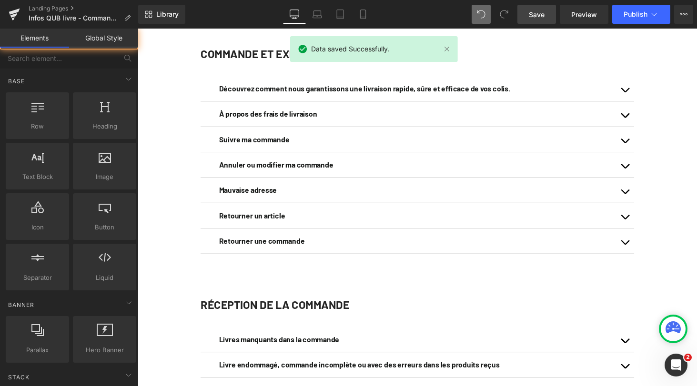
click at [684, 179] on div "Votre profil QUB Text Block Votre profil QUB vous permet de gérer vos abonnemen…" at bounding box center [426, 68] width 576 height 1153
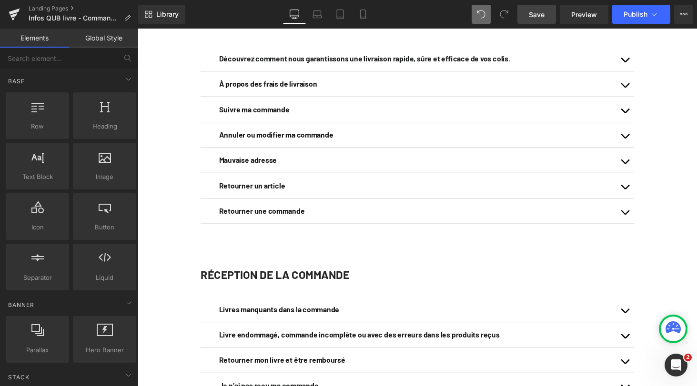
scroll to position [447, 0]
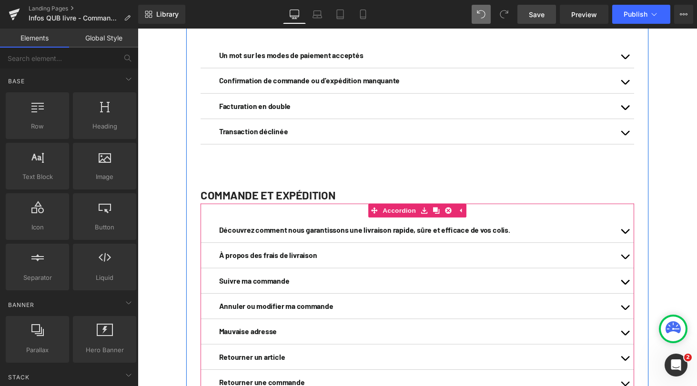
click at [638, 248] on button "button" at bounding box center [639, 236] width 19 height 26
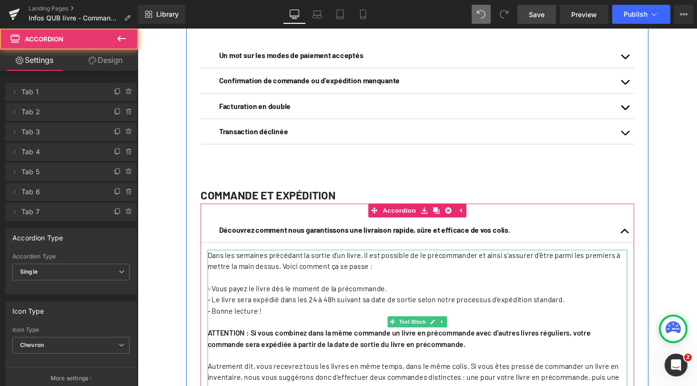
click at [326, 279] on p "Dans les semaines précédant la sortie d'un livre, il est possible de le précomm…" at bounding box center [425, 268] width 432 height 23
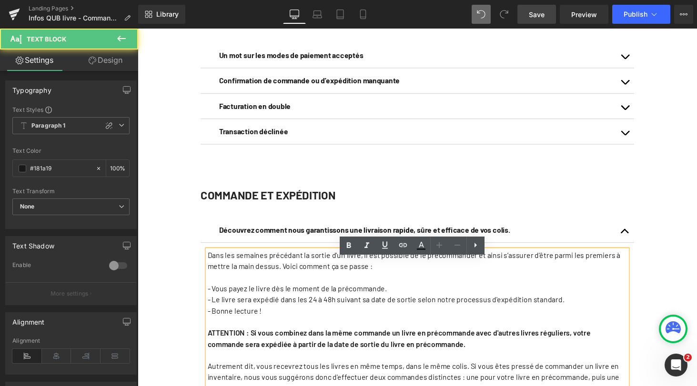
click at [326, 279] on p "Dans les semaines précédant la sortie d'un livre, il est possible de le précomm…" at bounding box center [425, 268] width 432 height 23
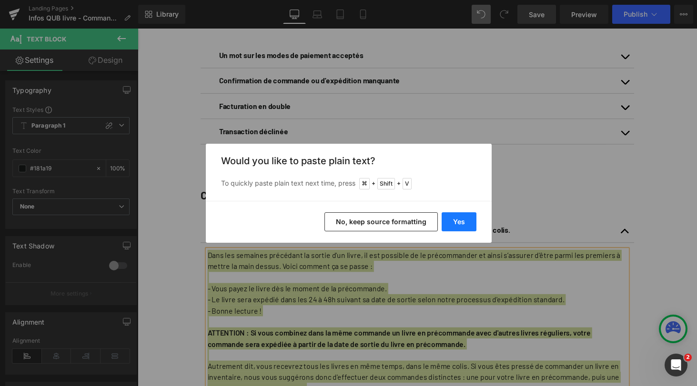
click at [463, 225] on button "Yes" at bounding box center [458, 221] width 35 height 19
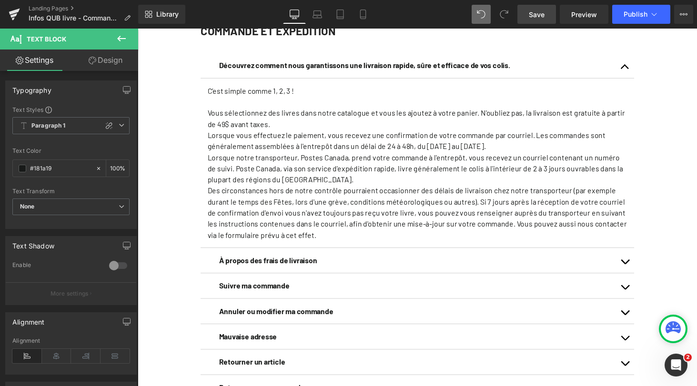
scroll to position [660, 0]
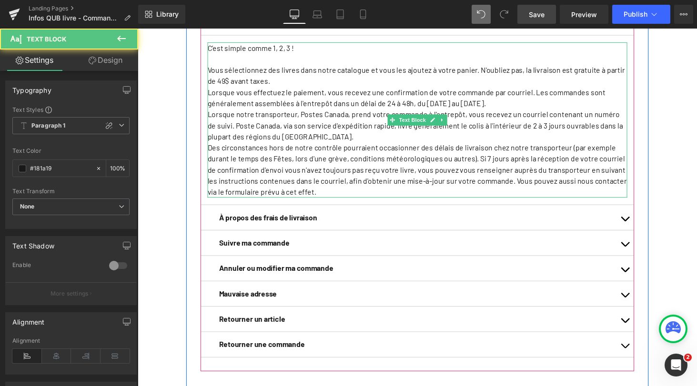
drag, startPoint x: 619, startPoint y: 196, endPoint x: 584, endPoint y: 203, distance: 35.9
click at [584, 203] on p "Des circonstances hors de notre contrôle pourraient occasionner des délais de l…" at bounding box center [425, 174] width 432 height 57
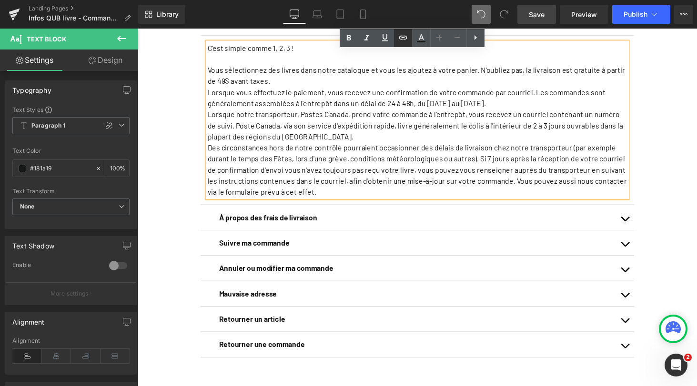
click at [399, 39] on icon at bounding box center [402, 37] width 11 height 11
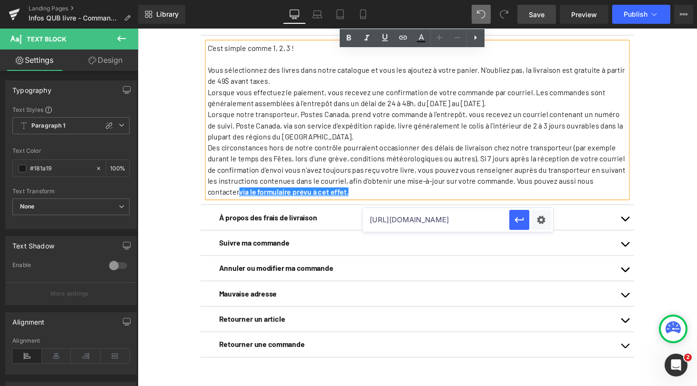
click at [439, 222] on input "https://qublivre.ca/pages/contact-qub-livre" at bounding box center [435, 220] width 147 height 24
paste input "https://qublivre.ca/pages/contact-qub-livre"
type input "https://qublivre.ca/pages/contact-qub-livre"
click at [516, 222] on icon "button" at bounding box center [518, 220] width 9 height 6
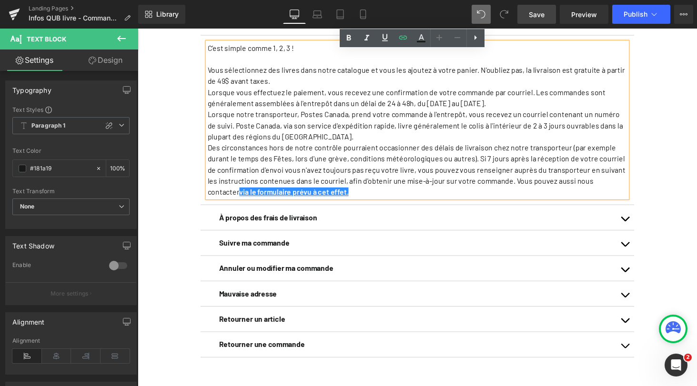
scroll to position [0, 0]
click at [671, 168] on div "Votre profil QUB Text Block Votre profil QUB vous permet de gérer vos abonnemen…" at bounding box center [426, 87] width 576 height 1327
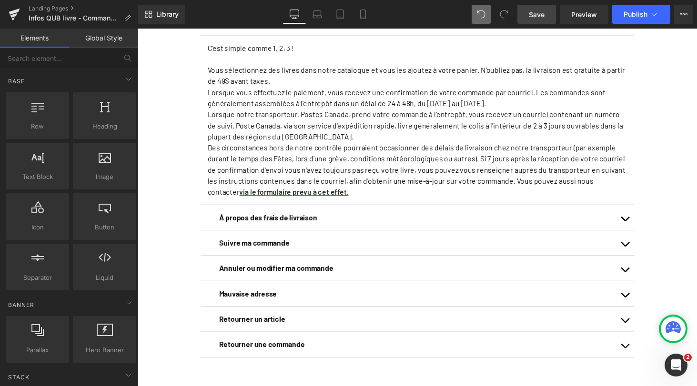
click at [543, 10] on span "Save" at bounding box center [536, 15] width 16 height 10
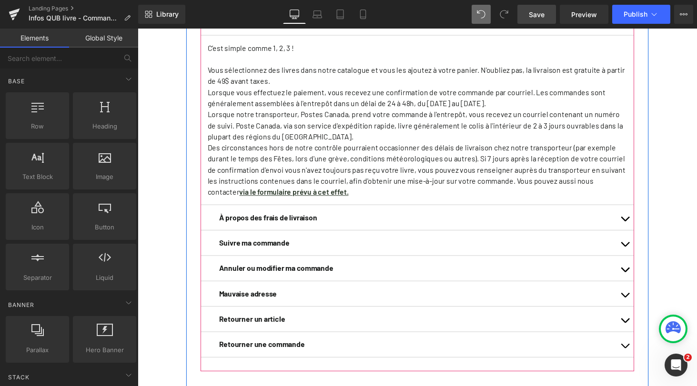
click at [639, 227] on span "button" at bounding box center [639, 227] width 0 height 0
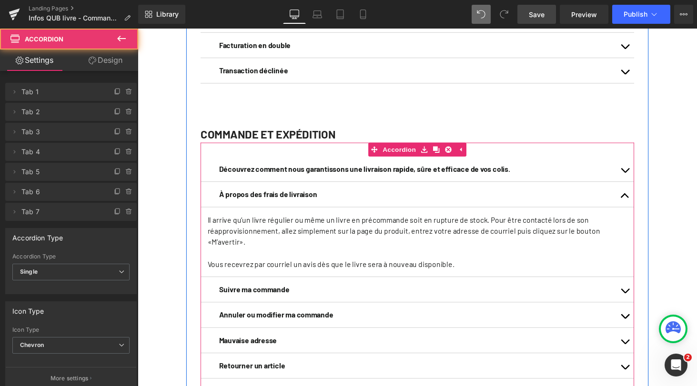
scroll to position [486, 0]
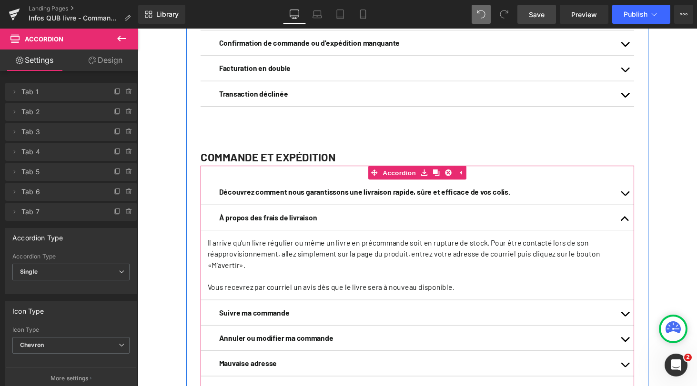
click at [358, 270] on p "Il arrive qu’un livre régulier ou même un livre en précommande soit en rupture …" at bounding box center [425, 261] width 432 height 34
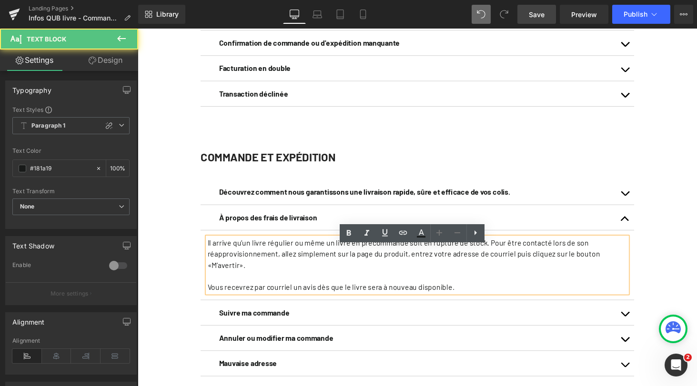
click at [358, 270] on p "Il arrive qu’un livre régulier ou même un livre en précommande soit en rupture …" at bounding box center [425, 261] width 432 height 34
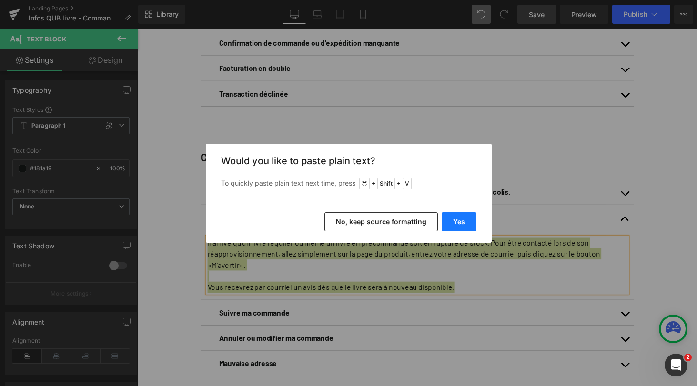
click at [458, 220] on button "Yes" at bounding box center [458, 221] width 35 height 19
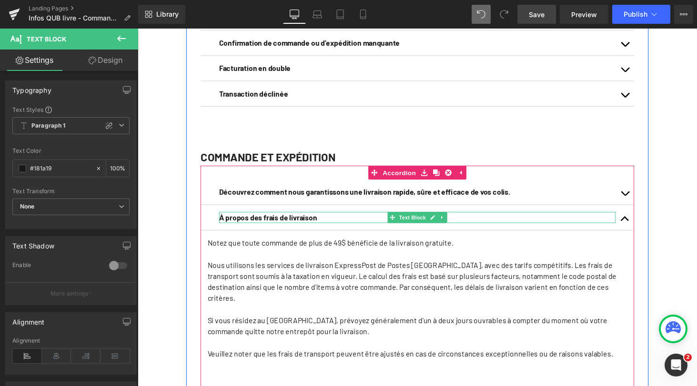
click at [549, 229] on p "À propos des frais de livraison" at bounding box center [425, 223] width 408 height 11
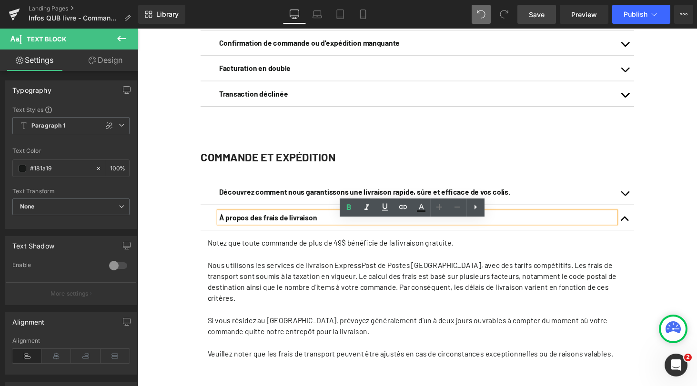
click at [371, 229] on p "À propos des frais de livraison" at bounding box center [425, 223] width 408 height 11
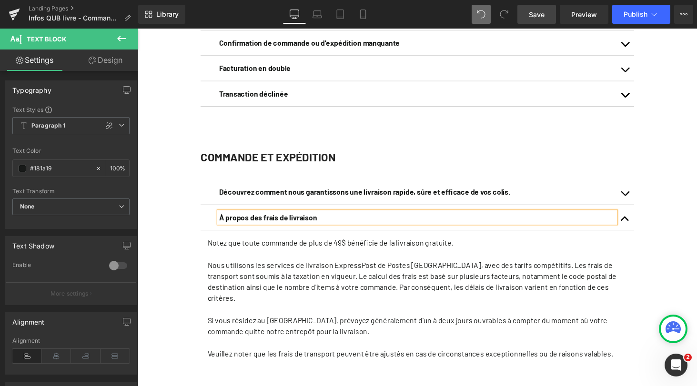
click at [298, 228] on b "À propos des frais de livraison" at bounding box center [271, 223] width 101 height 9
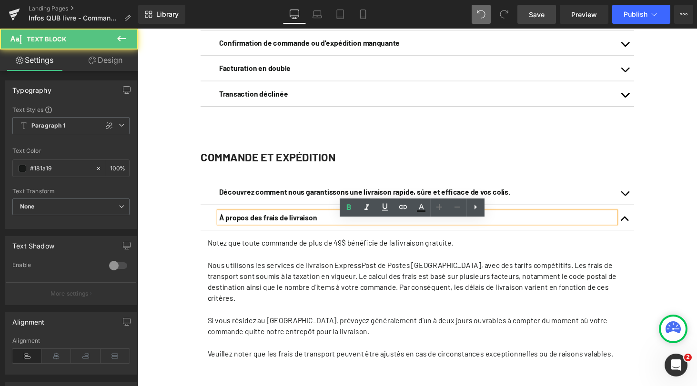
click at [298, 228] on b "À propos des frais de livraison" at bounding box center [271, 223] width 101 height 9
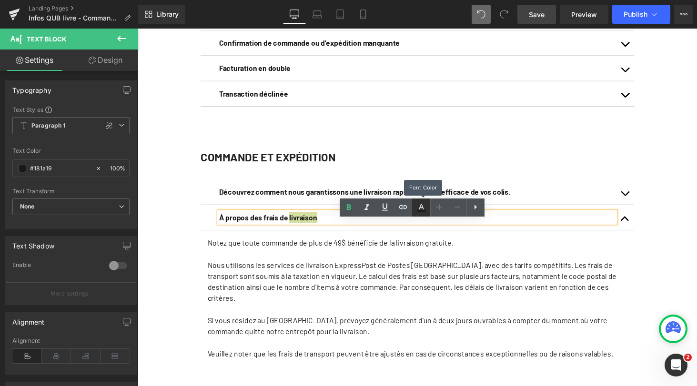
click at [420, 206] on icon at bounding box center [420, 207] width 11 height 11
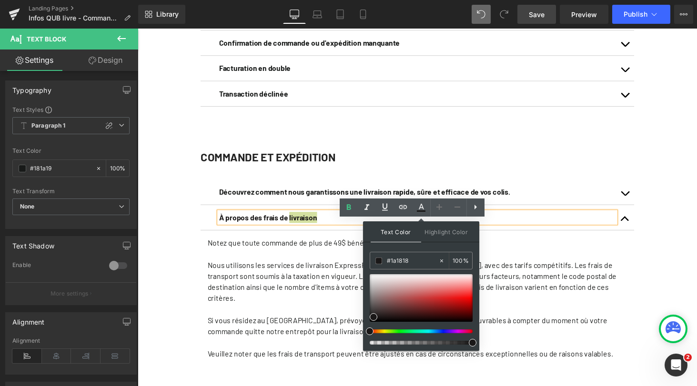
drag, startPoint x: 412, startPoint y: 332, endPoint x: 363, endPoint y: 332, distance: 48.6
click at [363, 332] on div "Text Color Highlight Color #333333 #181a19 100 % transparent 0 %" at bounding box center [421, 285] width 116 height 129
drag, startPoint x: 461, startPoint y: 299, endPoint x: 467, endPoint y: 294, distance: 7.1
click at [467, 294] on div at bounding box center [420, 298] width 103 height 48
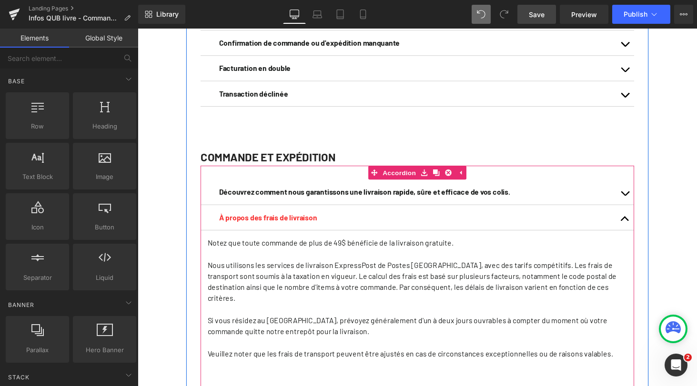
click at [639, 227] on span "button" at bounding box center [639, 227] width 0 height 0
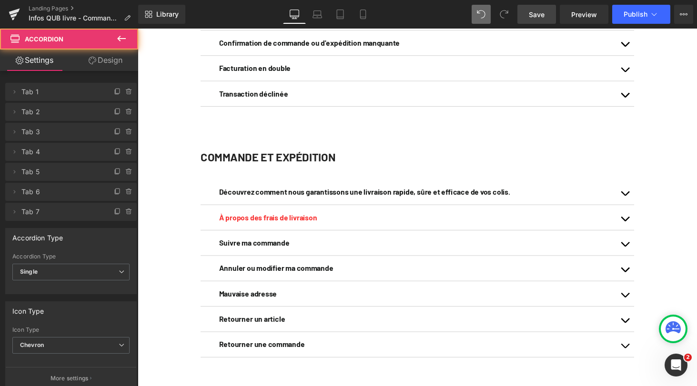
click at [688, 213] on div "Votre profil QUB Text Block Votre profil QUB vous permet de gérer vos abonnemen…" at bounding box center [426, 175] width 576 height 1153
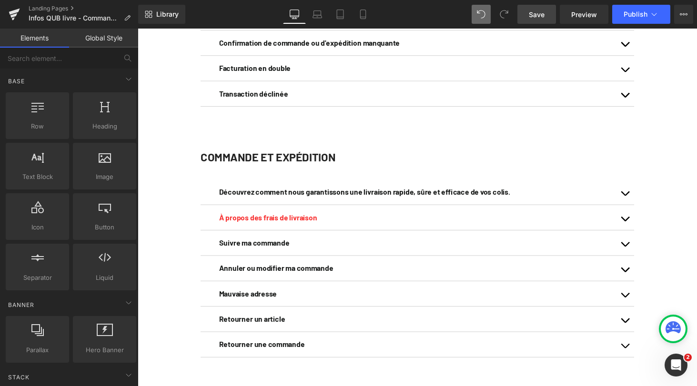
click at [539, 18] on span "Save" at bounding box center [536, 15] width 16 height 10
